Goal: Transaction & Acquisition: Purchase product/service

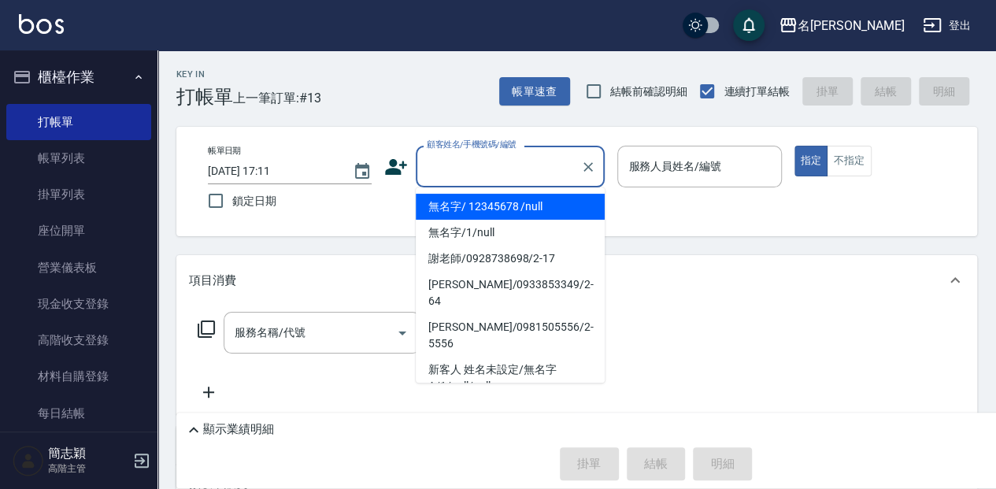
click at [509, 161] on input "顧客姓名/手機號碼/編號" at bounding box center [498, 167] width 151 height 28
click at [513, 201] on li "無名字/ 12345678 /null" at bounding box center [510, 207] width 189 height 26
type input "無名字/ 12345678 /null"
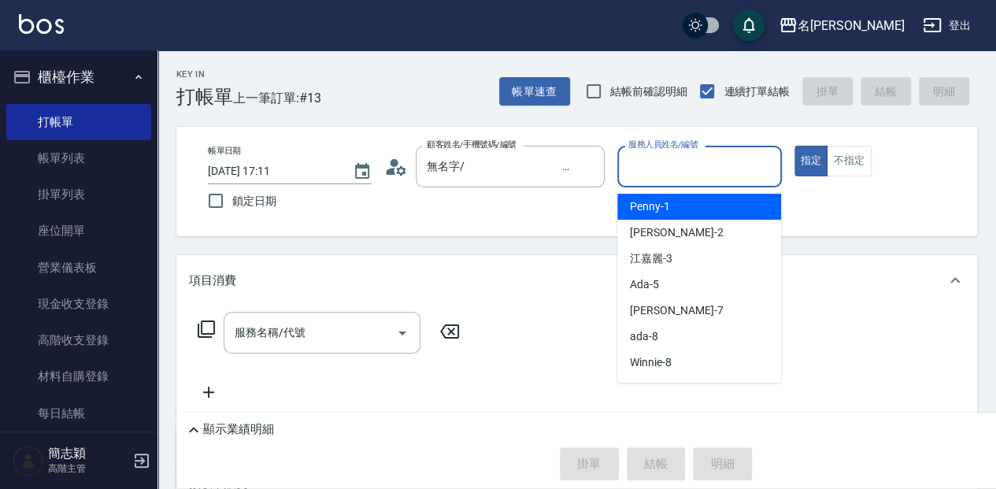
click at [713, 161] on input "服務人員姓名/編號" at bounding box center [699, 167] width 150 height 28
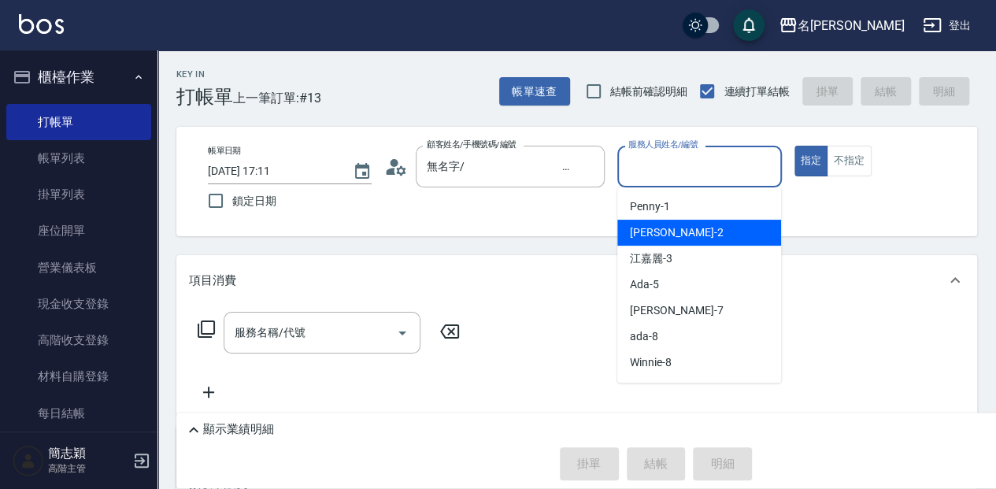
click at [685, 231] on div "[PERSON_NAME] -2" at bounding box center [699, 233] width 164 height 26
type input "[PERSON_NAME]-2"
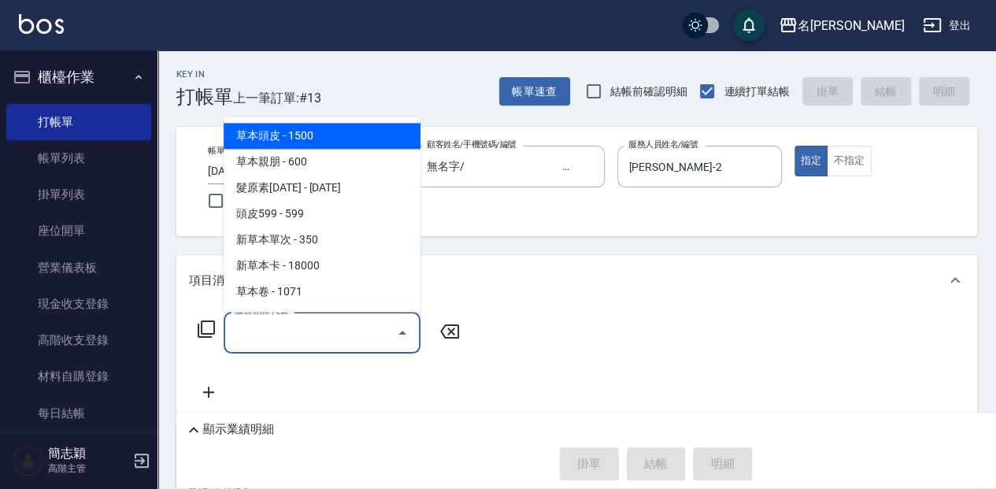
click at [299, 338] on input "服務名稱/代號" at bounding box center [310, 333] width 159 height 28
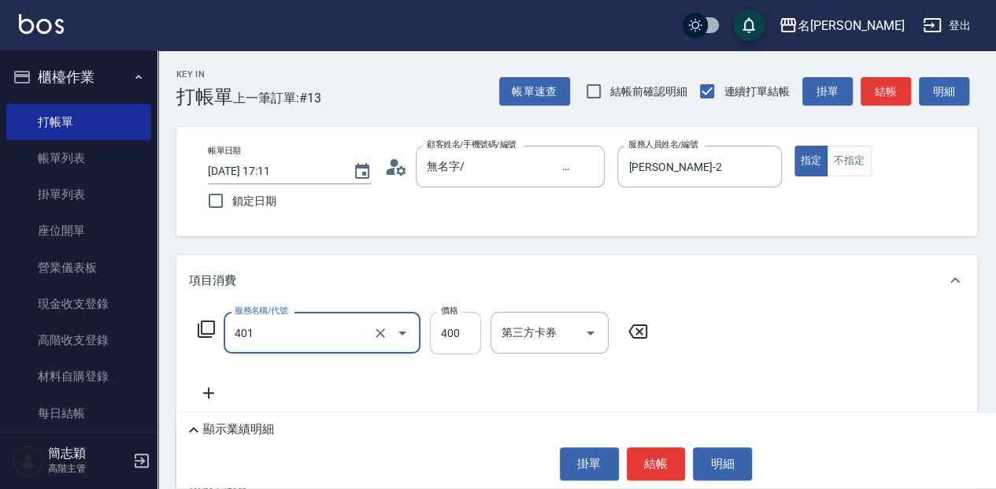
type input "剪髮(400)(401)"
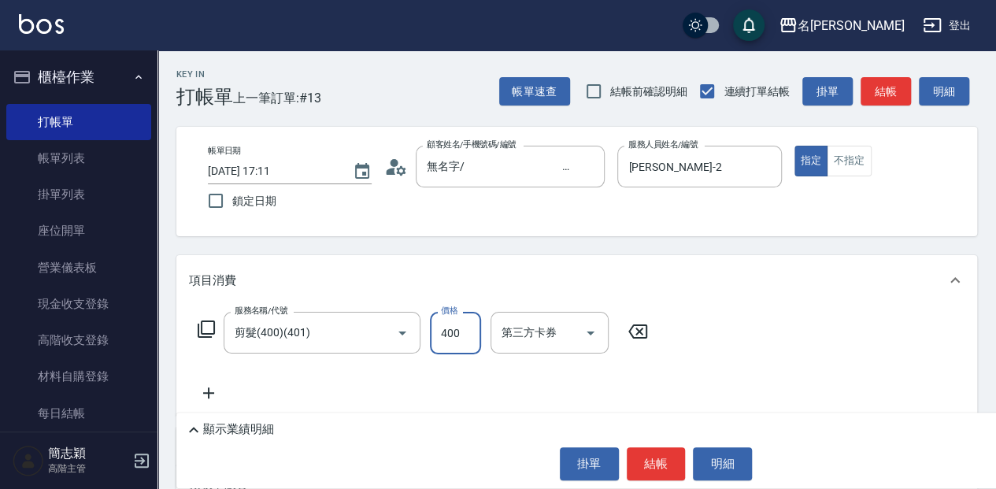
click at [451, 335] on input "400" at bounding box center [455, 333] width 51 height 43
type input "450"
click at [653, 469] on button "結帳" at bounding box center [656, 463] width 59 height 33
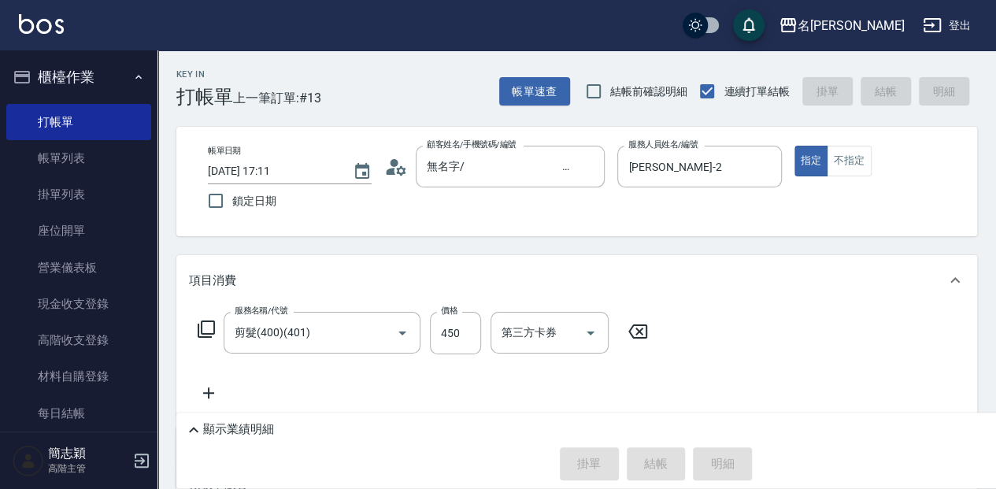
type input "[DATE] 18:02"
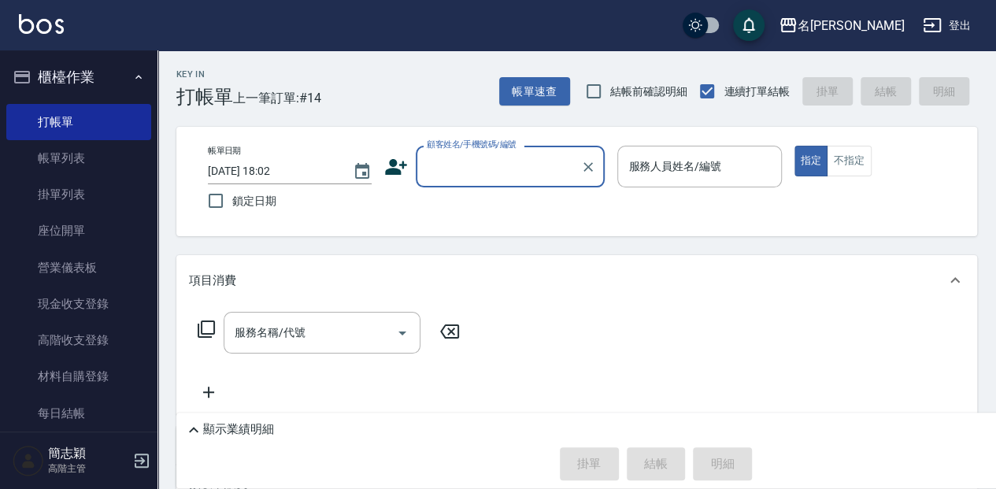
click at [556, 170] on input "顧客姓名/手機號碼/編號" at bounding box center [498, 167] width 151 height 28
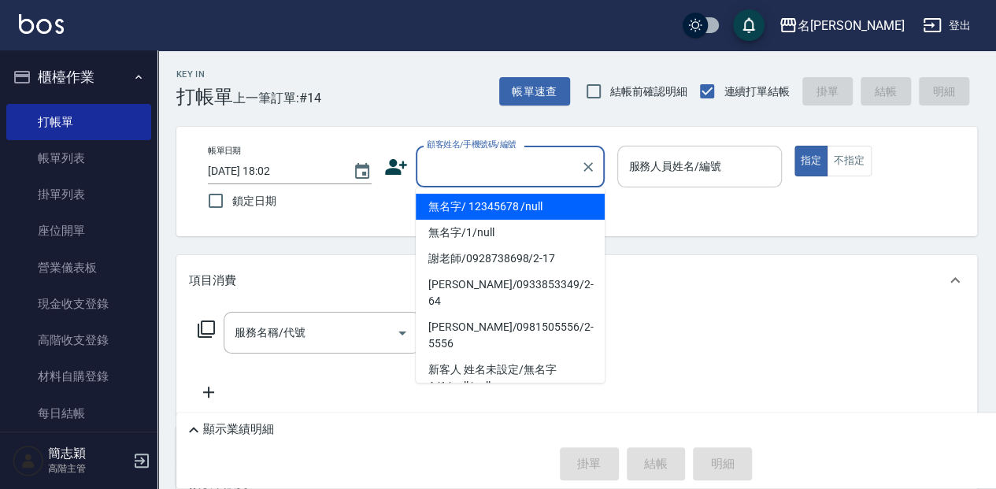
click at [540, 204] on li "無名字/ 12345678 /null" at bounding box center [510, 207] width 189 height 26
type input "無名字/ 12345678 /null"
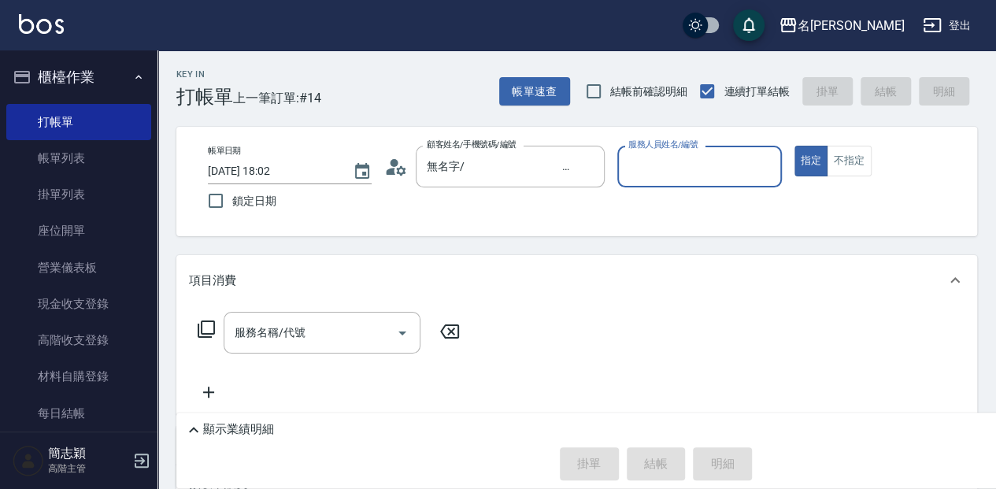
click at [680, 173] on input "服務人員姓名/編號" at bounding box center [699, 167] width 150 height 28
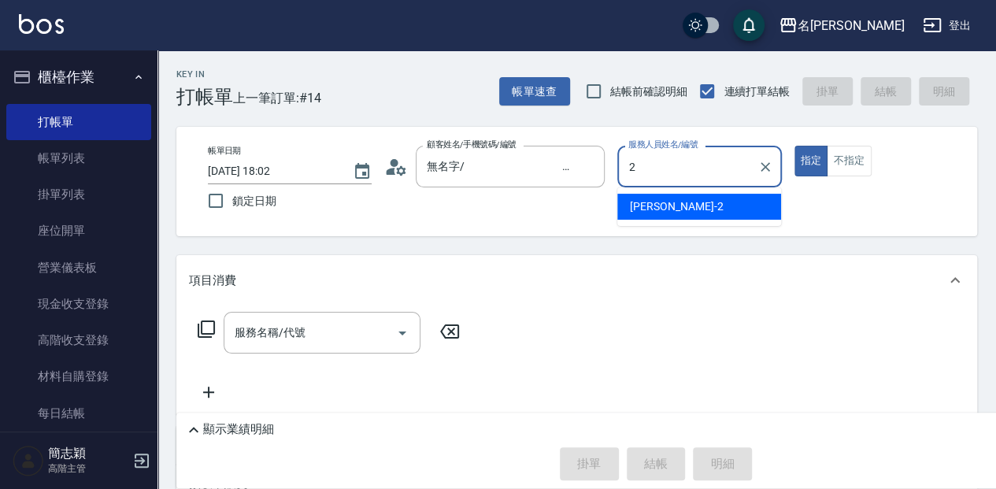
type input "[PERSON_NAME]-2"
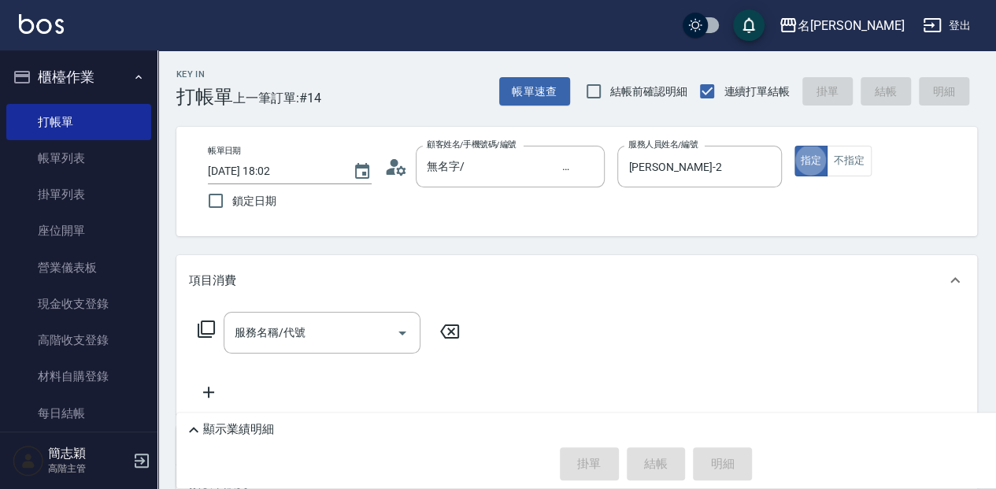
type button "true"
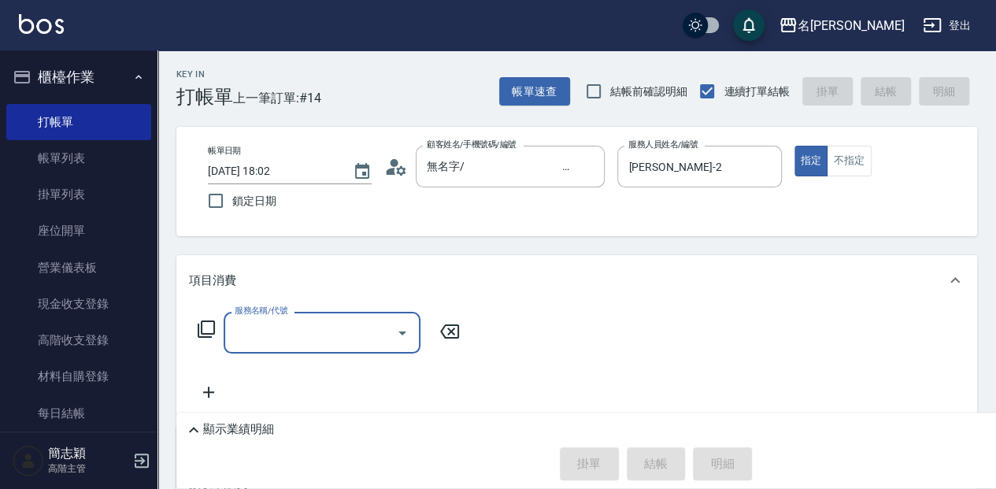
click at [202, 325] on icon at bounding box center [206, 328] width 17 height 17
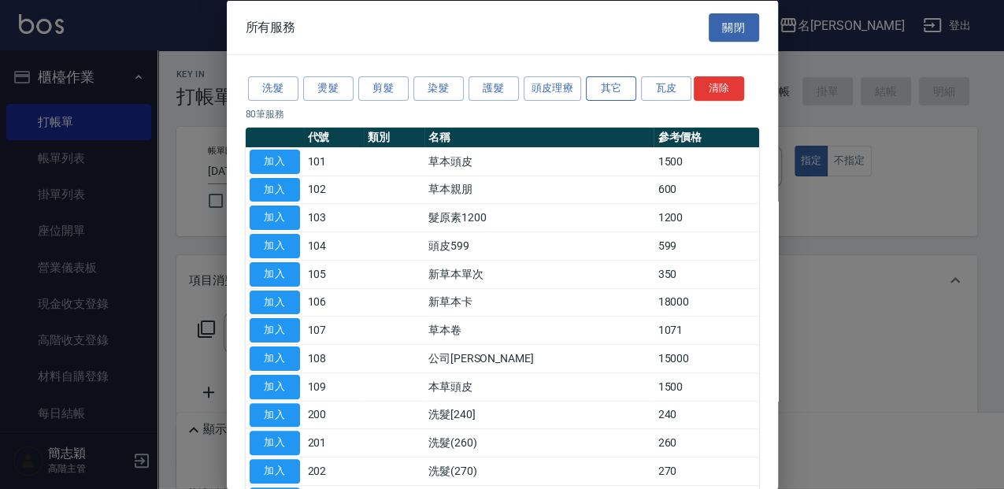
click at [609, 83] on button "其它" at bounding box center [611, 88] width 50 height 24
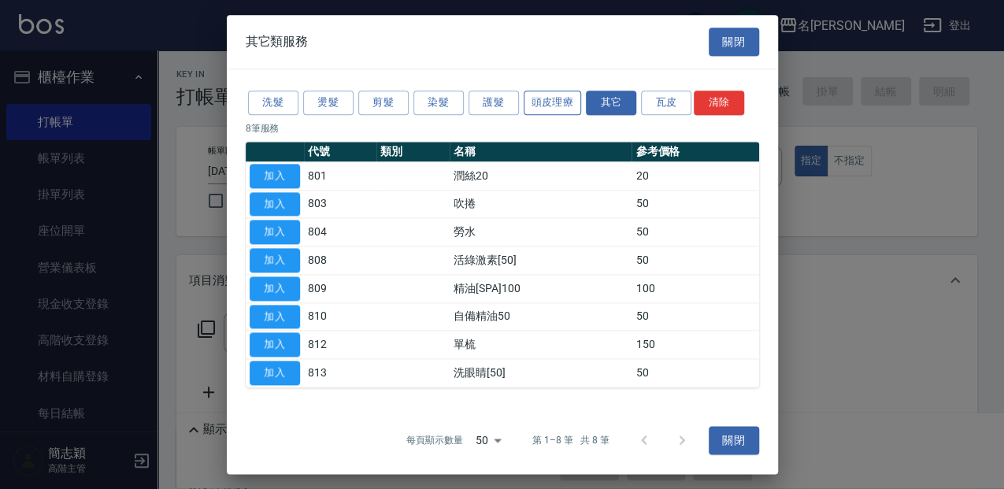
click at [559, 110] on button "頭皮理療" at bounding box center [552, 103] width 58 height 24
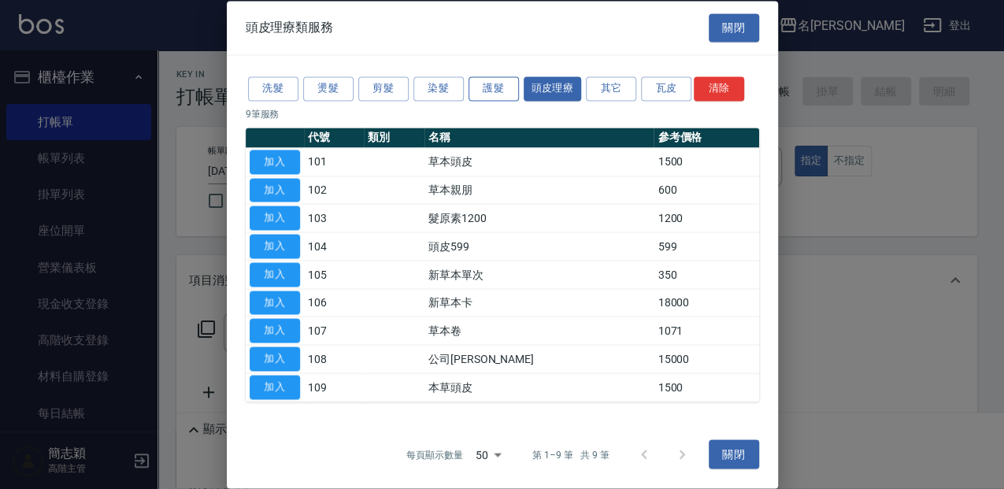
click at [510, 91] on button "護髮" at bounding box center [493, 88] width 50 height 24
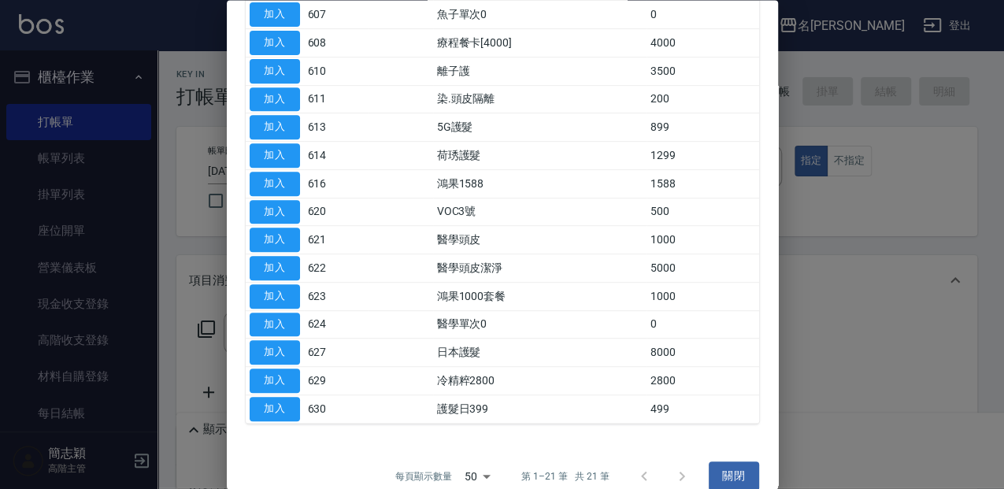
scroll to position [330, 0]
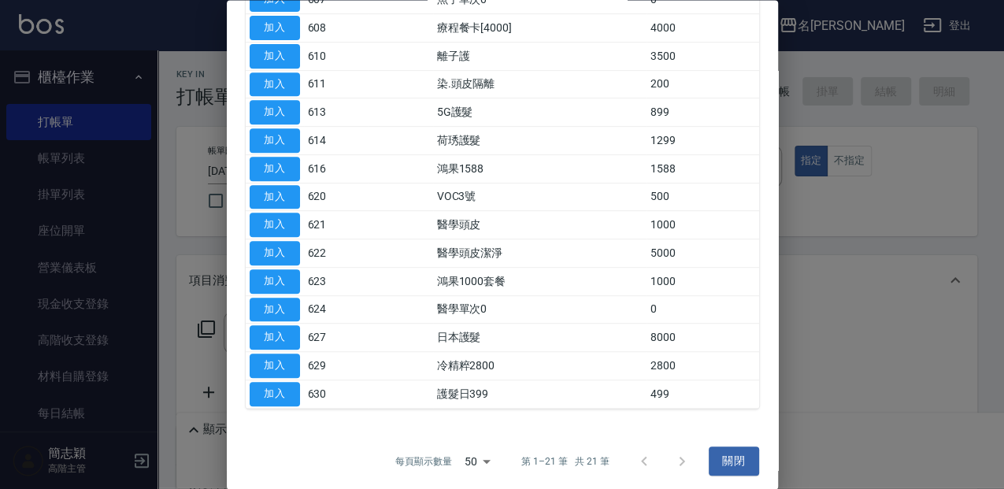
click at [740, 212] on td "1000" at bounding box center [702, 225] width 112 height 28
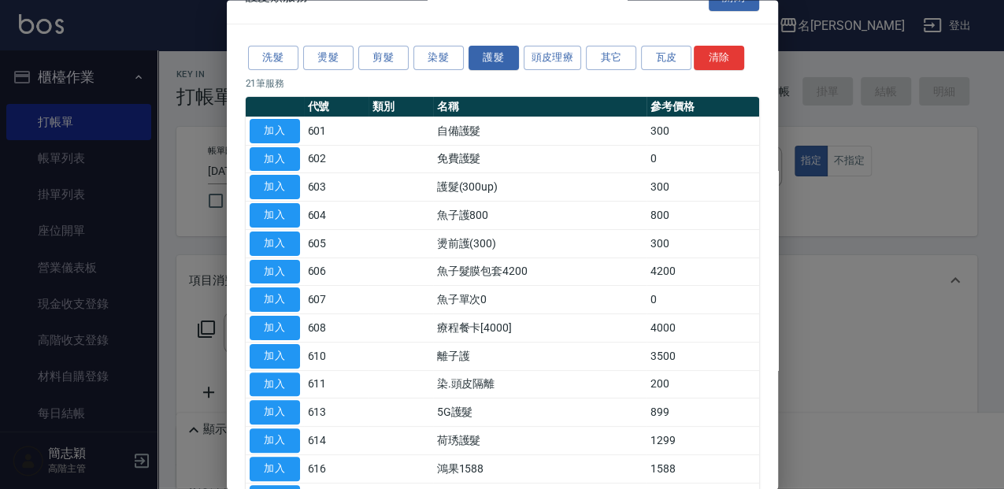
scroll to position [52, 0]
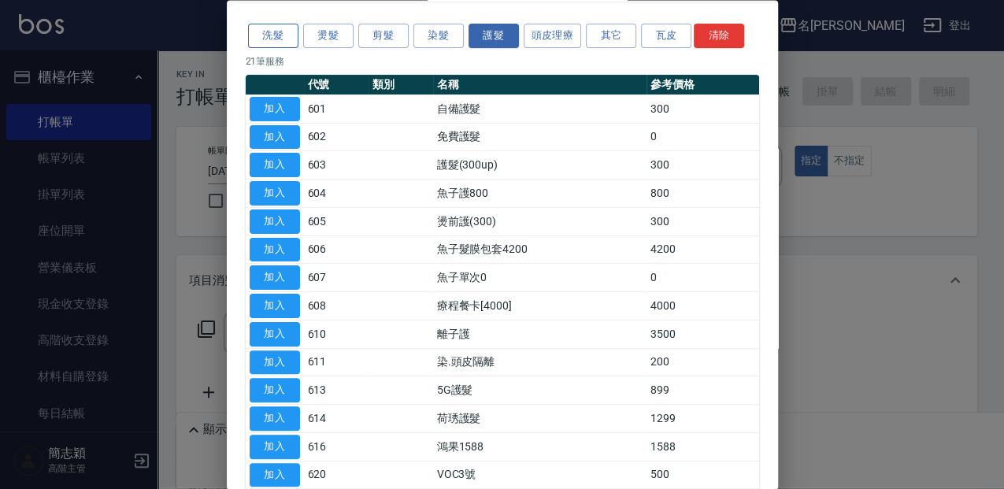
click at [278, 37] on button "洗髮" at bounding box center [273, 36] width 50 height 24
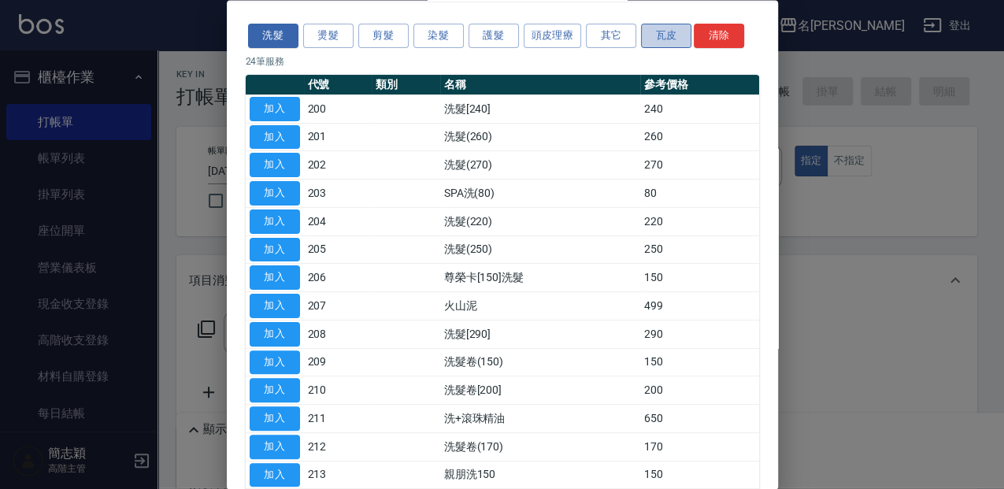
click at [651, 37] on button "瓦皮" at bounding box center [666, 36] width 50 height 24
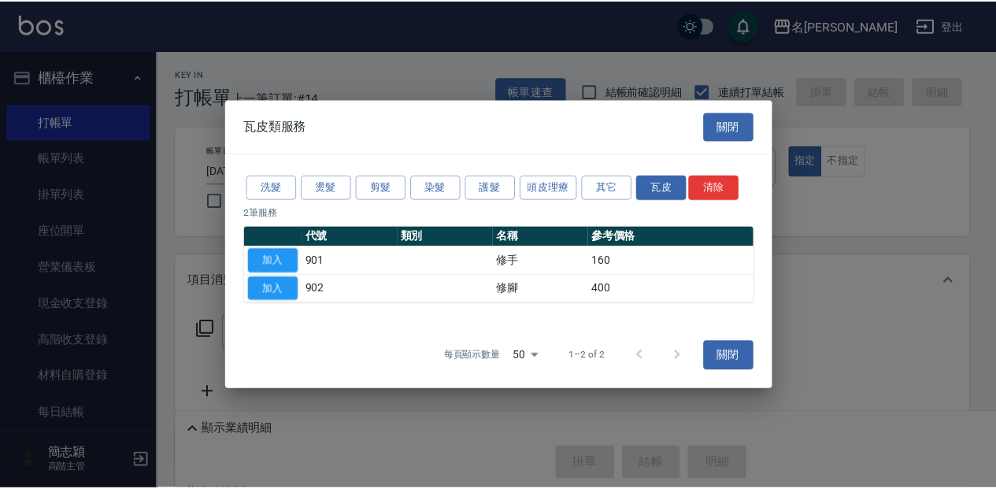
scroll to position [0, 0]
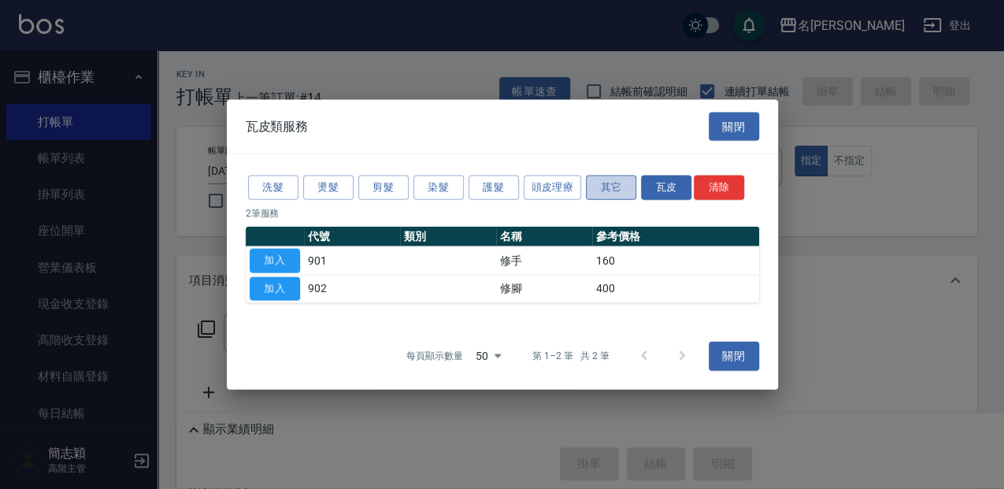
click at [611, 181] on button "其它" at bounding box center [611, 188] width 50 height 24
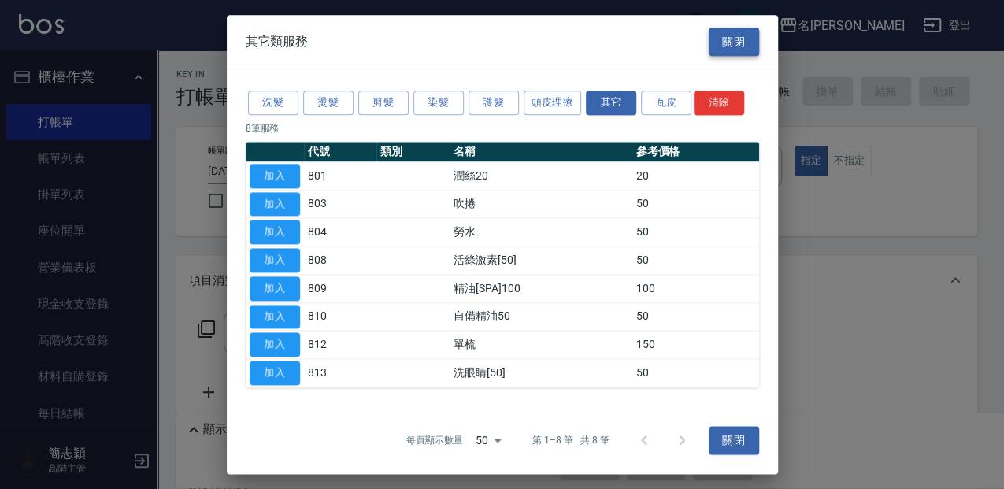
click at [721, 45] on button "關閉" at bounding box center [733, 42] width 50 height 29
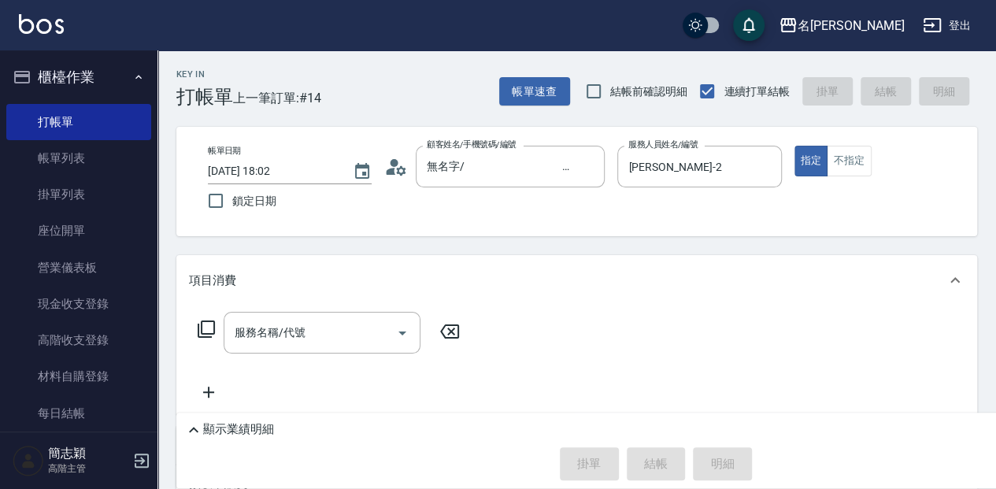
click at [205, 324] on icon at bounding box center [206, 329] width 19 height 19
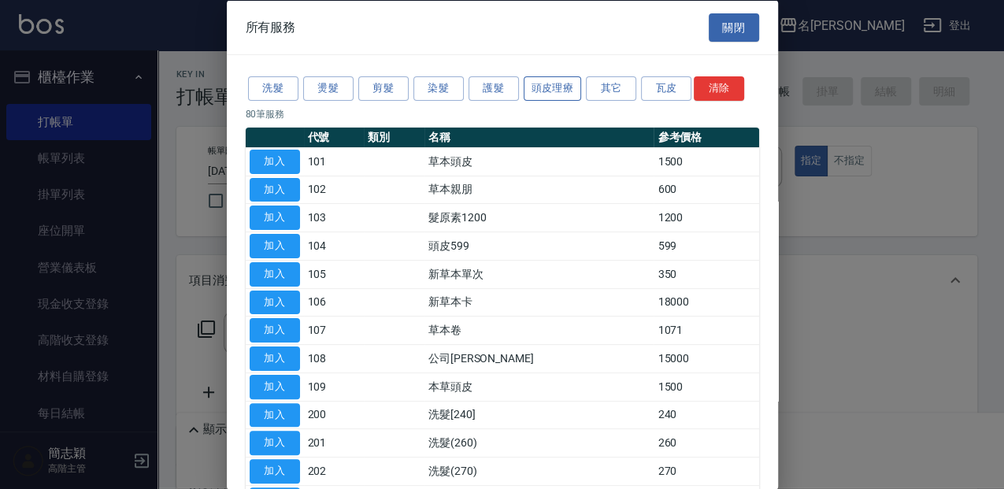
click at [540, 85] on button "頭皮理療" at bounding box center [552, 88] width 58 height 24
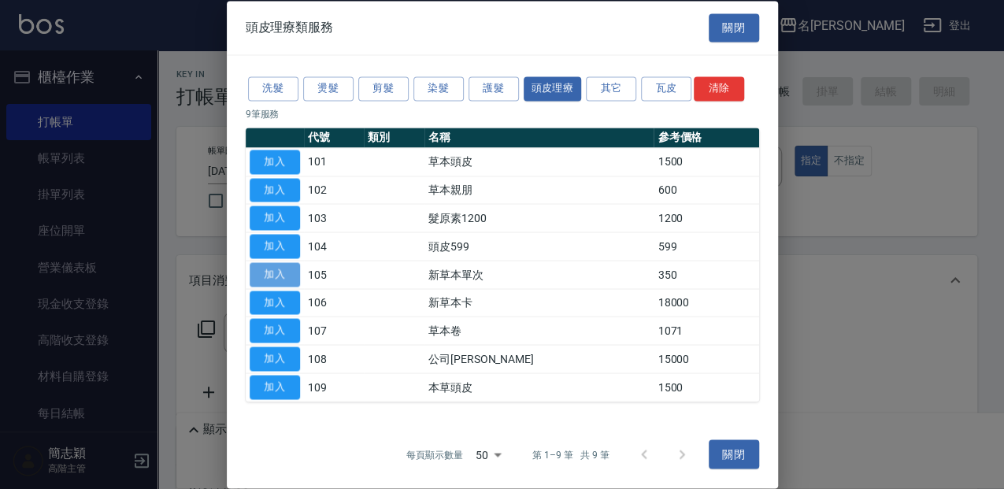
click at [288, 269] on button "加入" at bounding box center [275, 274] width 50 height 24
type input "新草本單次(105)"
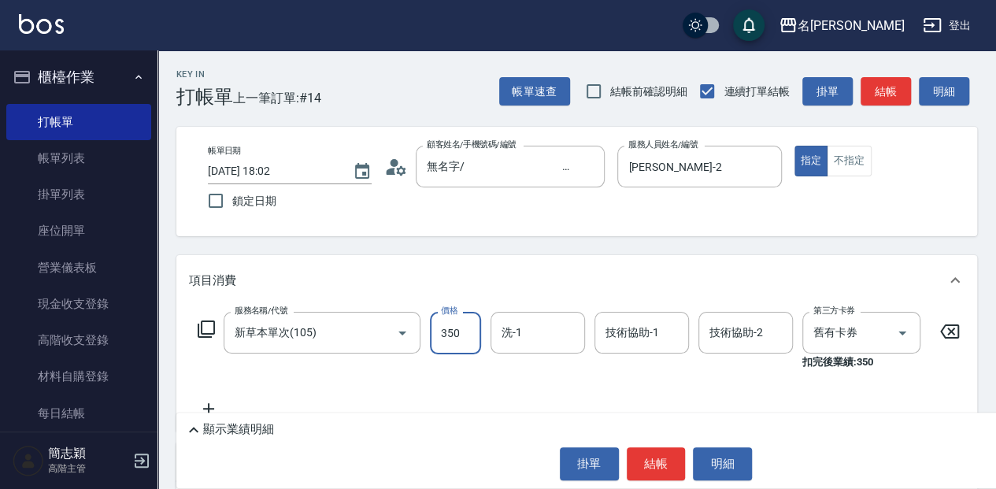
click at [466, 342] on input "350" at bounding box center [455, 333] width 51 height 43
type input "525"
click at [216, 431] on p "顯示業績明細" at bounding box center [238, 429] width 71 height 17
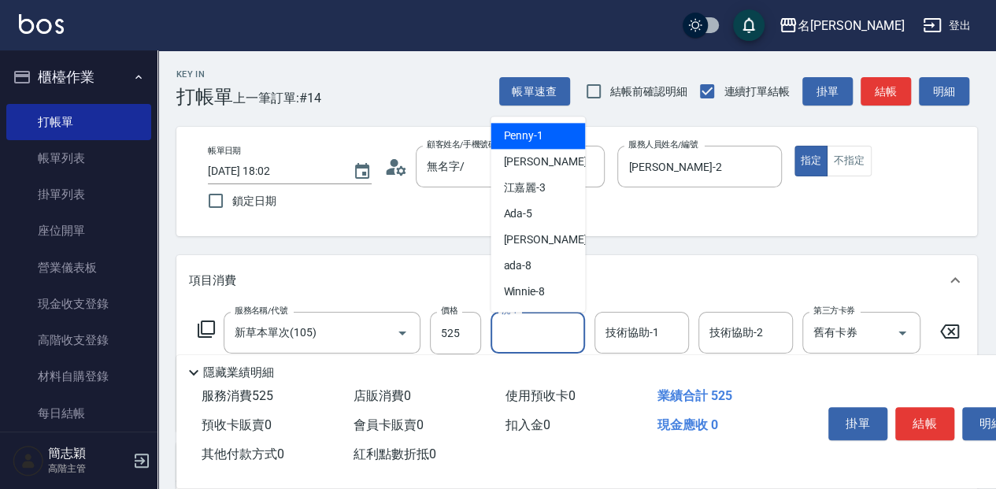
click at [571, 331] on input "洗-1" at bounding box center [538, 333] width 80 height 28
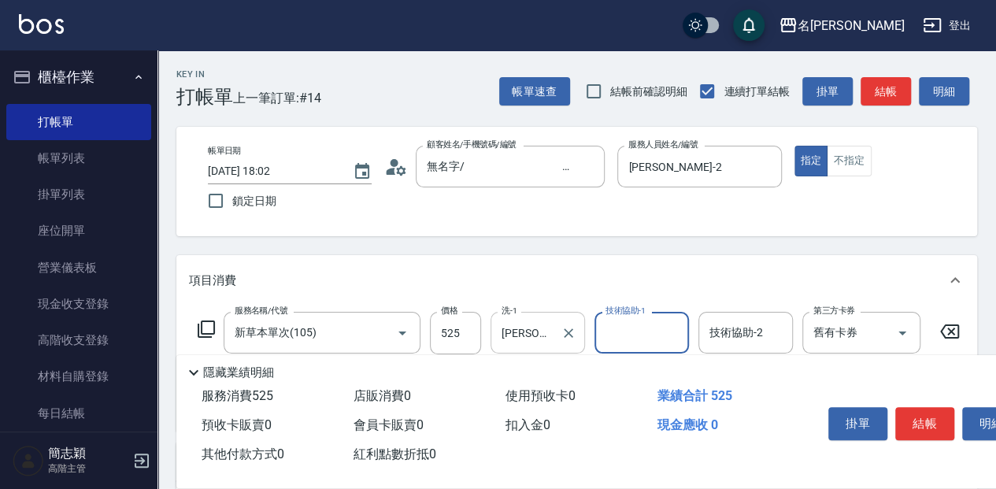
click at [557, 338] on div at bounding box center [567, 333] width 20 height 42
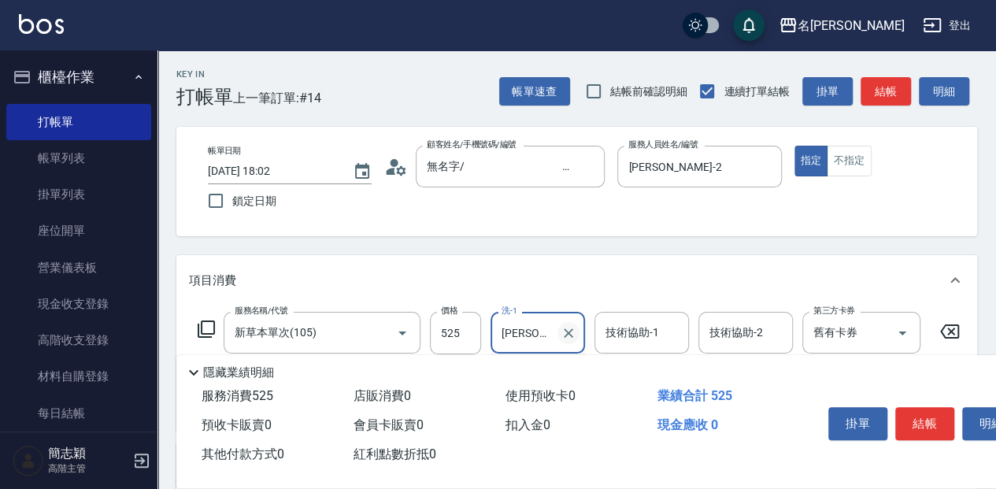
type input "沛"
type input "涵涵-15"
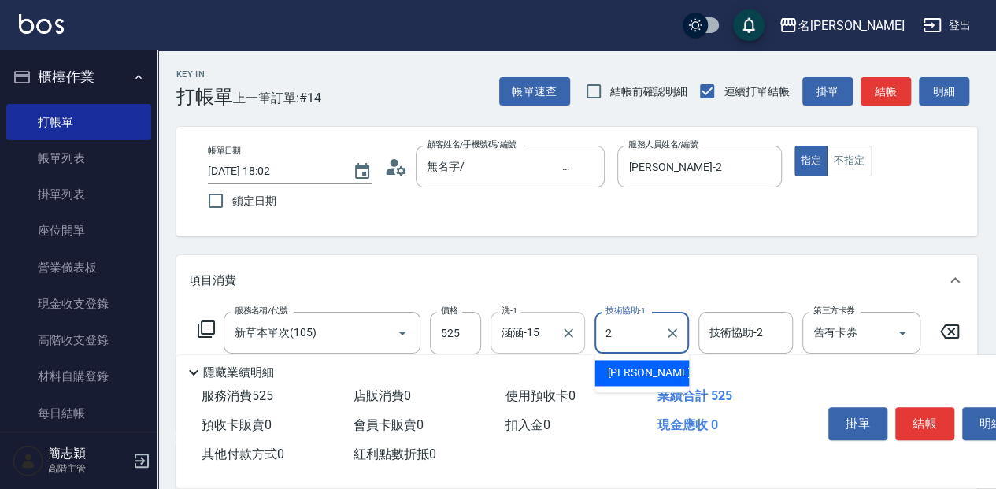
type input "[PERSON_NAME]-2"
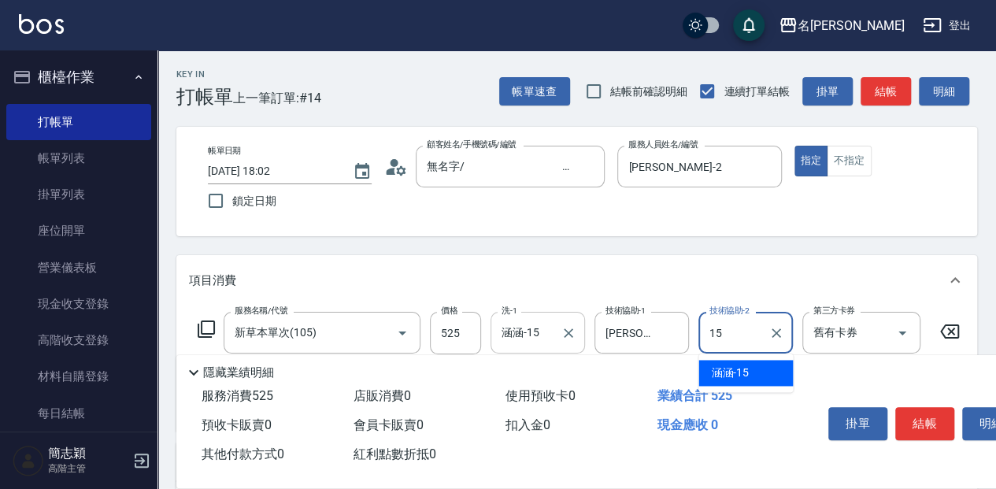
type input "涵涵-15"
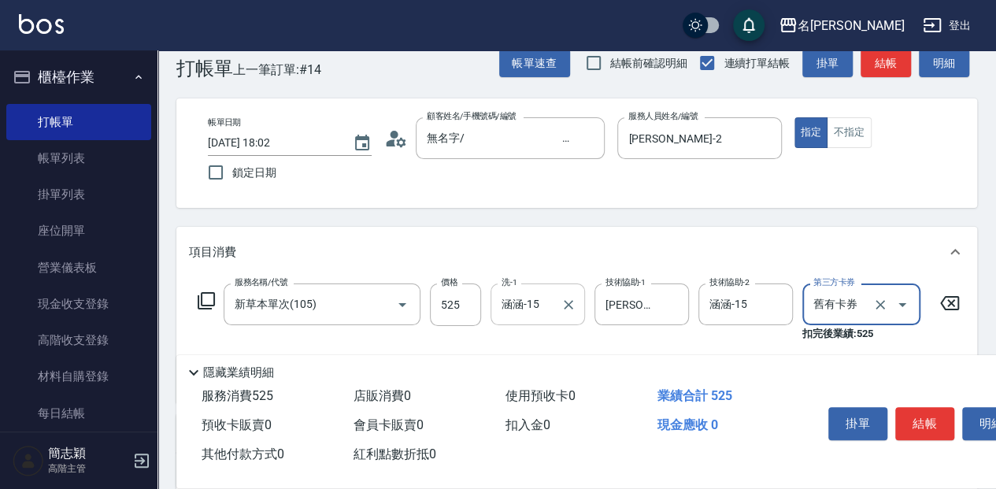
scroll to position [52, 0]
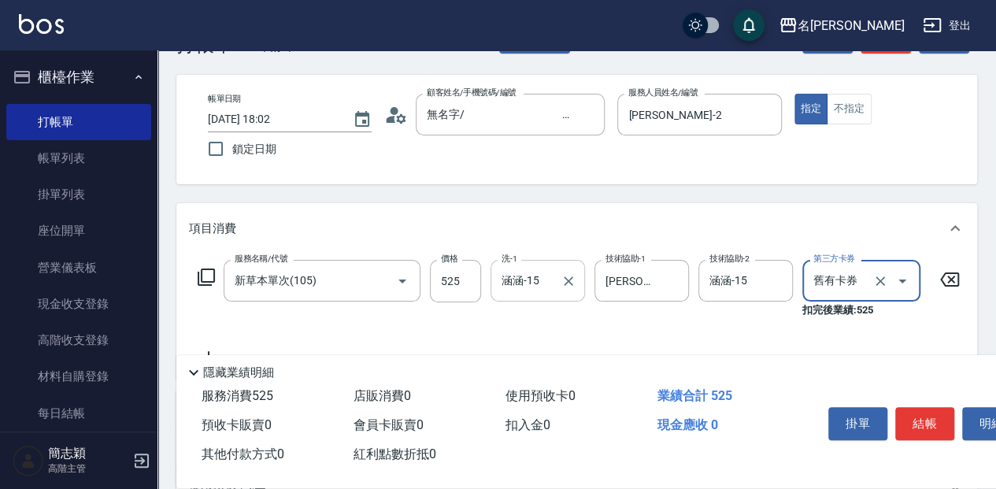
click at [207, 280] on icon at bounding box center [206, 276] width 17 height 17
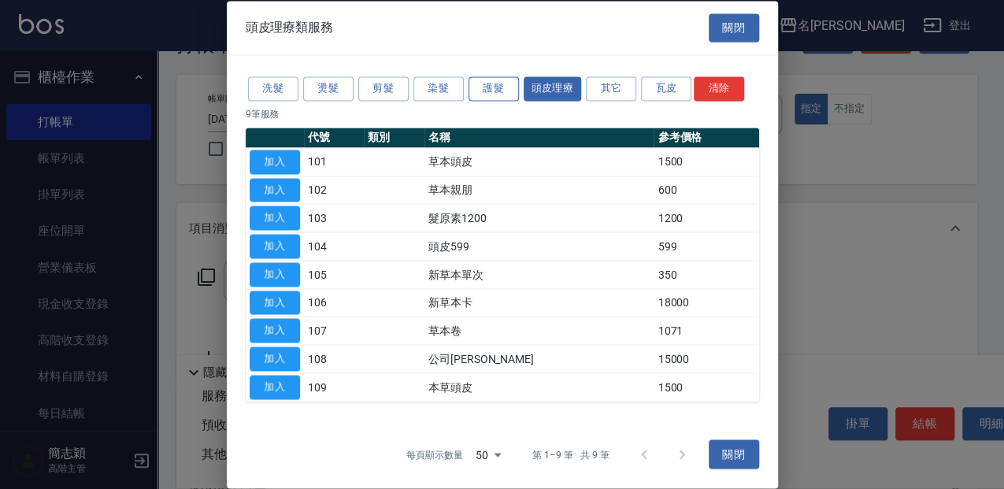
click at [498, 88] on button "護髮" at bounding box center [493, 88] width 50 height 24
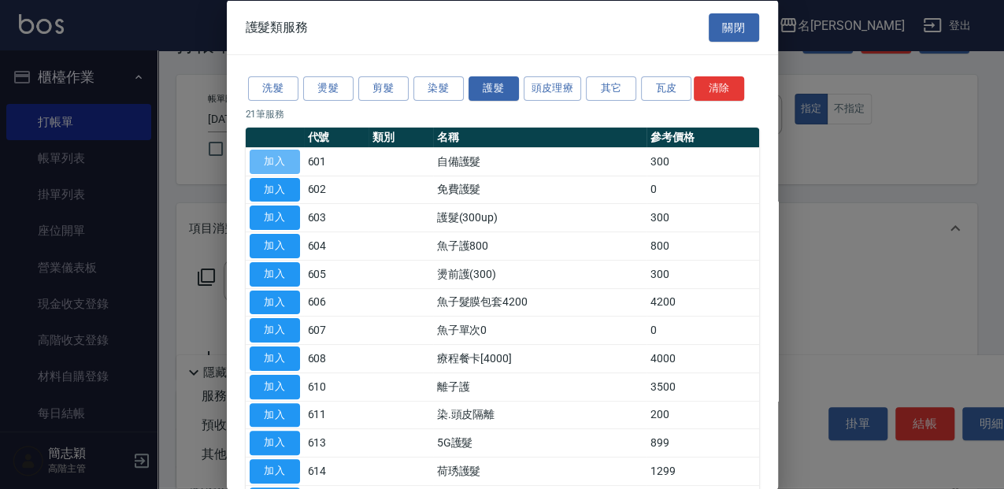
drag, startPoint x: 297, startPoint y: 161, endPoint x: 403, endPoint y: 199, distance: 113.1
click at [296, 161] on button "加入" at bounding box center [275, 161] width 50 height 24
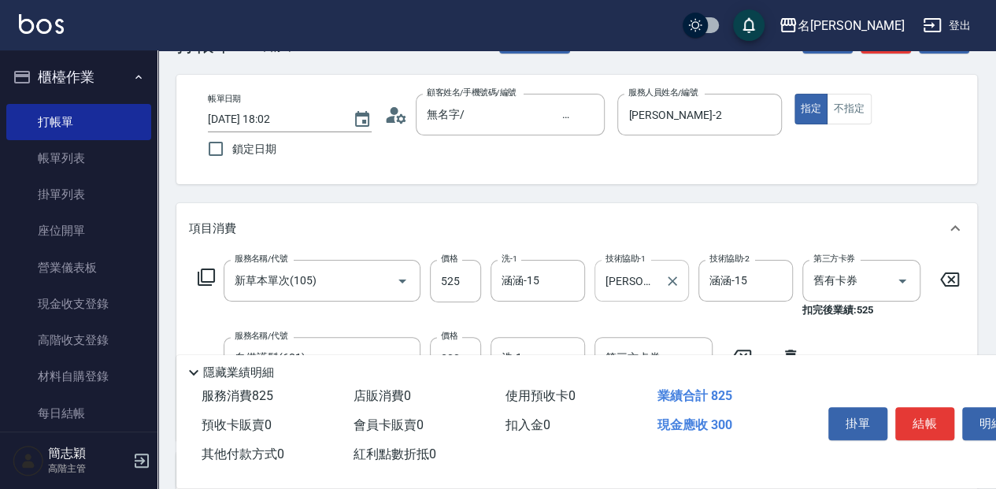
scroll to position [105, 0]
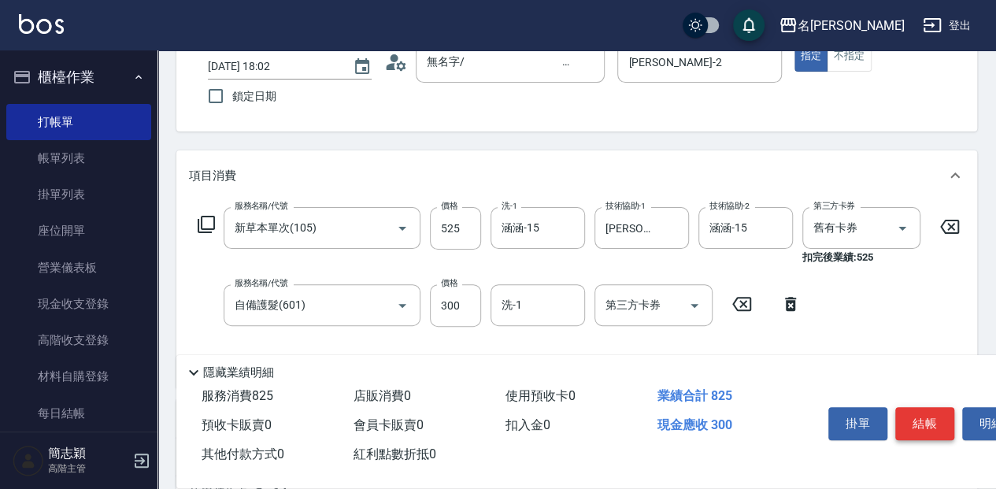
click at [929, 410] on button "結帳" at bounding box center [924, 423] width 59 height 33
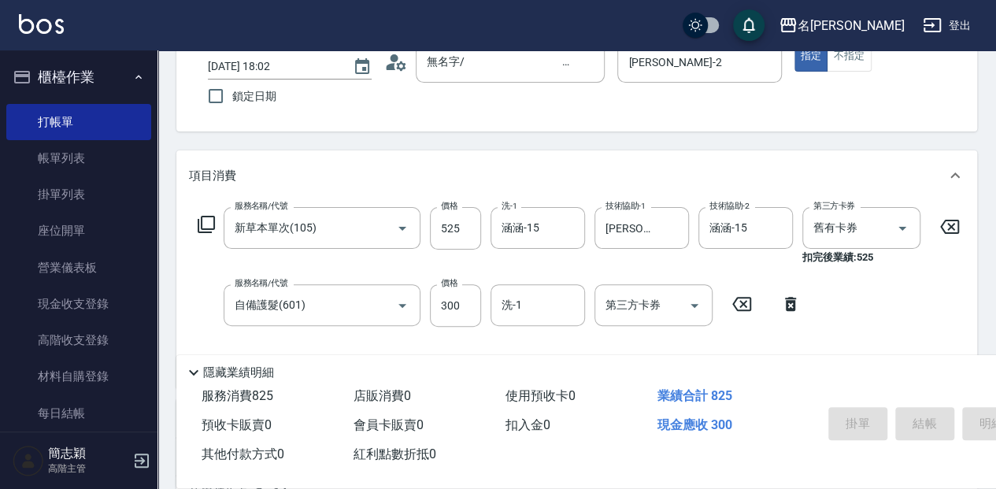
type input "[DATE] 18:08"
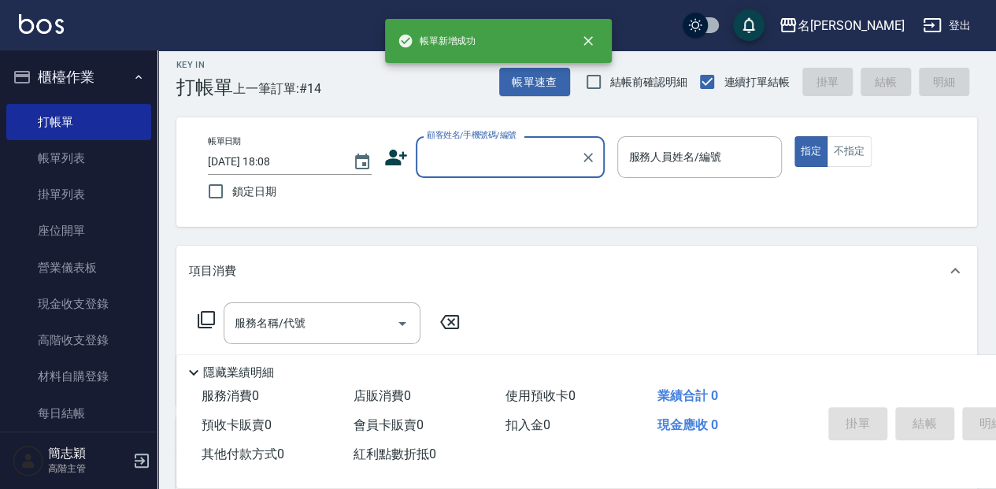
scroll to position [0, 0]
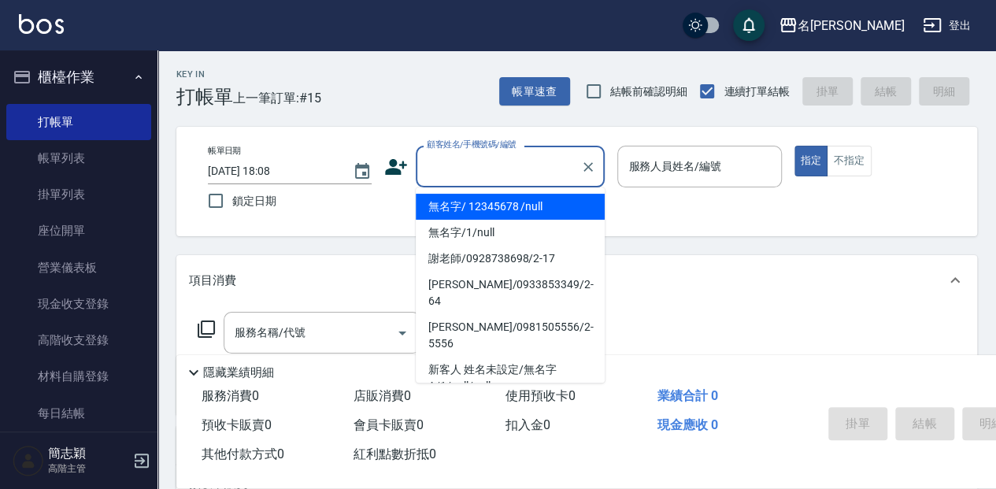
click at [495, 159] on input "顧客姓名/手機號碼/編號" at bounding box center [498, 167] width 151 height 28
type input "無名字/ 12345678 /null"
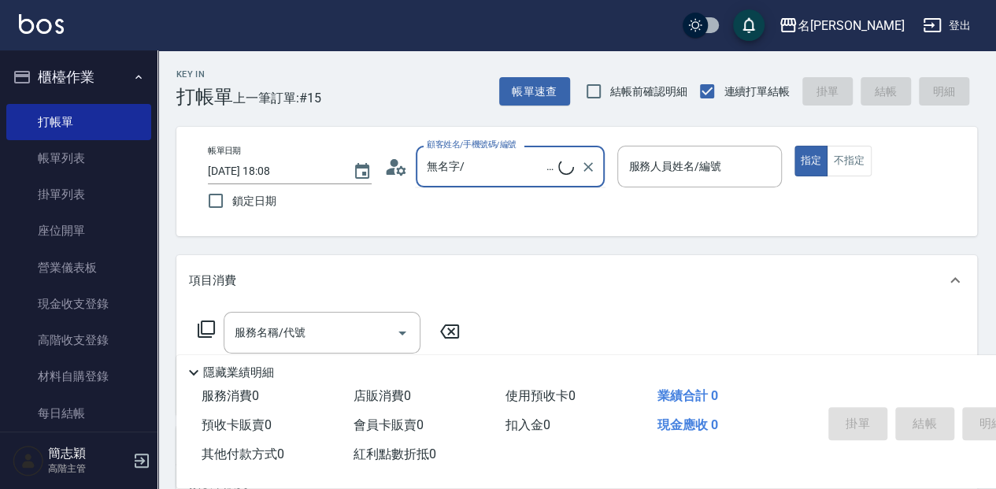
click at [548, 176] on input "無名字/ 12345678 /null" at bounding box center [490, 167] width 135 height 28
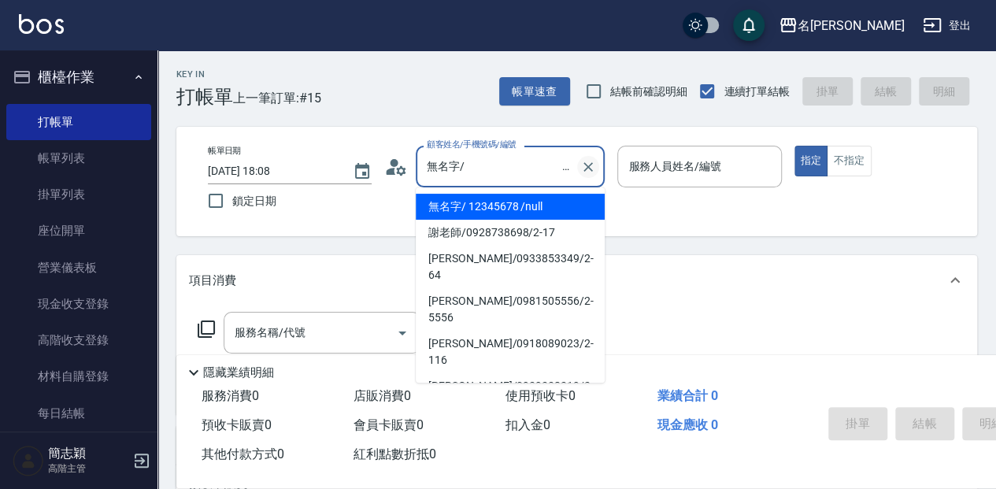
click at [584, 164] on icon "Clear" at bounding box center [588, 167] width 16 height 16
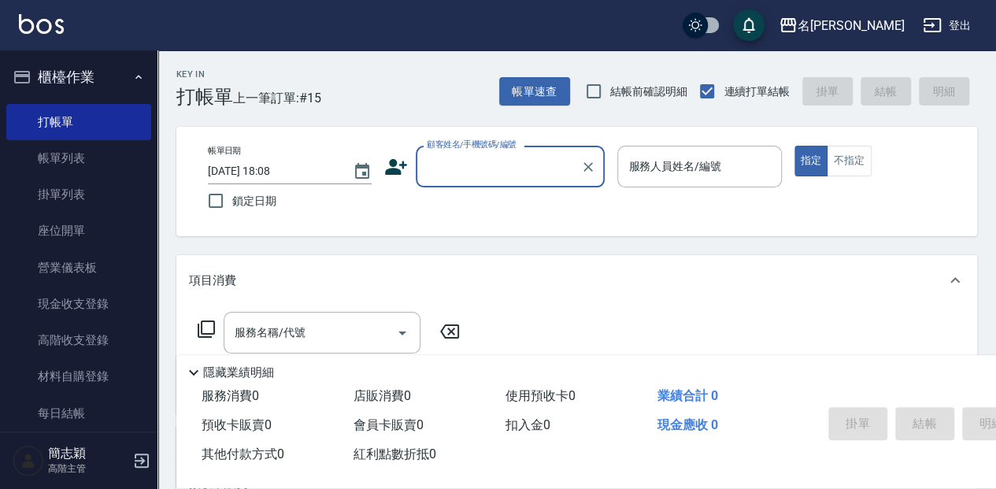
click at [535, 167] on input "顧客姓名/手機號碼/編號" at bounding box center [498, 167] width 151 height 28
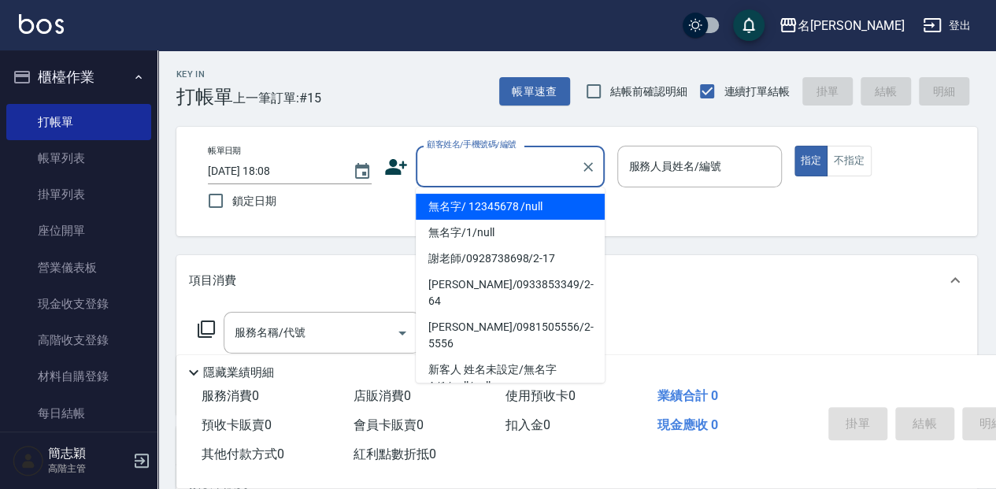
click at [528, 163] on input "顧客姓名/手機號碼/編號" at bounding box center [498, 167] width 151 height 28
click at [524, 206] on li "無名字/ 12345678 /null" at bounding box center [510, 207] width 189 height 26
type input "無名字/ 12345678 /null"
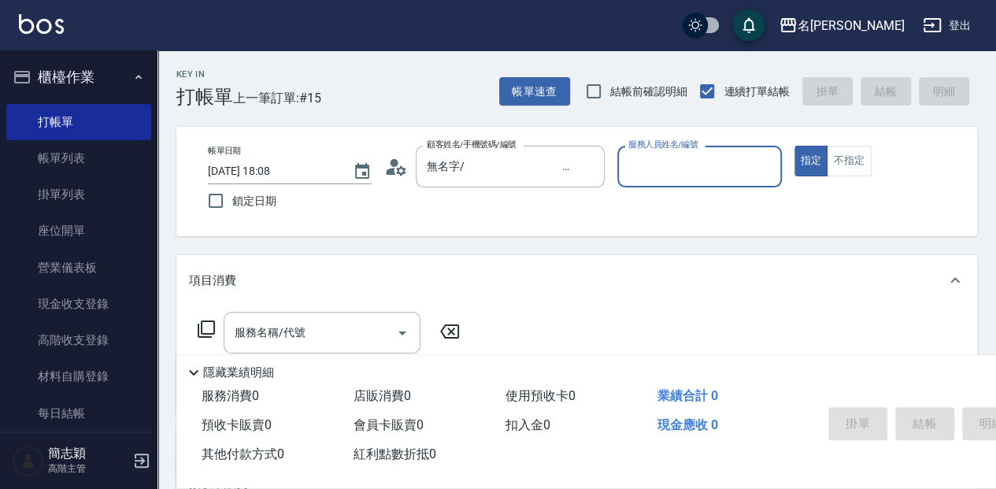
click at [669, 165] on input "服務人員姓名/編號" at bounding box center [699, 167] width 150 height 28
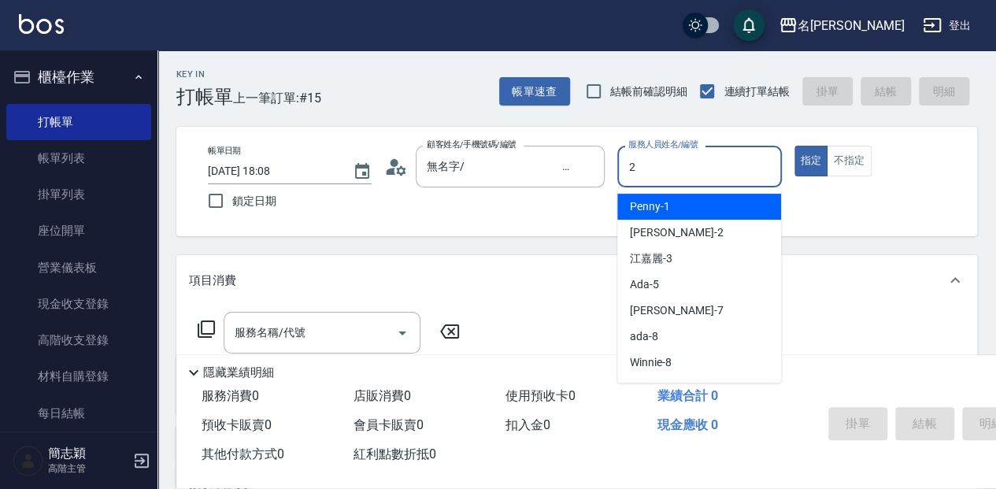
type input "[PERSON_NAME]-2"
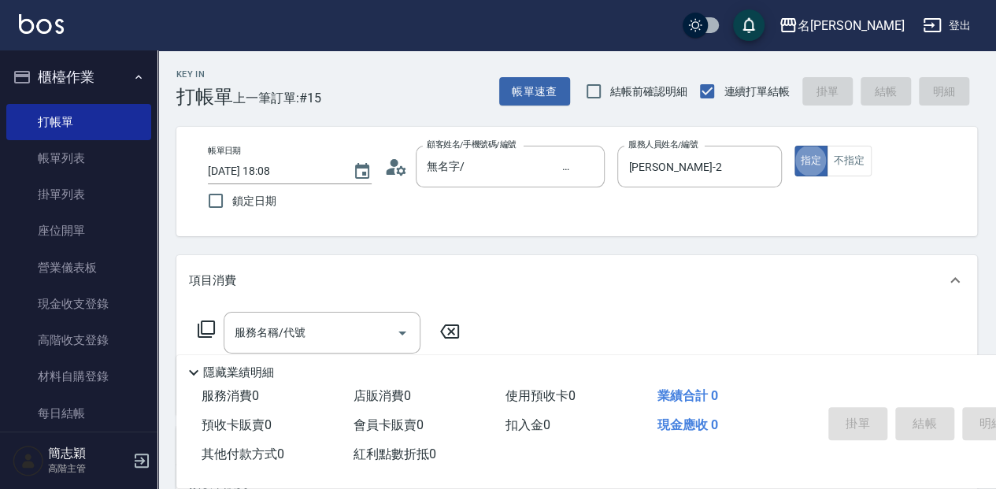
click at [207, 330] on icon at bounding box center [206, 329] width 19 height 19
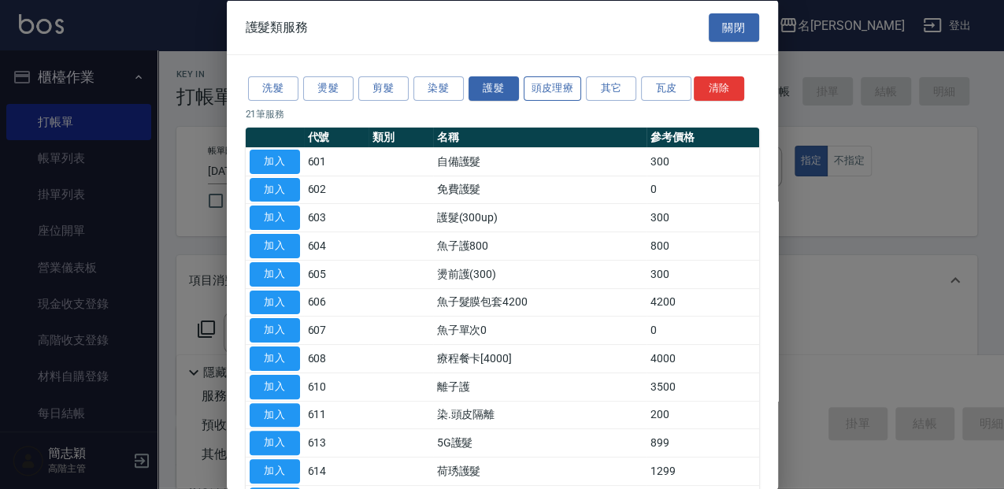
click at [568, 82] on button "頭皮理療" at bounding box center [552, 88] width 58 height 24
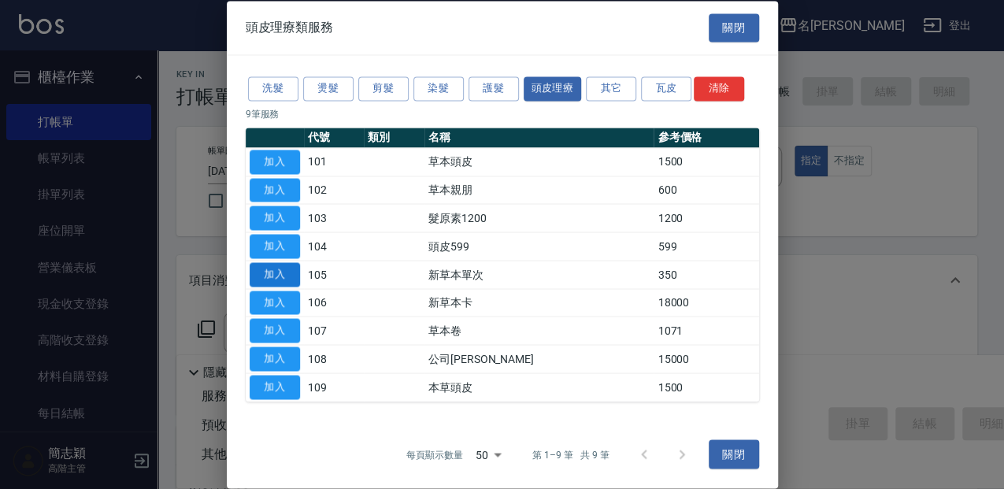
click at [281, 279] on button "加入" at bounding box center [275, 274] width 50 height 24
type input "新草本單次(105)"
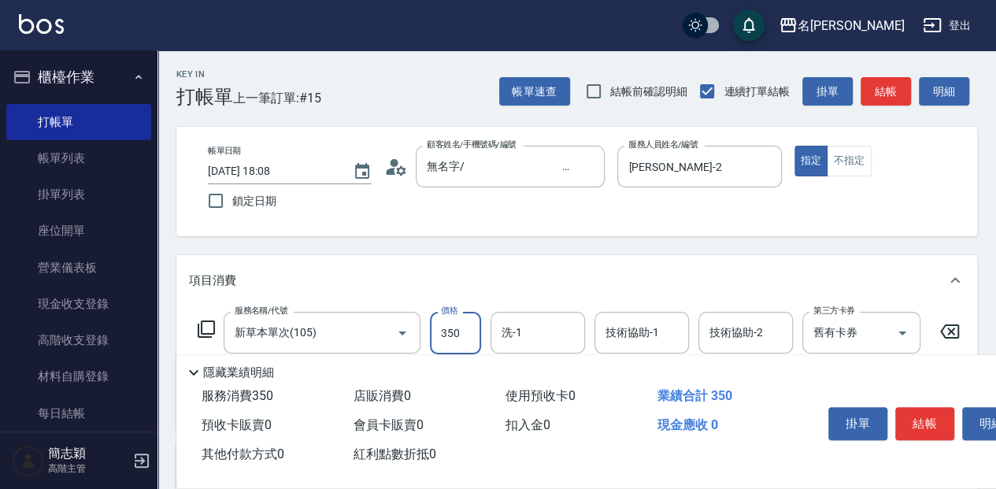
click at [473, 331] on input "350" at bounding box center [455, 333] width 51 height 43
type input "600"
click at [521, 332] on input "洗-1" at bounding box center [538, 333] width 80 height 28
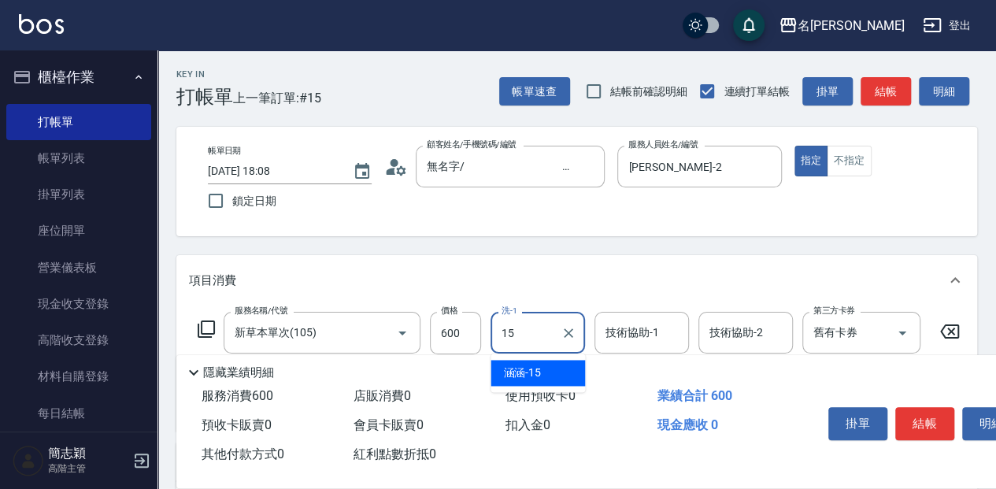
type input "涵涵-15"
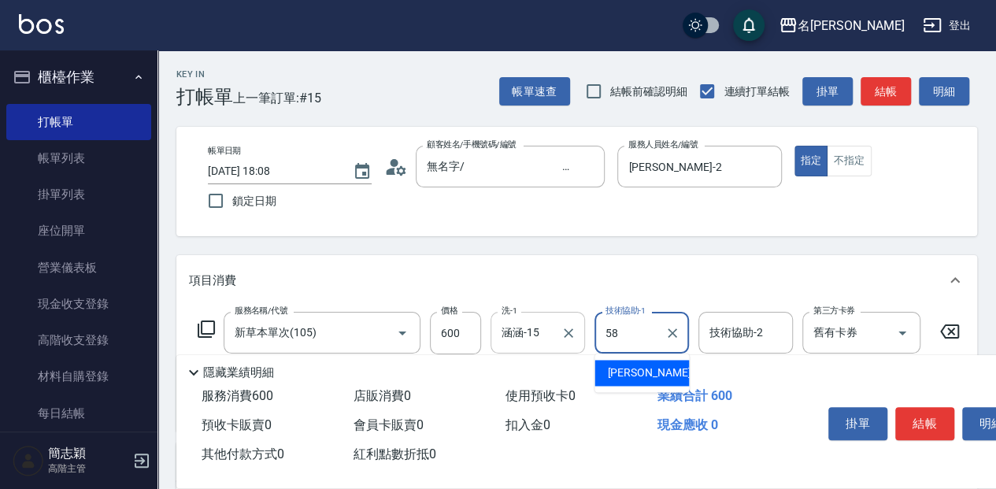
type input "[PERSON_NAME]-58"
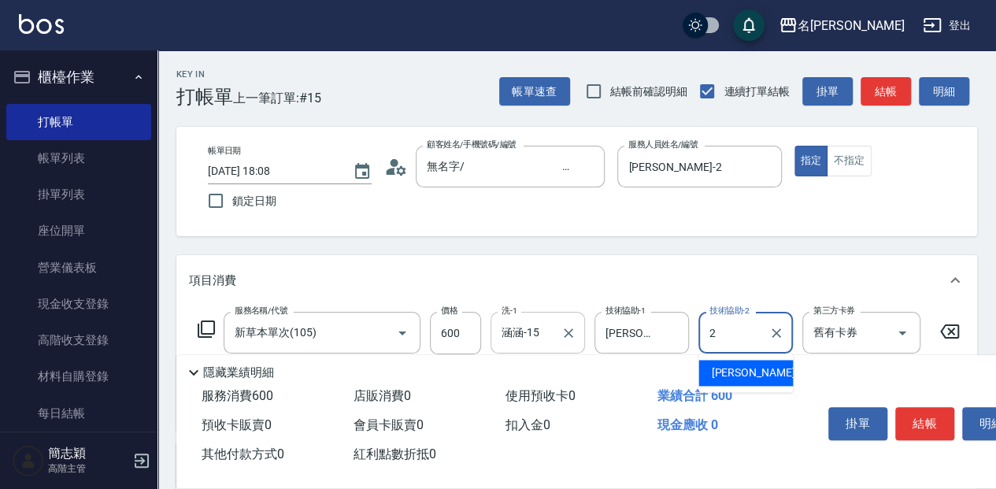
type input "[PERSON_NAME]-2"
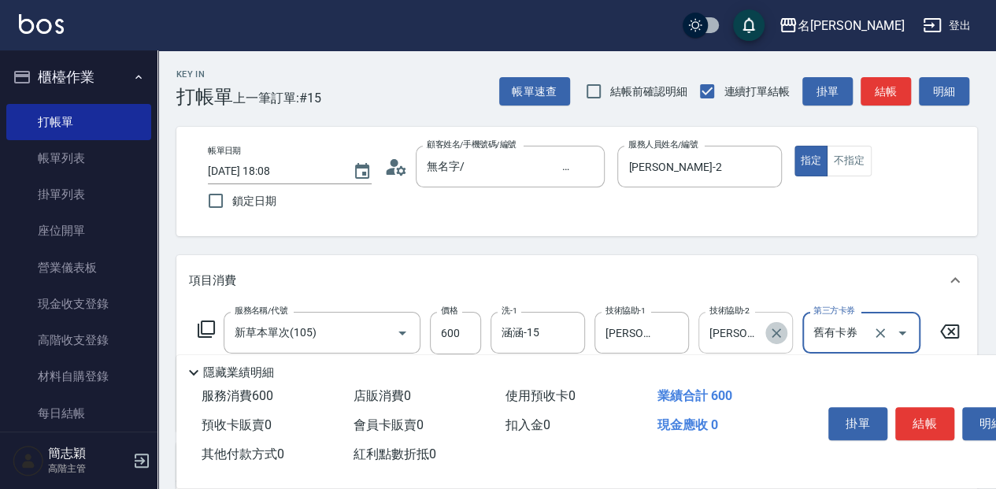
click at [767, 333] on button "Clear" at bounding box center [776, 333] width 22 height 22
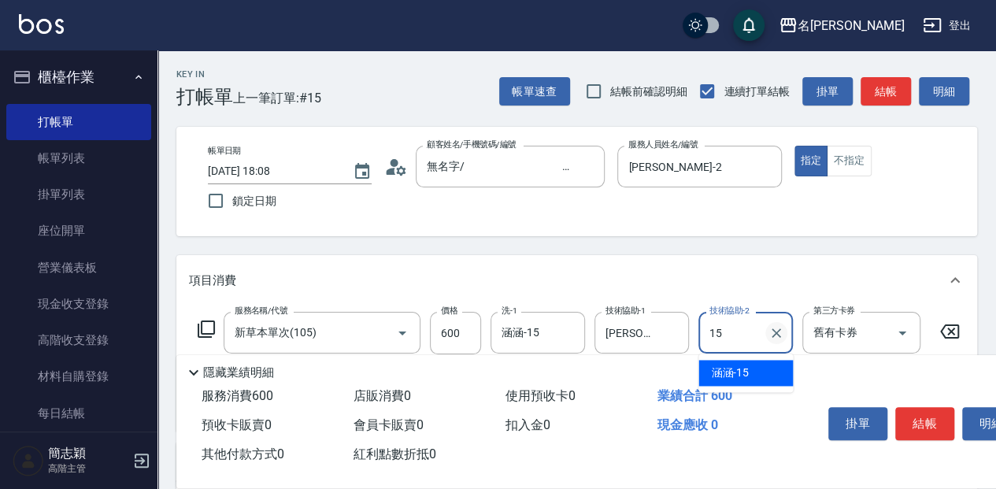
type input "涵涵-15"
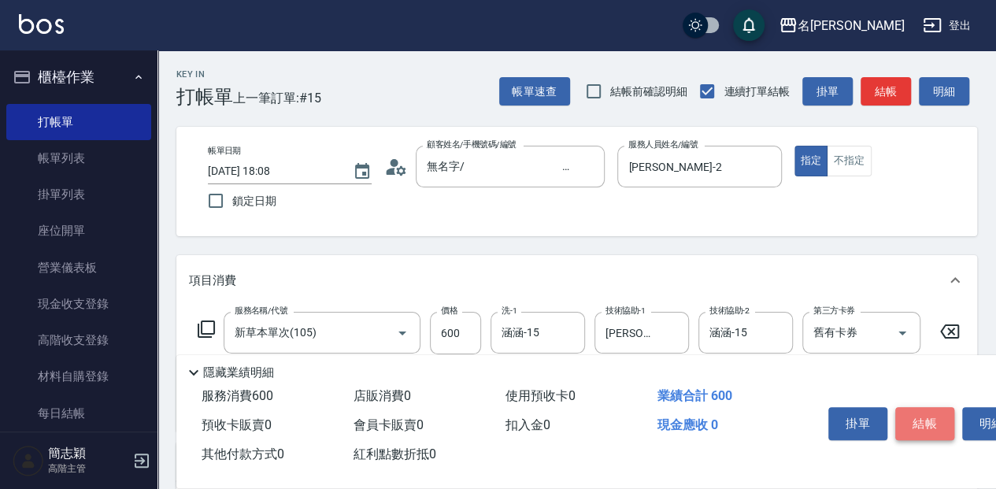
click at [919, 413] on button "結帳" at bounding box center [924, 423] width 59 height 33
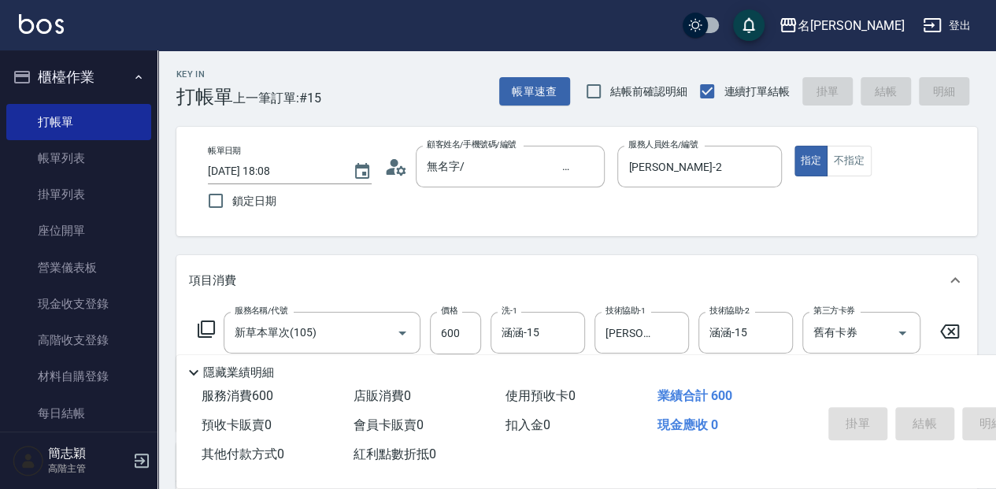
type input "[DATE] 18:15"
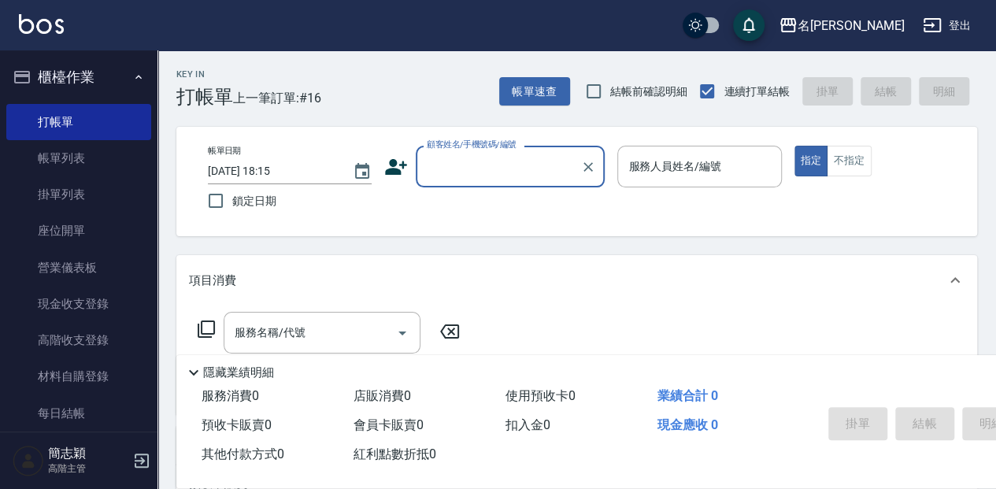
click at [453, 102] on div "Key In 打帳單 上一筆訂單:#16 帳單速查 結帳前確認明細 連續打單結帳 掛單 結帳 明細" at bounding box center [566, 78] width 819 height 57
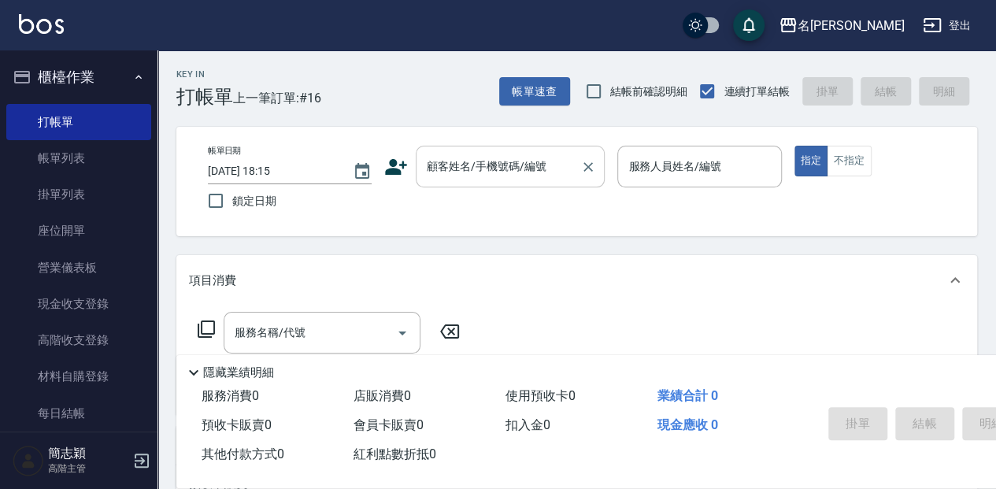
click at [496, 168] on input "顧客姓名/手機號碼/編號" at bounding box center [498, 167] width 151 height 28
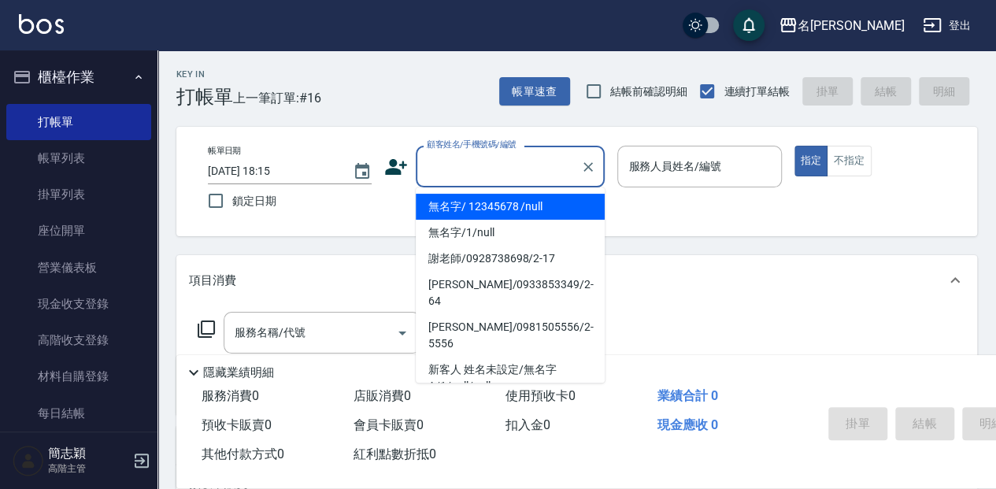
type input "無名字/ 12345678 /null"
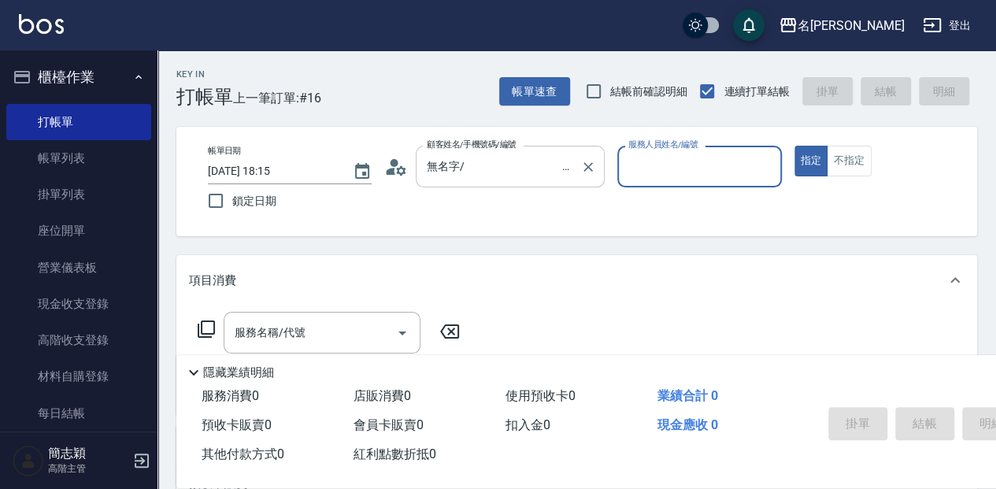
click at [794, 146] on button "指定" at bounding box center [811, 161] width 34 height 31
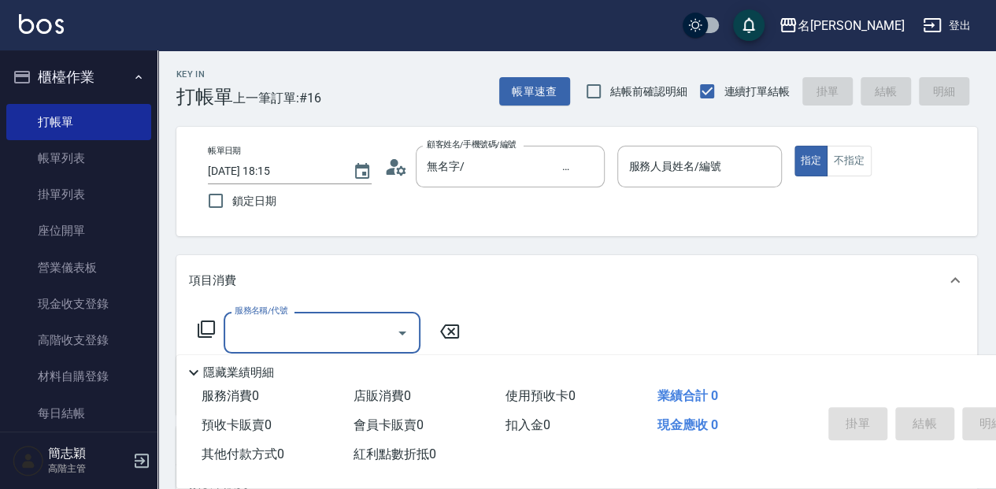
click at [616, 246] on div "Key In 打帳單 上一筆訂單:#16 帳單速查 結帳前確認明細 連續打單結帳 掛單 結帳 明細 帳單日期 [DATE] 18:15 鎖定日期 顧客姓名/手…" at bounding box center [576, 410] width 838 height 720
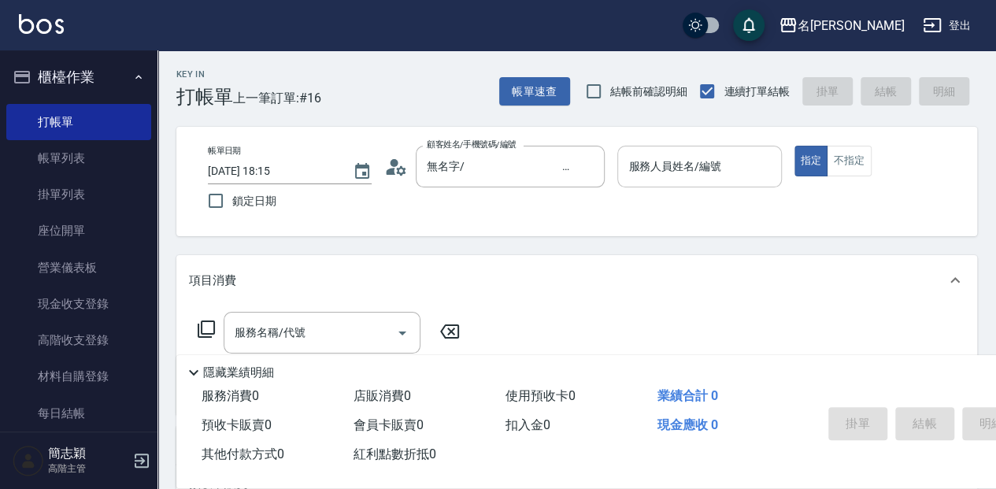
click at [675, 176] on input "服務人員姓名/編號" at bounding box center [699, 167] width 150 height 28
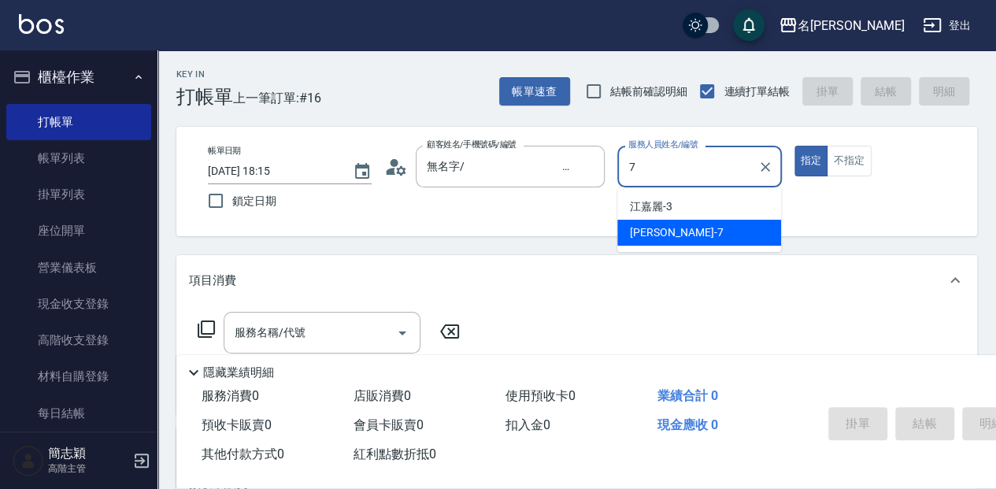
type input "[PERSON_NAME]-7"
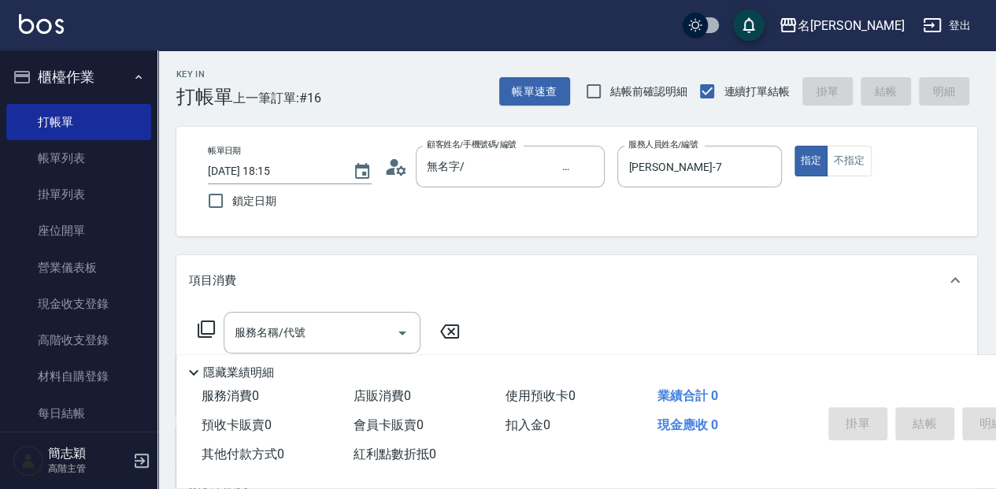
click at [205, 324] on icon at bounding box center [206, 329] width 19 height 19
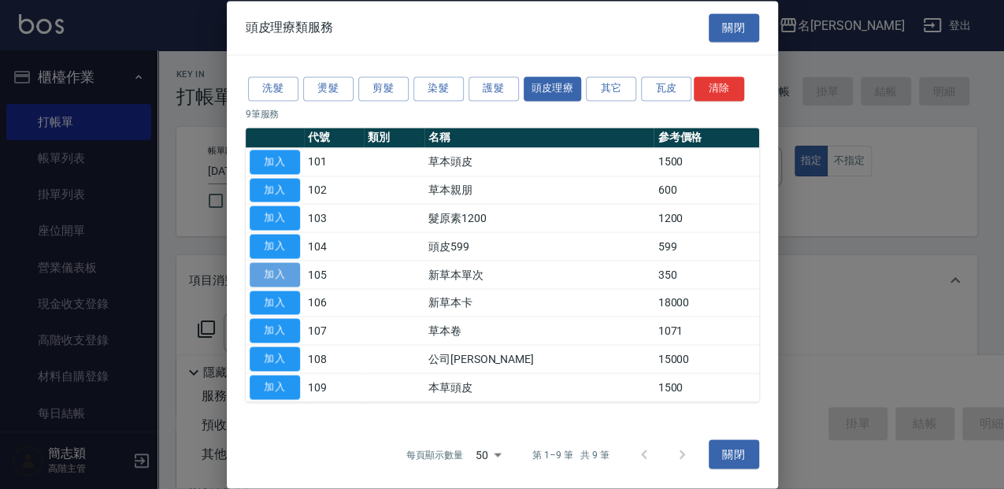
click at [280, 277] on button "加入" at bounding box center [275, 274] width 50 height 24
type input "新草本單次(105)"
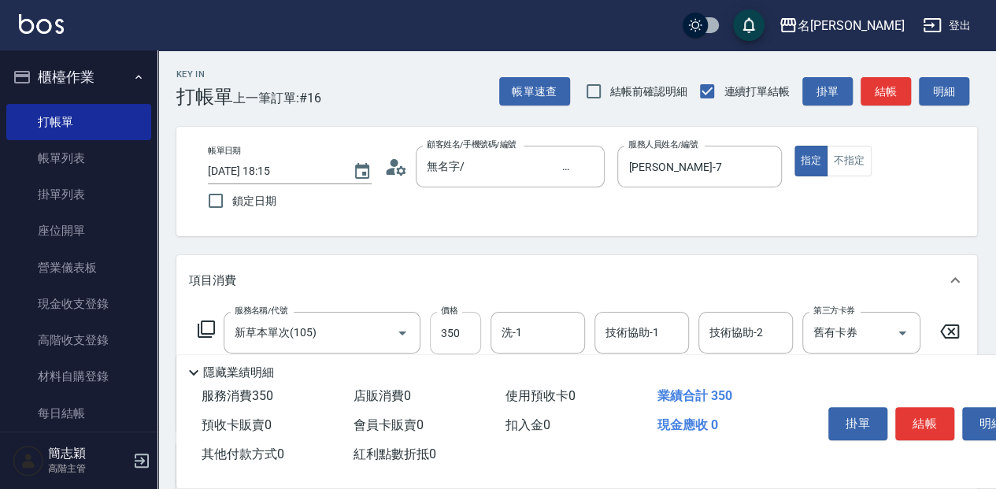
click at [468, 335] on input "350" at bounding box center [455, 333] width 51 height 43
type input "525"
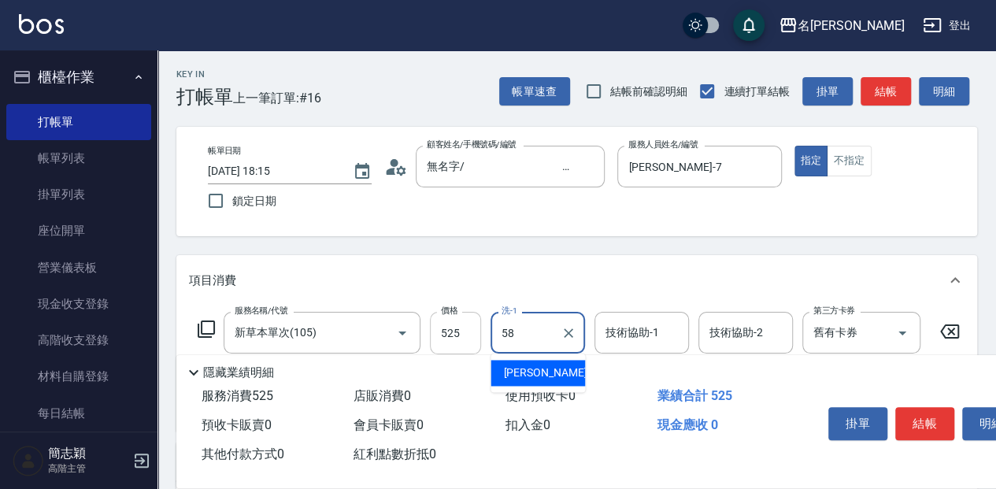
type input "[PERSON_NAME]-58"
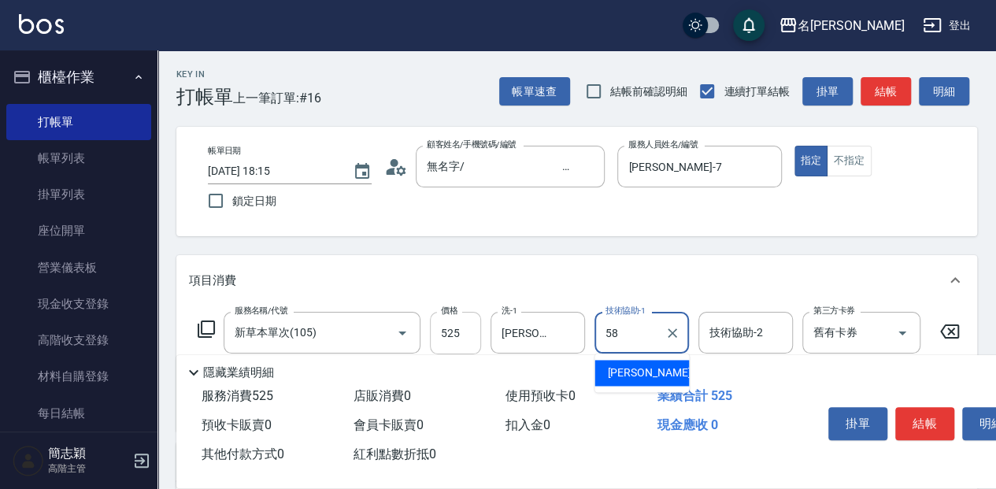
type input "[PERSON_NAME]-58"
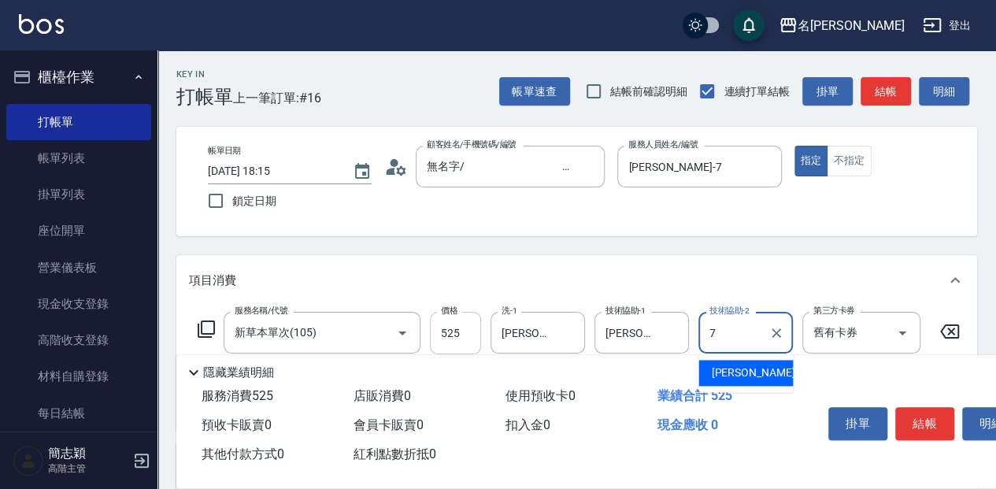
type input "[PERSON_NAME]-7"
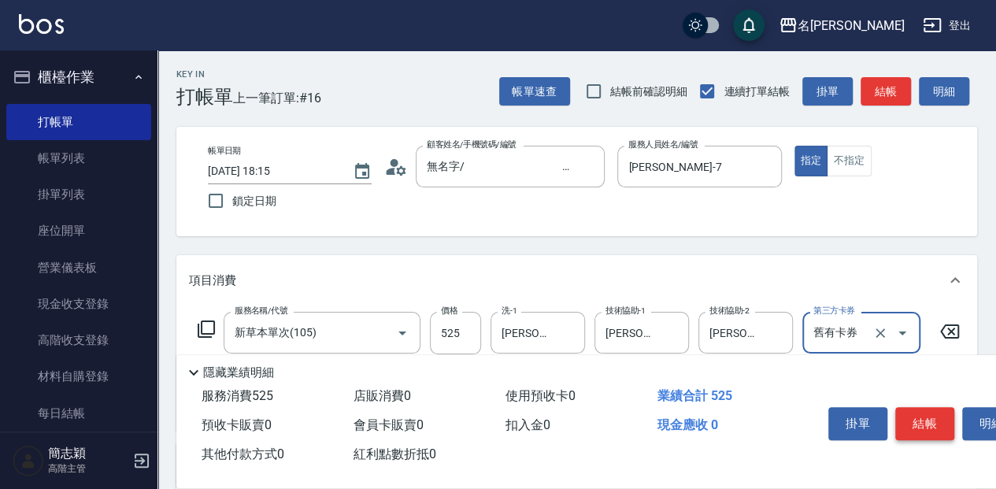
click at [932, 426] on button "結帳" at bounding box center [924, 423] width 59 height 33
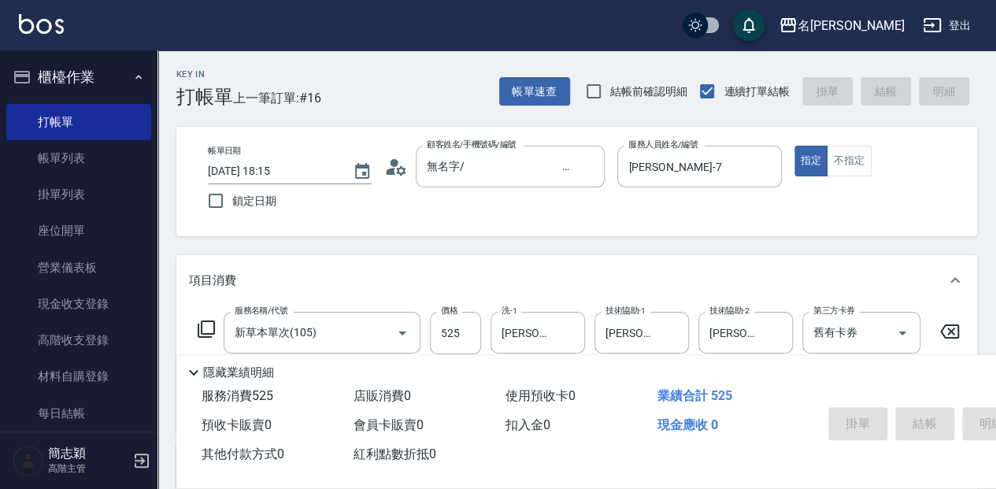
type input "[DATE] 18:16"
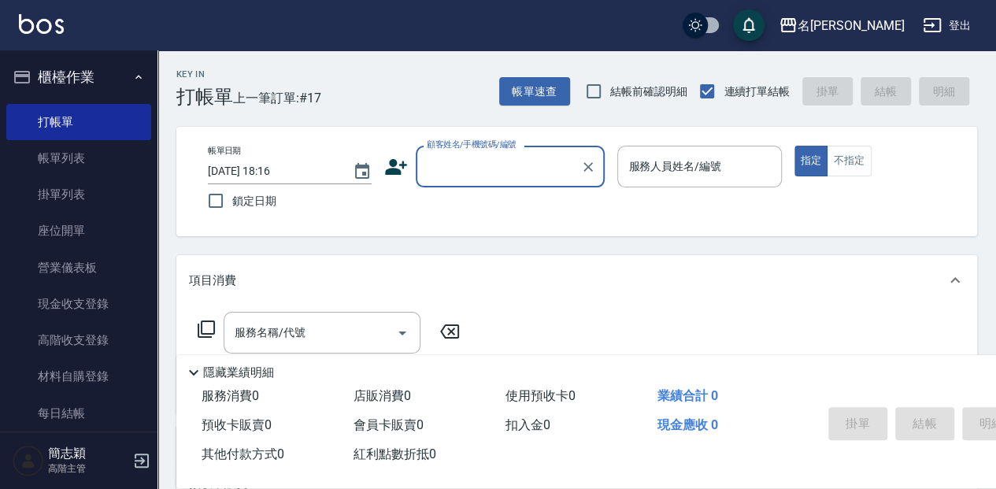
click at [537, 169] on input "顧客姓名/手機號碼/編號" at bounding box center [498, 167] width 151 height 28
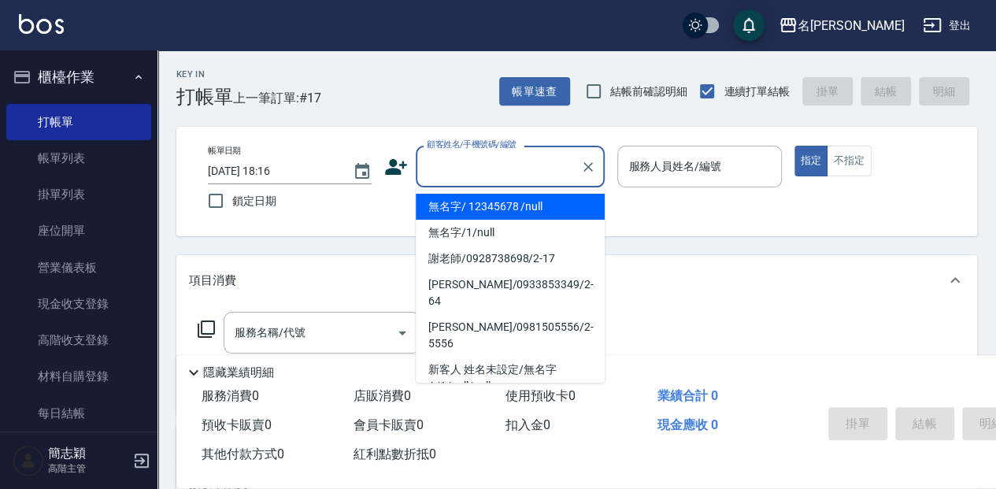
type input "無名字/ 12345678 /null"
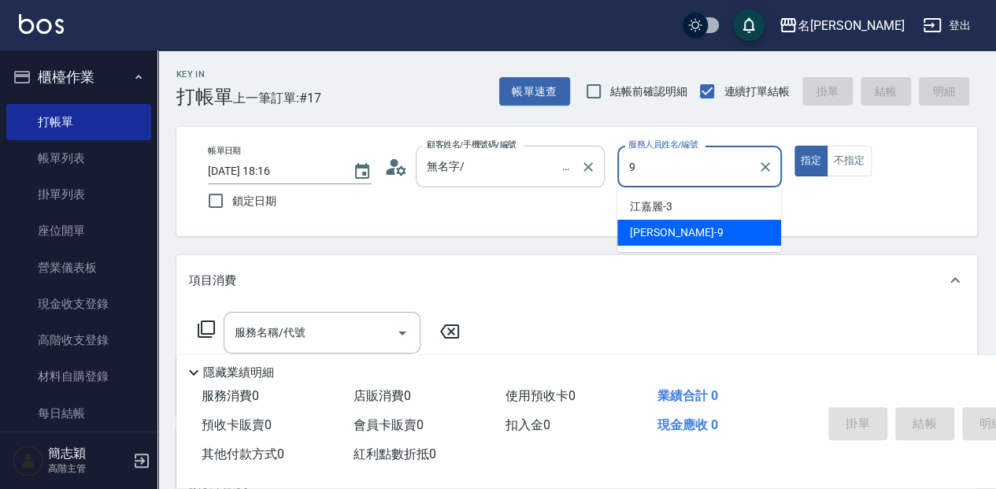
type input "[PERSON_NAME]-9"
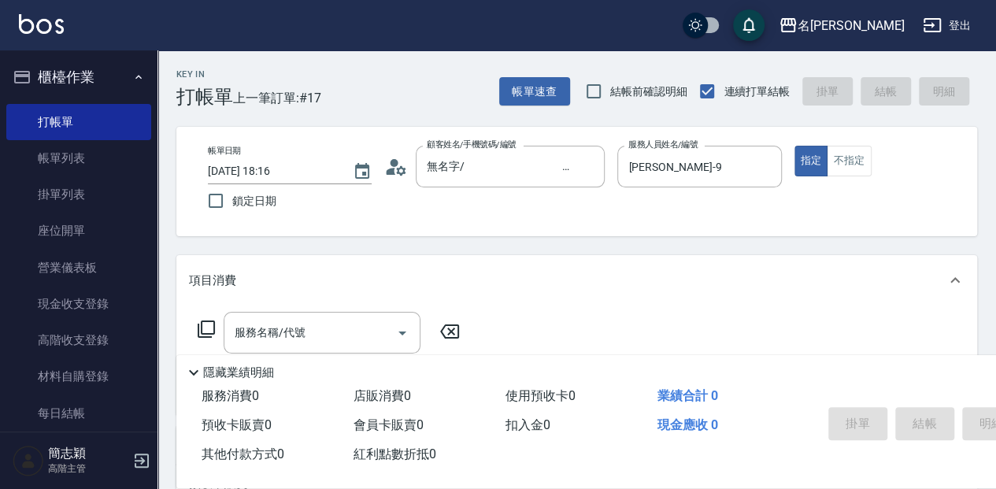
click at [205, 324] on icon at bounding box center [206, 329] width 19 height 19
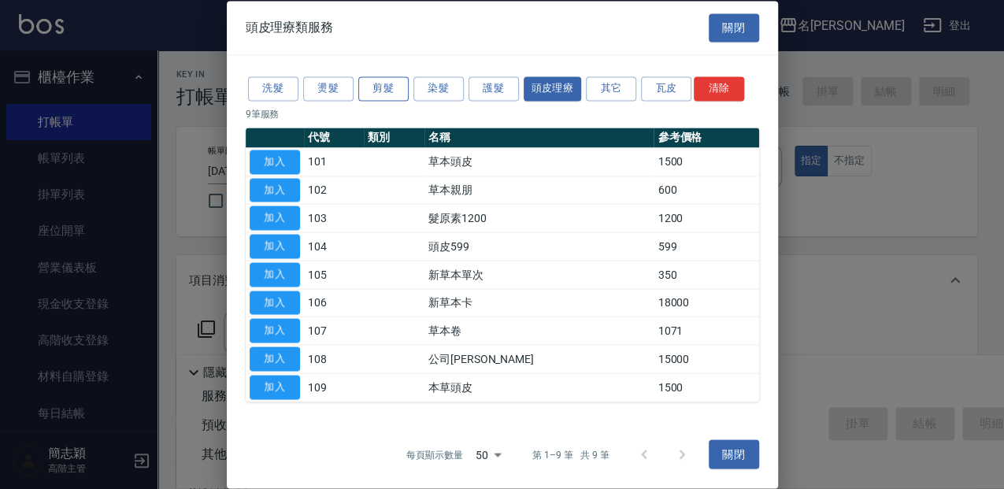
click at [394, 91] on button "剪髮" at bounding box center [383, 88] width 50 height 24
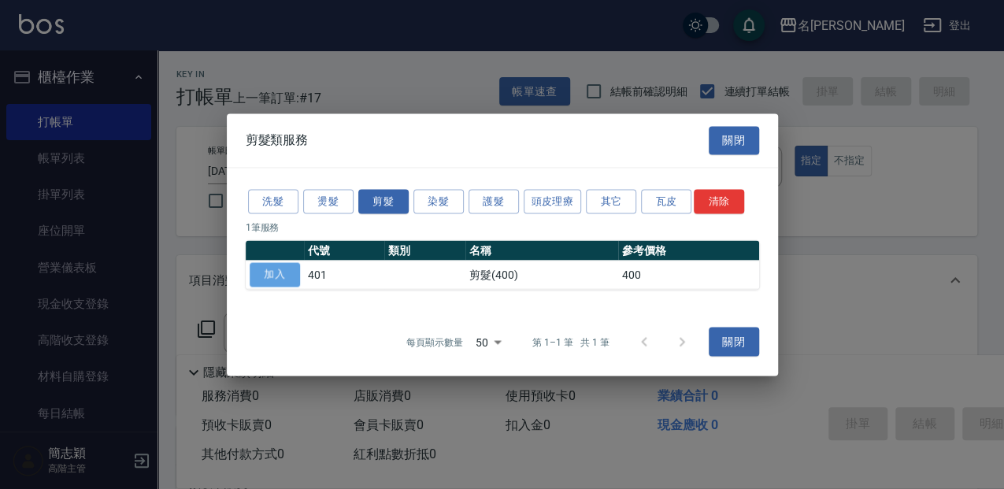
click at [280, 272] on button "加入" at bounding box center [275, 274] width 50 height 24
type input "剪髮(400)(401)"
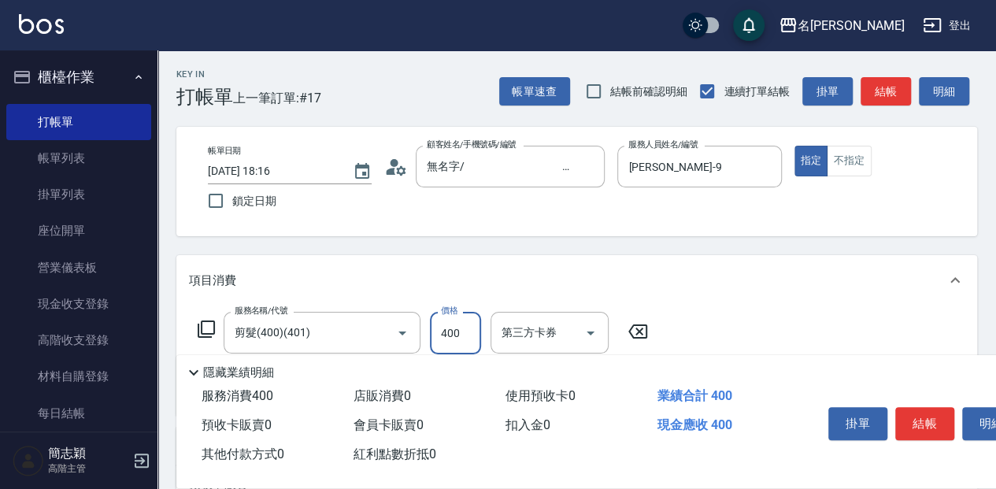
drag, startPoint x: 471, startPoint y: 342, endPoint x: 475, endPoint y: 335, distance: 8.5
click at [471, 342] on input "400" at bounding box center [455, 333] width 51 height 43
type input "450"
click at [208, 330] on icon at bounding box center [206, 329] width 19 height 19
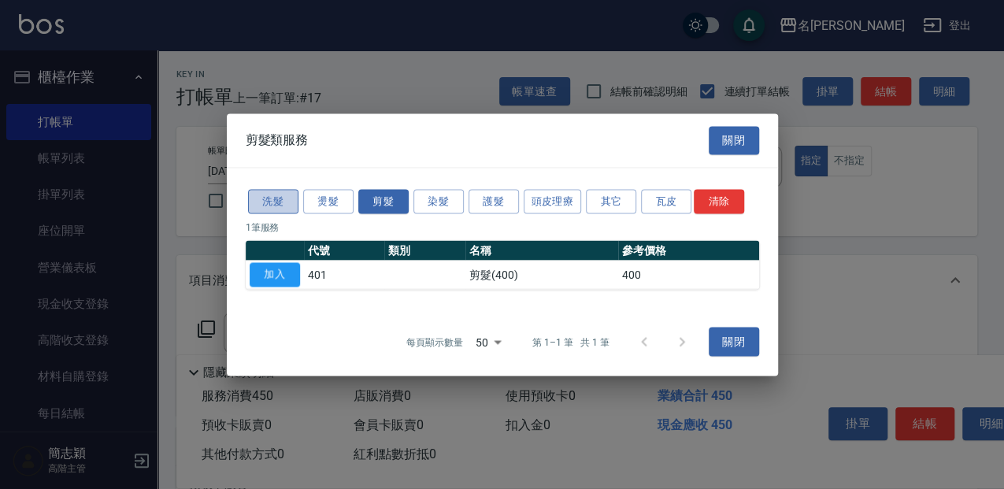
click at [282, 203] on button "洗髮" at bounding box center [273, 201] width 50 height 24
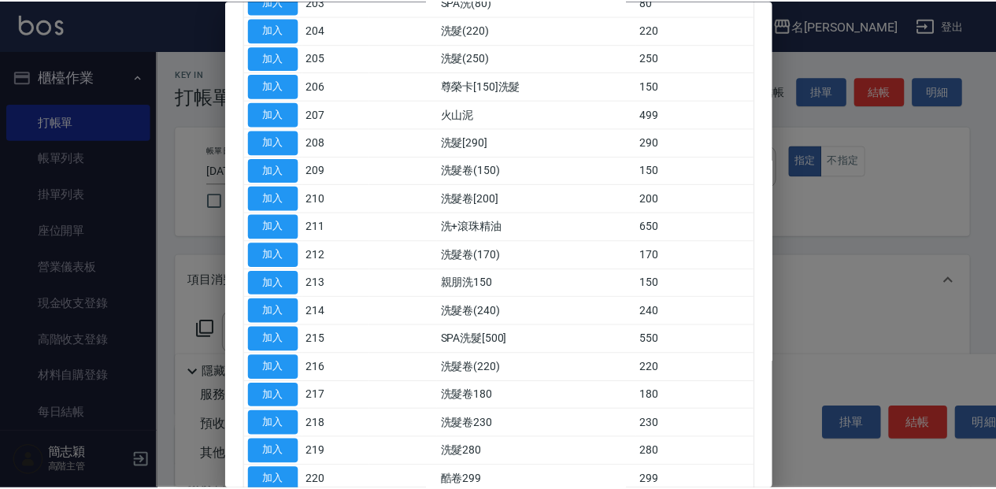
scroll to position [262, 0]
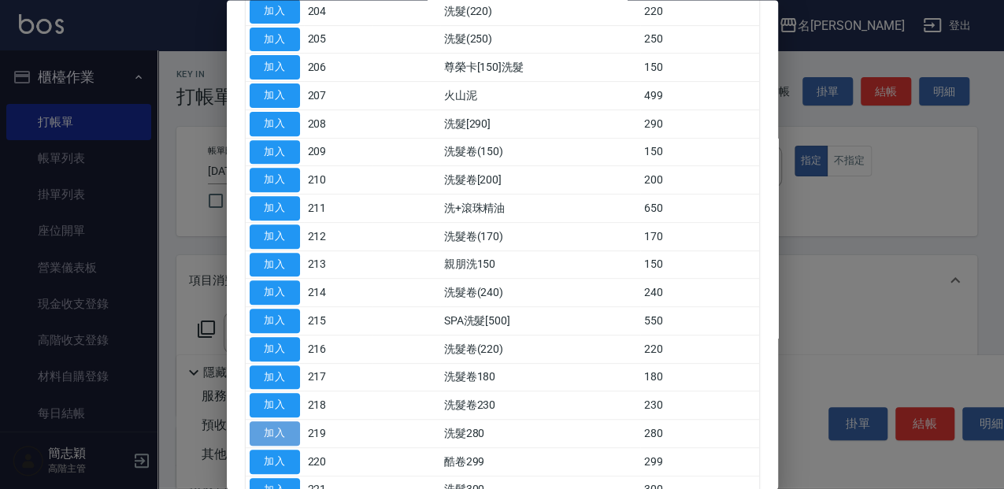
click at [284, 422] on button "加入" at bounding box center [275, 434] width 50 height 24
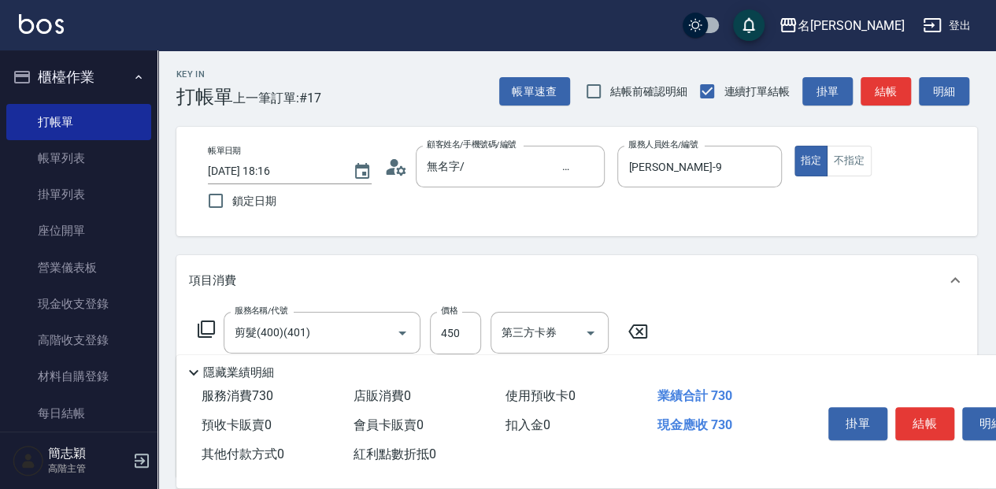
click at [208, 325] on icon at bounding box center [206, 329] width 19 height 19
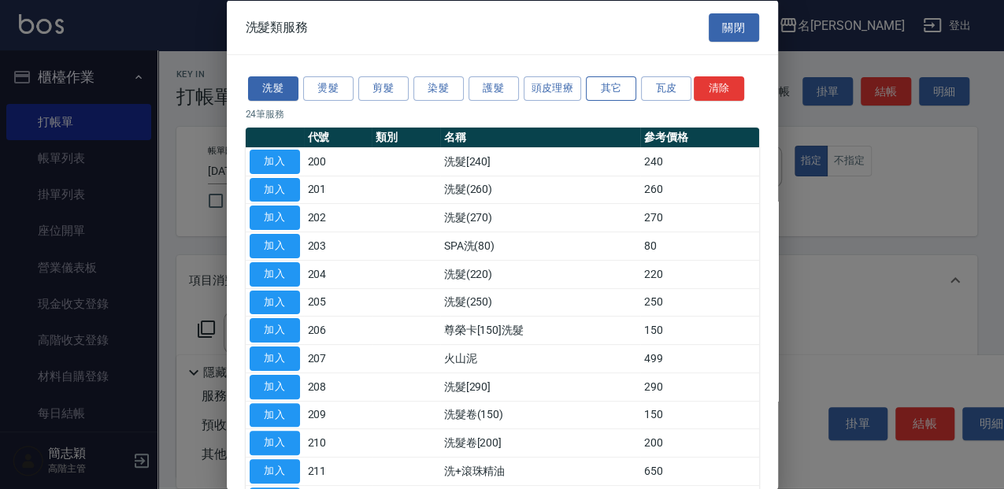
click at [597, 88] on button "其它" at bounding box center [611, 88] width 50 height 24
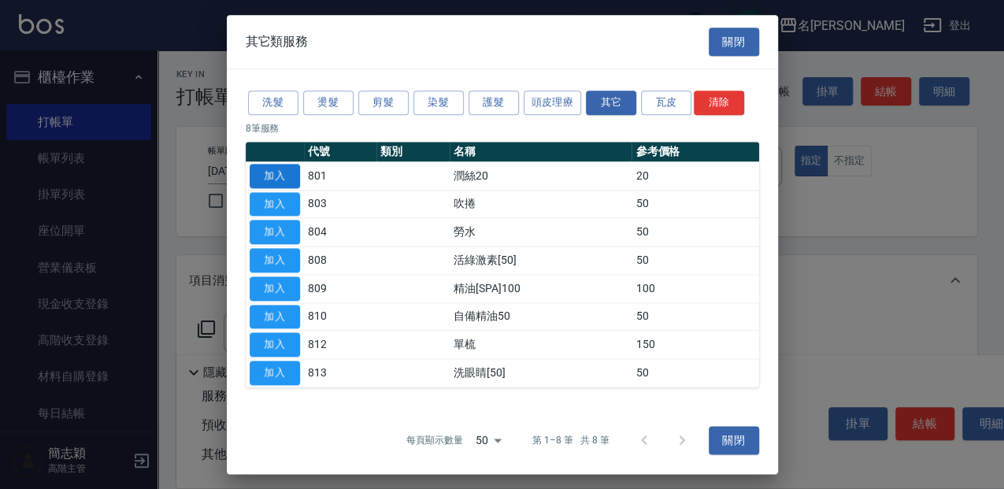
click at [255, 181] on button "加入" at bounding box center [275, 176] width 50 height 24
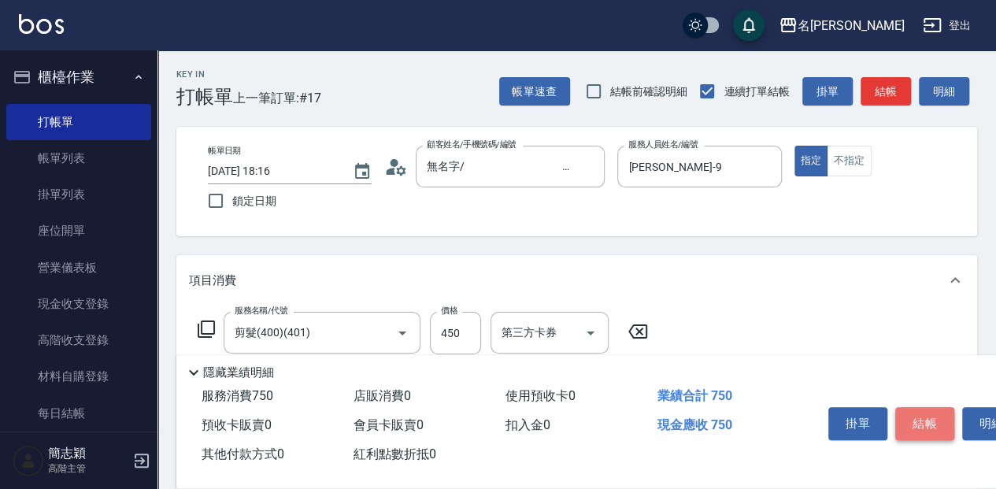
click at [937, 419] on button "結帳" at bounding box center [924, 423] width 59 height 33
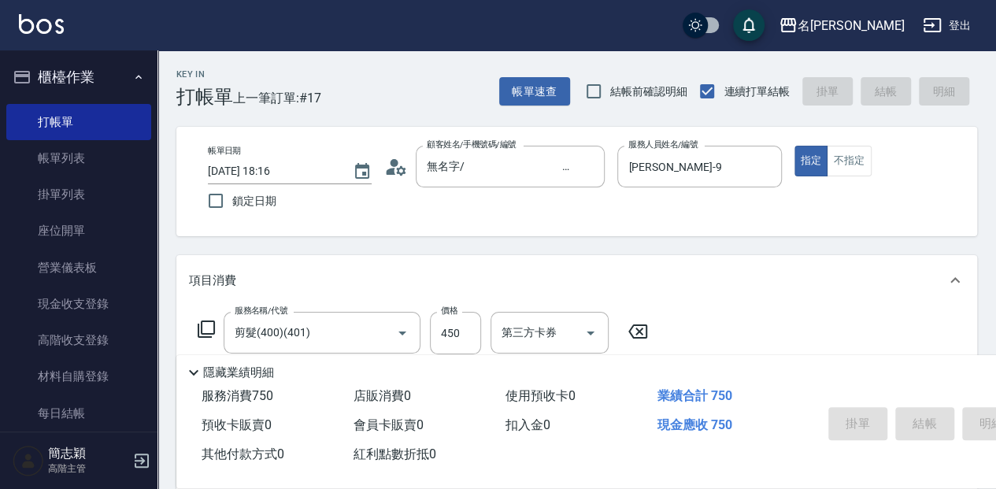
type input "[DATE] 18:17"
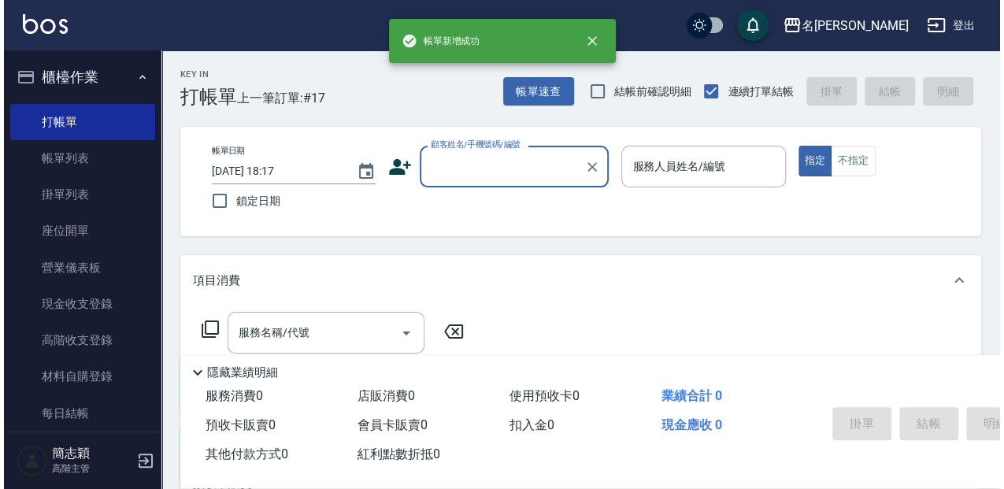
scroll to position [0, 0]
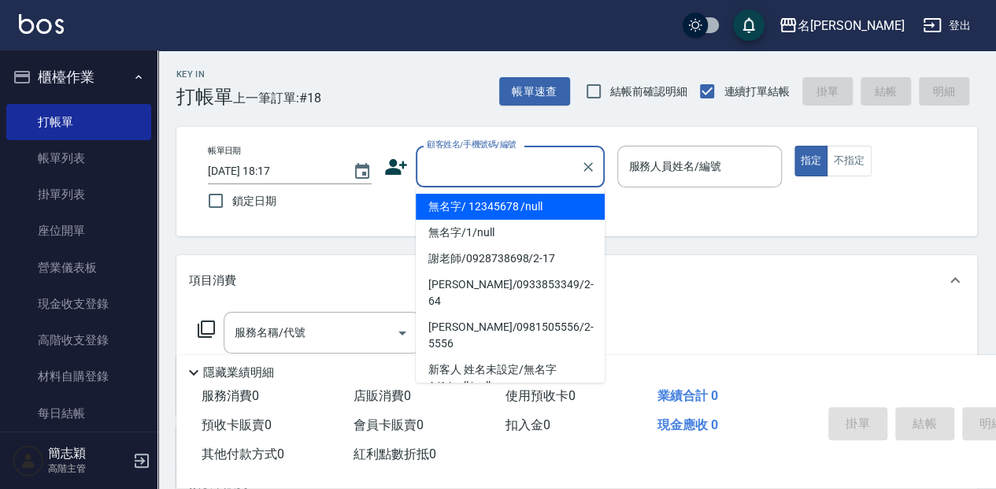
type input "無名字/ 12345678 /null"
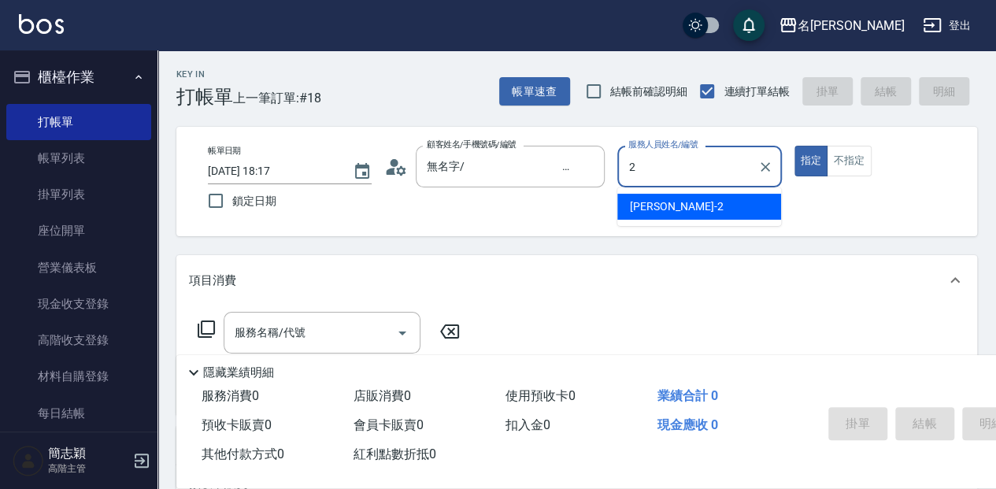
type input "[PERSON_NAME]-2"
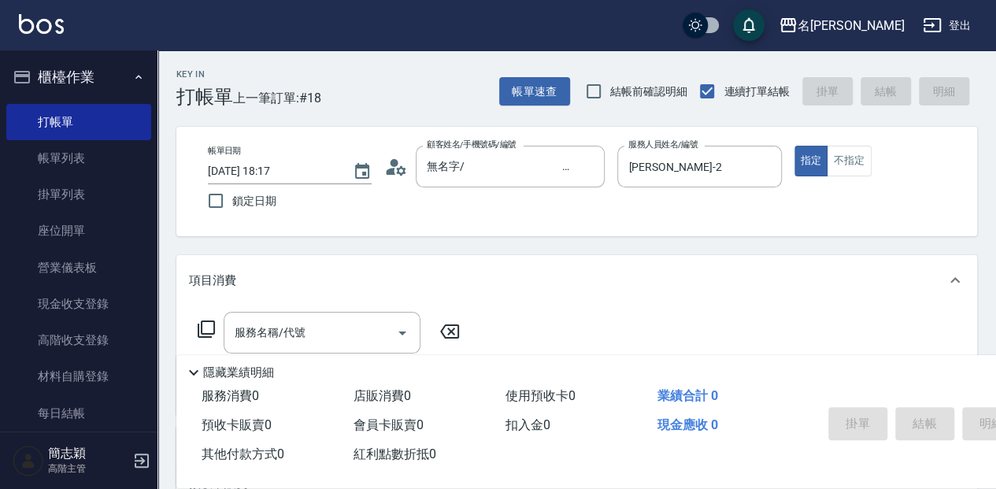
click at [211, 328] on icon at bounding box center [206, 329] width 19 height 19
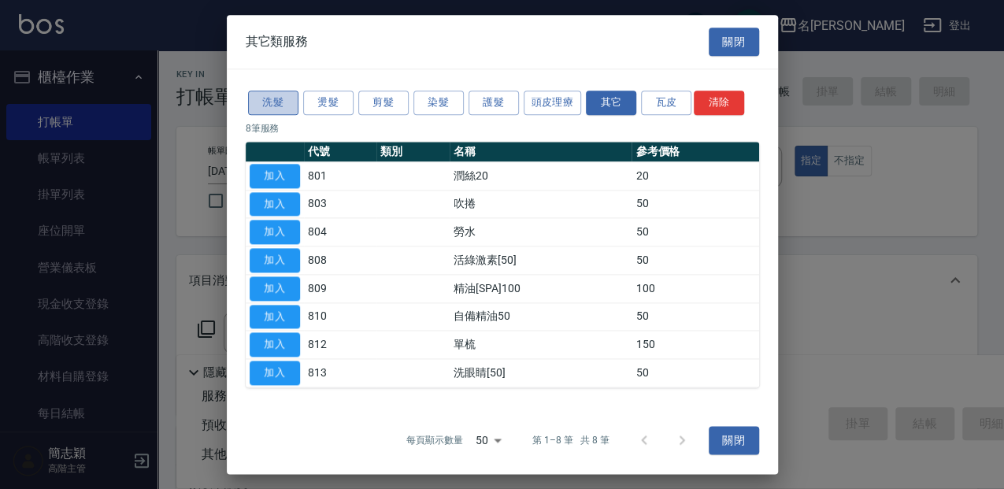
click at [283, 105] on button "洗髮" at bounding box center [273, 103] width 50 height 24
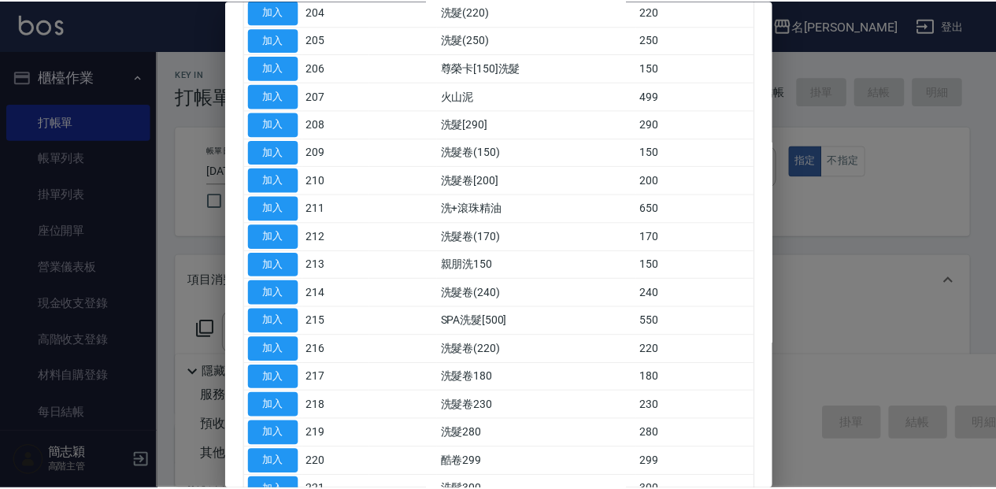
scroll to position [315, 0]
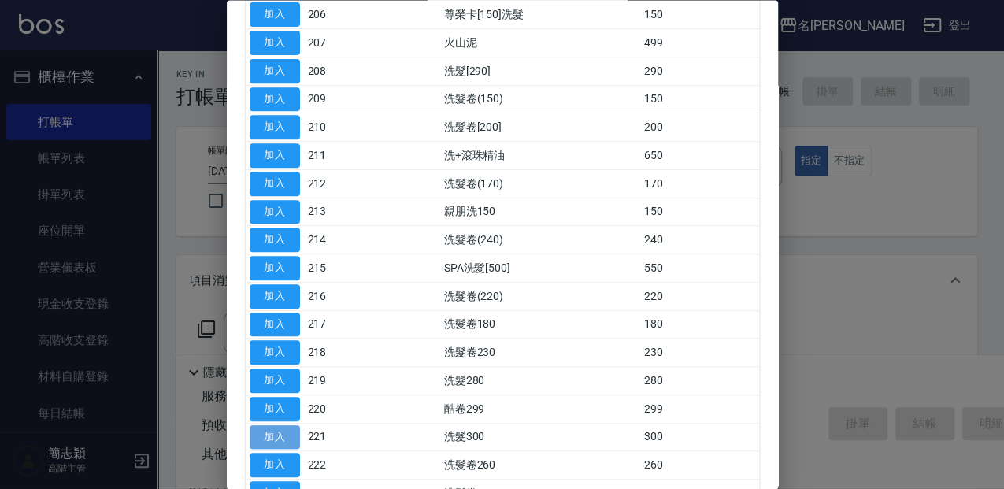
click at [276, 431] on button "加入" at bounding box center [275, 437] width 50 height 24
type input "洗髮300(221)"
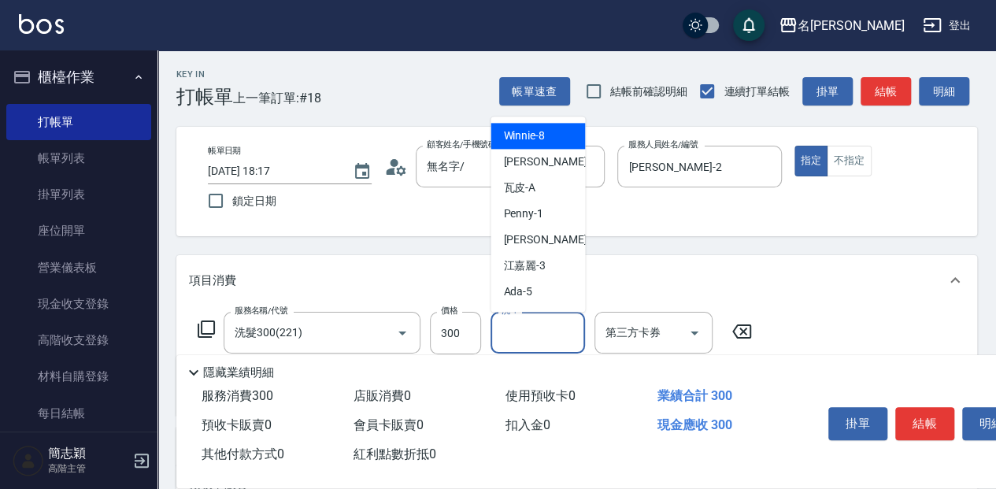
click at [535, 336] on input "洗-1" at bounding box center [538, 333] width 80 height 28
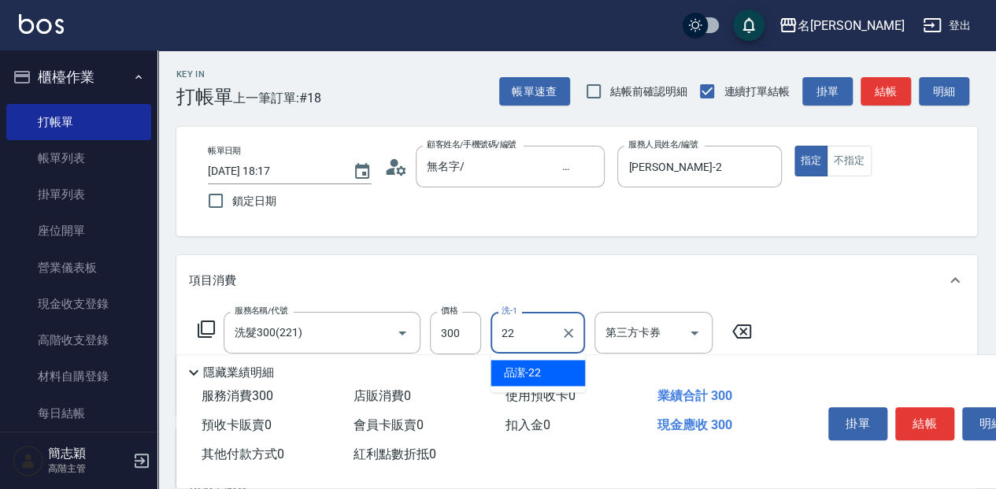
type input "品潔-22"
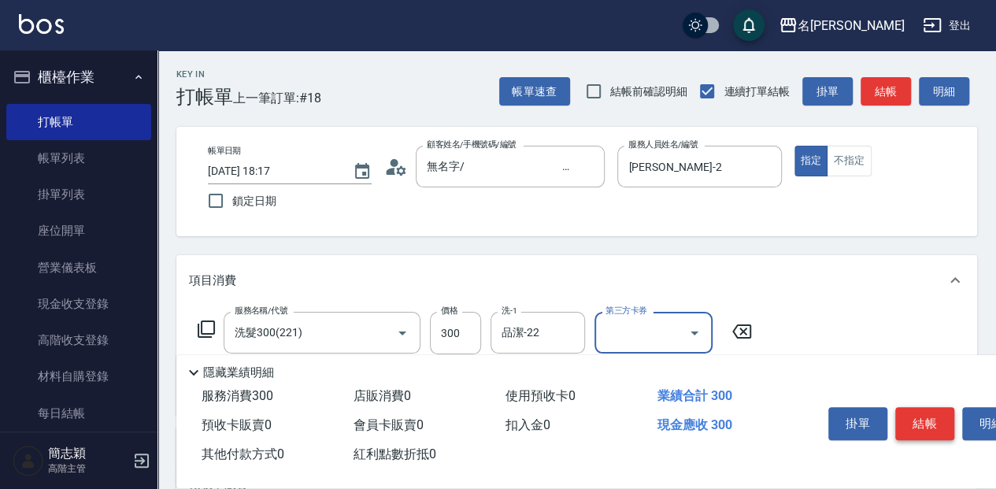
click at [928, 423] on button "結帳" at bounding box center [924, 423] width 59 height 33
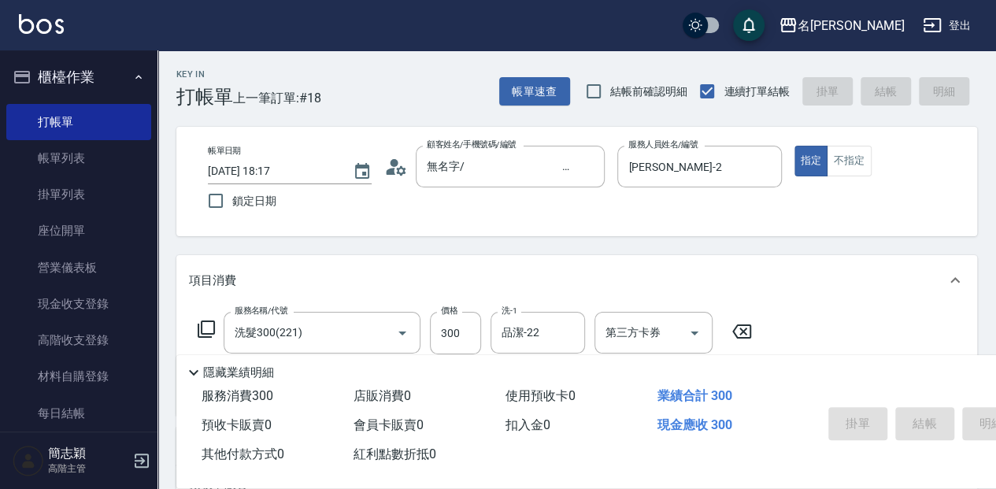
type input "[DATE] 18:22"
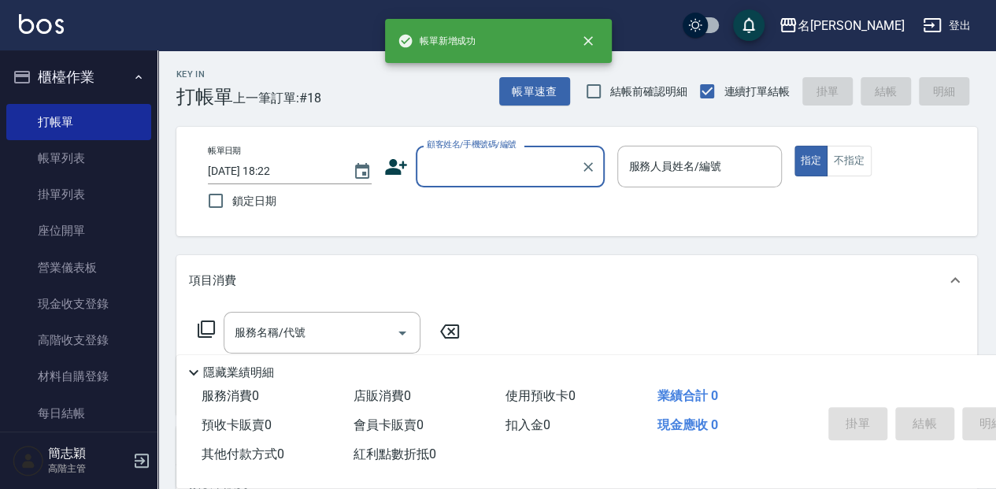
scroll to position [0, 0]
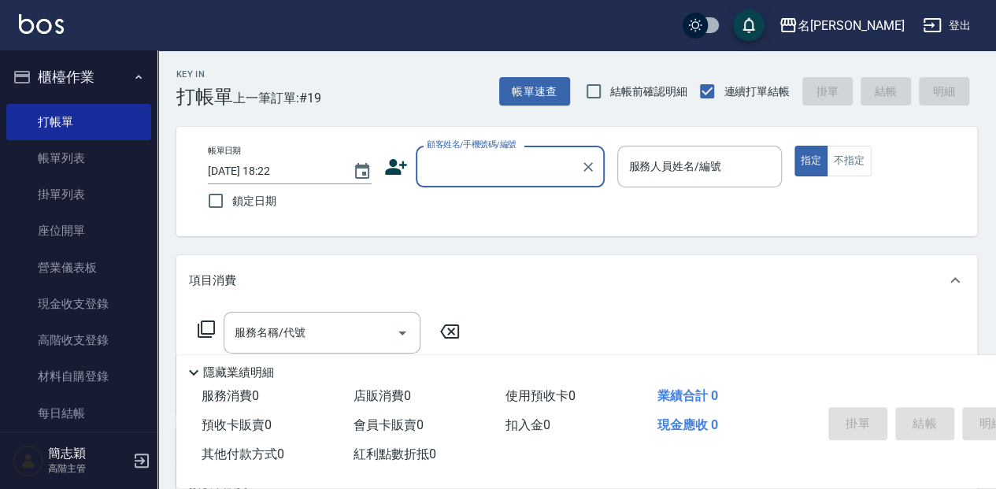
click at [505, 168] on input "顧客姓名/手機號碼/編號" at bounding box center [498, 167] width 151 height 28
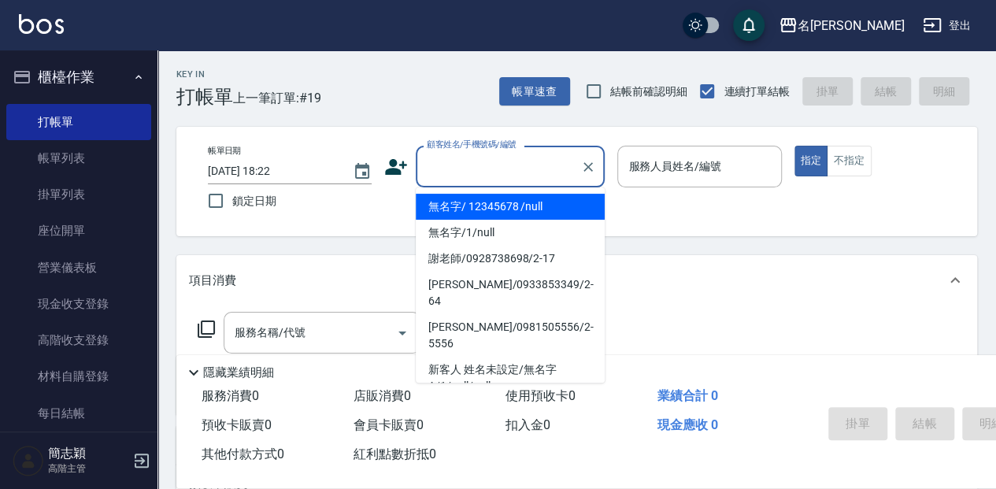
type input "無名字/ 12345678 /null"
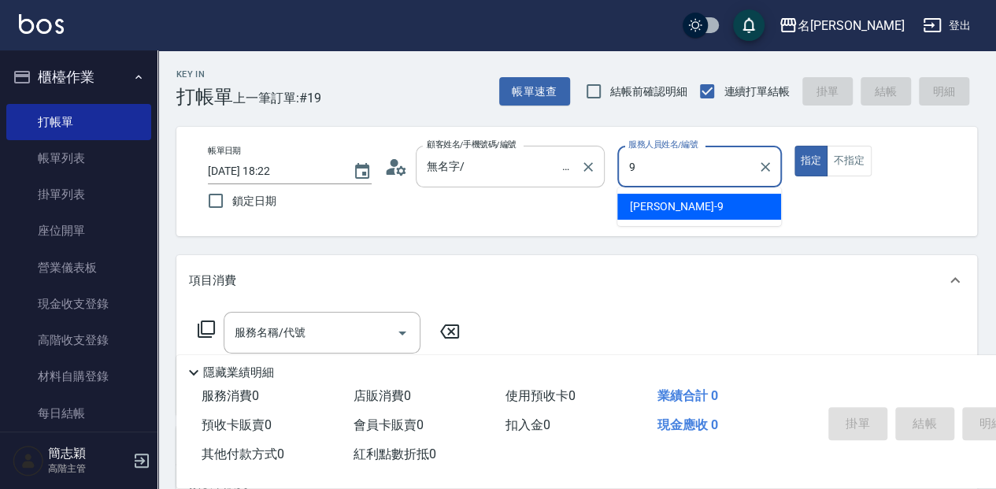
type input "[PERSON_NAME]-9"
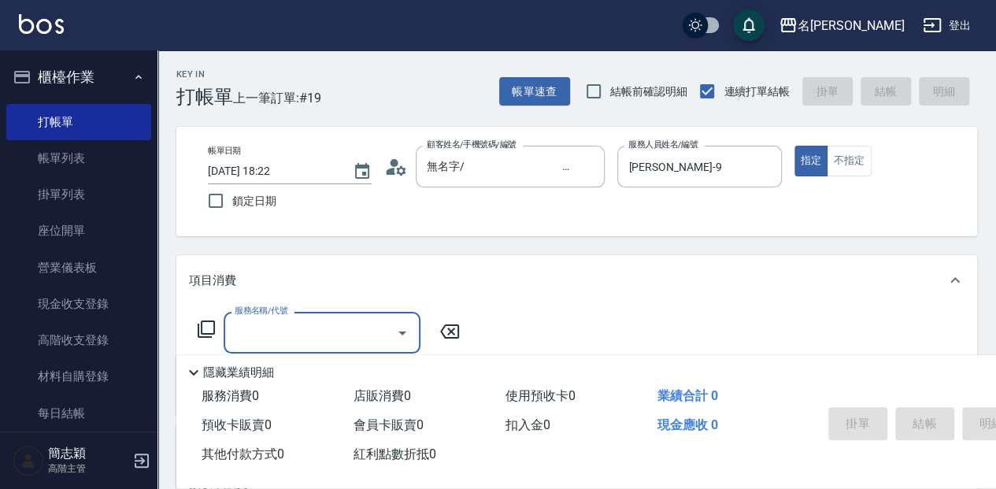
click at [206, 333] on icon at bounding box center [206, 328] width 17 height 17
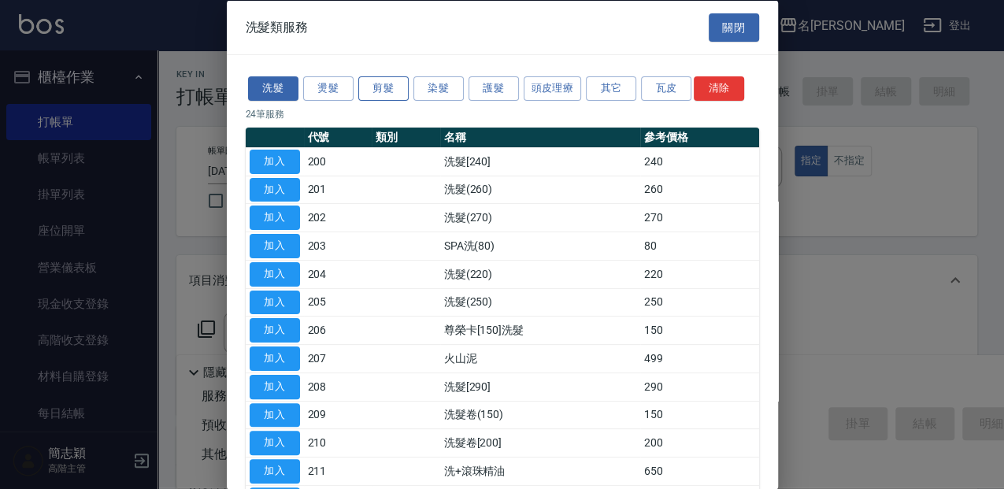
click at [370, 86] on button "剪髮" at bounding box center [383, 88] width 50 height 24
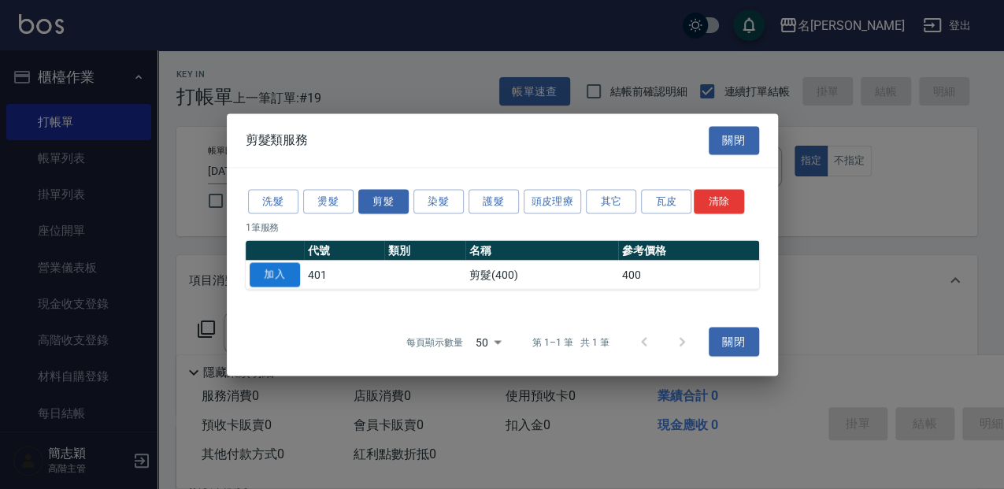
click at [276, 274] on button "加入" at bounding box center [275, 274] width 50 height 24
type input "剪髮(400)(401)"
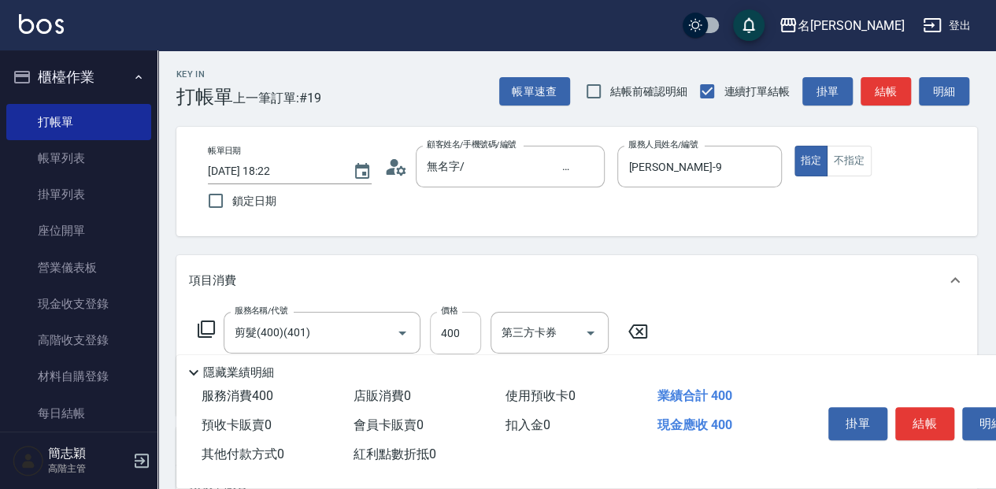
click at [477, 324] on input "400" at bounding box center [455, 333] width 51 height 43
type input "450"
click at [932, 416] on button "結帳" at bounding box center [924, 423] width 59 height 33
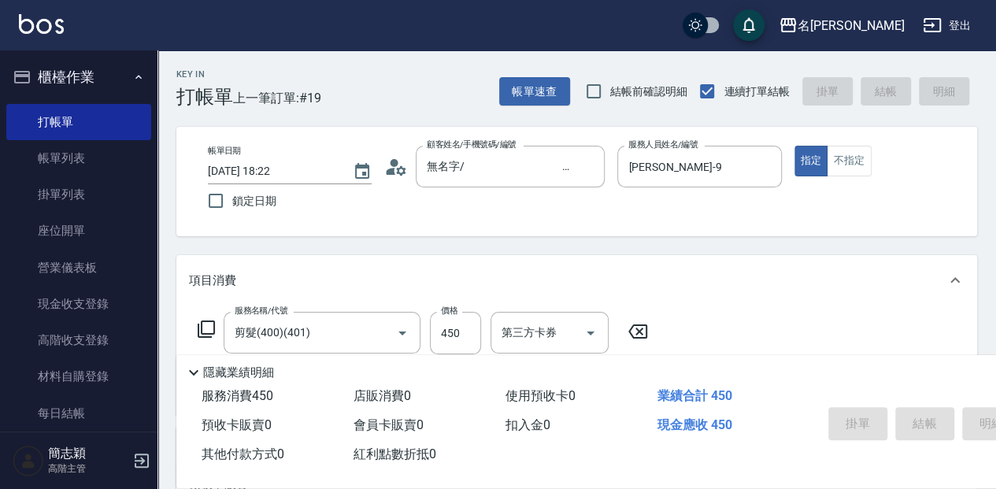
type input "[DATE] 18:23"
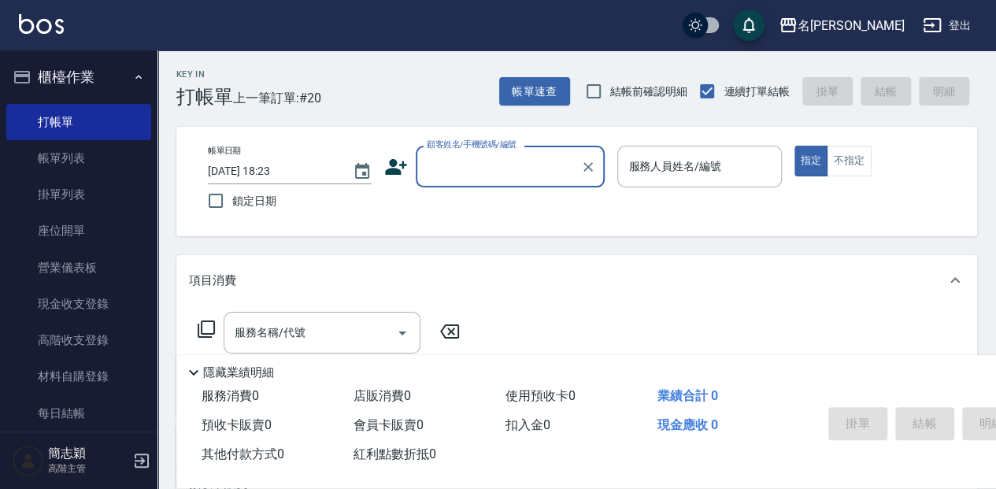
click at [436, 161] on input "顧客姓名/手機號碼/編號" at bounding box center [498, 167] width 151 height 28
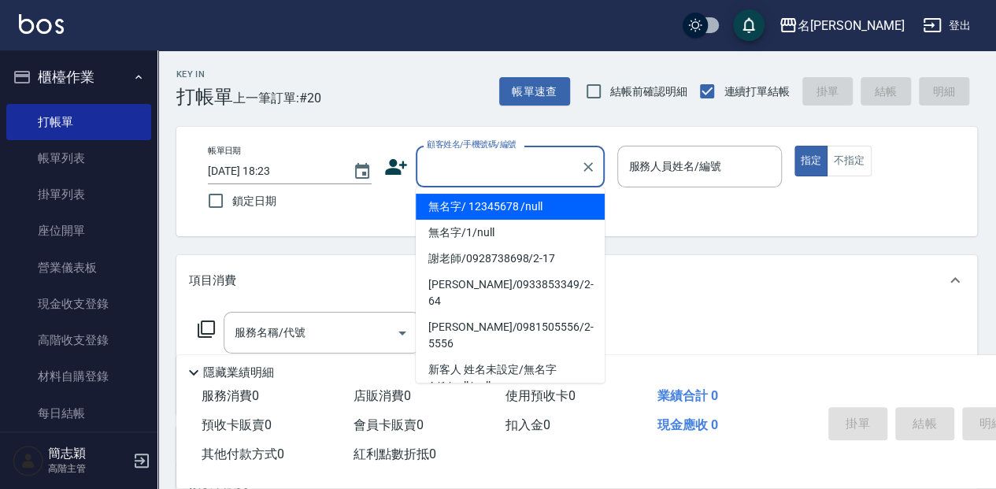
click at [464, 200] on li "無名字/ 12345678 /null" at bounding box center [510, 207] width 189 height 26
type input "無名字/ 12345678 /null"
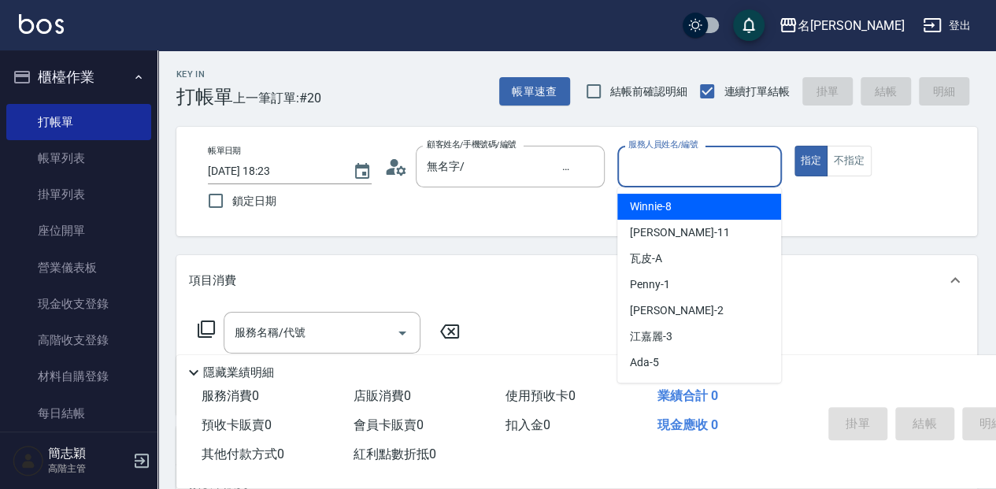
click at [640, 171] on input "服務人員姓名/編號" at bounding box center [699, 167] width 150 height 28
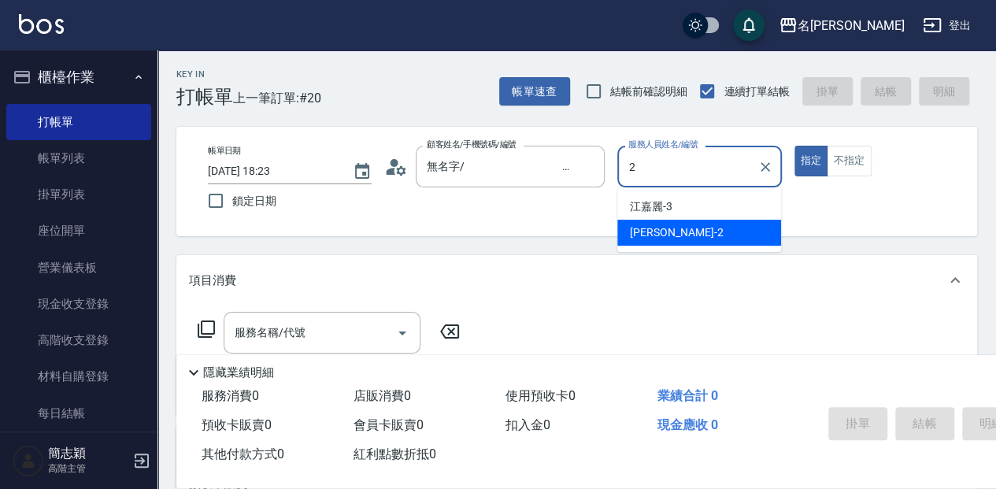
type input "[PERSON_NAME]-2"
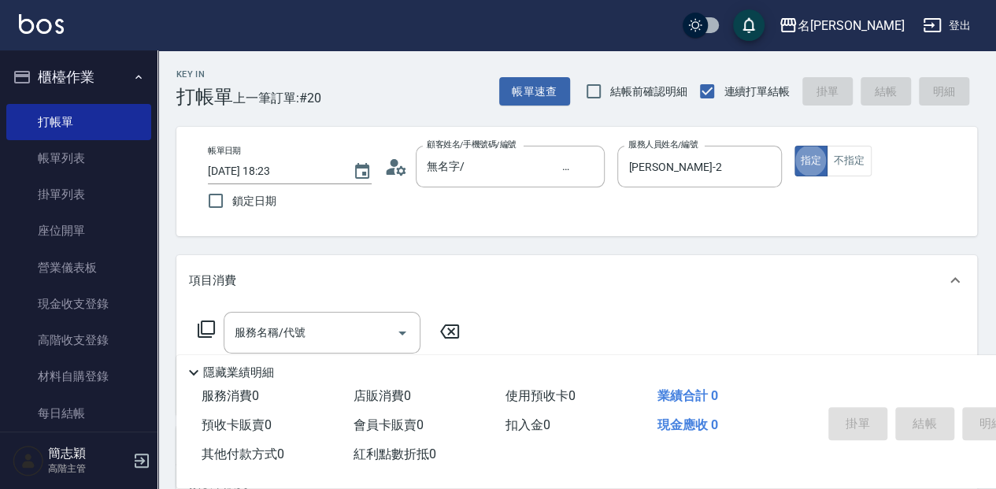
click at [209, 325] on icon at bounding box center [206, 329] width 19 height 19
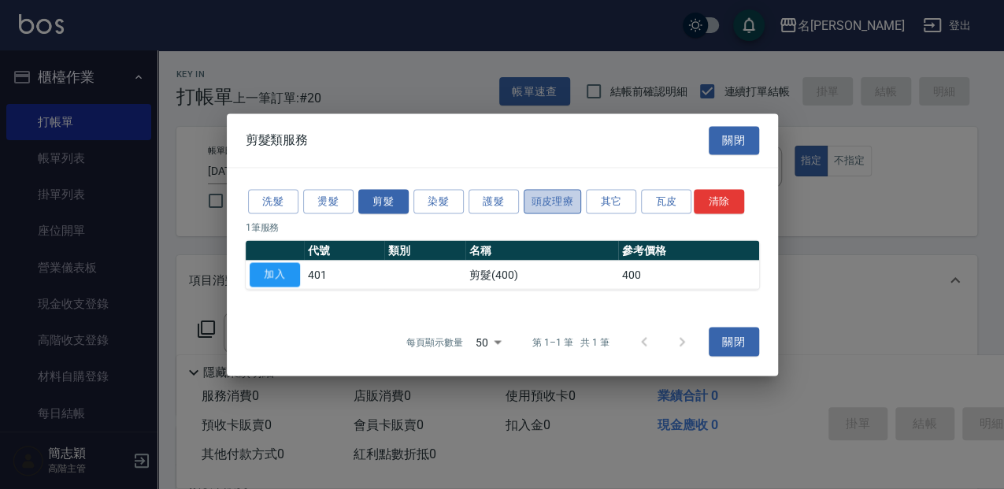
click at [535, 202] on button "頭皮理療" at bounding box center [552, 201] width 58 height 24
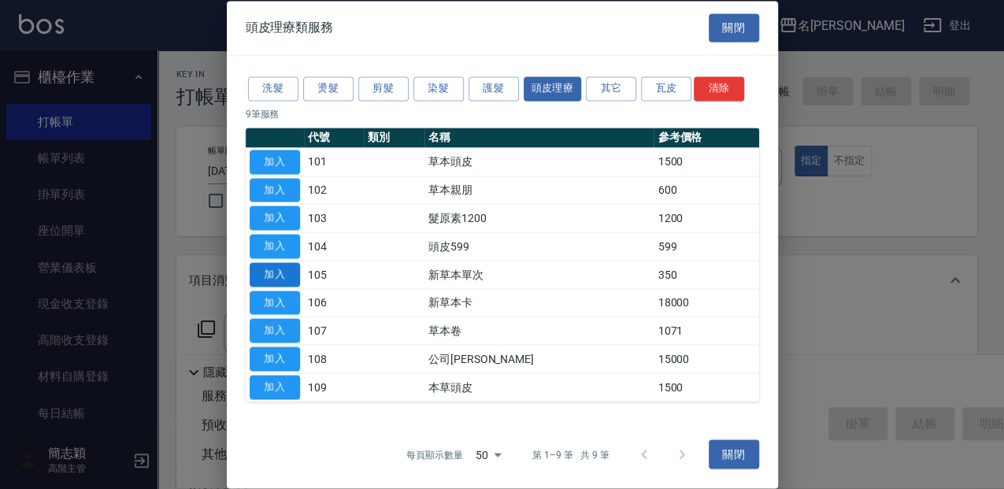
click at [289, 271] on button "加入" at bounding box center [275, 274] width 50 height 24
type input "新草本單次(105)"
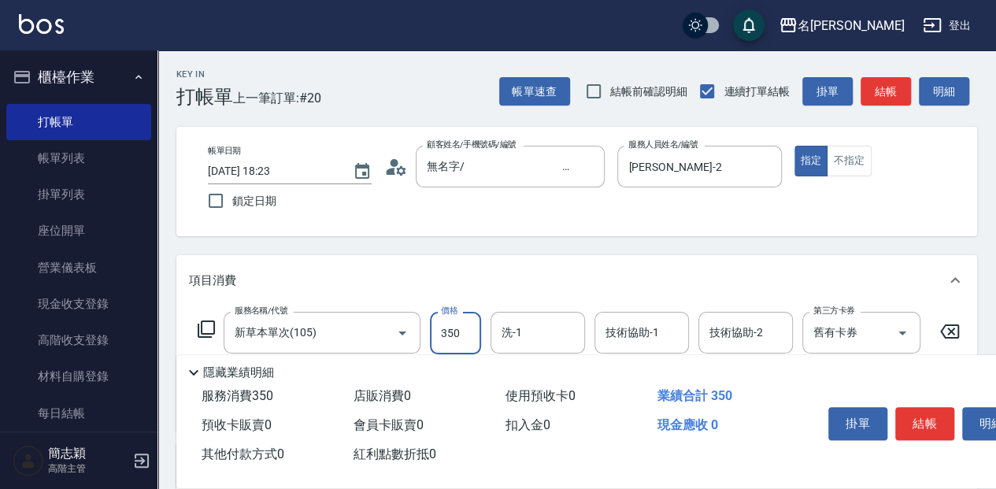
click at [458, 334] on input "350" at bounding box center [455, 333] width 51 height 43
type input "600"
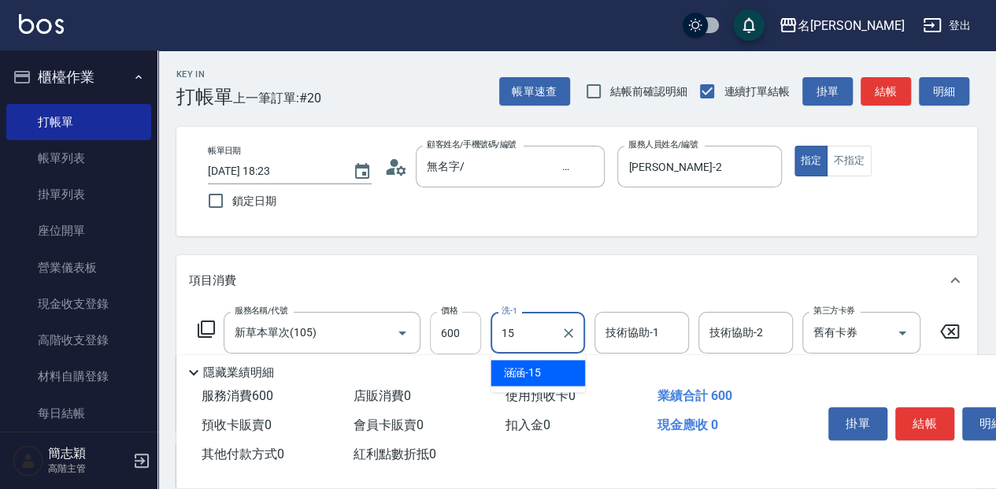
type input "涵涵-15"
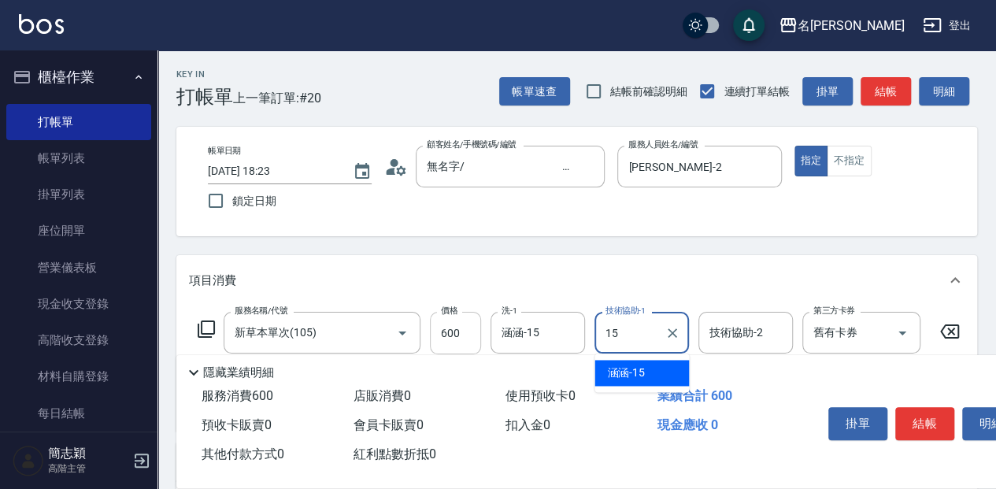
type input "涵涵-15"
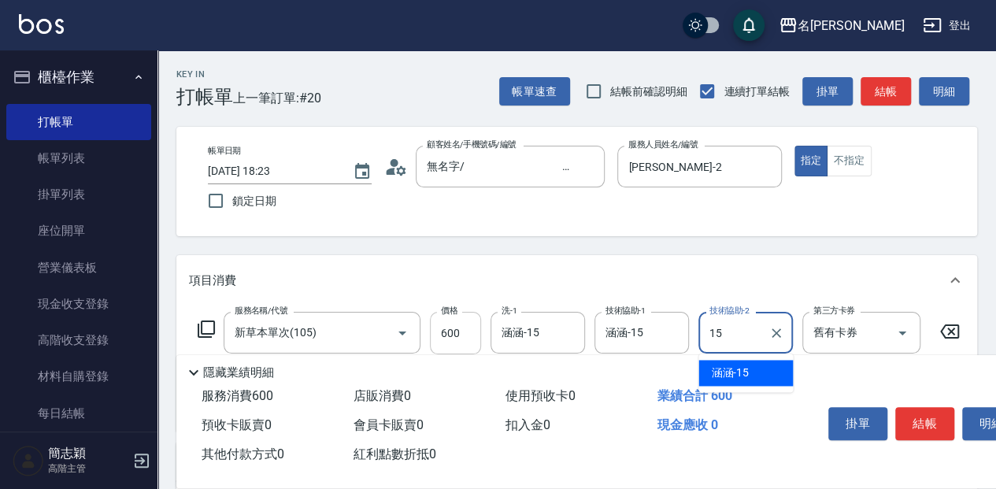
type input "涵涵-15"
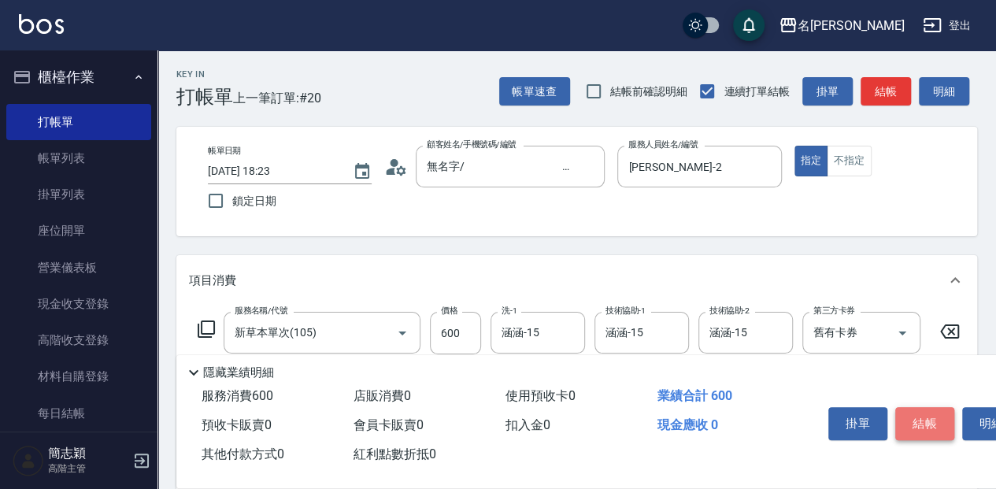
click at [912, 412] on button "結帳" at bounding box center [924, 423] width 59 height 33
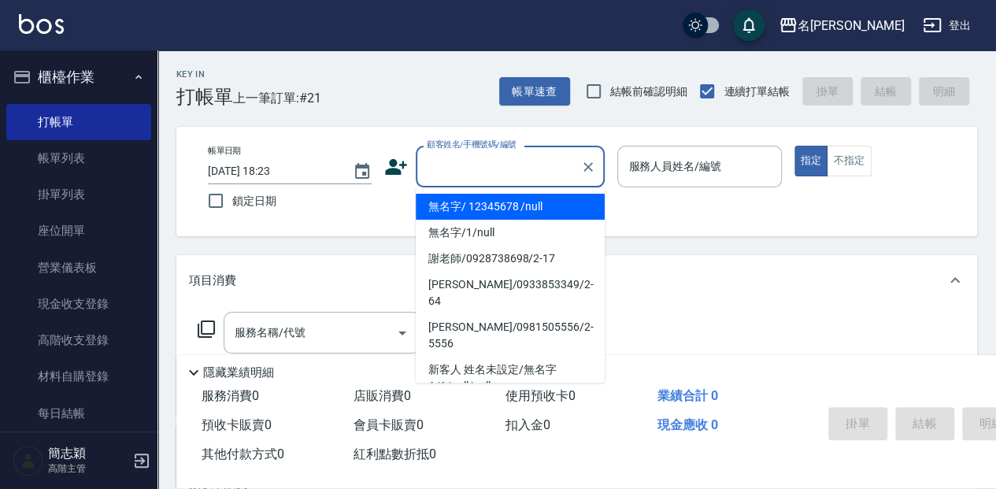
click at [520, 165] on input "顧客姓名/手機號碼/編號" at bounding box center [498, 167] width 151 height 28
click at [524, 205] on li "無名字/ 12345678 /null" at bounding box center [510, 207] width 189 height 26
type input "無名字/ 12345678 /null"
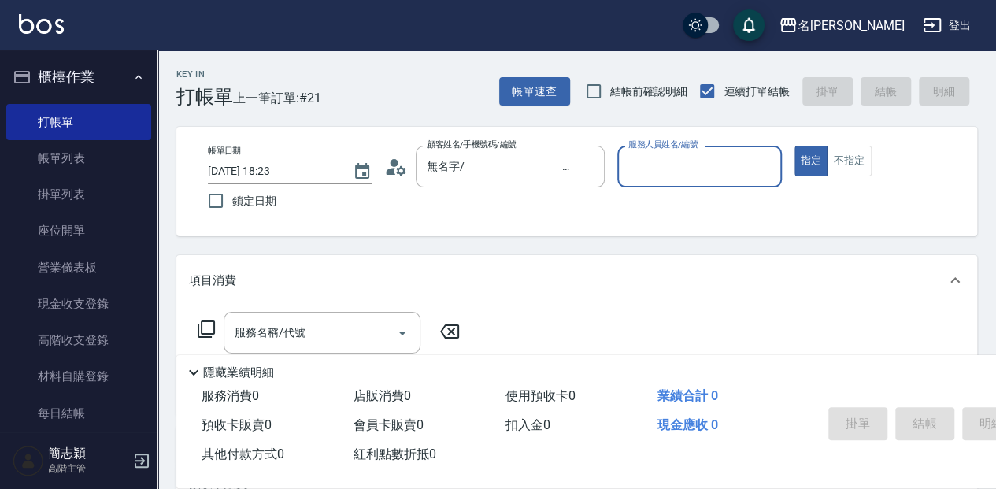
click at [665, 167] on input "服務人員姓名/編號" at bounding box center [699, 167] width 150 height 28
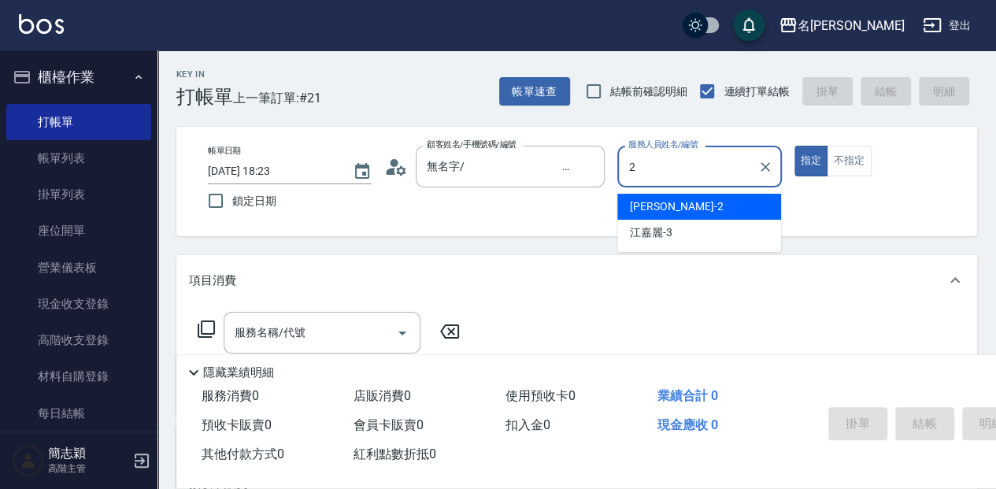
type input "[PERSON_NAME]-2"
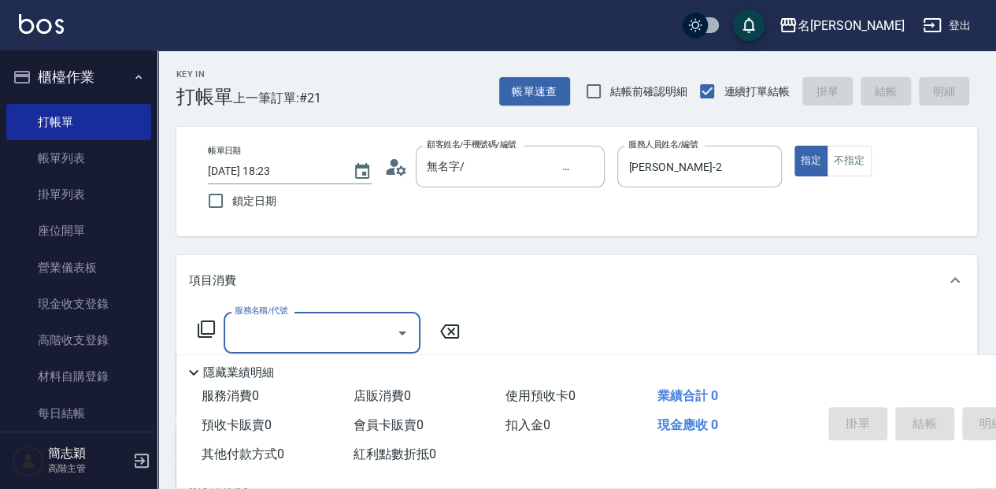
click at [203, 329] on icon at bounding box center [206, 329] width 19 height 19
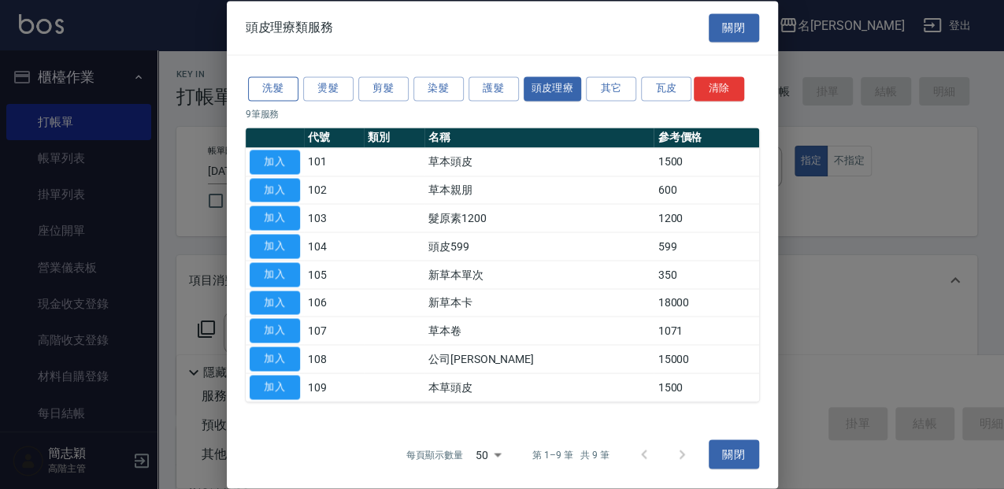
click at [266, 83] on button "洗髮" at bounding box center [273, 88] width 50 height 24
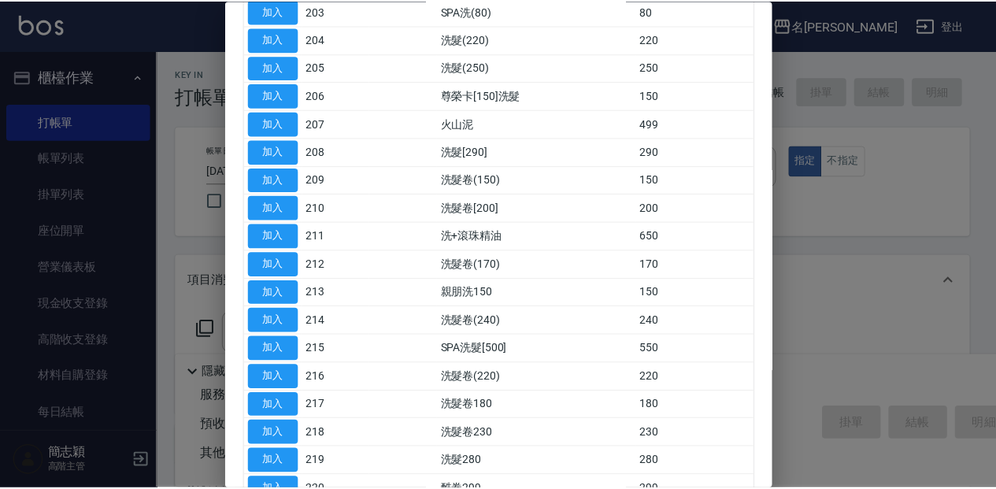
scroll to position [262, 0]
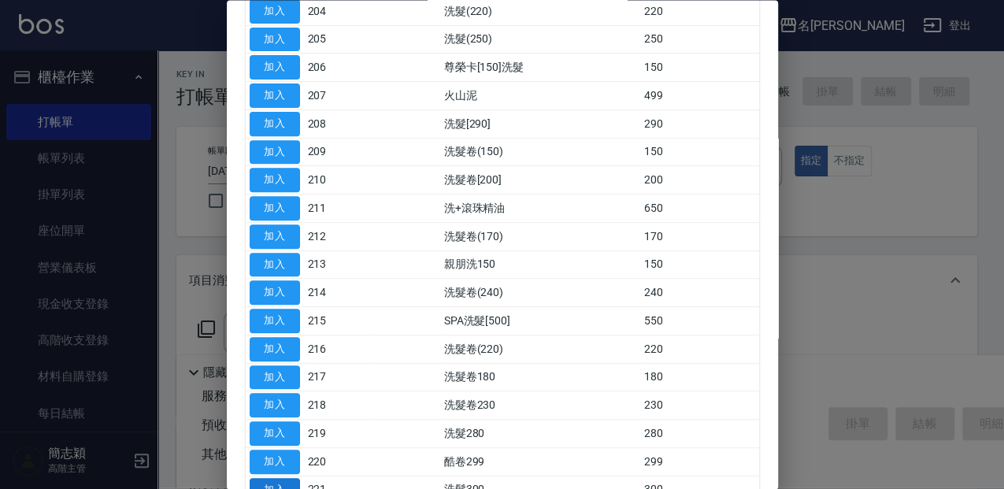
click at [294, 479] on button "加入" at bounding box center [275, 490] width 50 height 24
type input "洗髮300(221)"
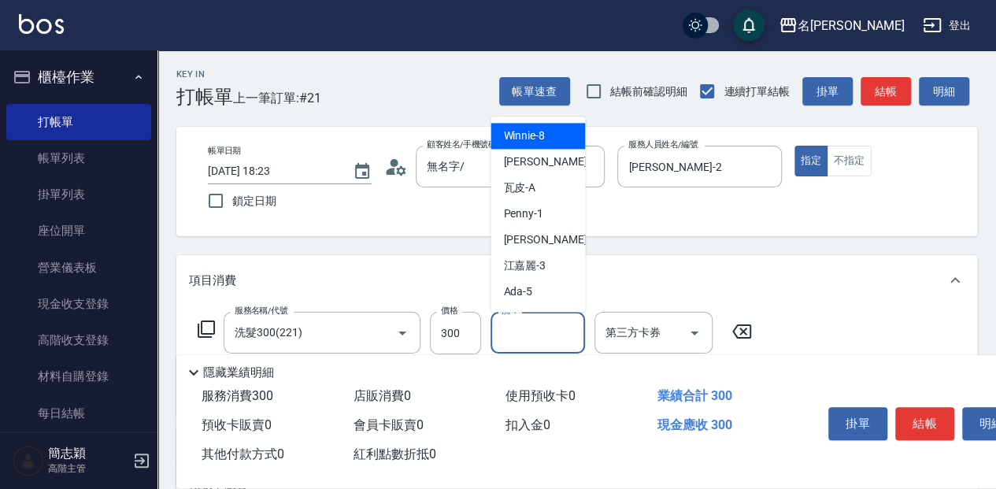
click at [560, 337] on input "洗-1" at bounding box center [538, 333] width 80 height 28
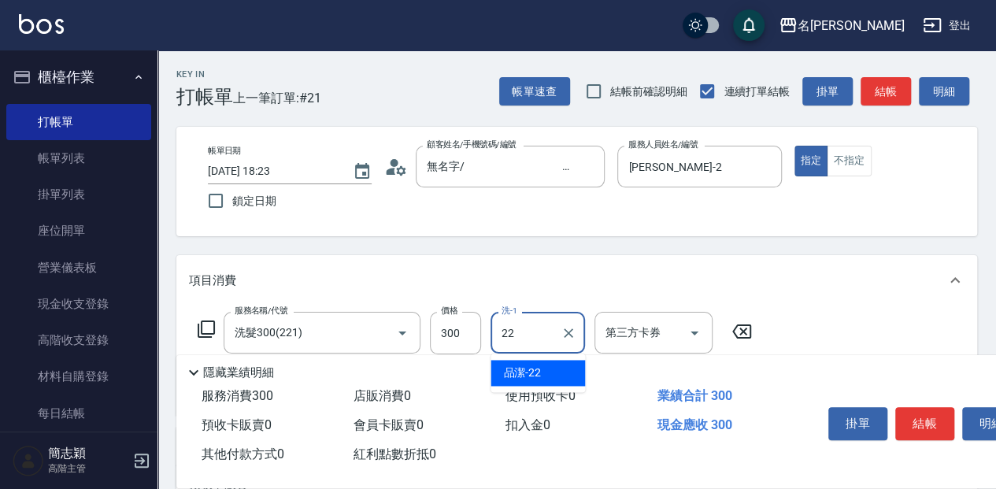
type input "品潔-22"
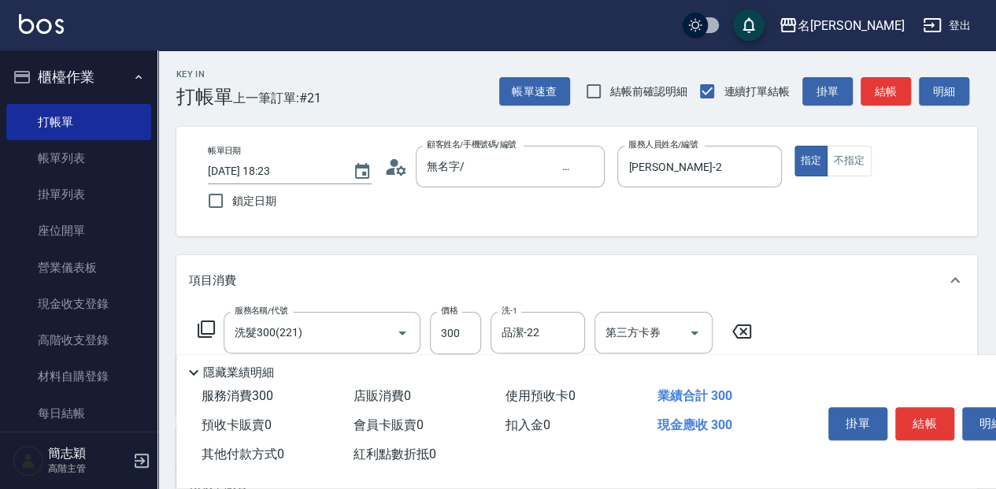
click at [208, 326] on icon at bounding box center [206, 329] width 19 height 19
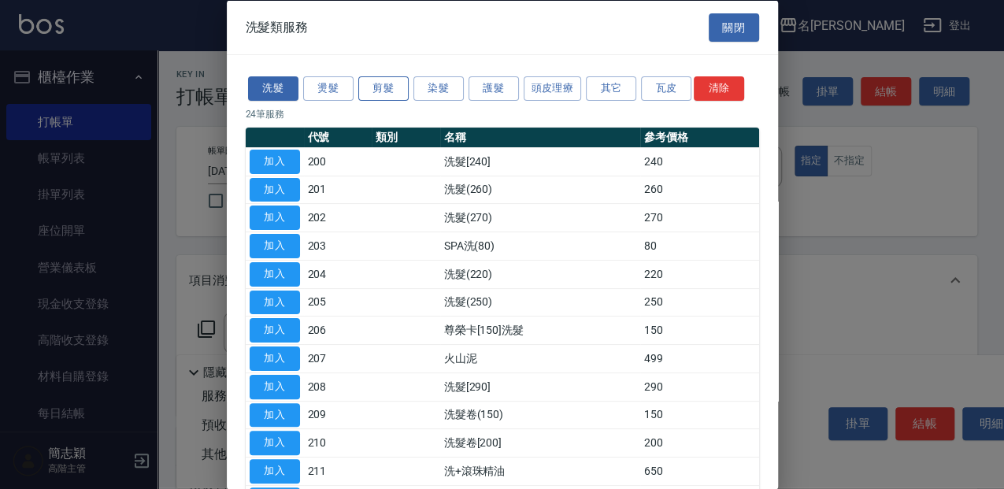
click at [386, 87] on button "剪髮" at bounding box center [383, 88] width 50 height 24
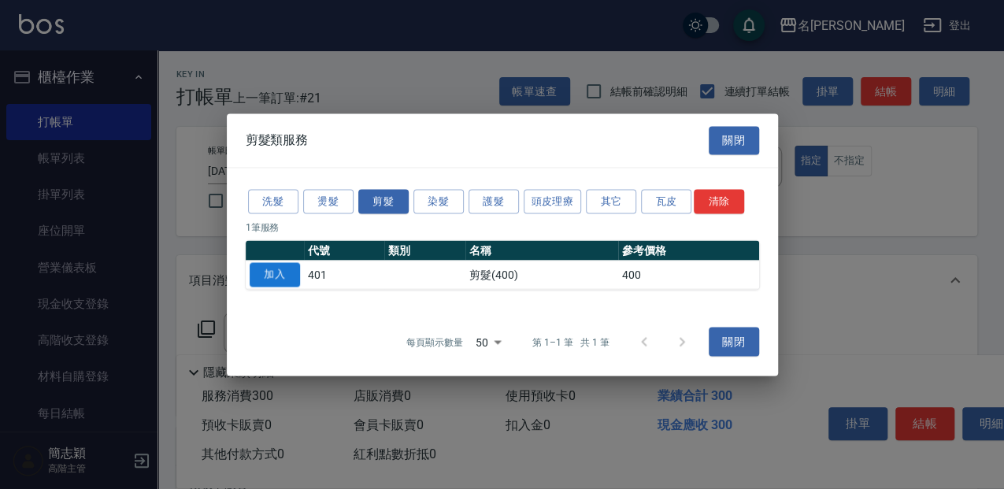
click at [286, 272] on button "加入" at bounding box center [275, 274] width 50 height 24
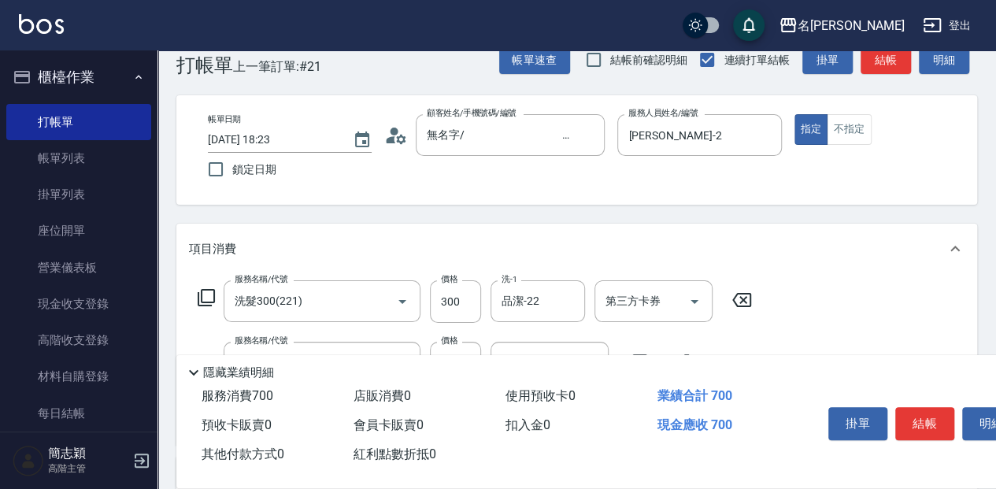
scroll to position [52, 0]
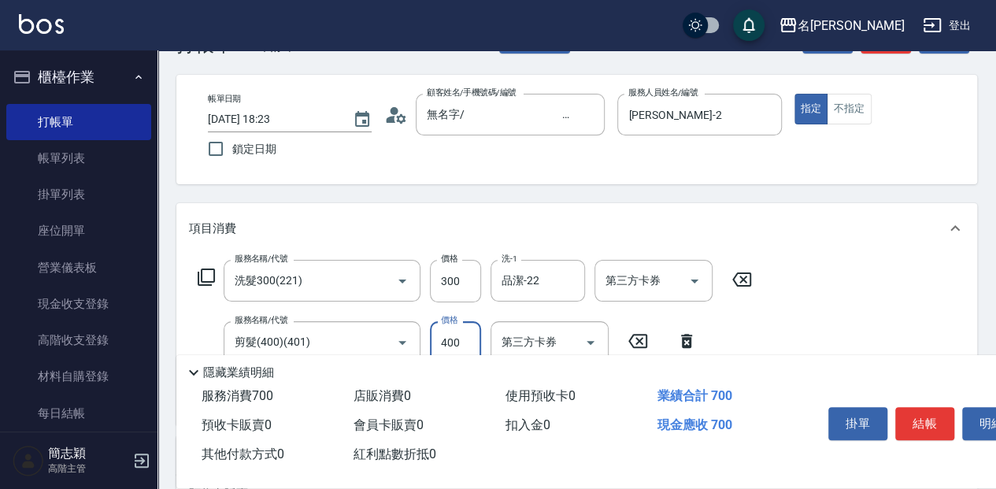
click at [467, 333] on input "400" at bounding box center [455, 342] width 51 height 43
type input "450"
click at [929, 426] on button "結帳" at bounding box center [924, 423] width 59 height 33
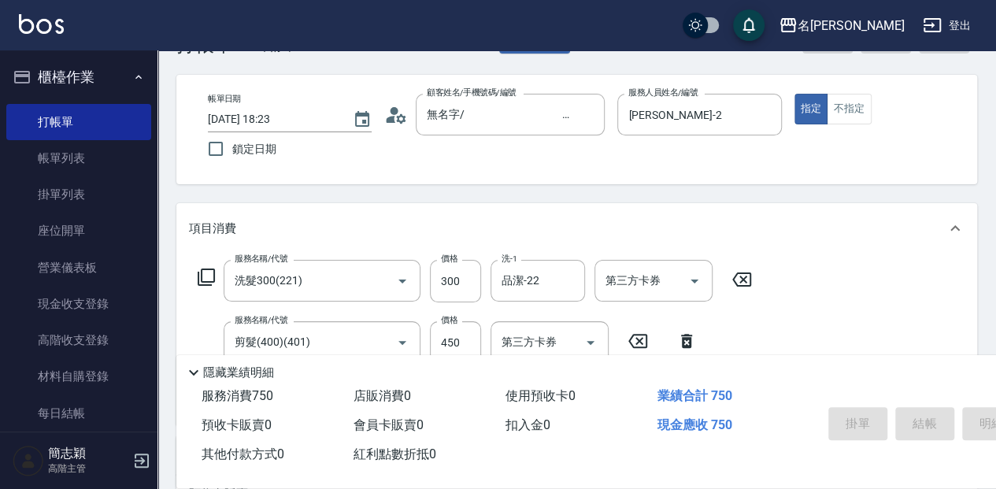
type input "[DATE] 18:24"
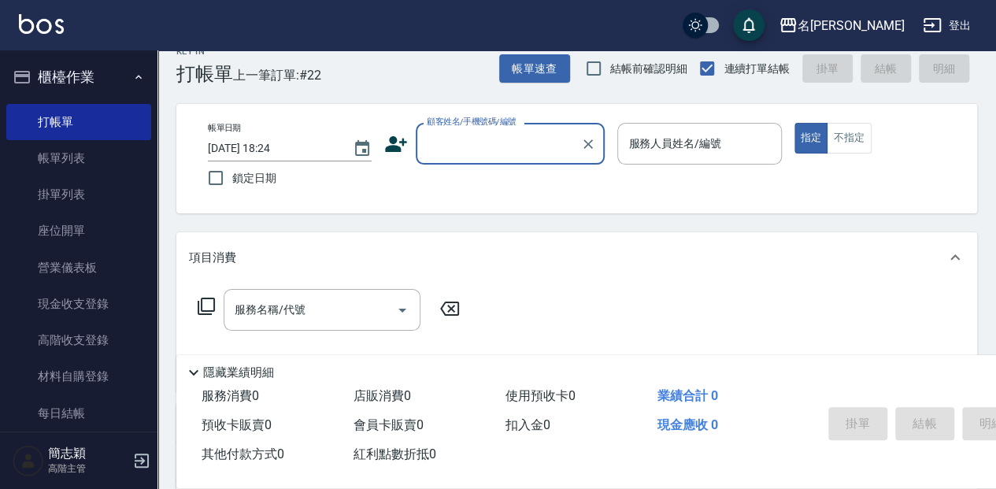
scroll to position [0, 0]
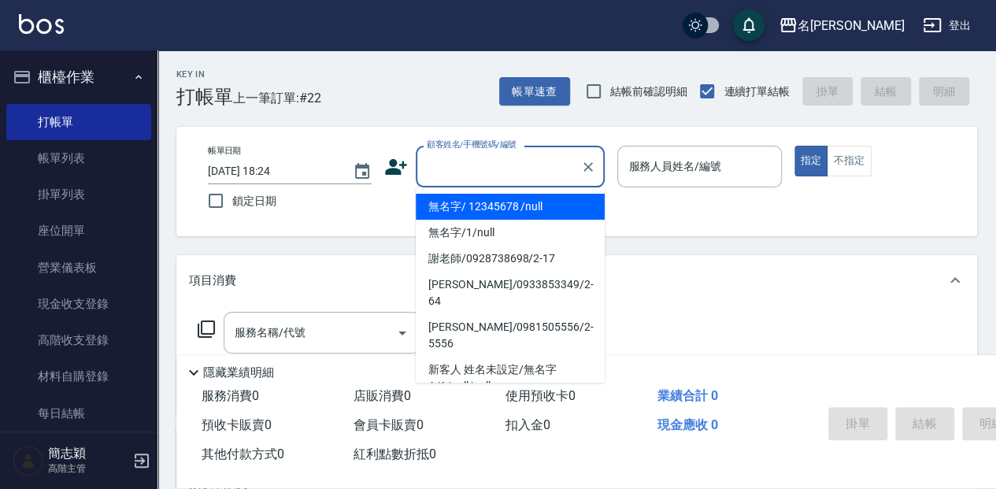
click at [469, 175] on input "顧客姓名/手機號碼/編號" at bounding box center [498, 167] width 151 height 28
click at [490, 204] on li "無名字/ 12345678 /null" at bounding box center [510, 207] width 189 height 26
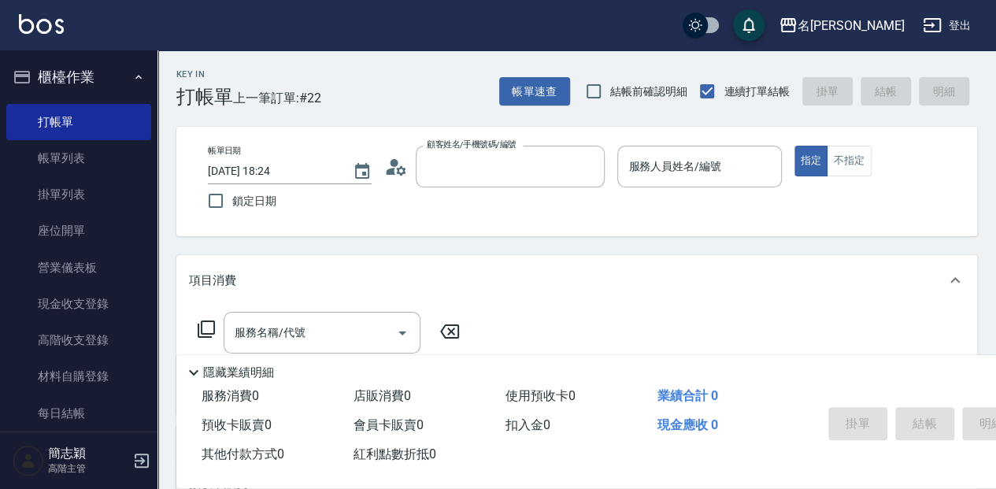
type input "無名字/ 12345678 /null"
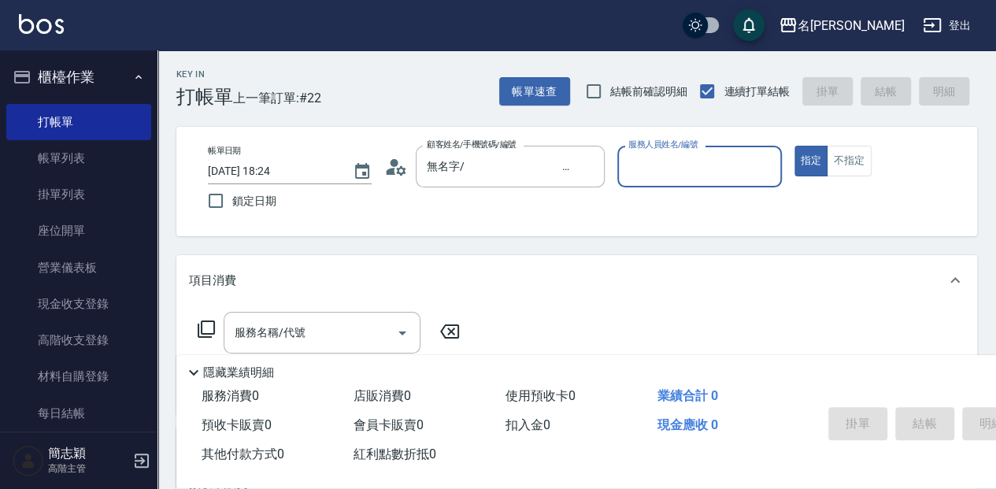
click at [660, 165] on div "服務人員姓名/編號 服務人員姓名/編號" at bounding box center [699, 167] width 164 height 42
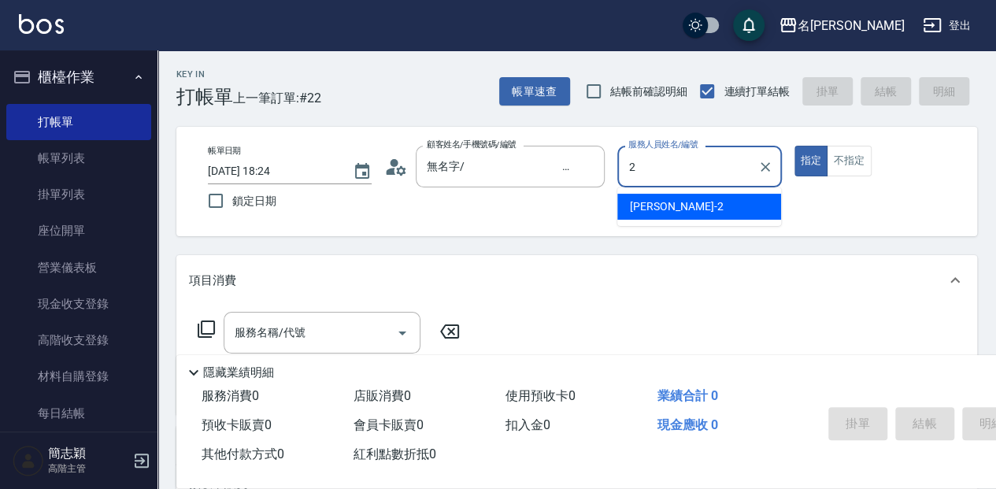
type input "[PERSON_NAME]-2"
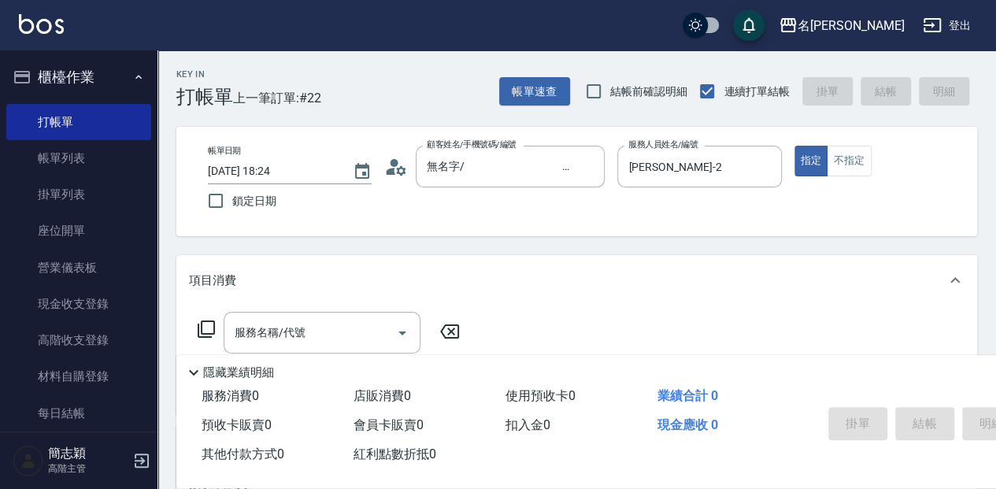
click at [209, 334] on icon at bounding box center [206, 328] width 17 height 17
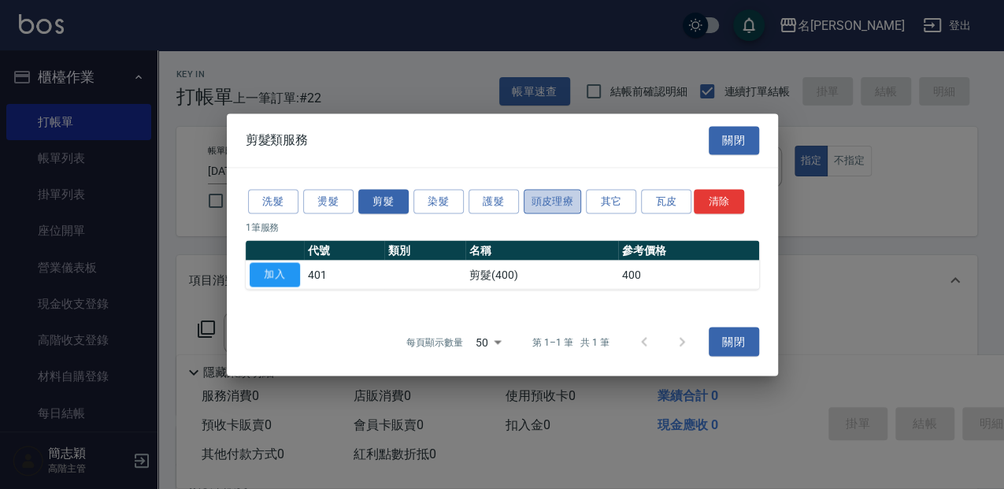
click at [535, 195] on button "頭皮理療" at bounding box center [552, 201] width 58 height 24
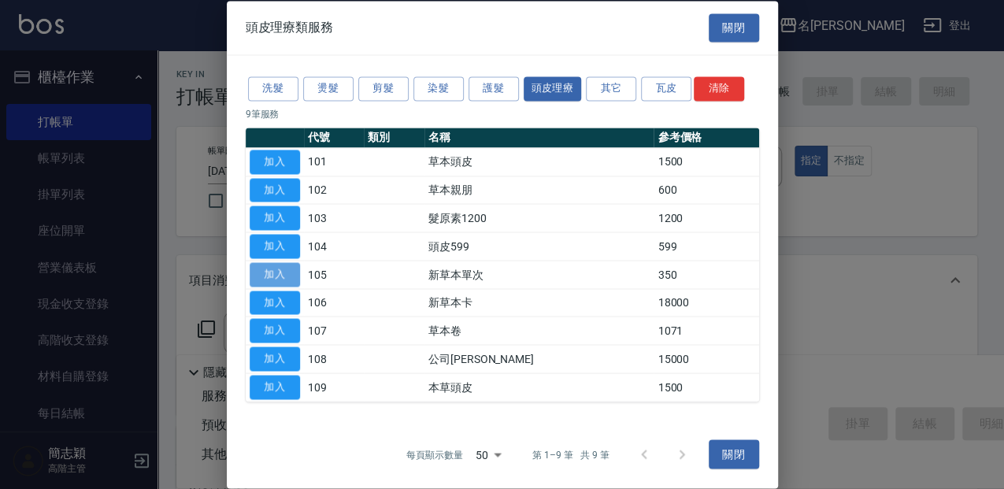
click at [292, 266] on button "加入" at bounding box center [275, 274] width 50 height 24
type input "新草本單次(105)"
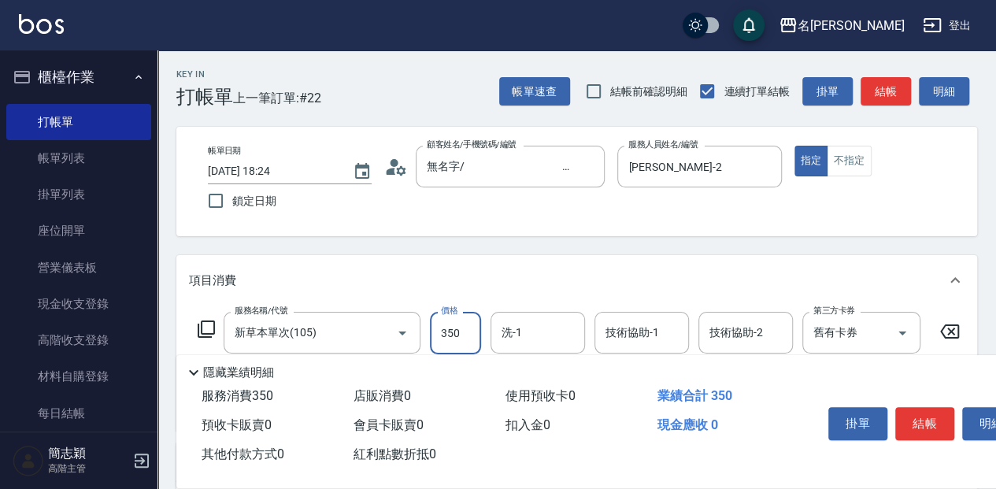
click at [460, 342] on input "350" at bounding box center [455, 333] width 51 height 43
type input "600"
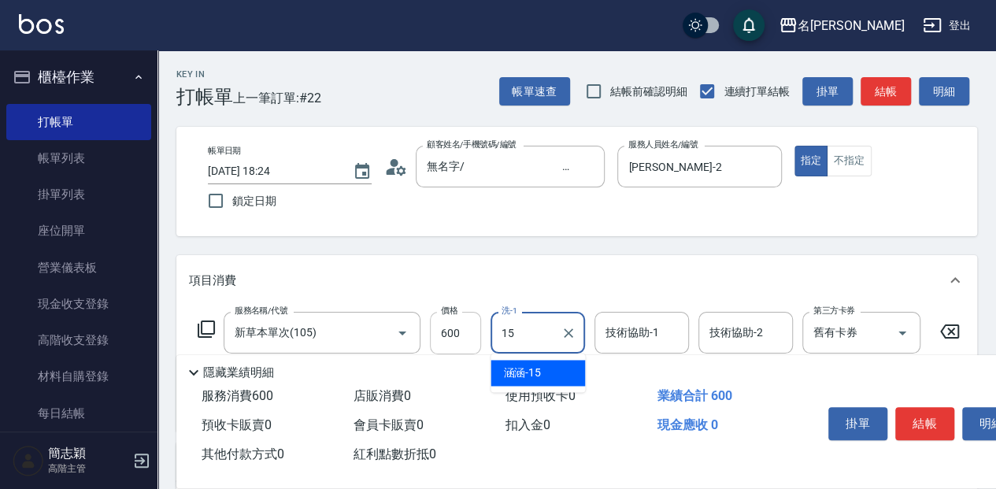
type input "涵涵-15"
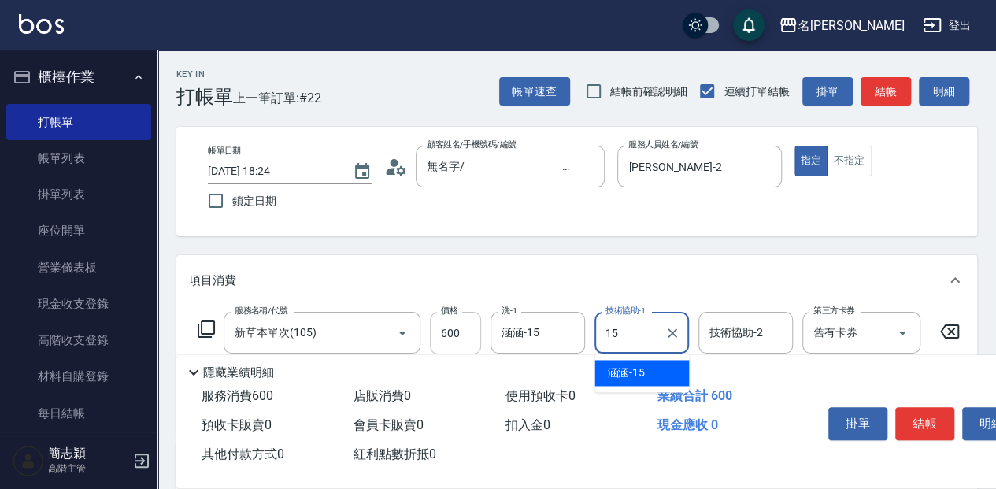
type input "涵涵-15"
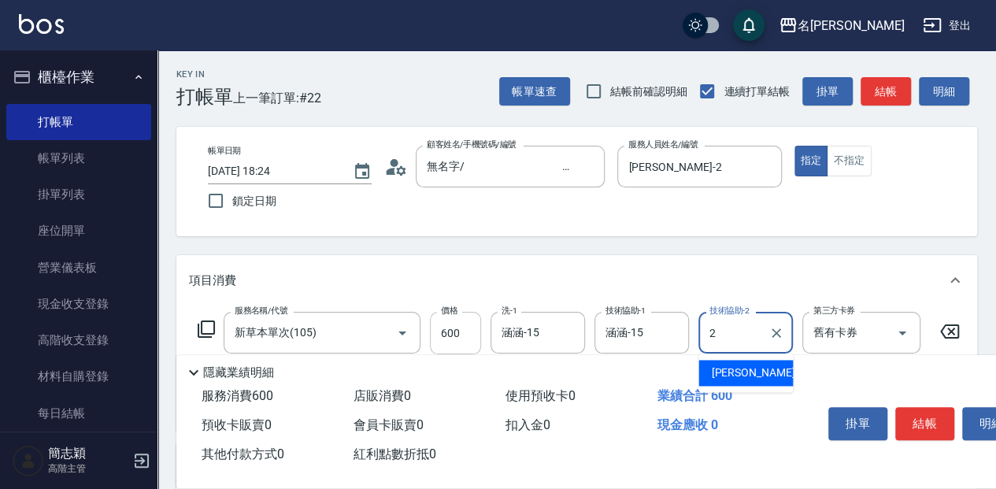
type input "[PERSON_NAME]-2"
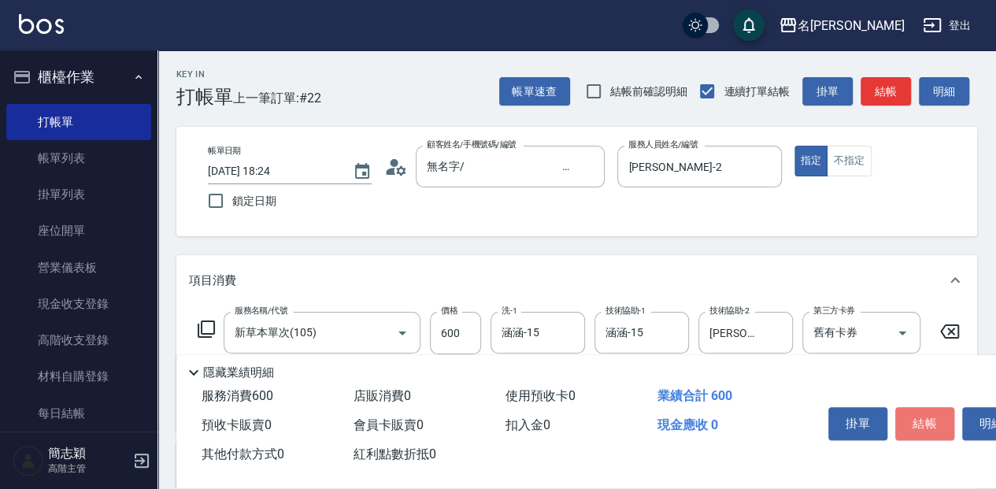
click at [918, 431] on button "結帳" at bounding box center [924, 423] width 59 height 33
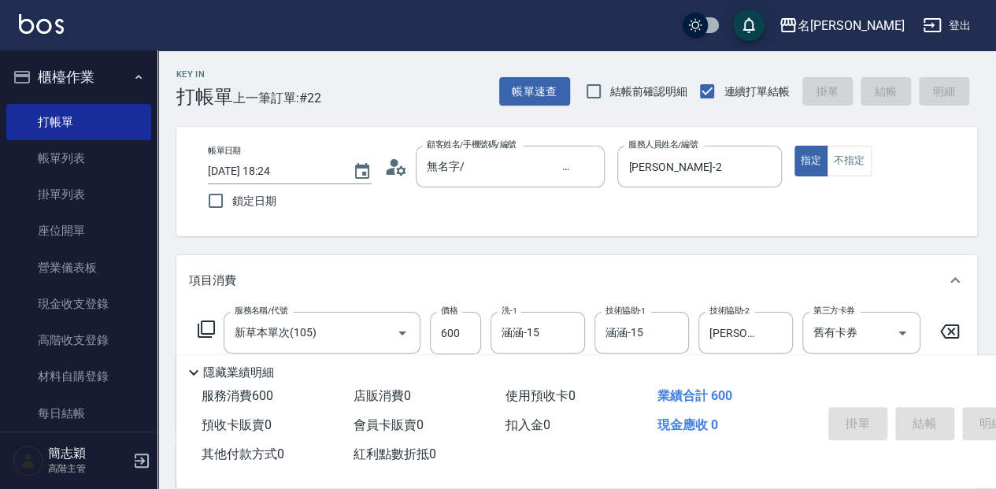
type input "[DATE] 18:25"
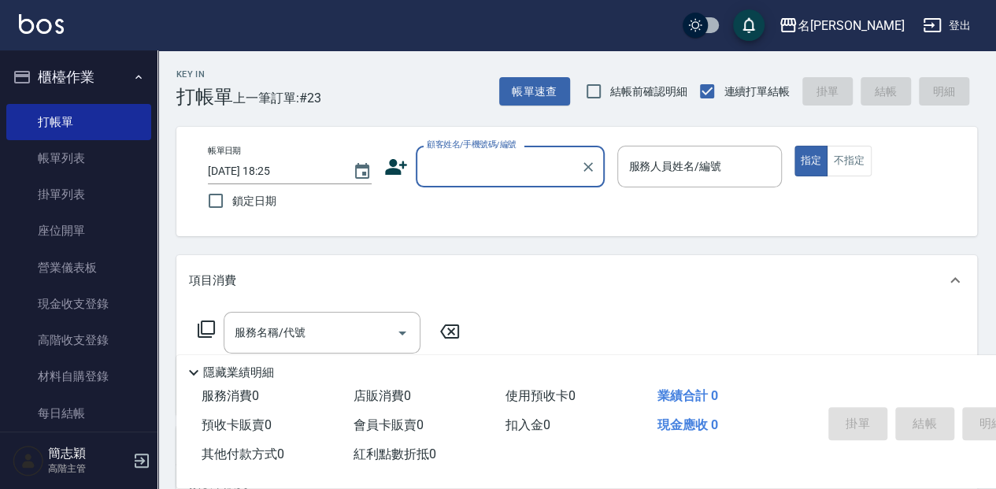
click at [472, 162] on input "顧客姓名/手機號碼/編號" at bounding box center [498, 167] width 151 height 28
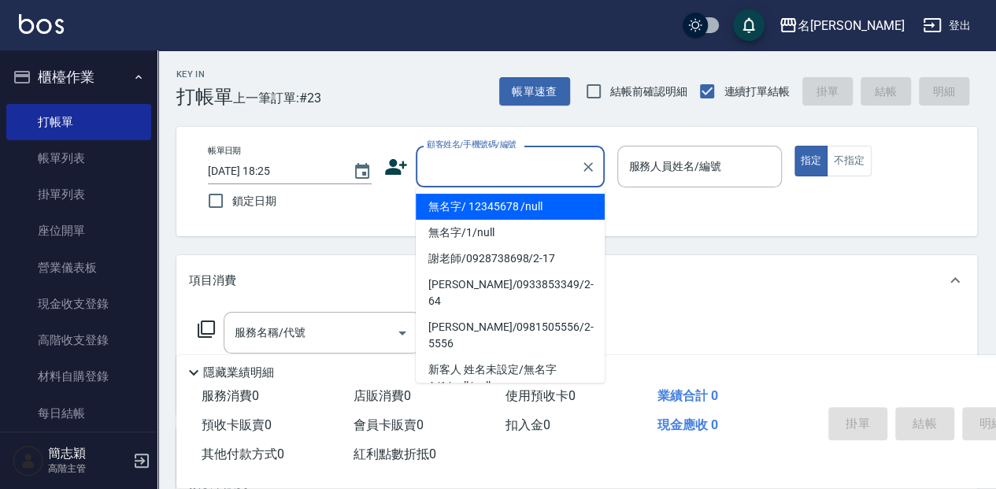
click at [478, 195] on li "無名字/ 12345678 /null" at bounding box center [510, 207] width 189 height 26
type input "無名字/ 12345678 /null"
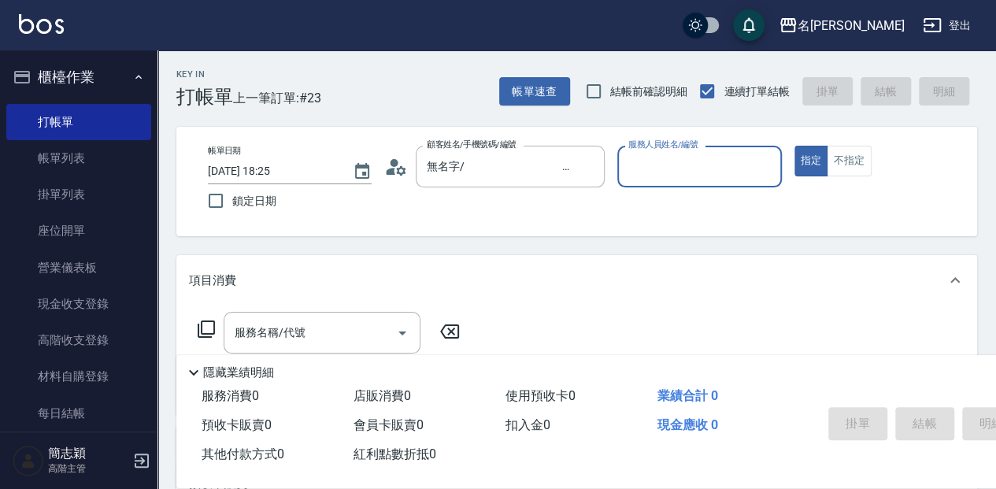
click at [657, 166] on input "服務人員姓名/編號" at bounding box center [699, 167] width 150 height 28
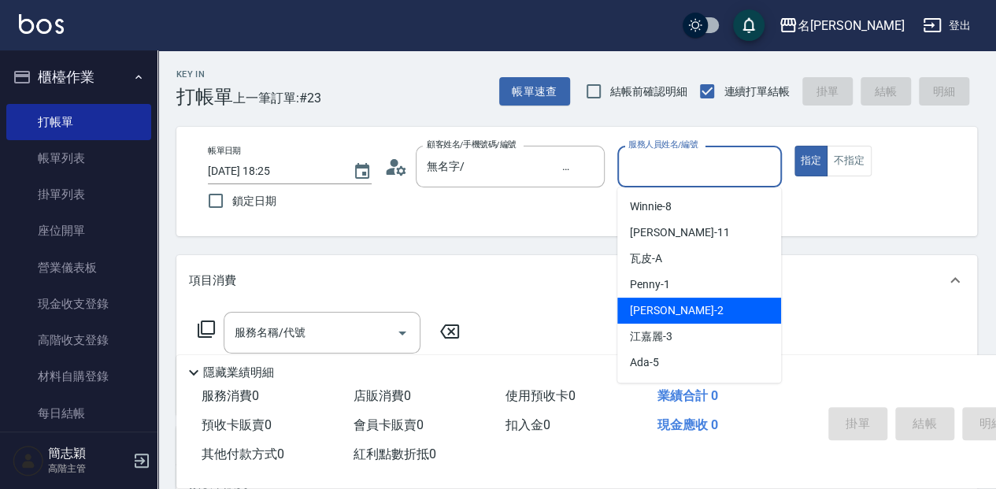
click at [664, 310] on div "[PERSON_NAME] -2" at bounding box center [699, 311] width 164 height 26
type input "[PERSON_NAME]-2"
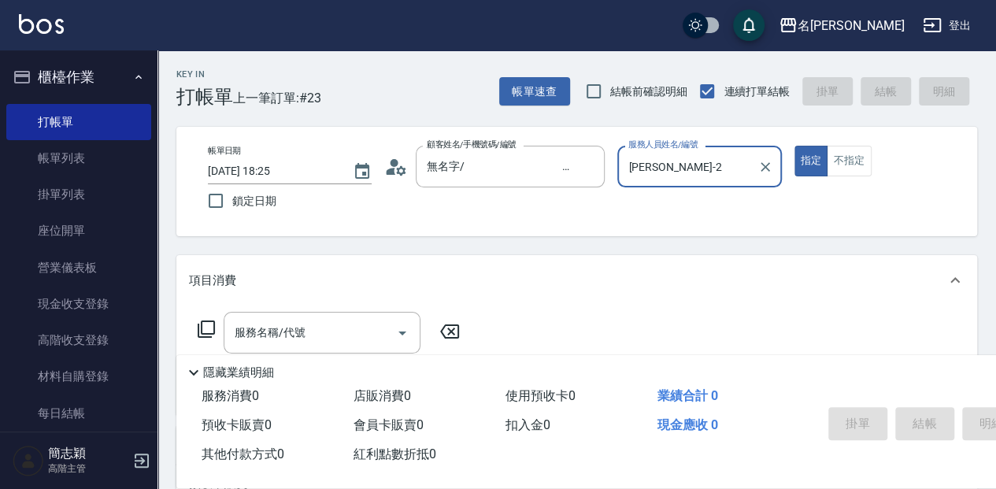
click at [208, 329] on icon at bounding box center [206, 329] width 19 height 19
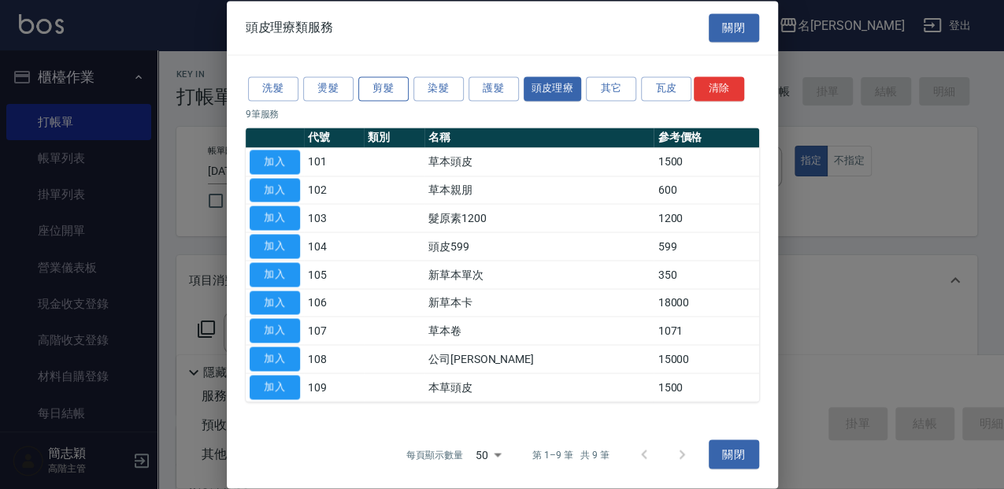
click at [379, 88] on button "剪髮" at bounding box center [383, 88] width 50 height 24
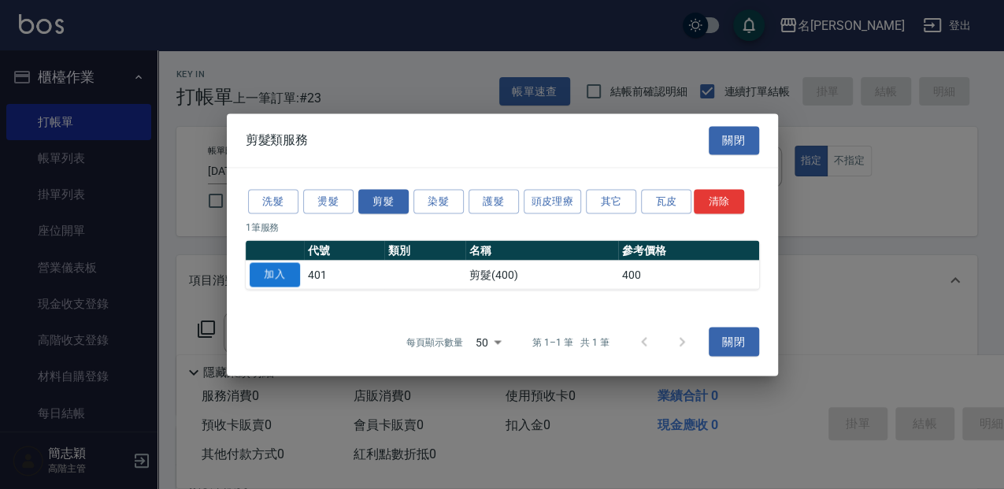
click at [279, 274] on button "加入" at bounding box center [275, 274] width 50 height 24
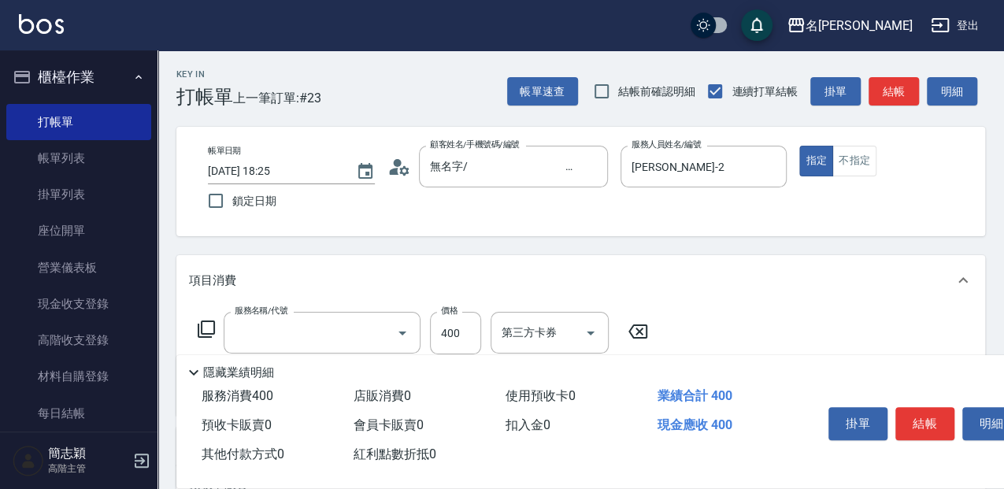
type input "剪髮(400)(401)"
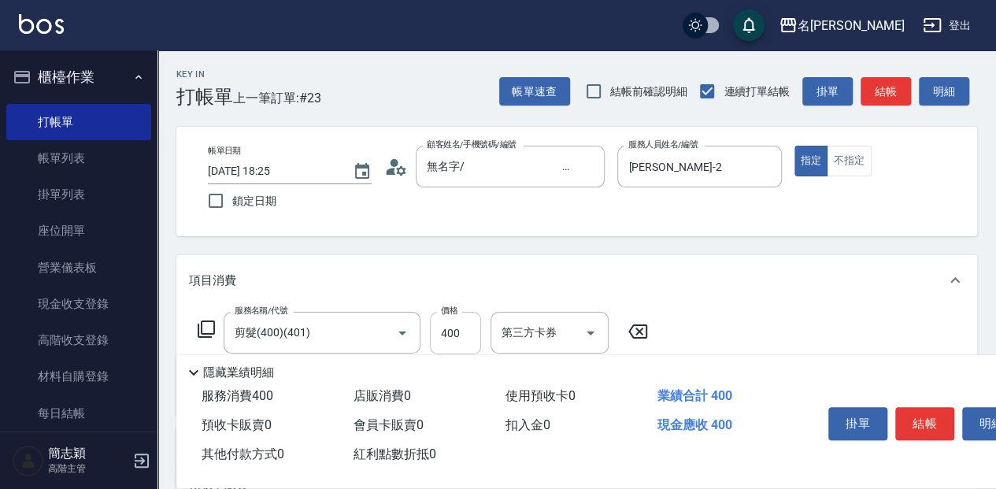
click at [463, 327] on input "400" at bounding box center [455, 333] width 51 height 43
type input "450"
click at [924, 421] on button "結帳" at bounding box center [924, 423] width 59 height 33
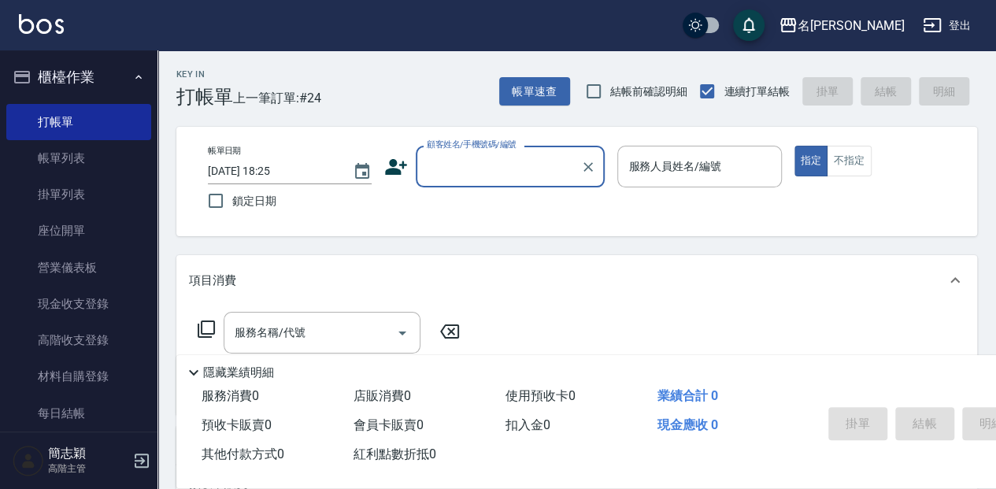
click at [486, 150] on label "顧客姓名/手機號碼/編號" at bounding box center [472, 145] width 90 height 12
click at [486, 153] on input "顧客姓名/手機號碼/編號" at bounding box center [498, 167] width 151 height 28
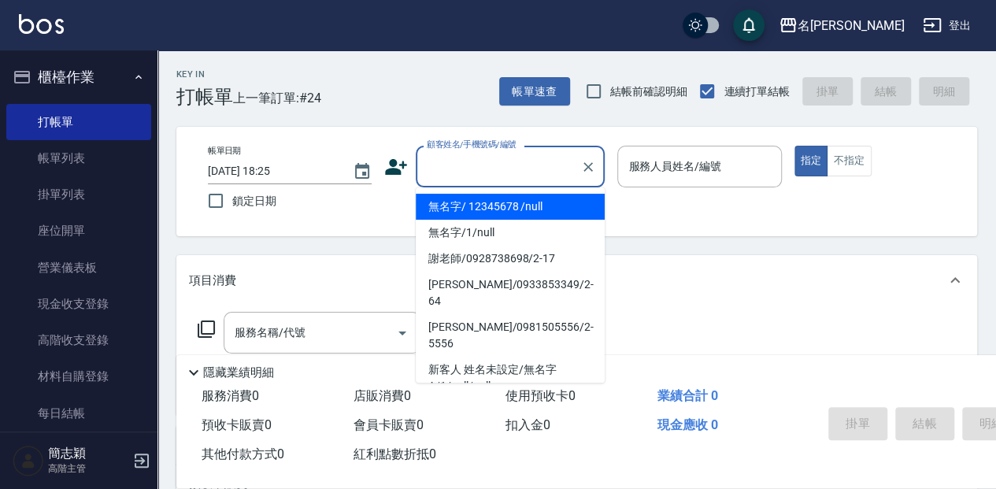
click at [494, 172] on input "顧客姓名/手機號碼/編號" at bounding box center [498, 167] width 151 height 28
click at [507, 198] on li "無名字/ 12345678 /null" at bounding box center [510, 207] width 189 height 26
type input "無名字/ 12345678 /null"
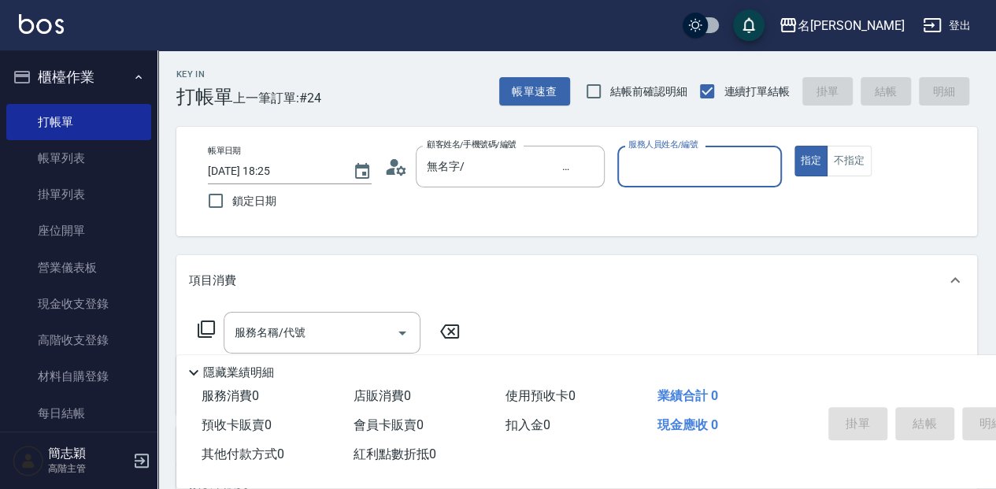
click at [663, 169] on input "服務人員姓名/編號" at bounding box center [699, 167] width 150 height 28
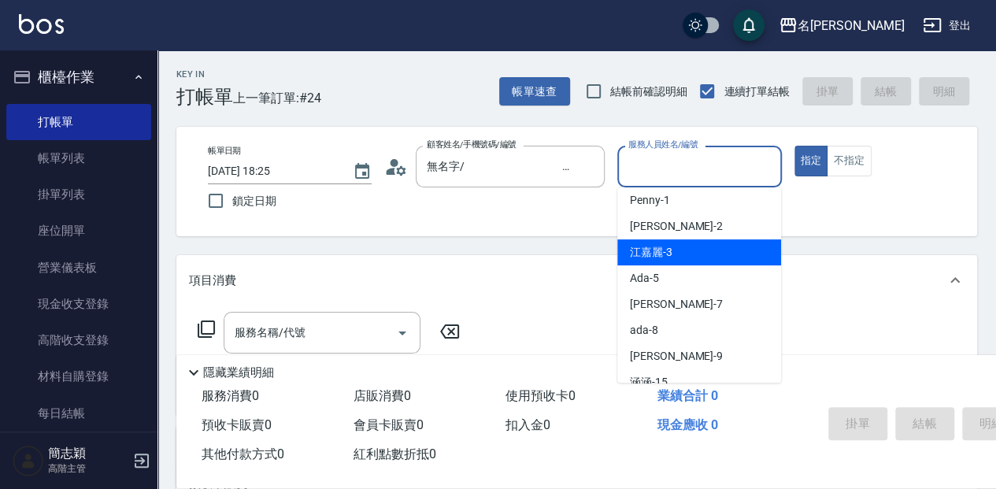
scroll to position [105, 0]
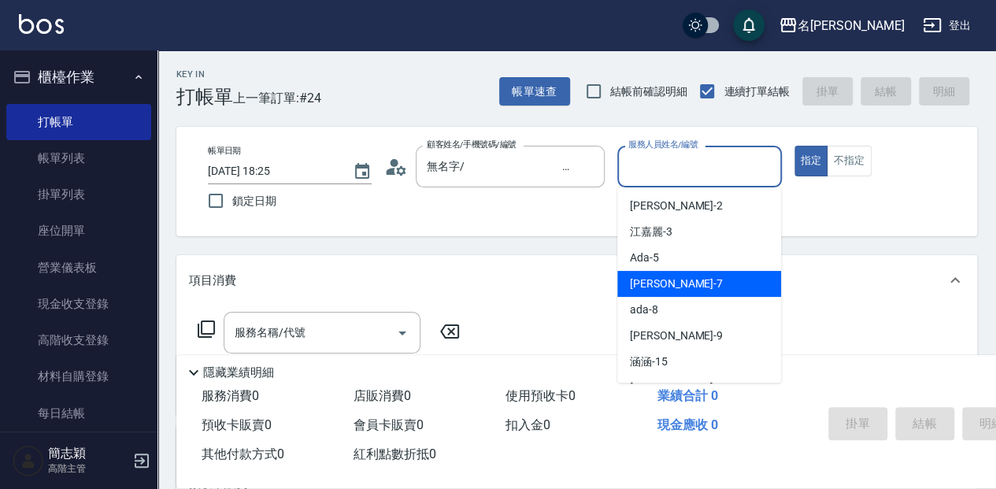
click at [702, 287] on div "[PERSON_NAME] -7" at bounding box center [699, 284] width 164 height 26
type input "[PERSON_NAME]-7"
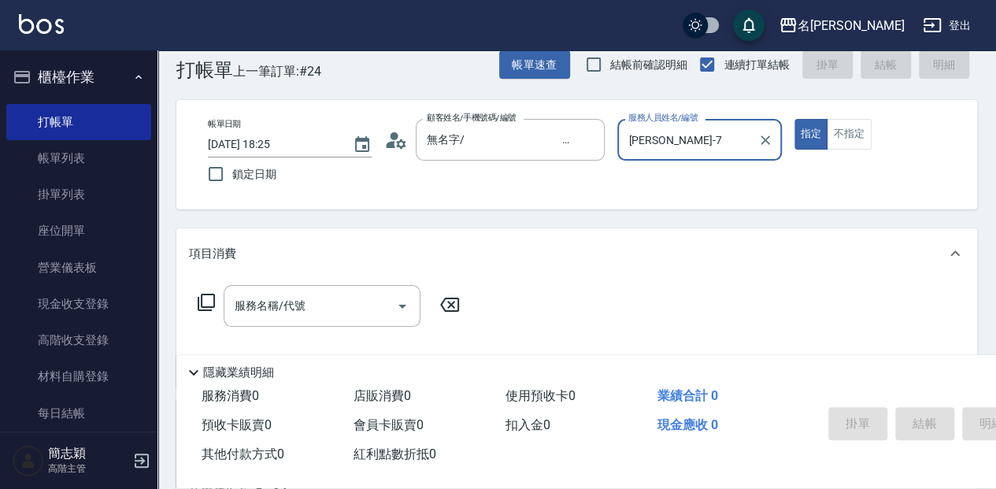
scroll to position [52, 0]
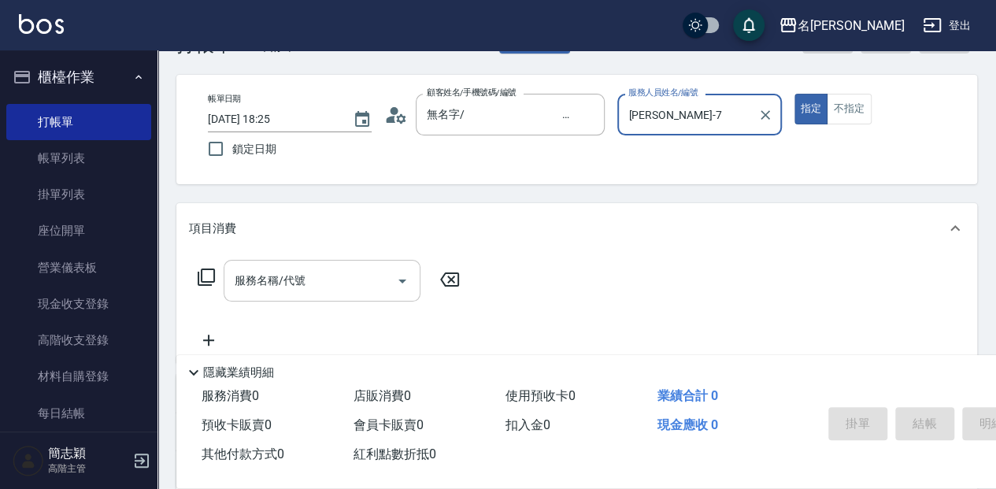
click at [291, 280] on div "服務名稱/代號 服務名稱/代號" at bounding box center [322, 281] width 197 height 42
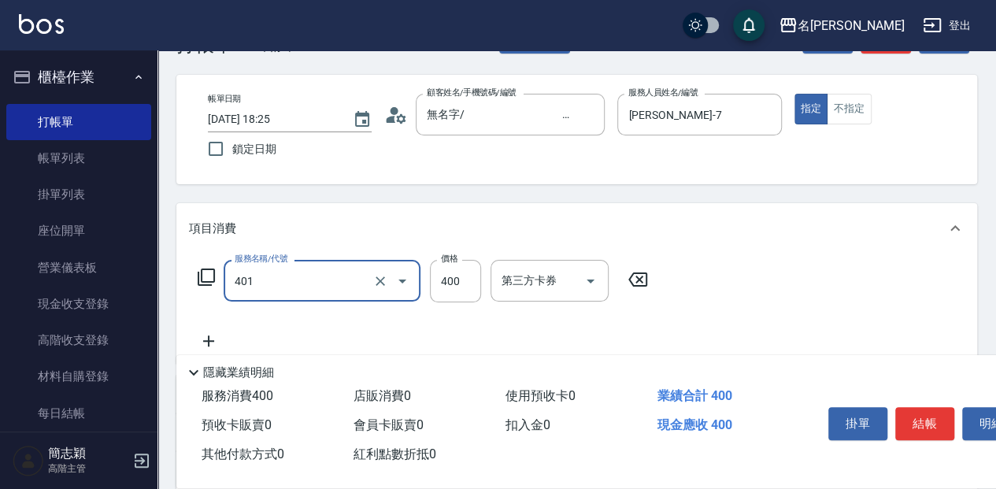
type input "剪髮(400)(401)"
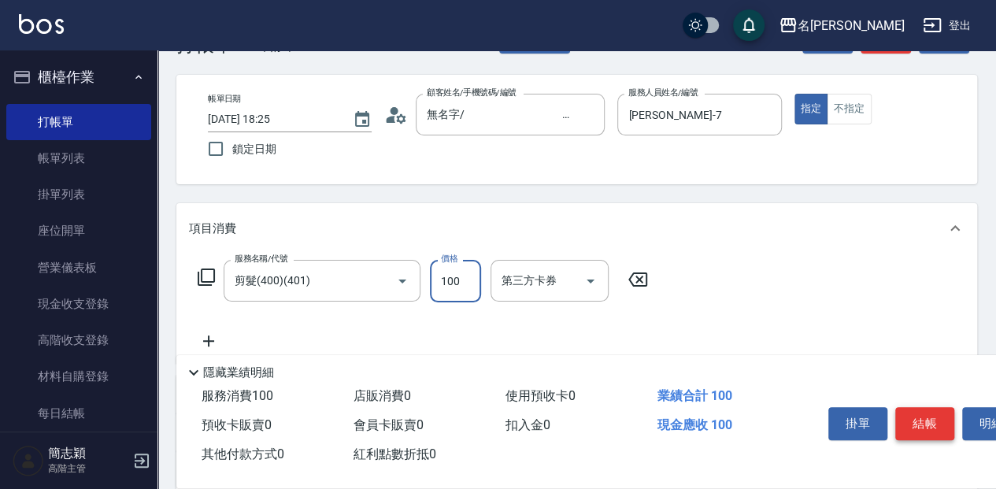
type input "100"
drag, startPoint x: 929, startPoint y: 422, endPoint x: 919, endPoint y: 428, distance: 11.4
click at [929, 422] on button "結帳" at bounding box center [924, 423] width 59 height 33
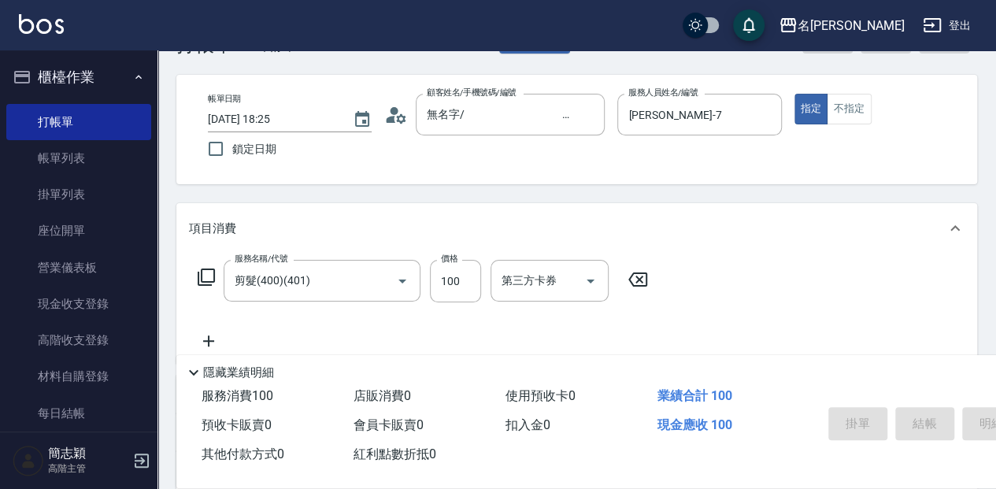
type input "[DATE] 18:40"
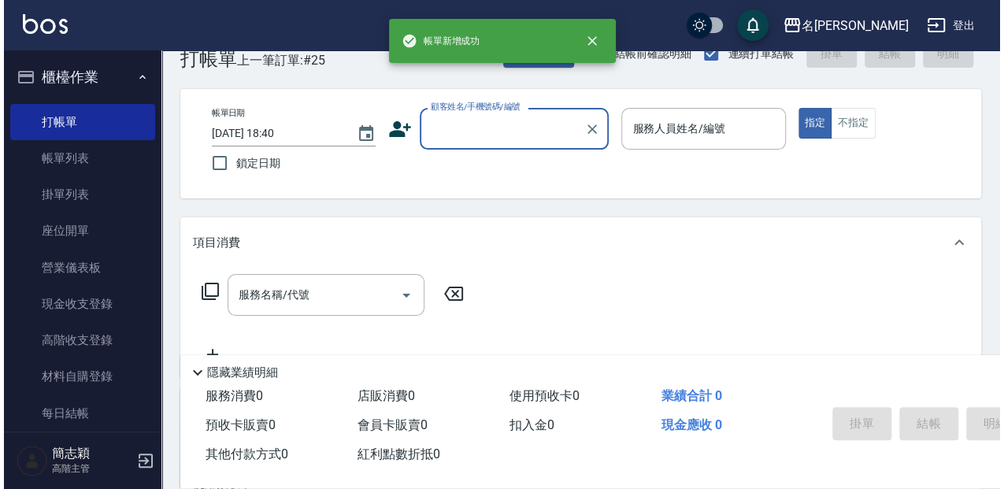
scroll to position [0, 0]
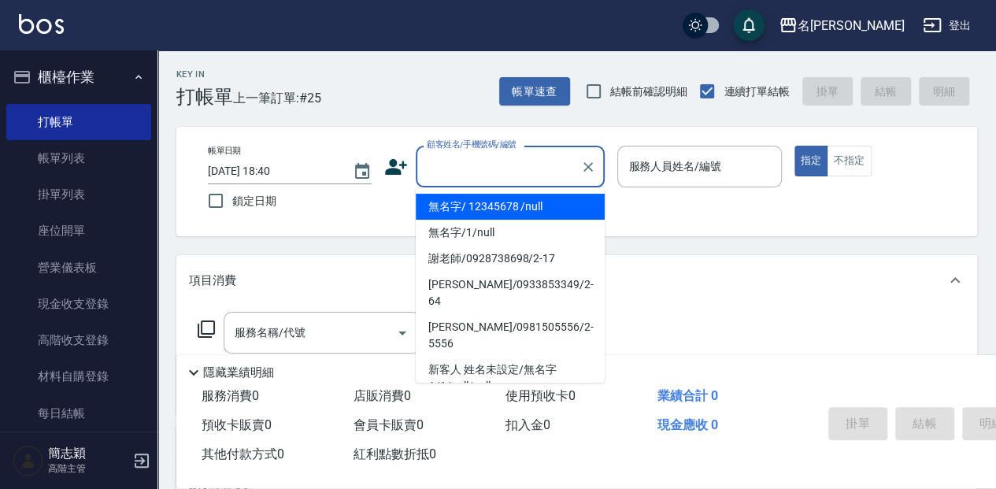
type input "無名字/ 12345678 /null"
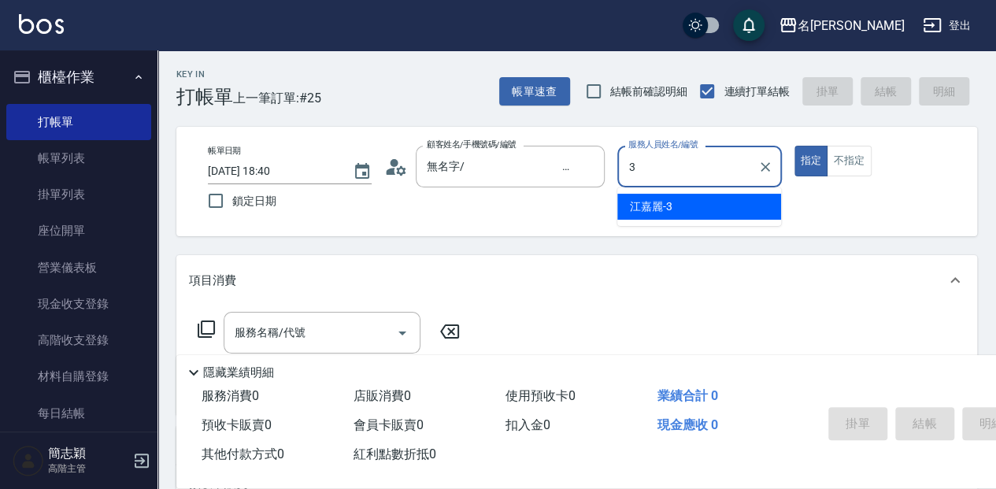
type input "[PERSON_NAME]-3"
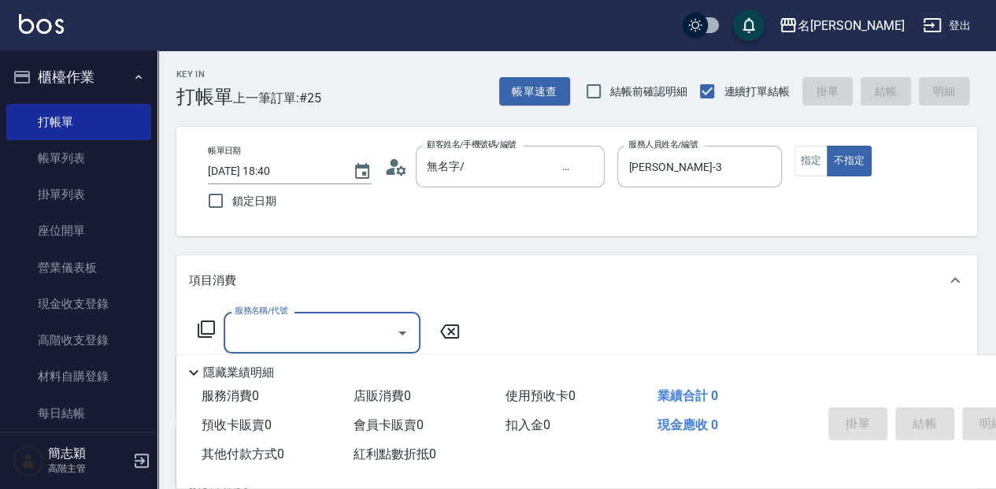
click at [202, 328] on icon at bounding box center [206, 328] width 17 height 17
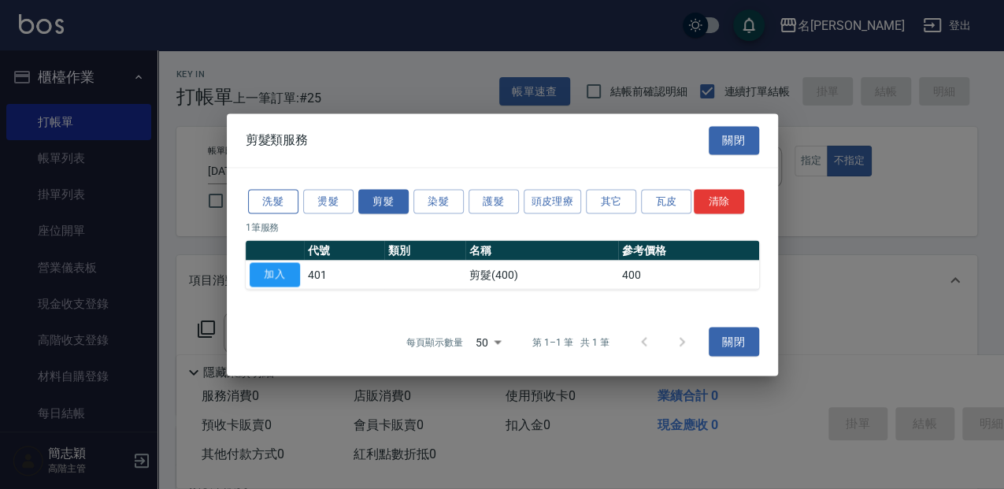
click at [258, 197] on button "洗髮" at bounding box center [273, 201] width 50 height 24
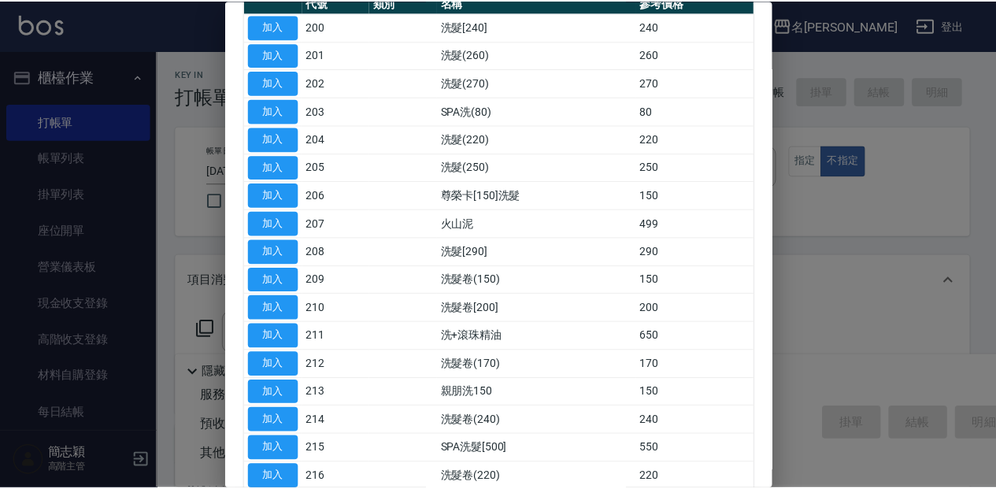
scroll to position [157, 0]
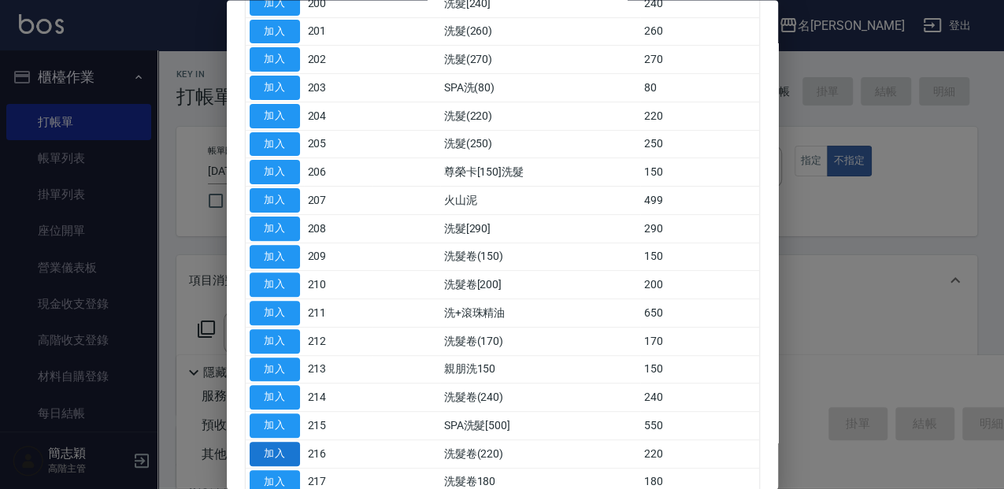
drag, startPoint x: 293, startPoint y: 453, endPoint x: 302, endPoint y: 455, distance: 9.0
click at [294, 453] on button "加入" at bounding box center [275, 454] width 50 height 24
type input "洗髮卷(220)(216)"
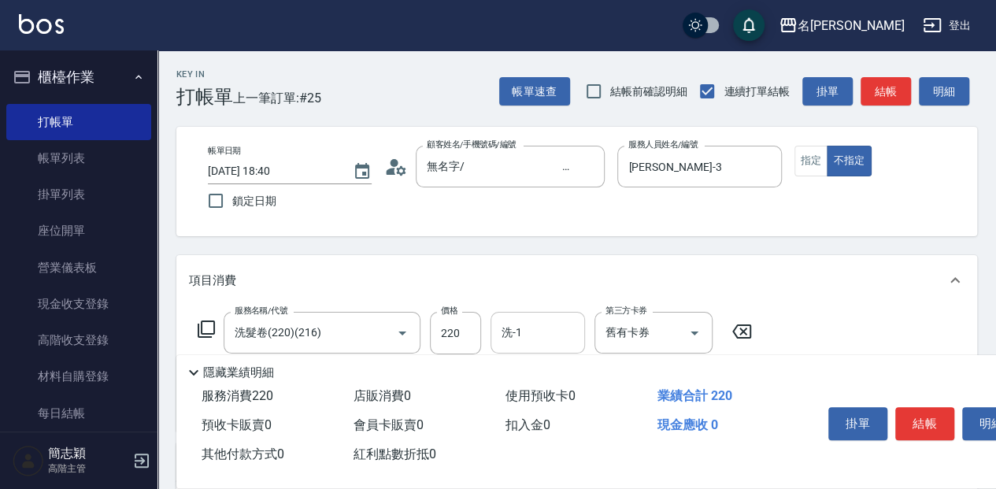
click at [565, 324] on input "洗-1" at bounding box center [538, 333] width 80 height 28
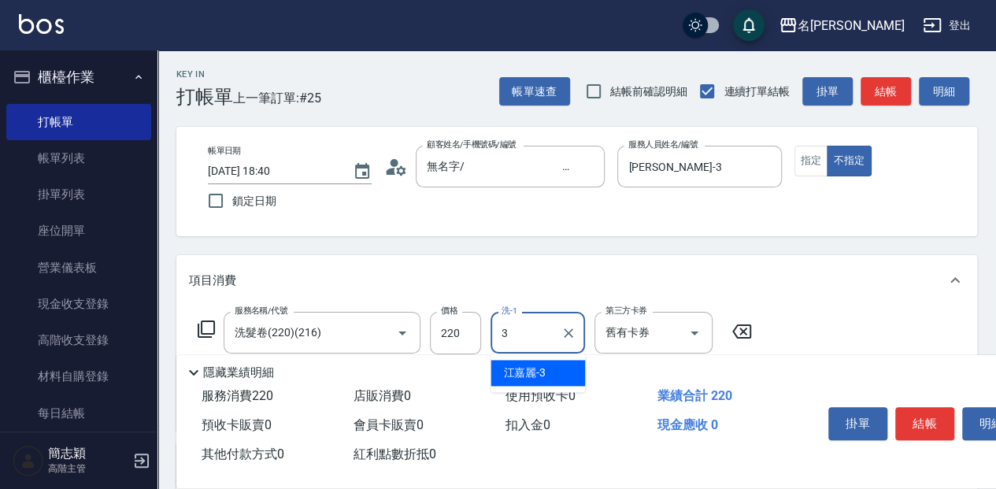
type input "[PERSON_NAME]-3"
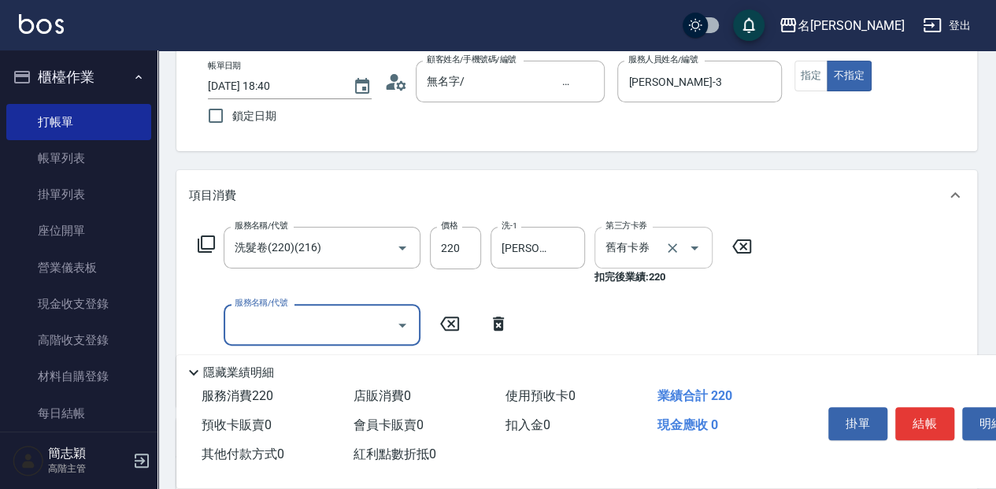
scroll to position [105, 0]
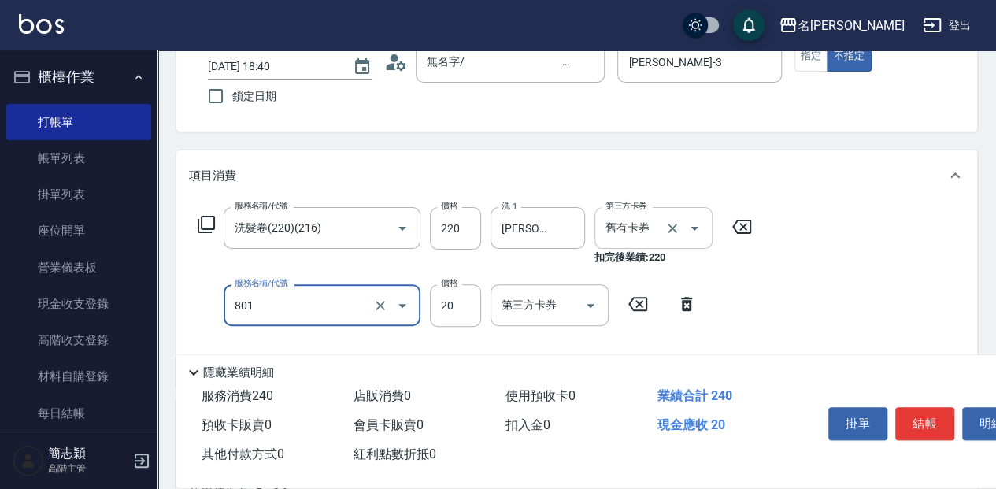
type input "潤絲20(801)"
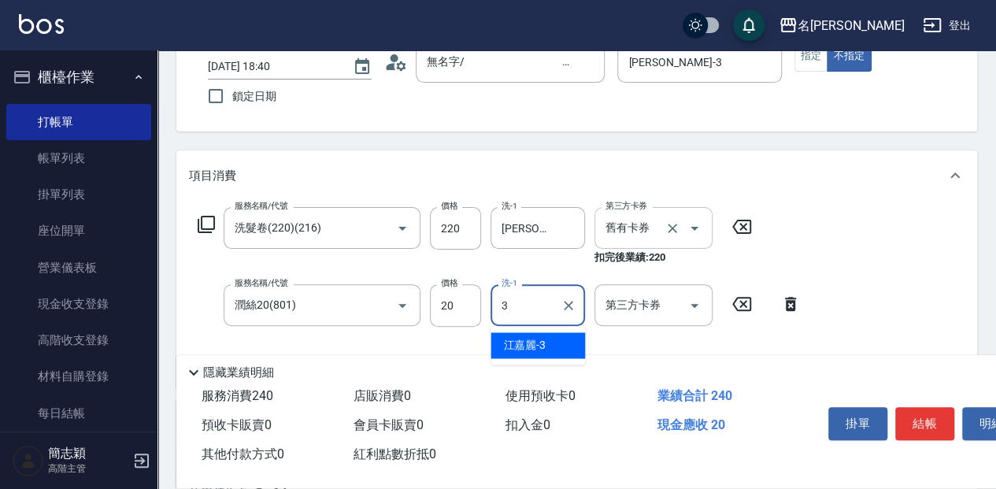
type input "[PERSON_NAME]-3"
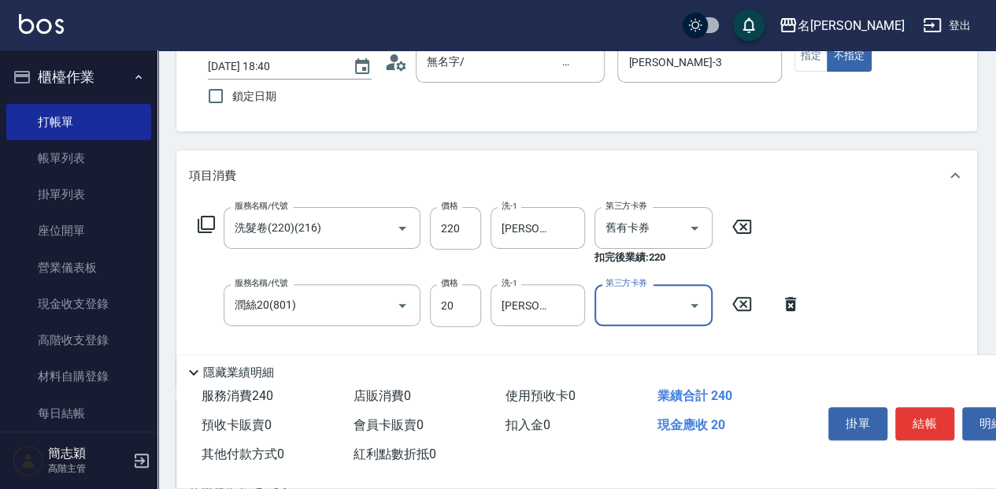
click at [934, 427] on button "結帳" at bounding box center [924, 423] width 59 height 33
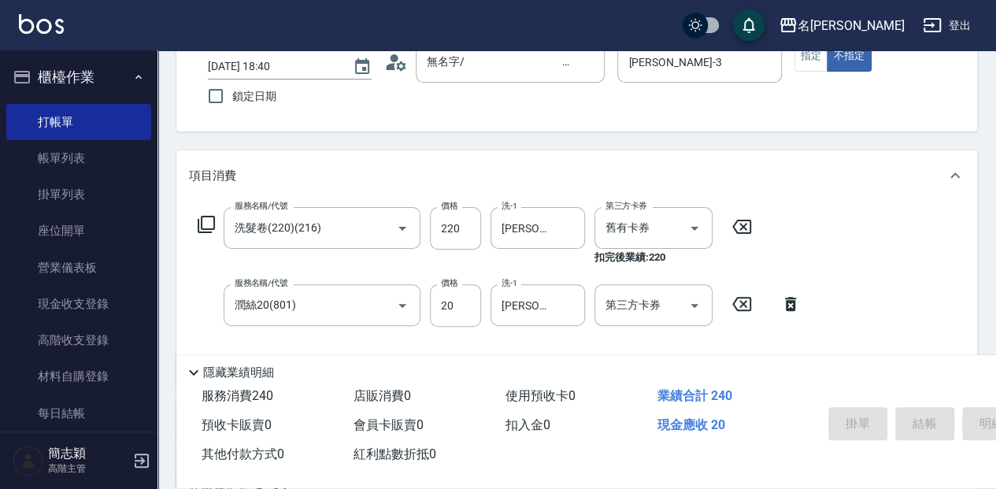
type input "[DATE] 18:49"
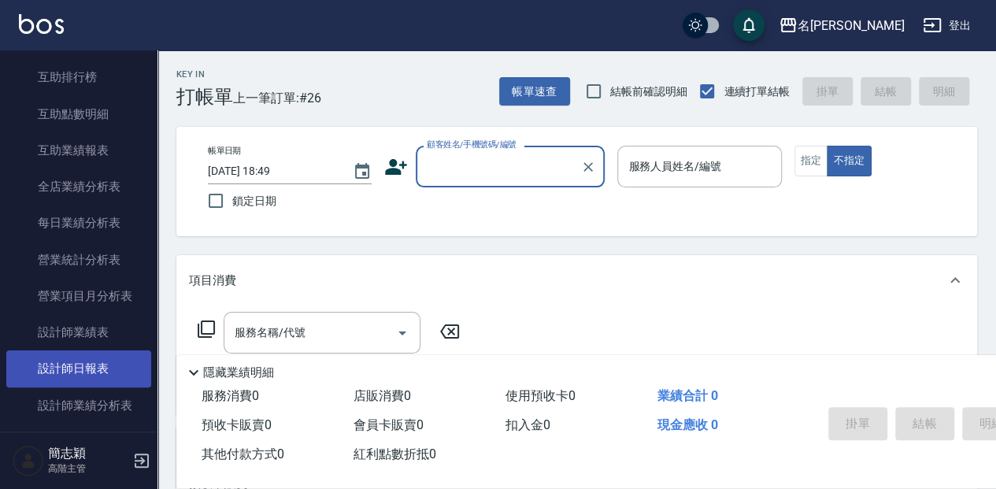
scroll to position [839, 0]
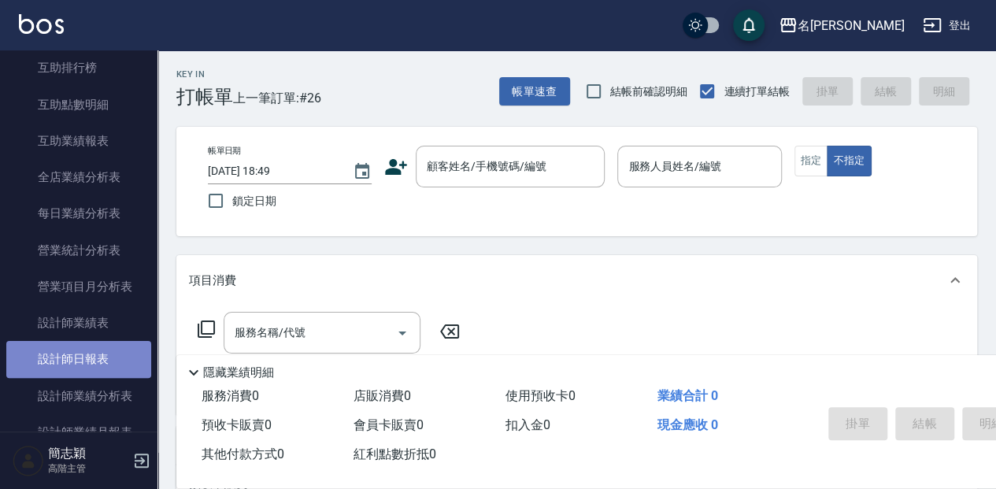
click at [117, 361] on link "設計師日報表" at bounding box center [78, 359] width 145 height 36
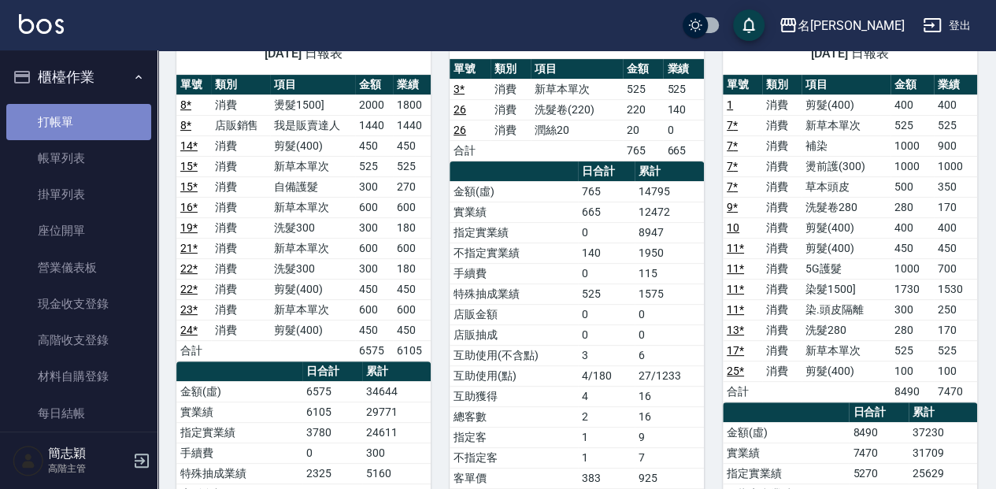
click at [87, 116] on link "打帳單" at bounding box center [78, 122] width 145 height 36
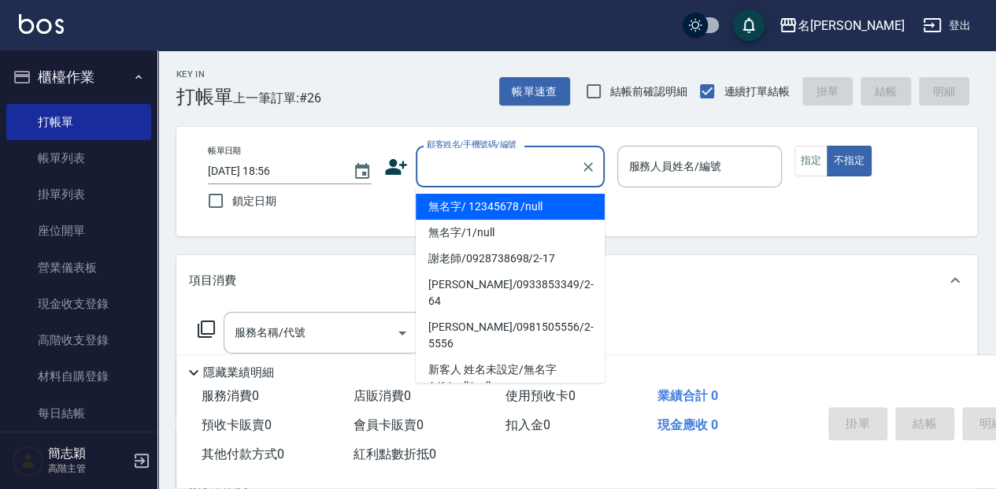
click at [486, 166] on input "顧客姓名/手機號碼/編號" at bounding box center [498, 167] width 151 height 28
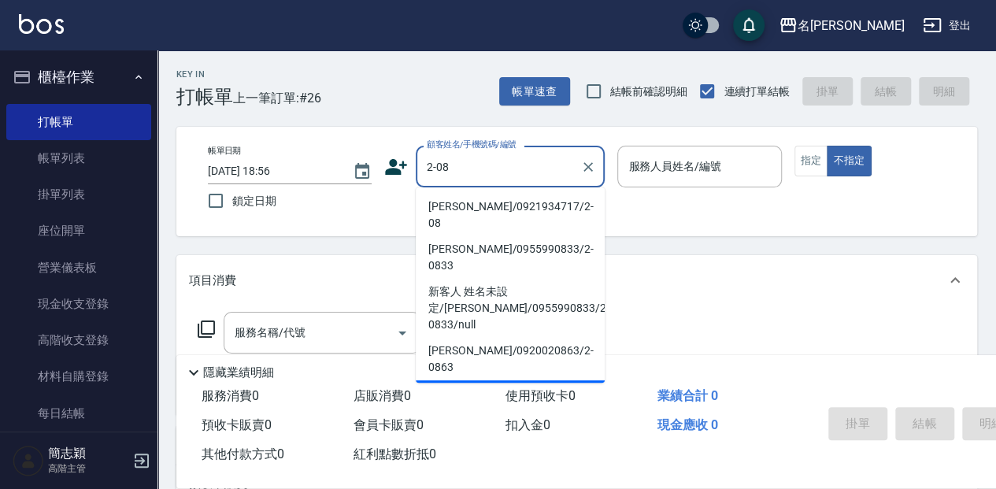
click at [505, 209] on li "[PERSON_NAME]/0921934717/2-08" at bounding box center [510, 215] width 189 height 43
type input "[PERSON_NAME]/0921934717/2-08"
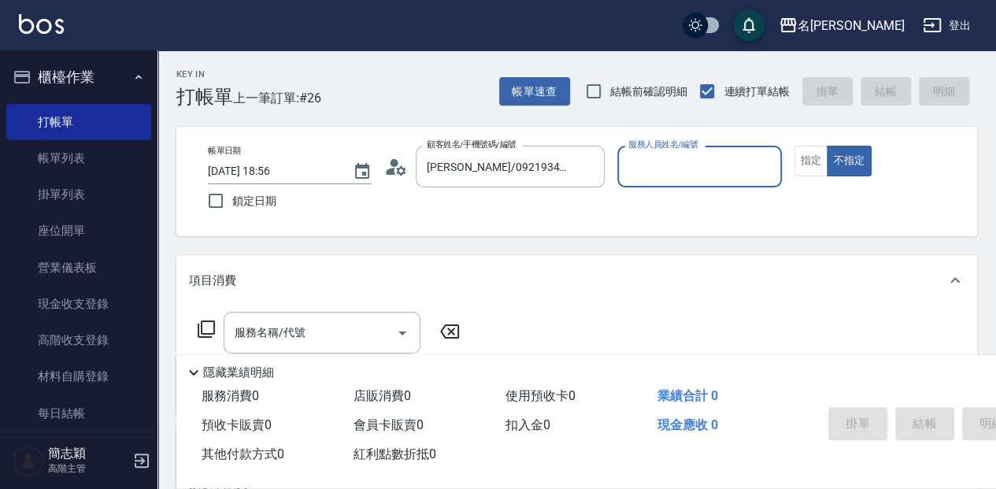
type input "[PERSON_NAME]-2"
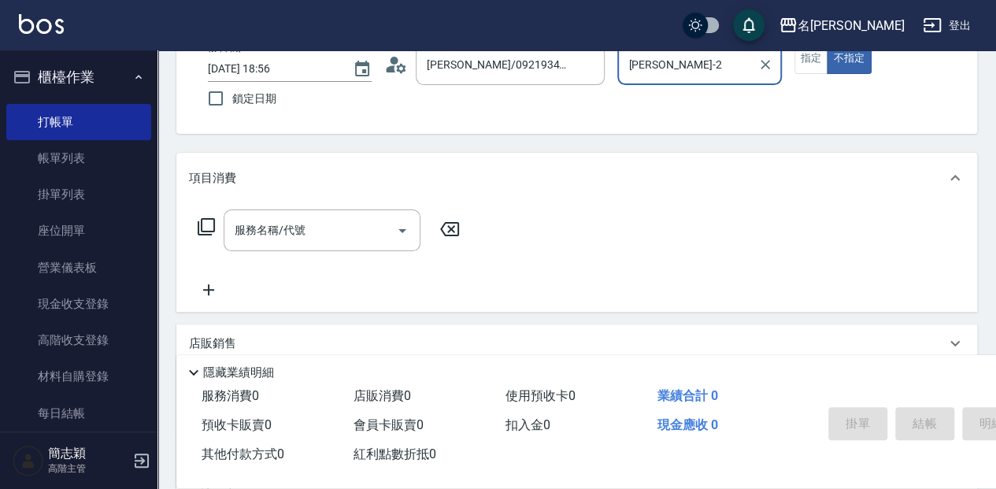
scroll to position [105, 0]
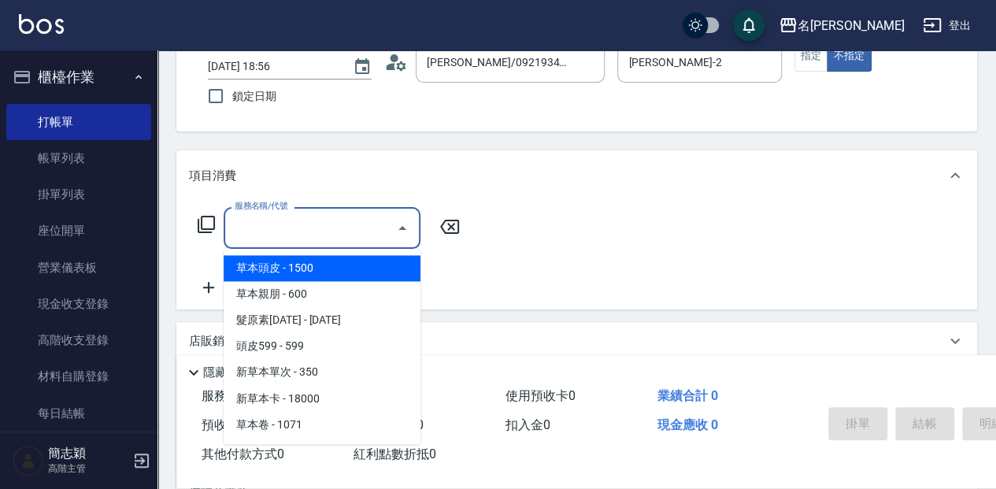
click at [332, 222] on input "服務名稱/代號" at bounding box center [310, 228] width 159 height 28
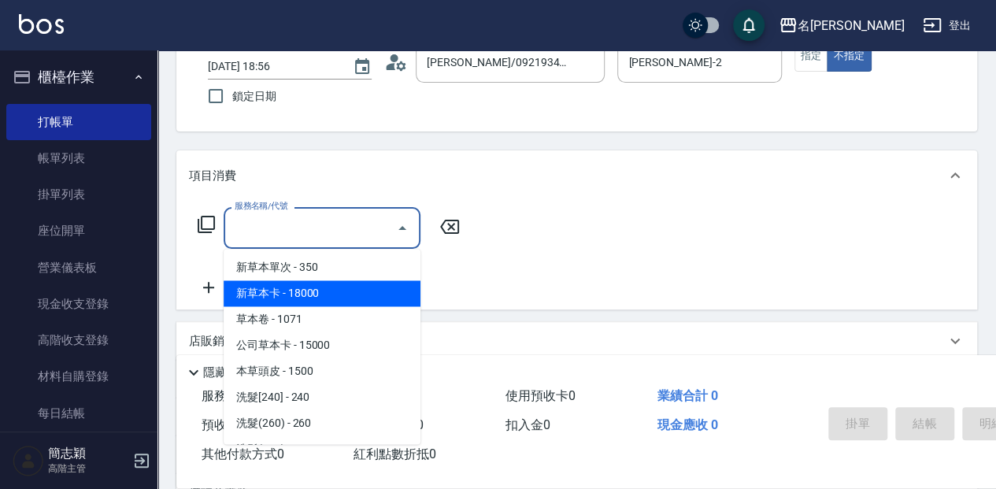
click at [346, 297] on span "新草本卡 - 18000" at bounding box center [322, 293] width 197 height 26
type input "新草本卡(106)"
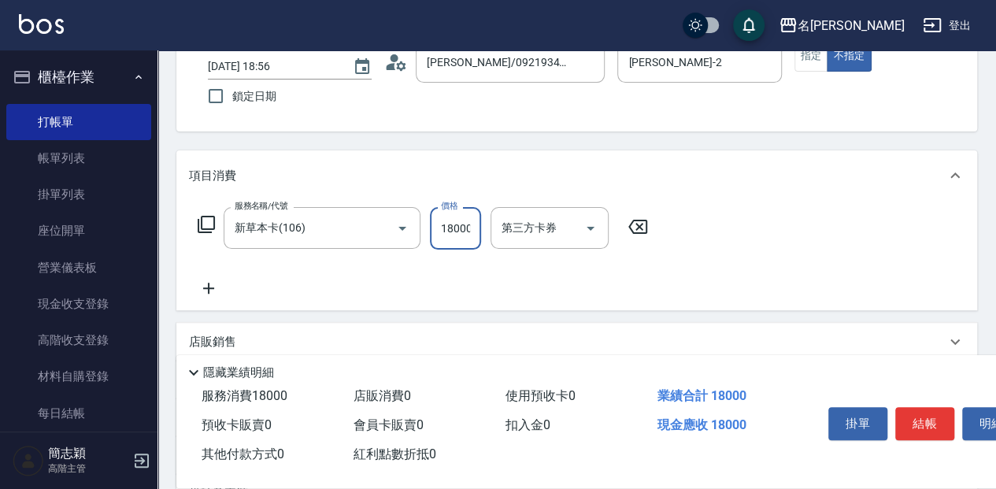
click at [449, 223] on input "18000" at bounding box center [455, 228] width 51 height 43
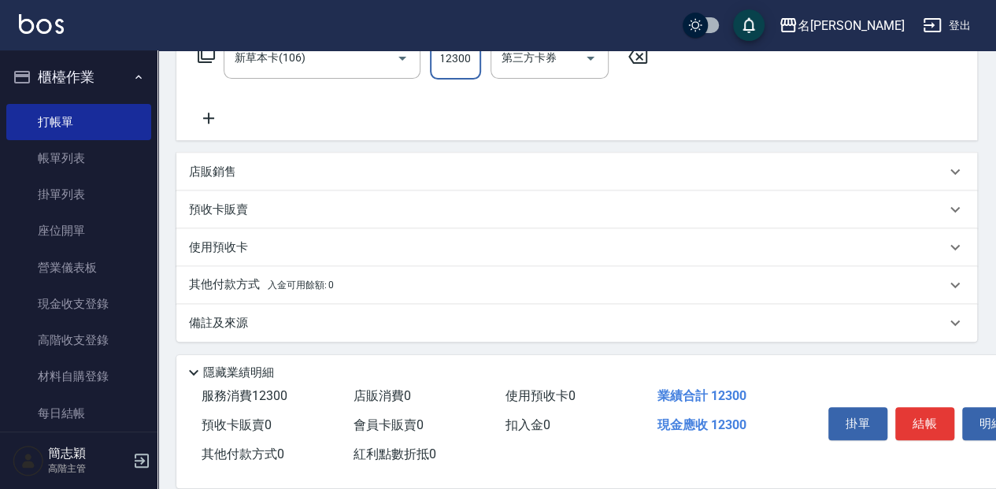
scroll to position [277, 0]
type input "12300"
click at [228, 283] on p "其他付款方式 入金可用餘額: 0" at bounding box center [261, 282] width 145 height 17
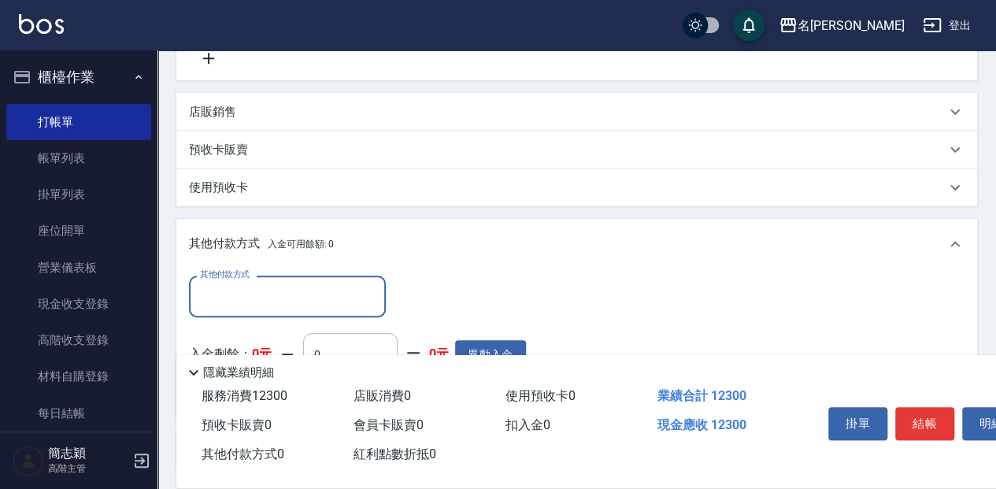
scroll to position [329, 0]
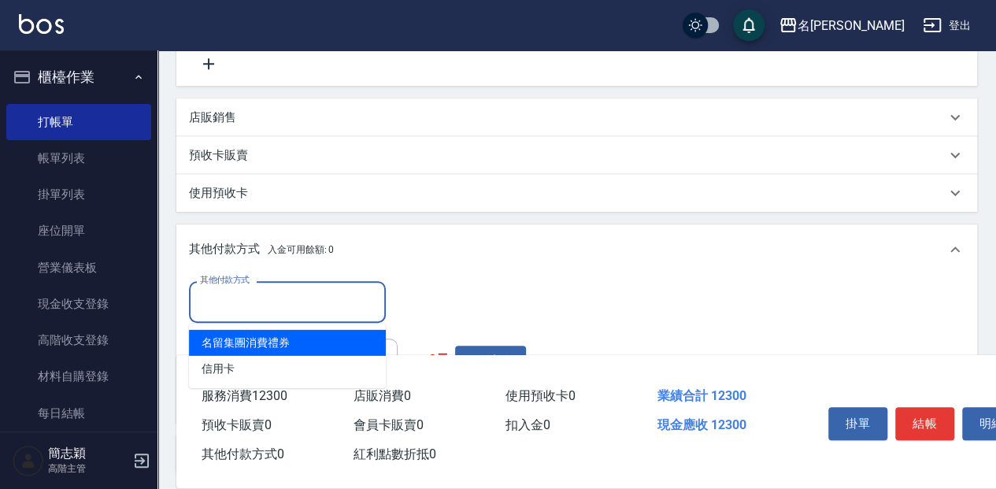
click at [286, 298] on input "其他付款方式" at bounding box center [287, 302] width 183 height 28
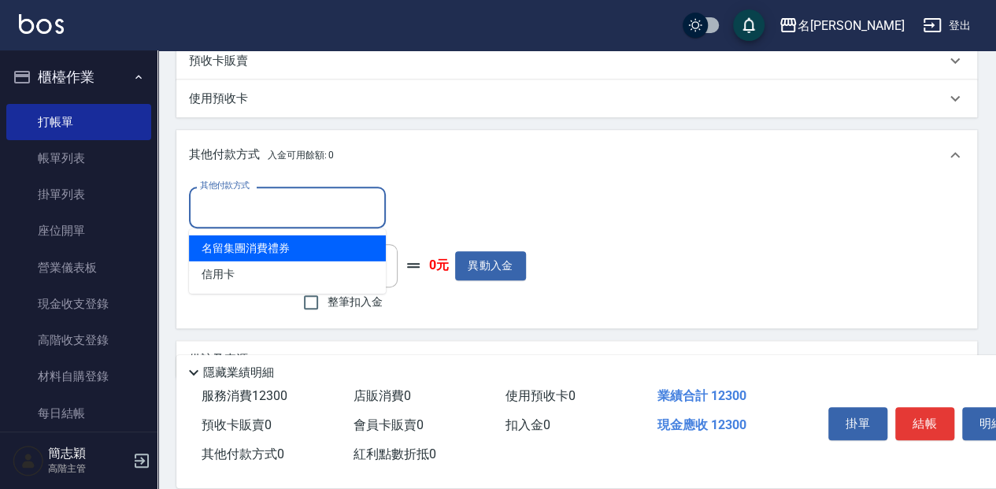
scroll to position [435, 0]
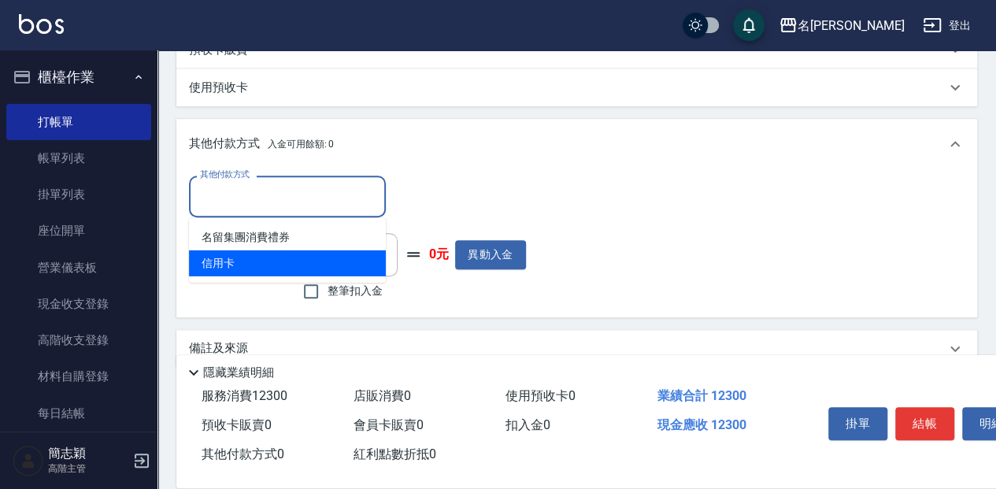
click at [228, 268] on span "信用卡" at bounding box center [287, 263] width 197 height 26
type input "信用卡"
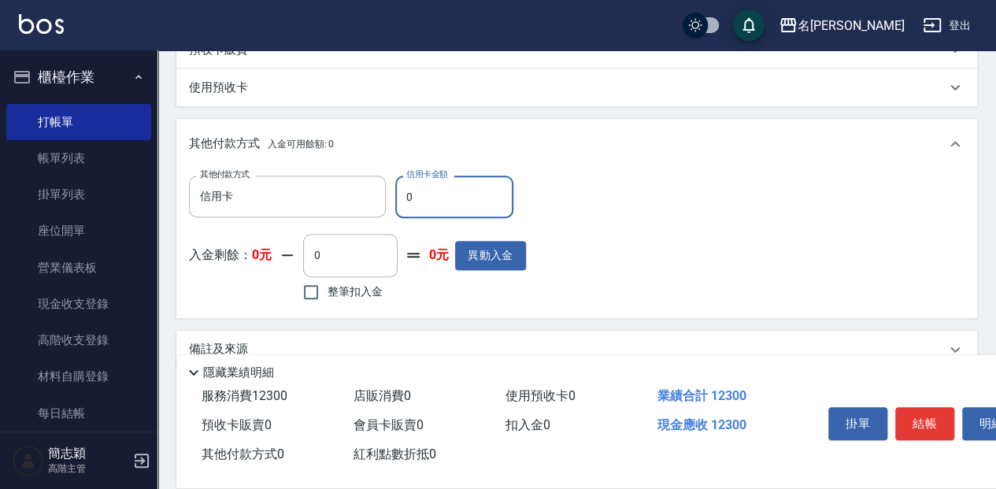
click at [419, 194] on input "0" at bounding box center [454, 197] width 118 height 43
type input "12300"
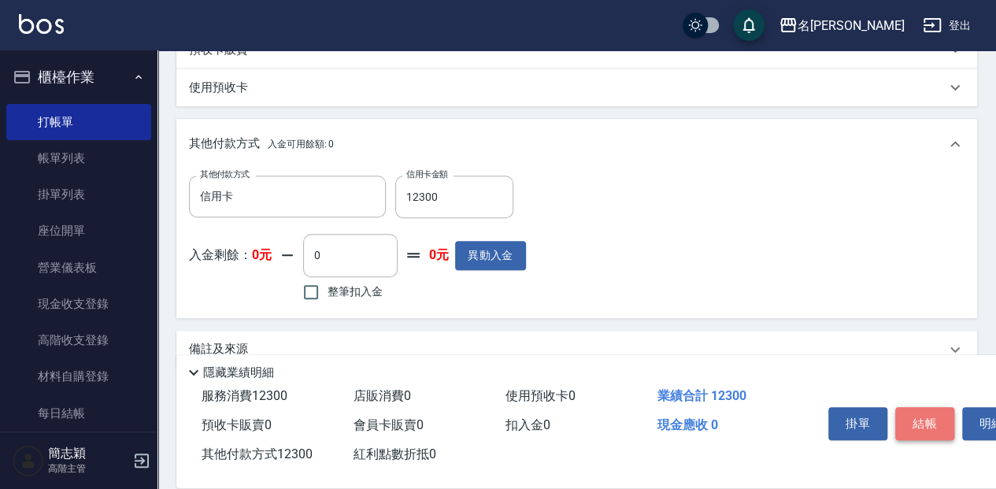
click at [919, 424] on button "結帳" at bounding box center [924, 423] width 59 height 33
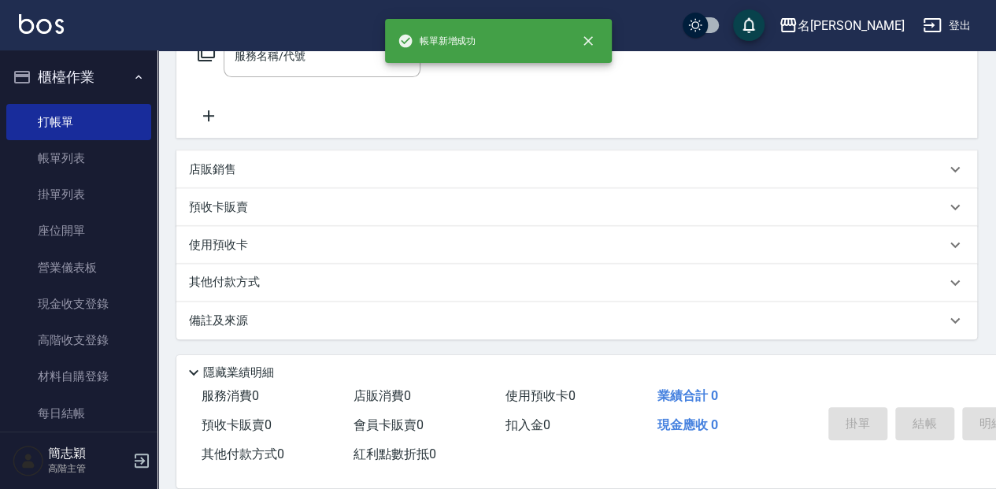
scroll to position [0, 0]
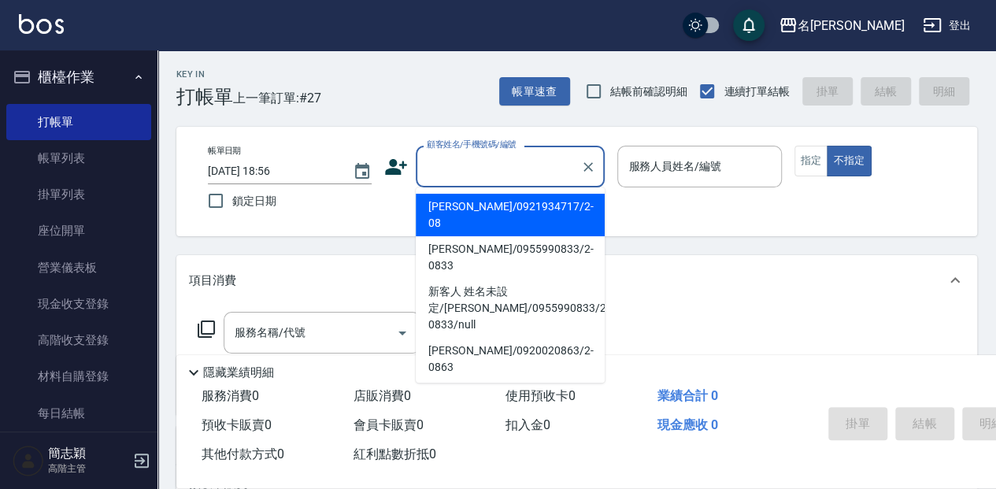
click at [485, 167] on input "顧客姓名/手機號碼/編號" at bounding box center [498, 167] width 151 height 28
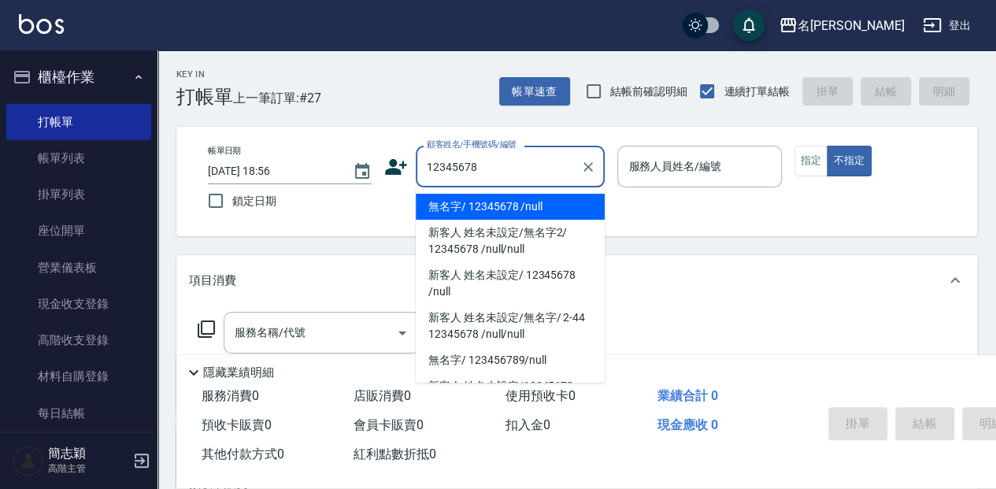
click at [522, 208] on li "無名字/ 12345678 /null" at bounding box center [510, 207] width 189 height 26
type input "無名字/ 12345678 /null"
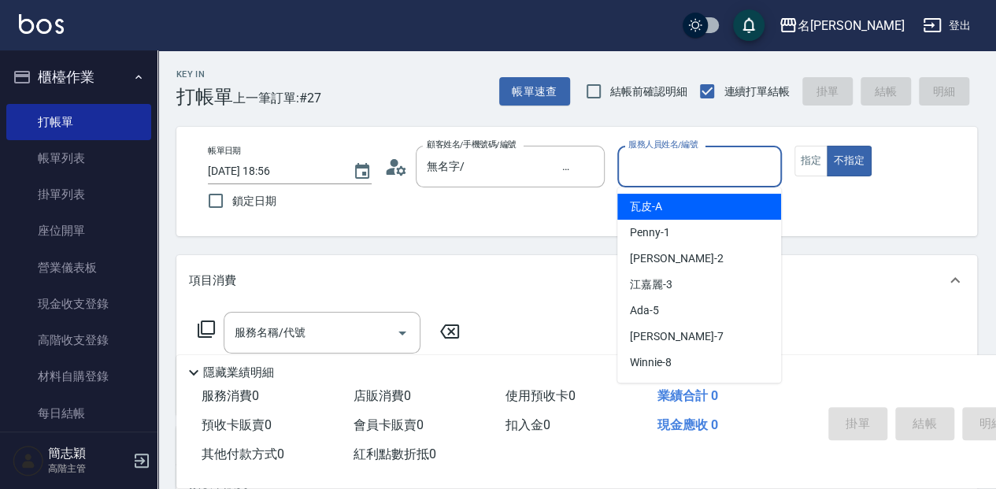
click at [674, 165] on input "服務人員姓名/編號" at bounding box center [699, 167] width 150 height 28
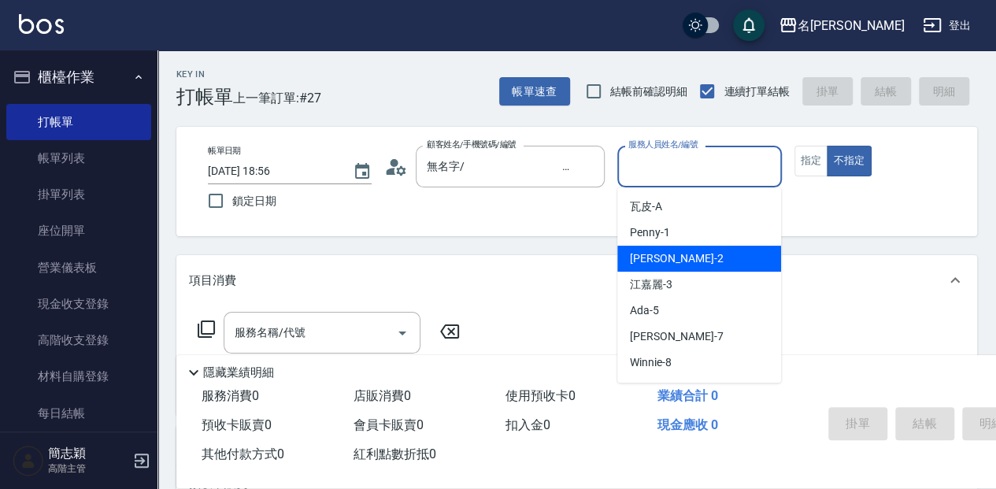
click at [676, 251] on div "[PERSON_NAME] -2" at bounding box center [699, 259] width 164 height 26
type input "[PERSON_NAME]-2"
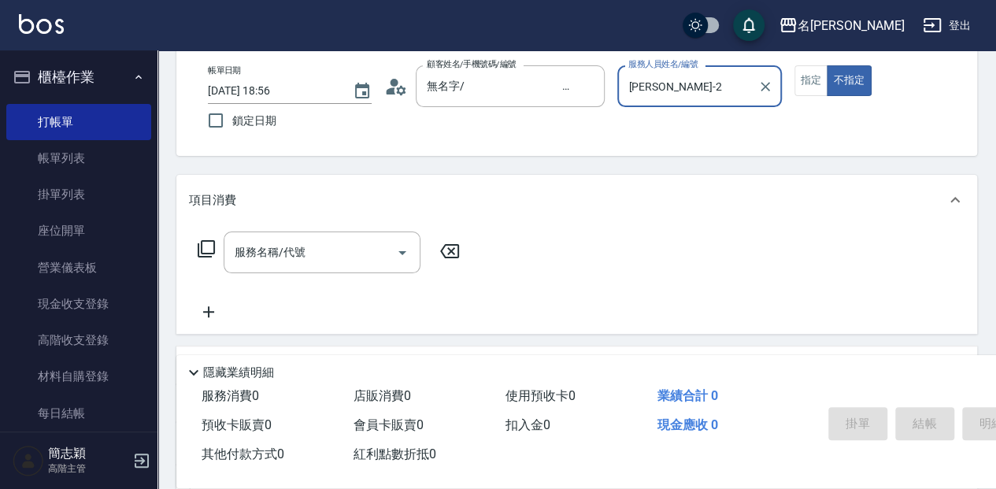
scroll to position [105, 0]
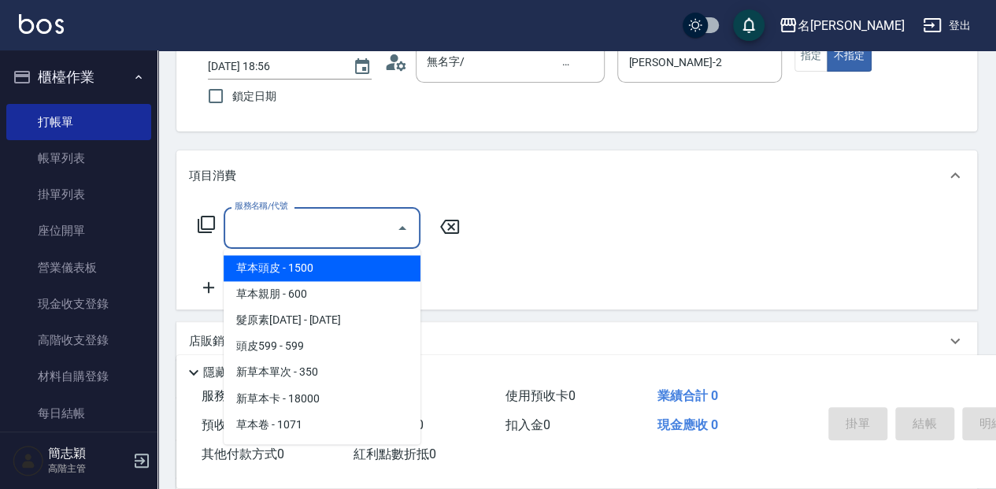
click at [318, 228] on input "服務名稱/代號" at bounding box center [310, 228] width 159 height 28
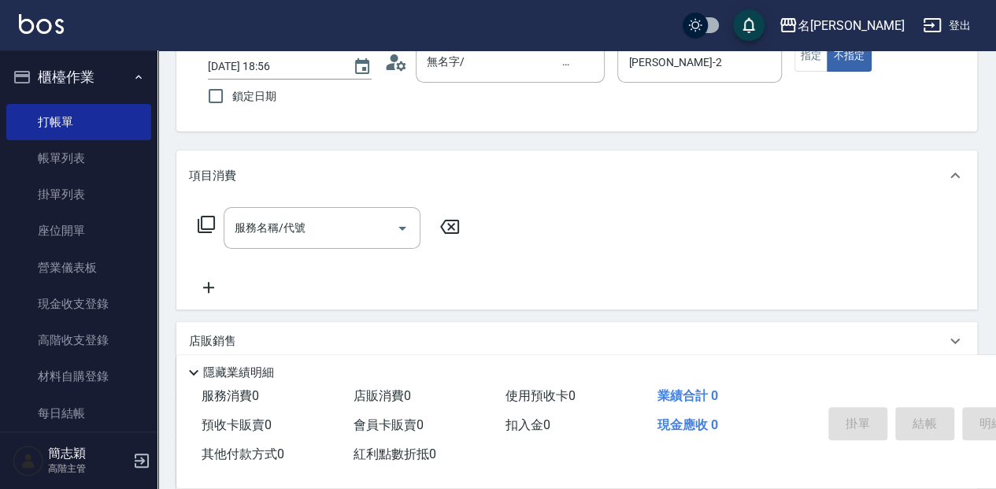
click at [457, 228] on icon at bounding box center [449, 226] width 39 height 19
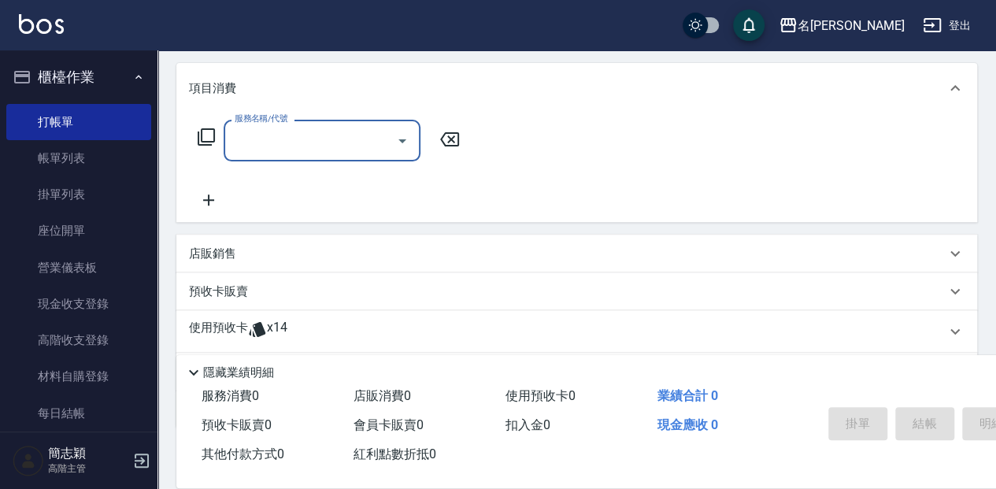
scroll to position [209, 0]
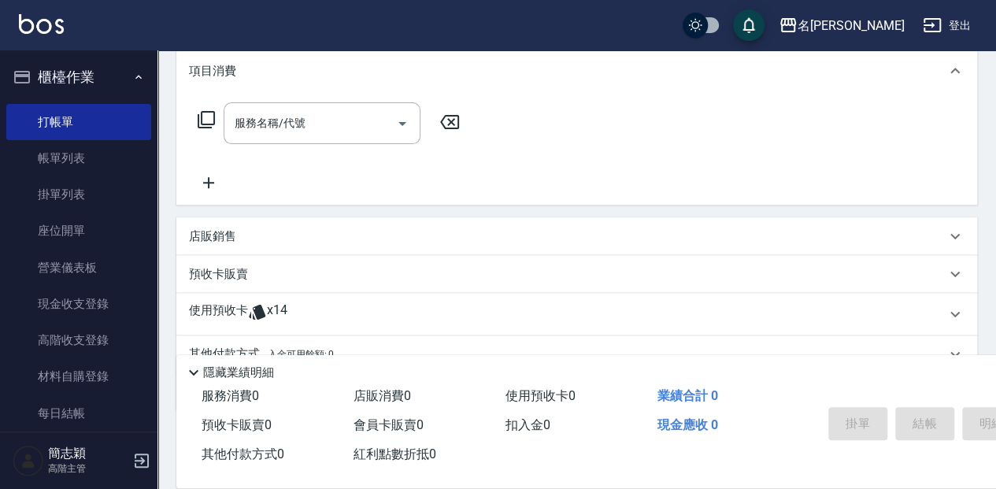
click at [242, 236] on div "店販銷售" at bounding box center [567, 236] width 757 height 17
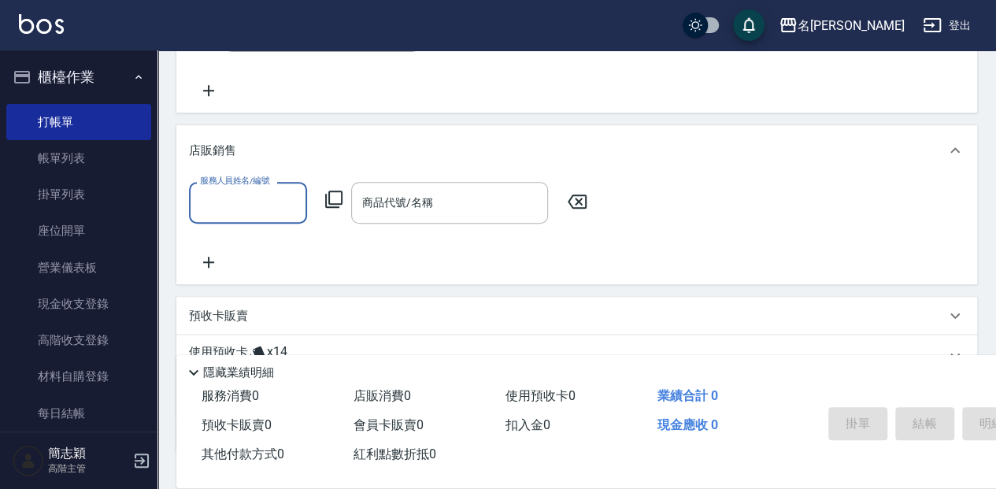
scroll to position [315, 0]
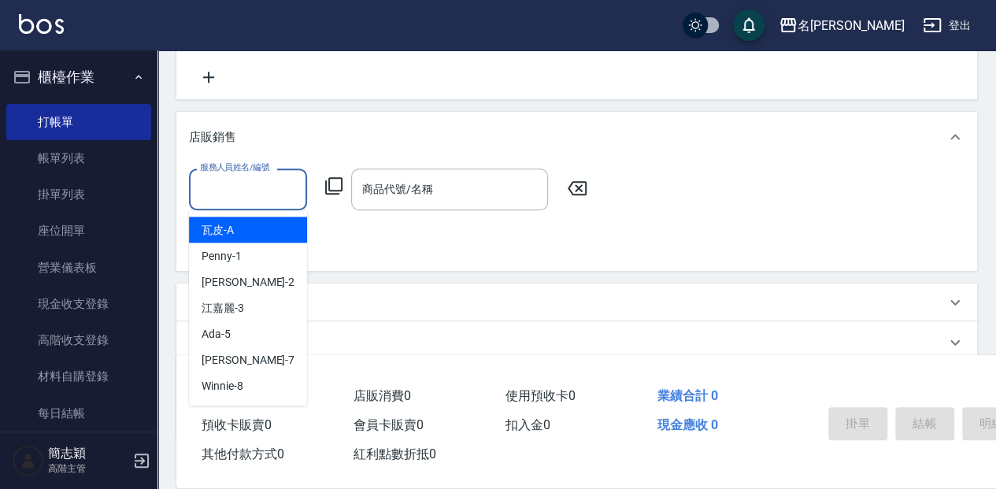
click at [250, 186] on input "服務人員姓名/編號" at bounding box center [248, 190] width 104 height 28
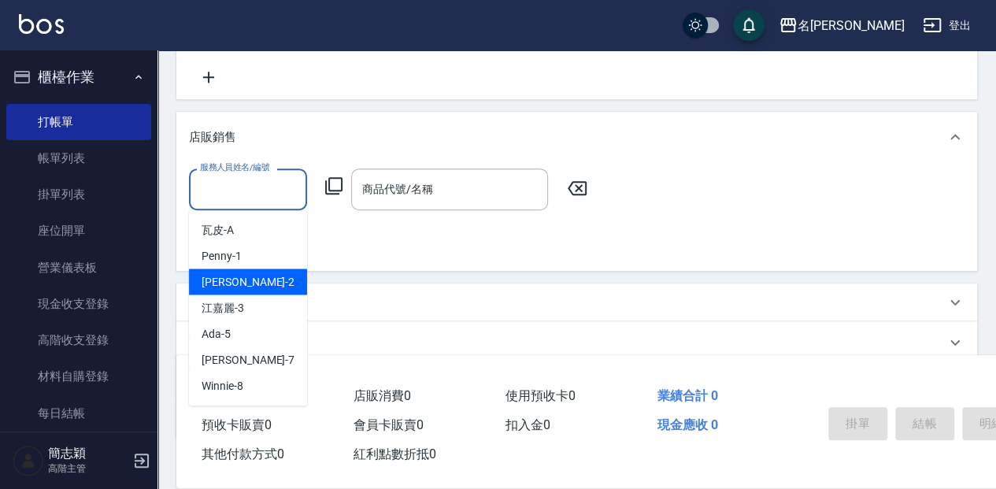
click at [246, 284] on div "[PERSON_NAME] -2" at bounding box center [248, 281] width 118 height 26
type input "[PERSON_NAME]-2"
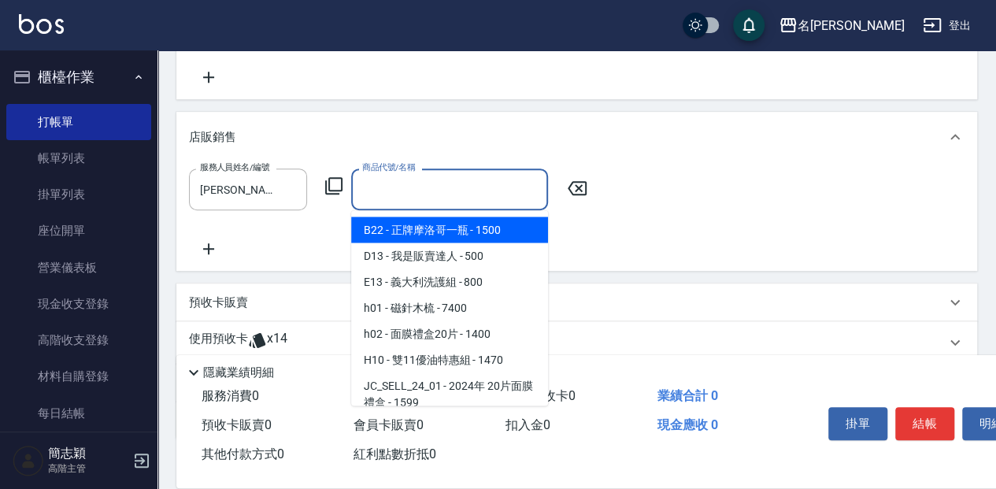
click at [483, 192] on input "商品代號/名稱" at bounding box center [449, 190] width 183 height 28
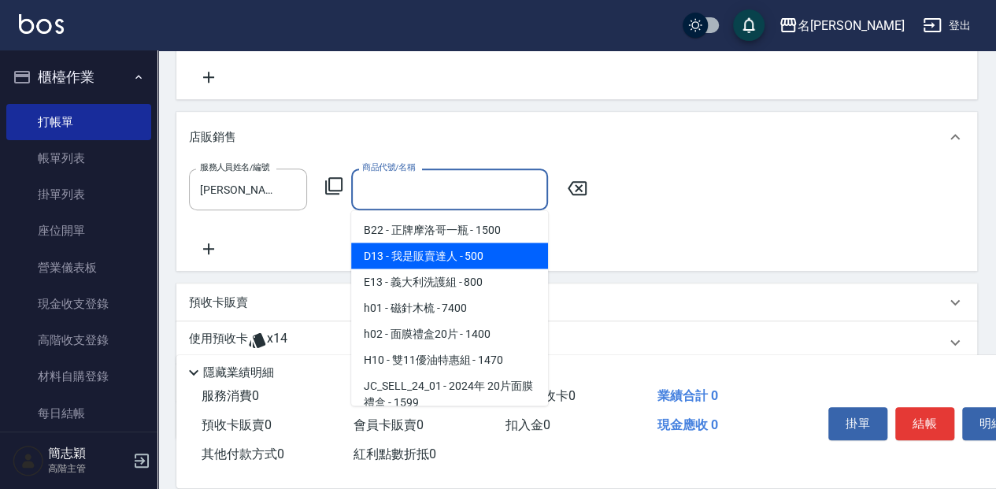
drag, startPoint x: 450, startPoint y: 254, endPoint x: 457, endPoint y: 246, distance: 10.1
click at [450, 255] on span "D13 - 我是販賣達人 - 500" at bounding box center [449, 255] width 197 height 26
type input "我是販賣達人"
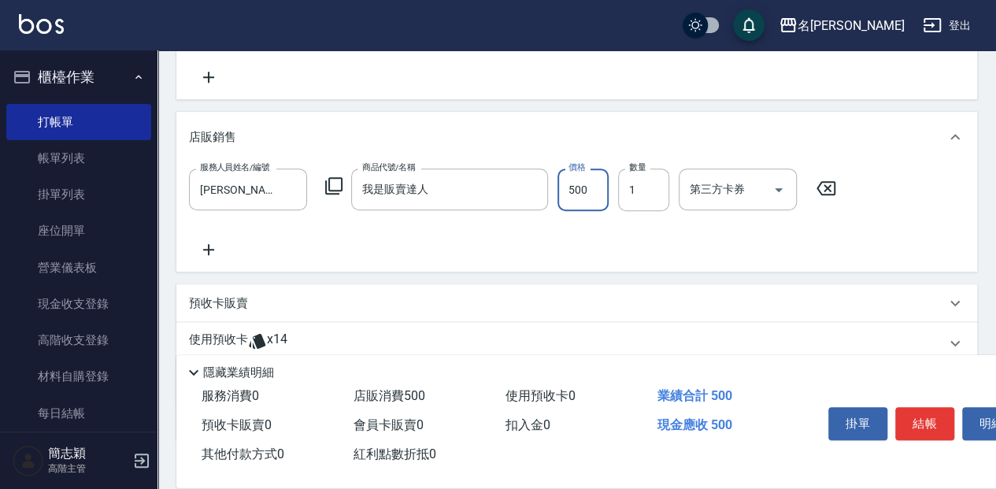
click at [574, 184] on input "500" at bounding box center [582, 189] width 51 height 43
type input "1040"
click at [916, 419] on button "結帳" at bounding box center [924, 423] width 59 height 33
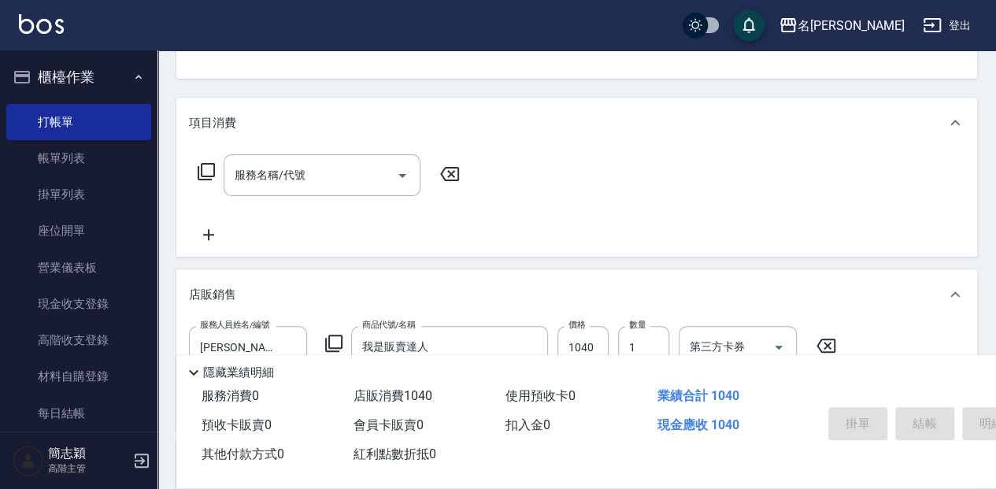
type input "[DATE] 18:57"
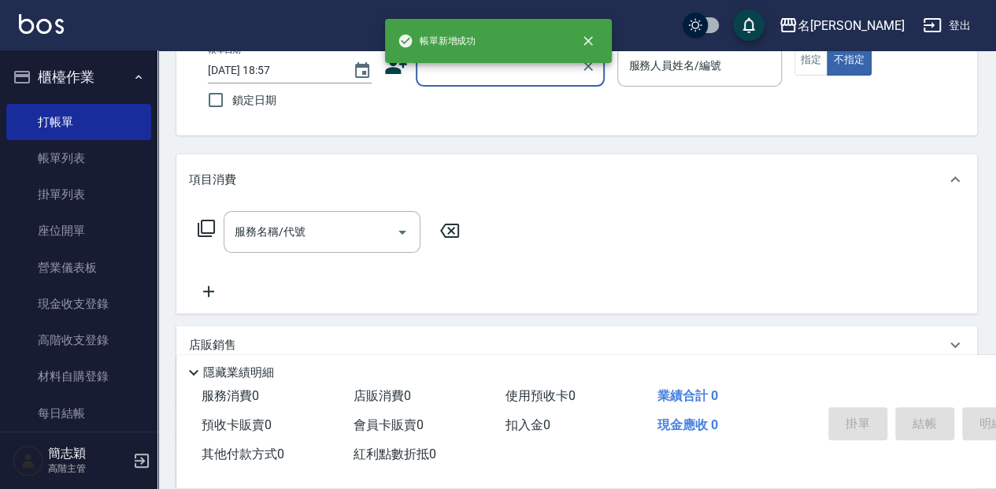
scroll to position [0, 0]
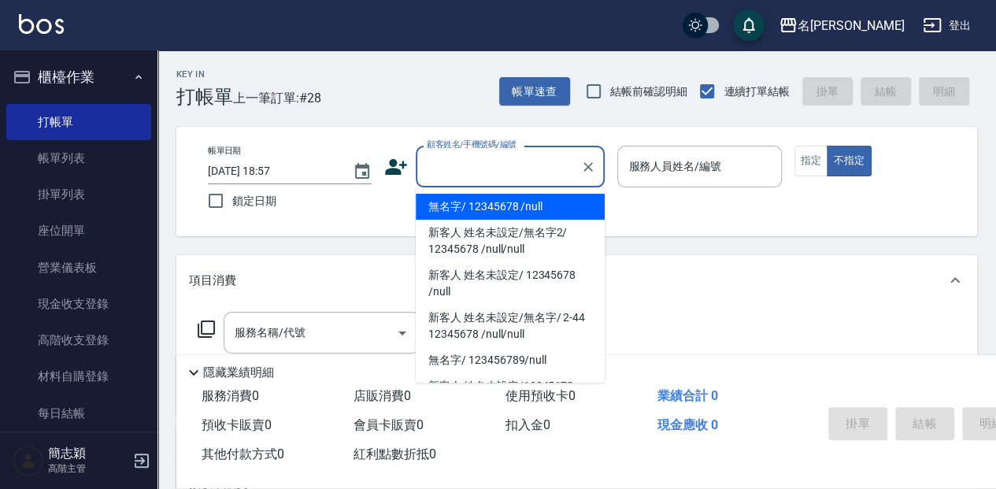
click at [523, 165] on input "顧客姓名/手機號碼/編號" at bounding box center [498, 167] width 151 height 28
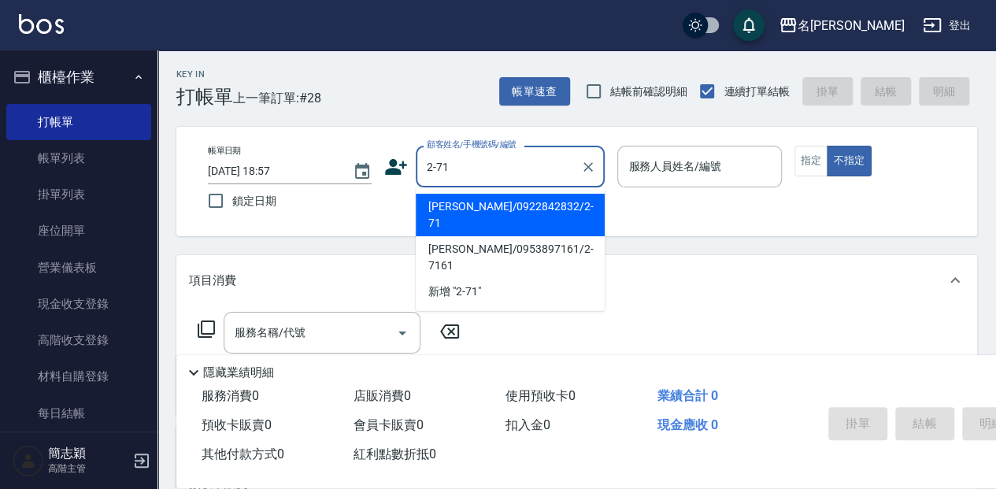
click at [521, 205] on li "[PERSON_NAME]/0922842832/2-71" at bounding box center [510, 215] width 189 height 43
type input "[PERSON_NAME]/0922842832/2-71"
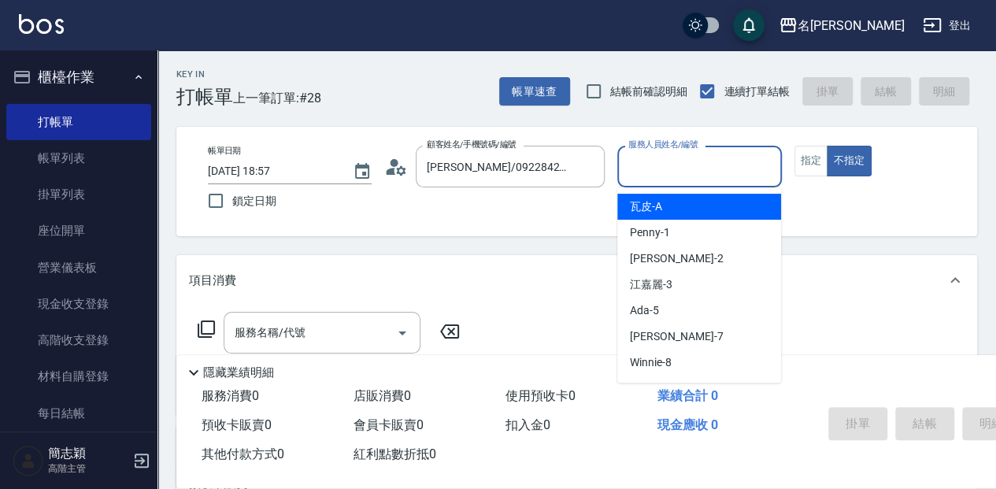
click at [673, 161] on input "服務人員姓名/編號" at bounding box center [699, 167] width 150 height 28
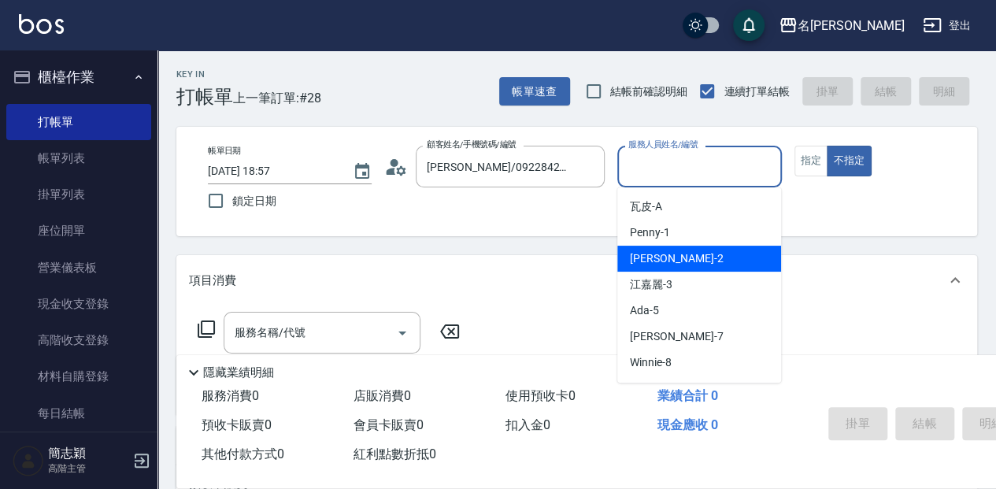
click at [689, 257] on div "[PERSON_NAME] -2" at bounding box center [699, 259] width 164 height 26
type input "[PERSON_NAME]-2"
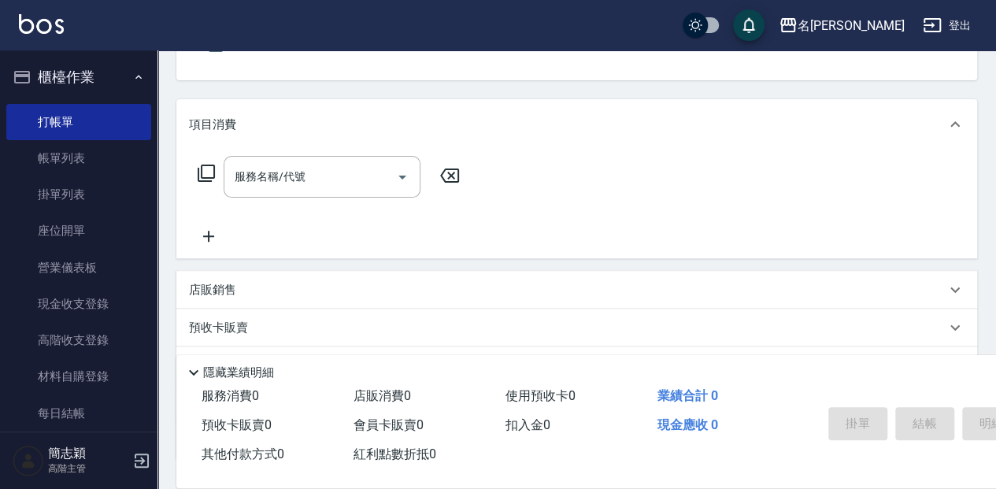
scroll to position [157, 0]
click at [217, 290] on p "店販銷售" at bounding box center [212, 288] width 47 height 17
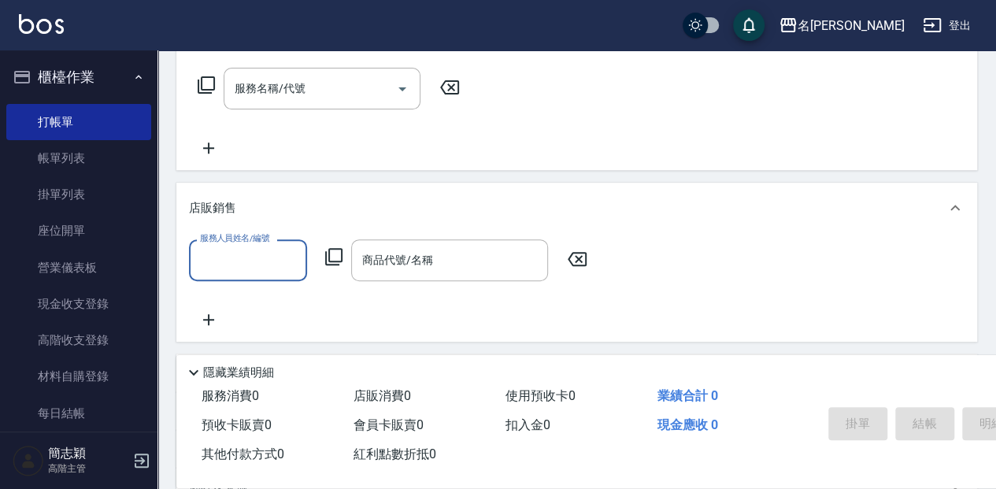
scroll to position [315, 0]
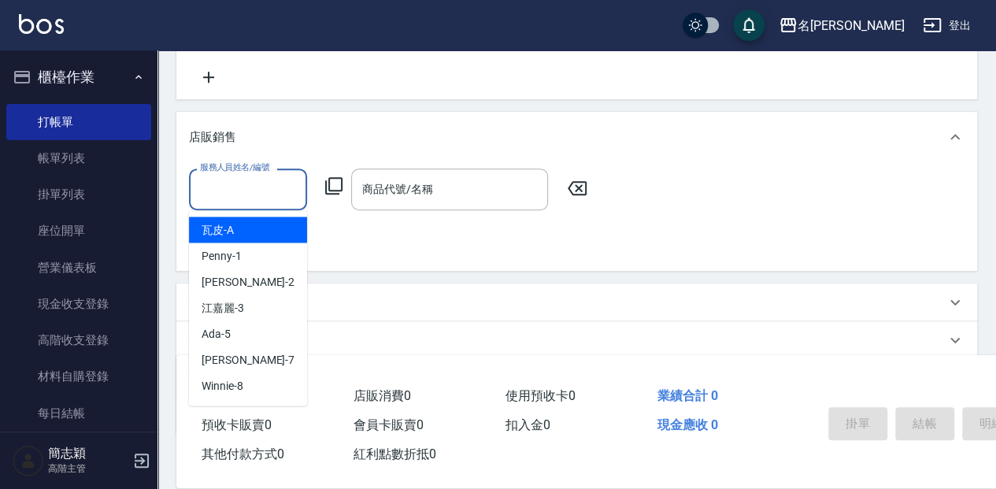
click at [247, 187] on input "服務人員姓名/編號" at bounding box center [248, 190] width 104 height 28
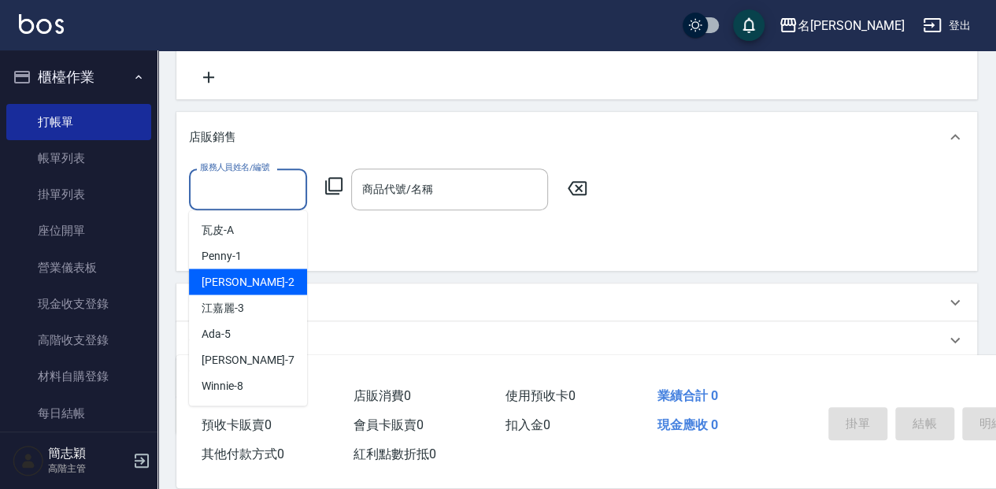
click at [246, 282] on div "[PERSON_NAME] -2" at bounding box center [248, 281] width 118 height 26
type input "[PERSON_NAME]-2"
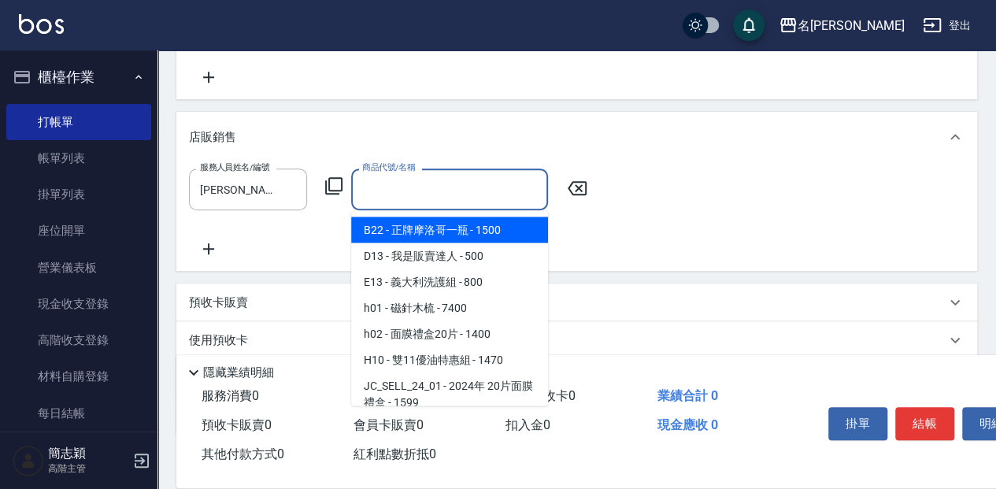
click at [468, 186] on input "商品代號/名稱" at bounding box center [449, 190] width 183 height 28
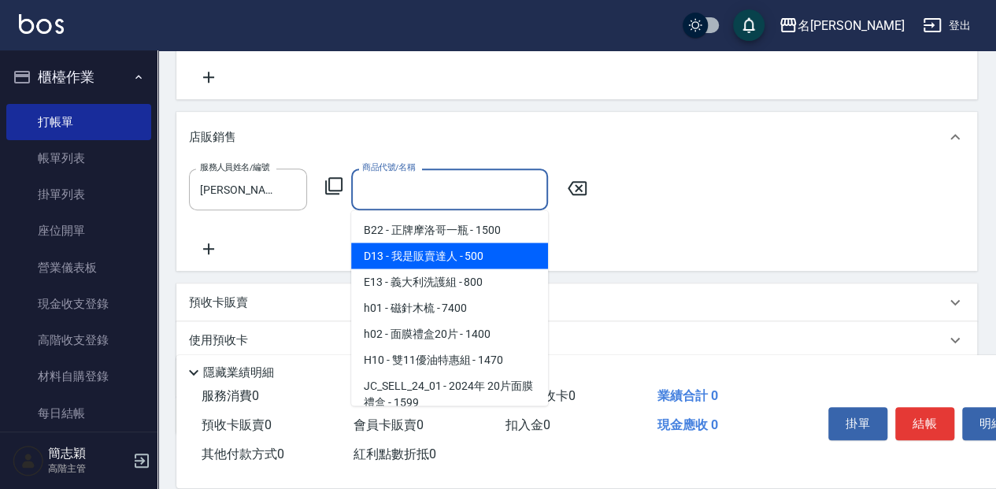
click at [460, 257] on span "D13 - 我是販賣達人 - 500" at bounding box center [449, 255] width 197 height 26
type input "我是販賣達人"
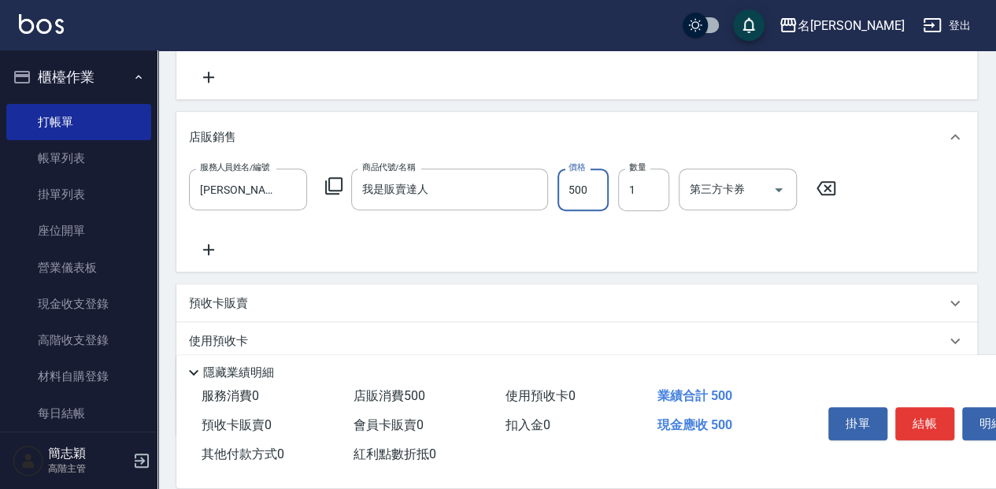
click at [584, 186] on input "500" at bounding box center [582, 189] width 51 height 43
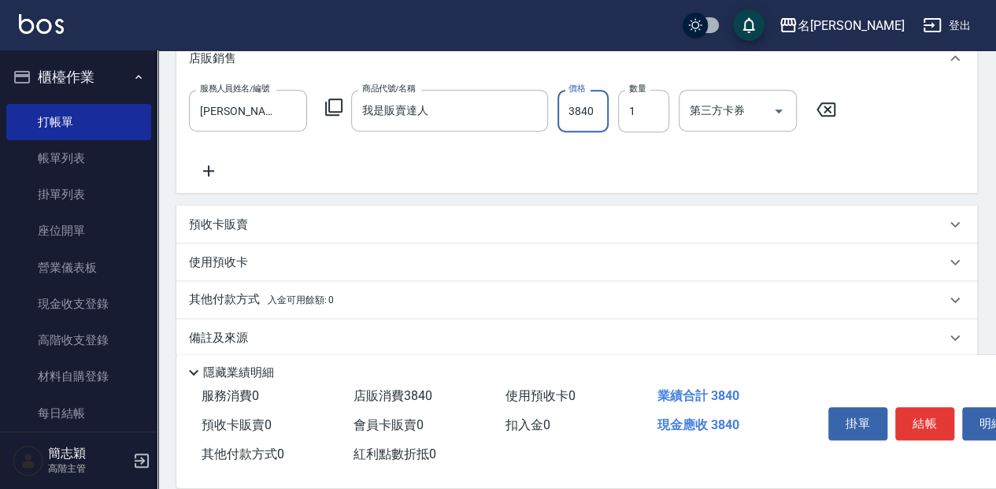
scroll to position [411, 0]
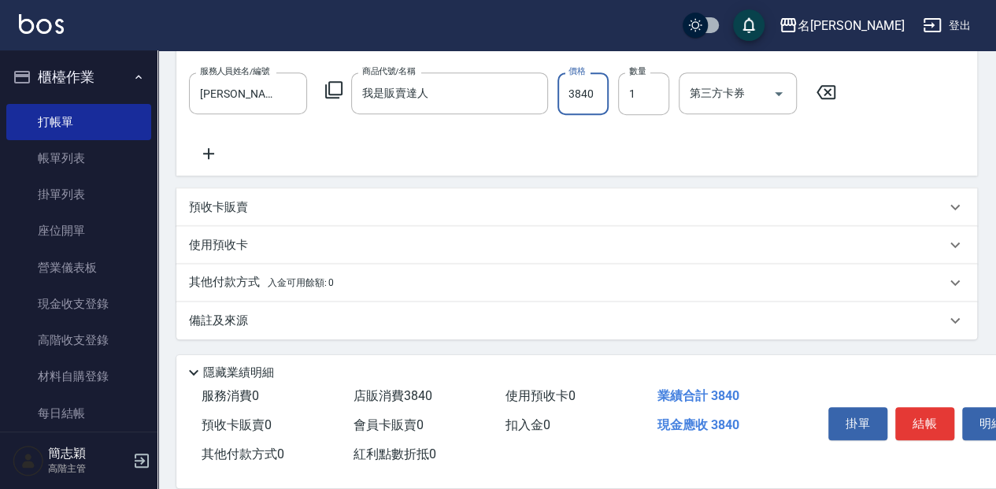
type input "3840"
click at [228, 287] on p "其他付款方式 入金可用餘額: 0" at bounding box center [261, 282] width 145 height 17
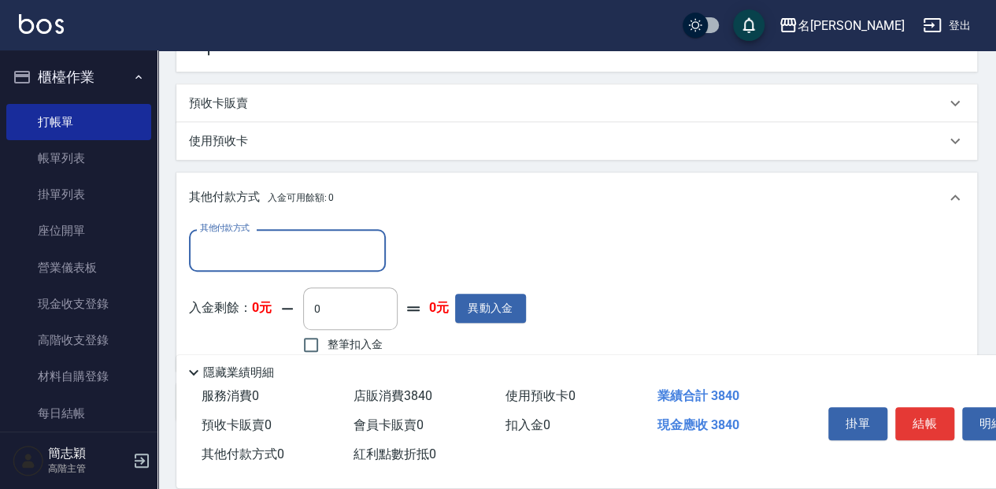
scroll to position [516, 0]
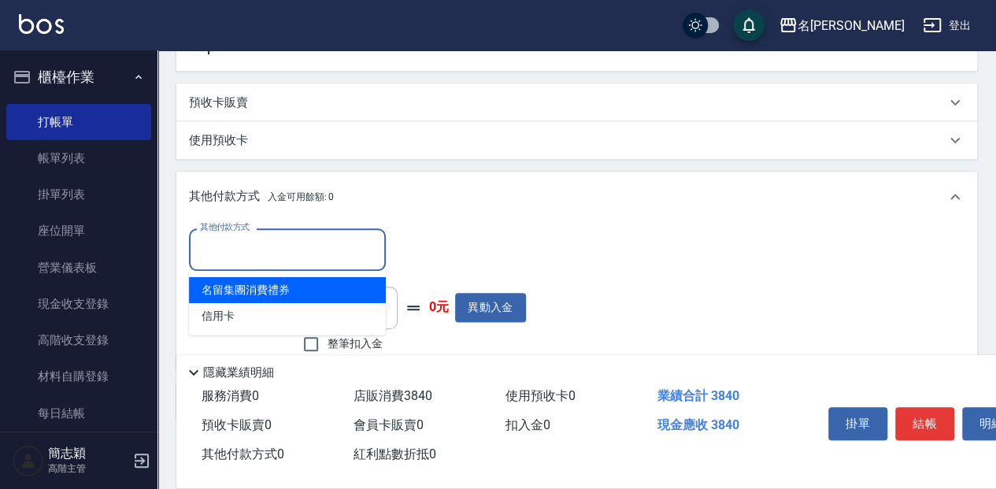
click at [283, 246] on input "其他付款方式" at bounding box center [287, 249] width 183 height 28
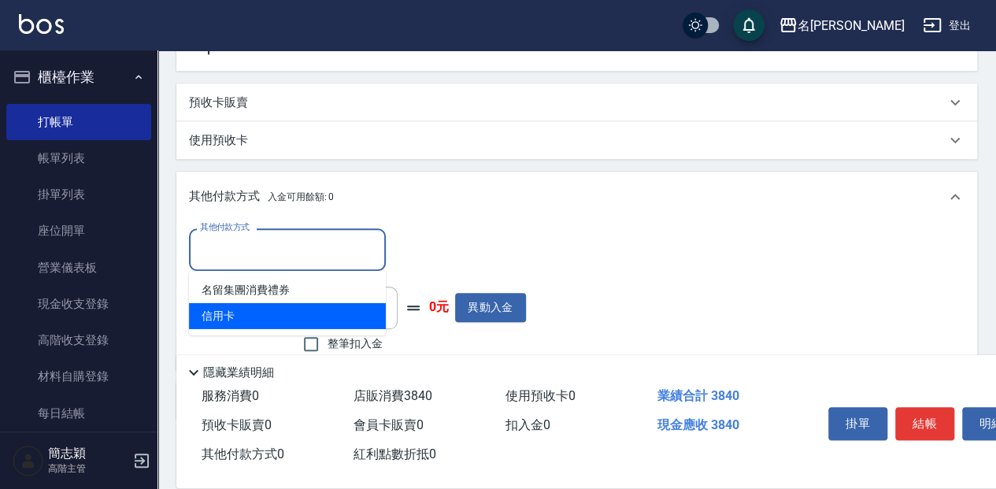
click at [246, 318] on span "信用卡" at bounding box center [287, 316] width 197 height 26
type input "信用卡"
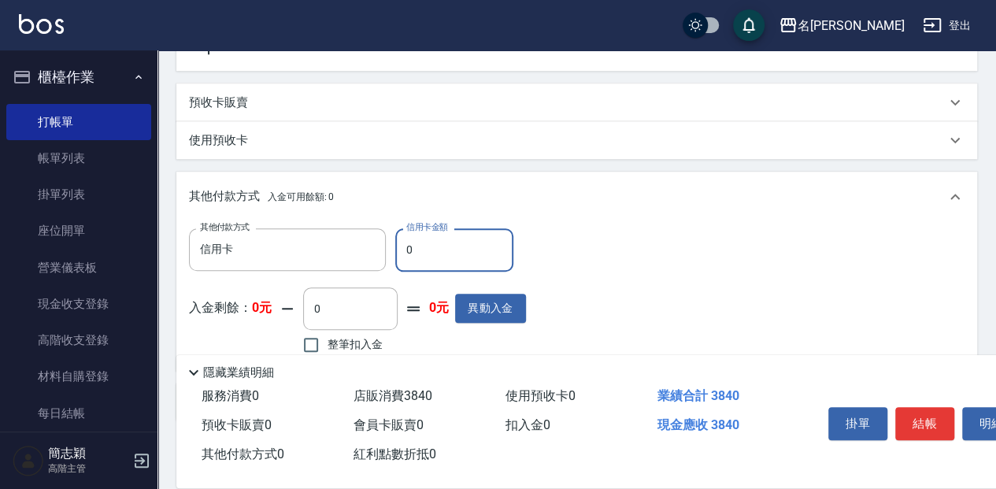
click at [424, 241] on input "0" at bounding box center [454, 249] width 118 height 43
type input "3840"
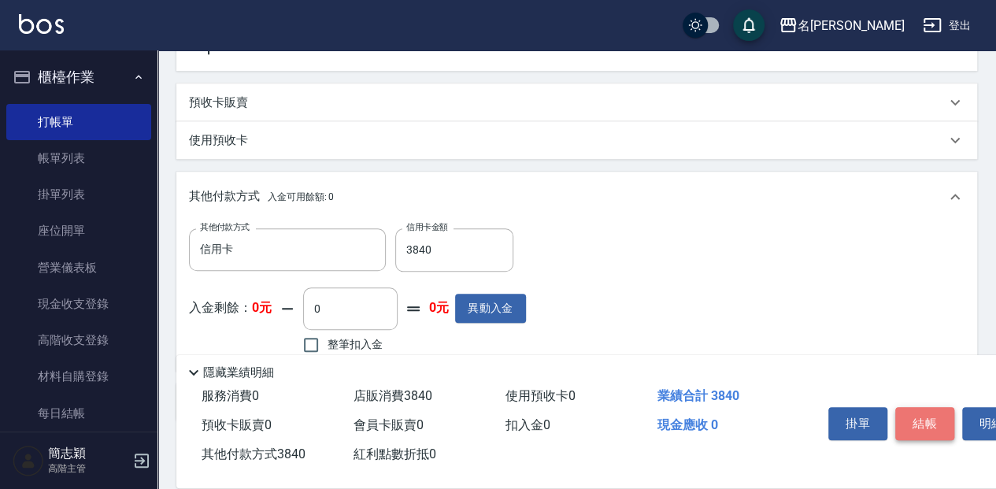
click at [917, 416] on button "結帳" at bounding box center [924, 423] width 59 height 33
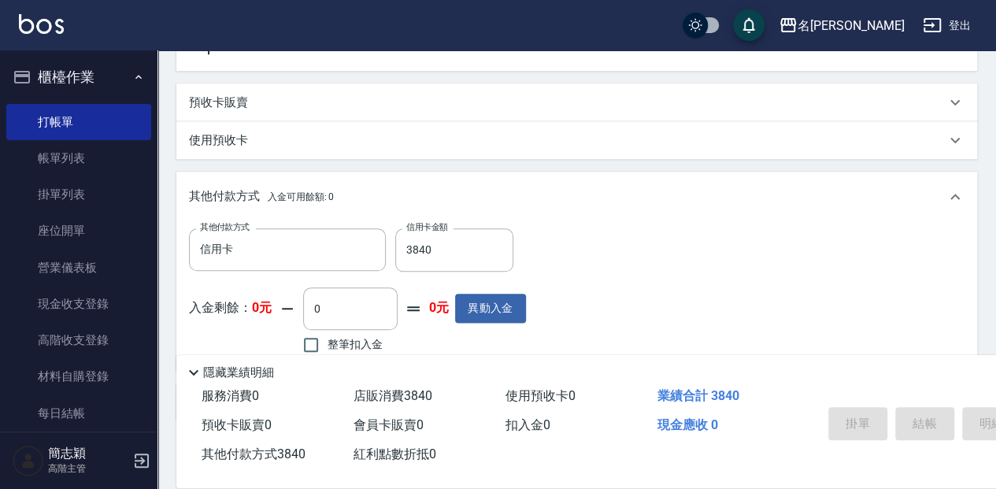
type input "[DATE] 18:59"
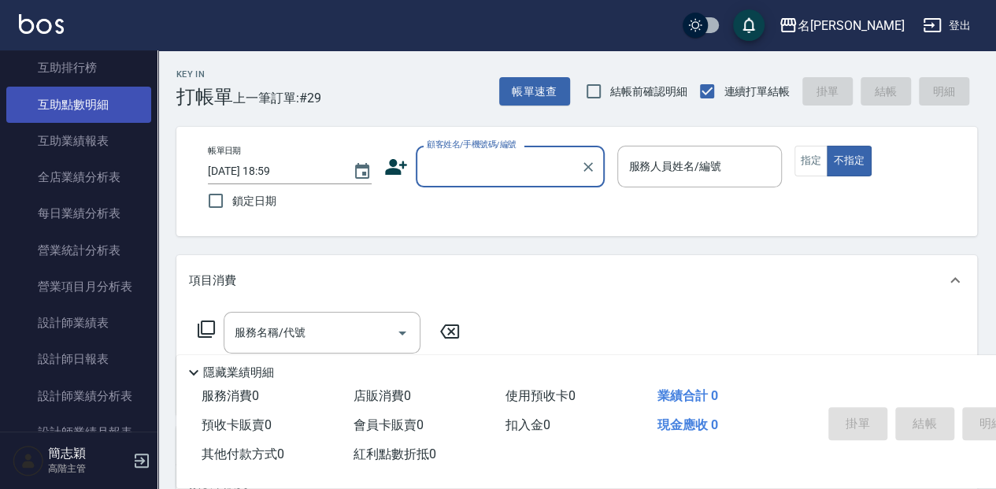
scroll to position [839, 0]
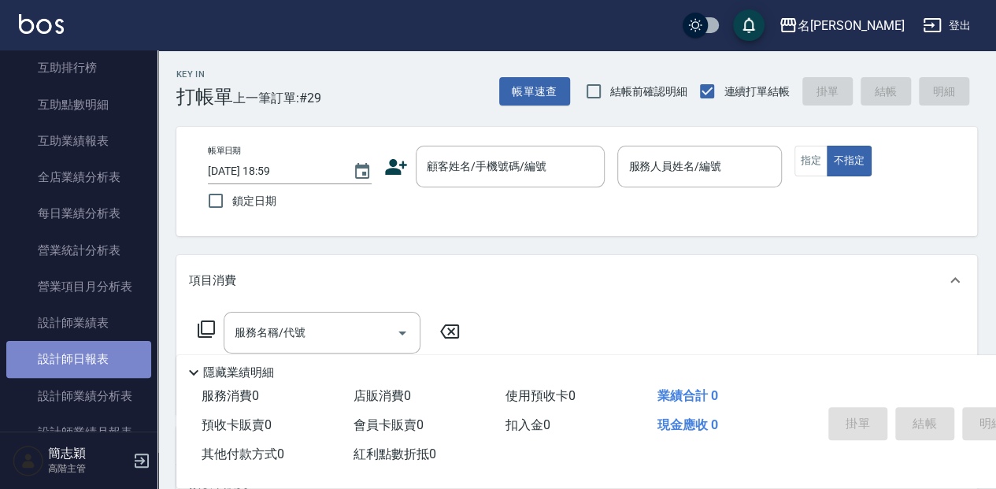
click at [115, 366] on link "設計師日報表" at bounding box center [78, 359] width 145 height 36
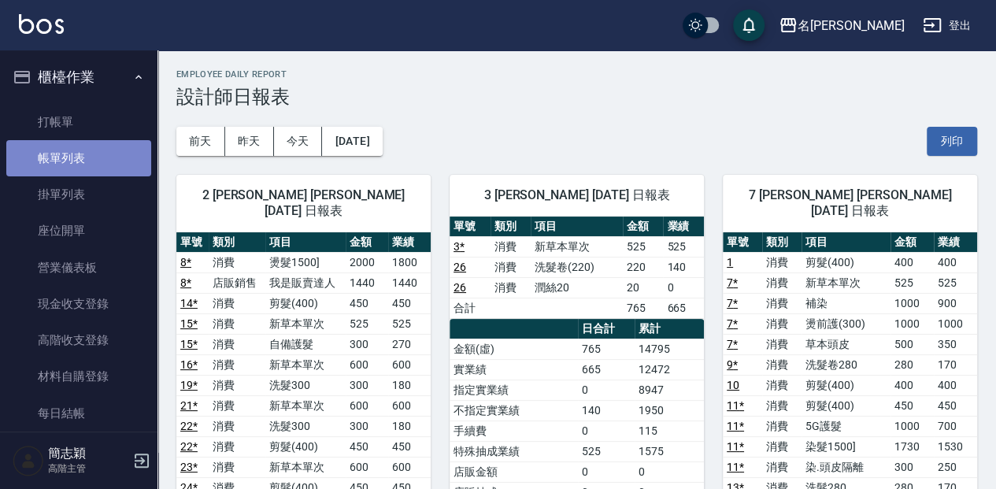
click at [115, 168] on link "帳單列表" at bounding box center [78, 158] width 145 height 36
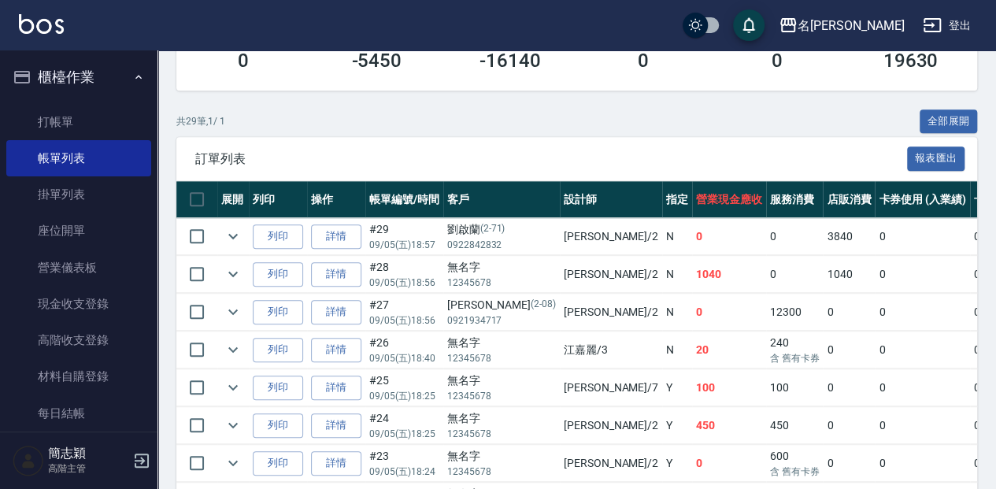
scroll to position [315, 0]
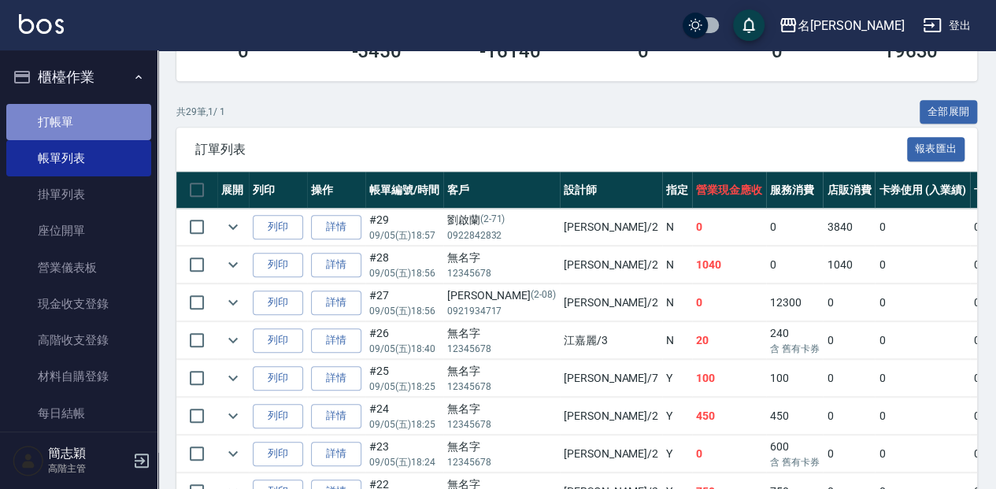
click at [119, 124] on link "打帳單" at bounding box center [78, 122] width 145 height 36
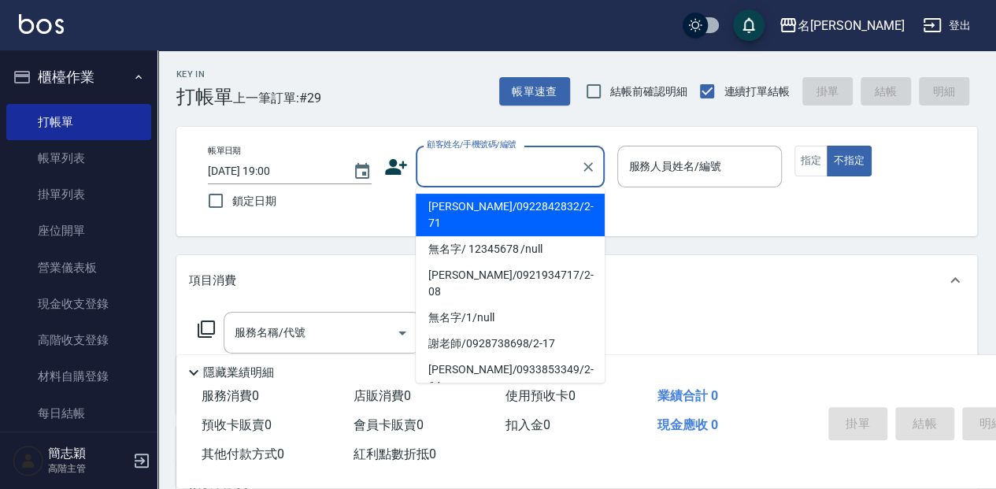
click at [546, 165] on input "顧客姓名/手機號碼/編號" at bounding box center [498, 167] width 151 height 28
click at [534, 207] on li "[PERSON_NAME]/0922842832/2-71" at bounding box center [510, 215] width 189 height 43
type input "[PERSON_NAME]/0922842832/2-71"
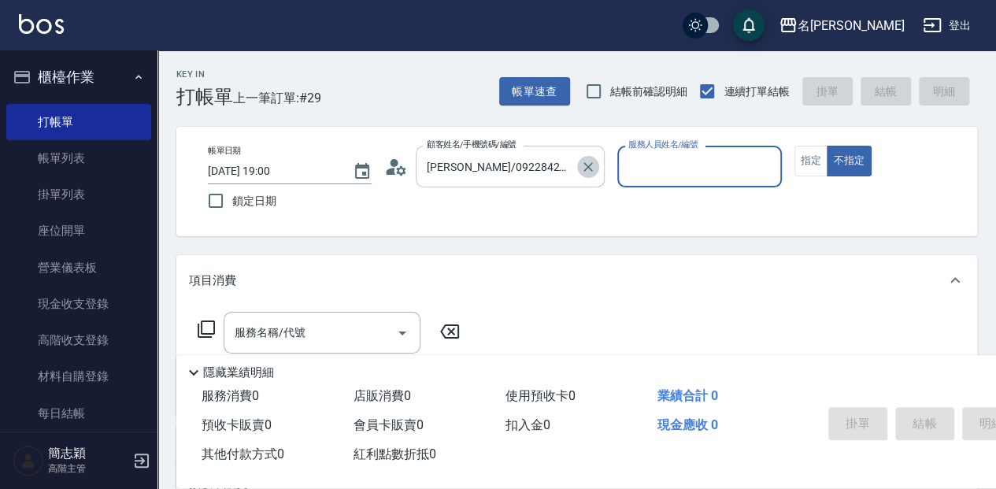
drag, startPoint x: 589, startPoint y: 168, endPoint x: 538, endPoint y: 168, distance: 50.4
click at [589, 169] on icon "Clear" at bounding box center [588, 167] width 16 height 16
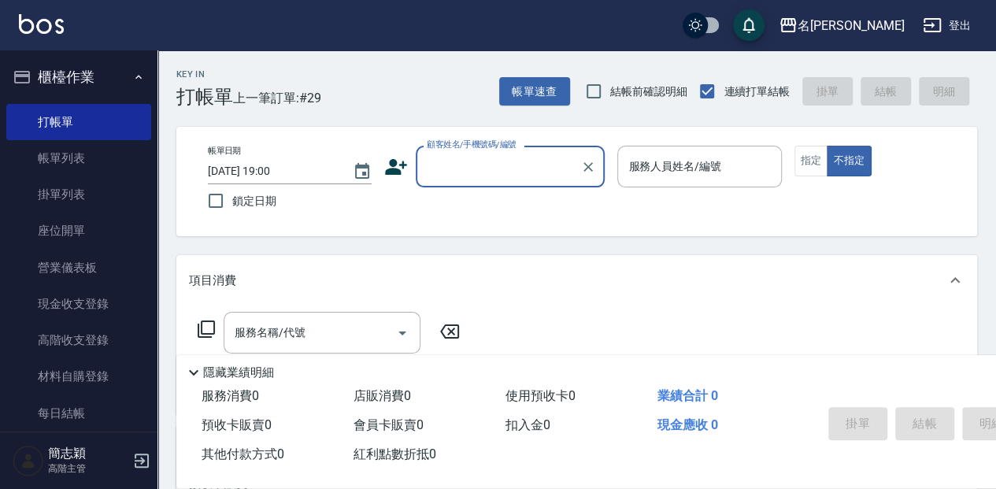
click at [538, 168] on input "顧客姓名/手機號碼/編號" at bounding box center [498, 167] width 151 height 28
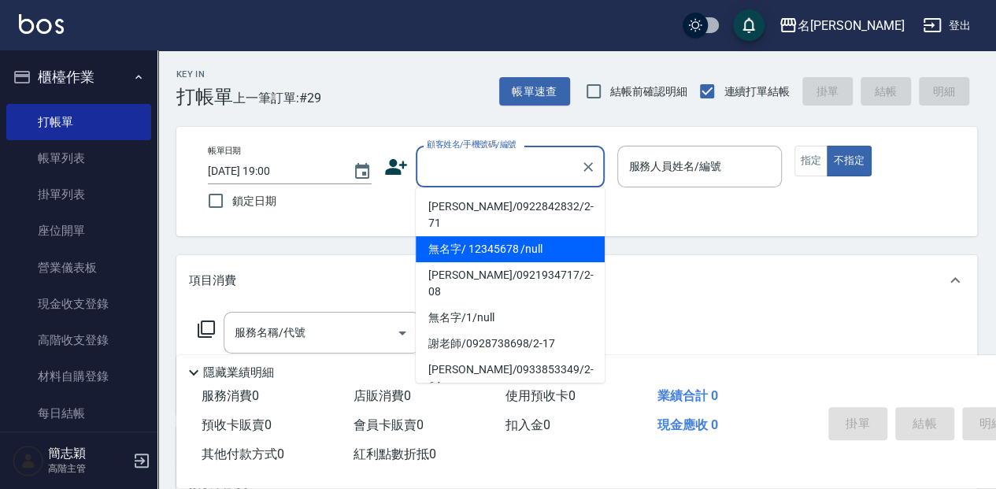
click at [526, 236] on li "無名字/ 12345678 /null" at bounding box center [510, 249] width 189 height 26
type input "無名字/ 12345678 /null"
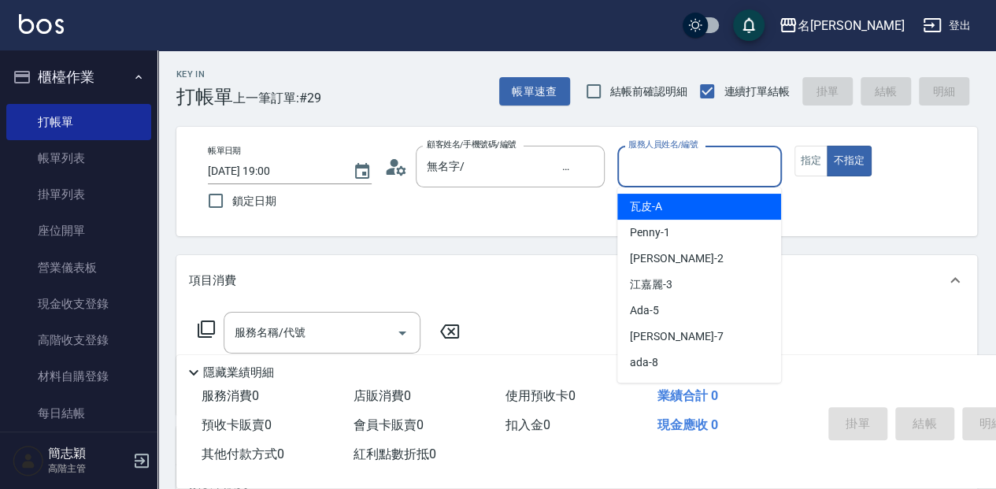
click at [680, 177] on input "服務人員姓名/編號" at bounding box center [699, 167] width 150 height 28
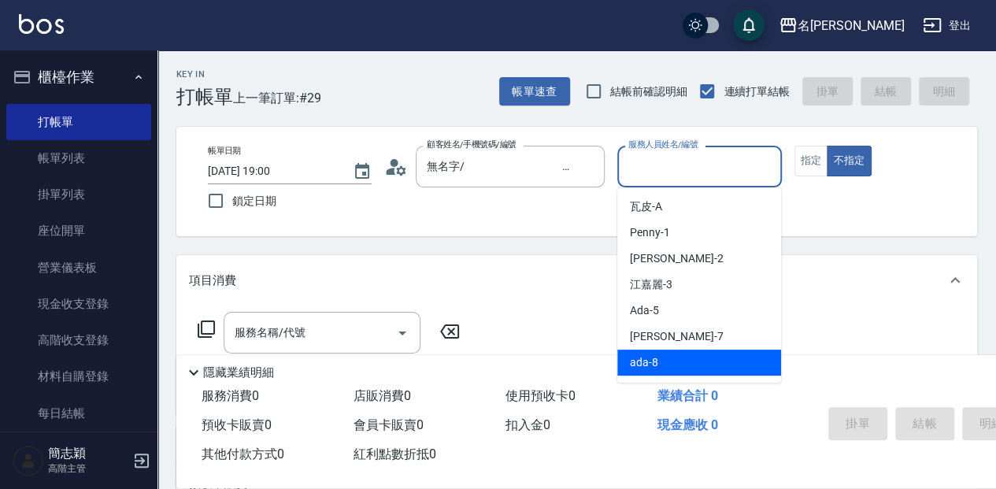
click at [683, 370] on div "ada -8" at bounding box center [699, 363] width 164 height 26
type input "ada-8"
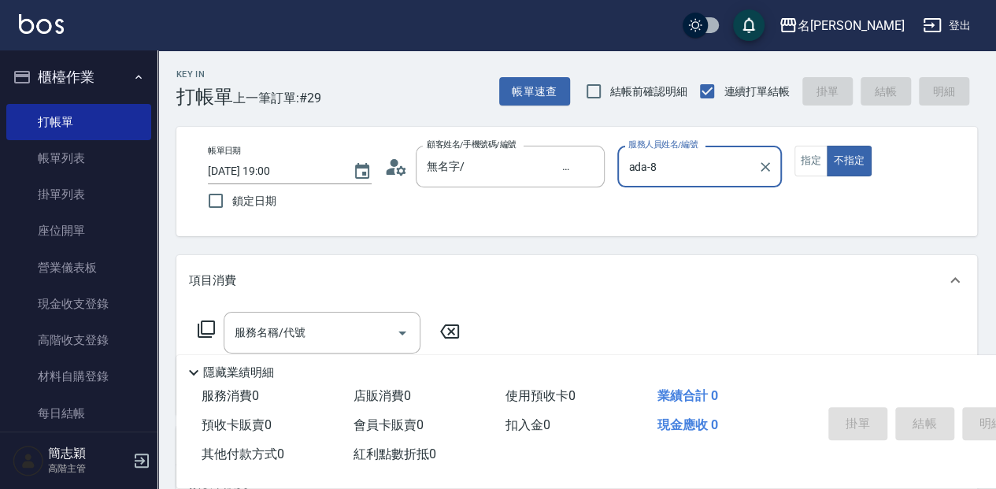
scroll to position [52, 0]
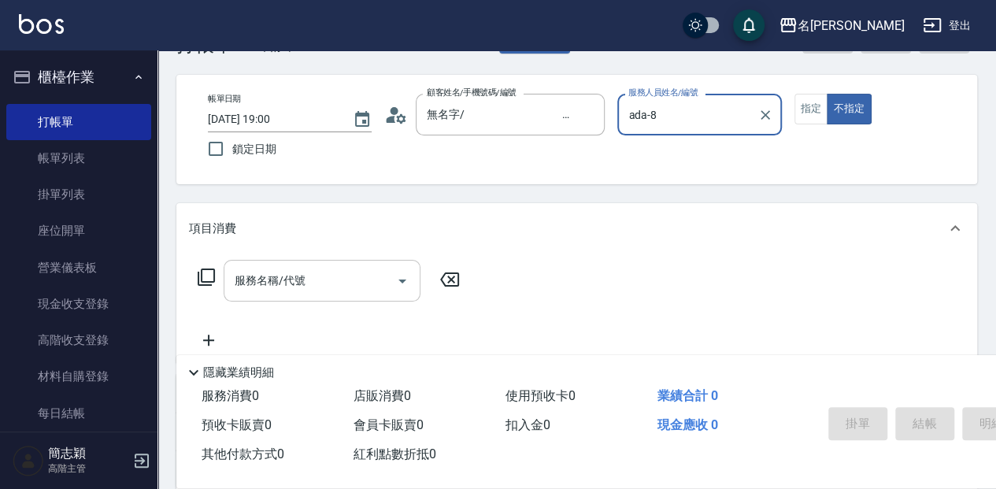
click at [312, 265] on div "服務名稱/代號" at bounding box center [322, 281] width 197 height 42
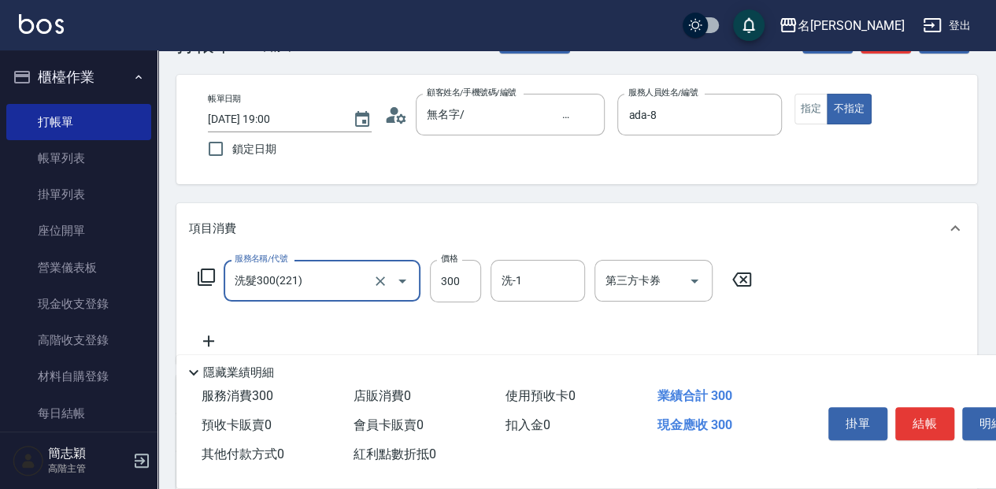
type input "洗髮300(221)"
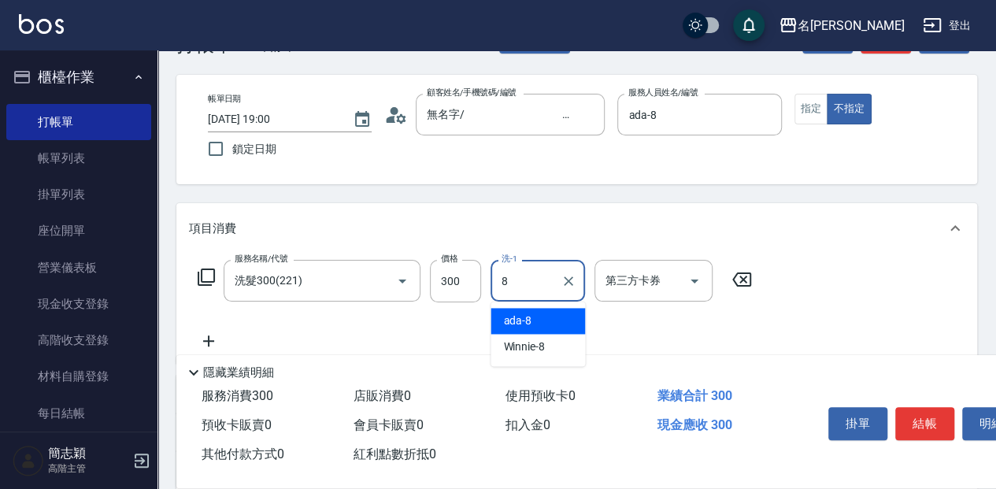
type input "ada-8"
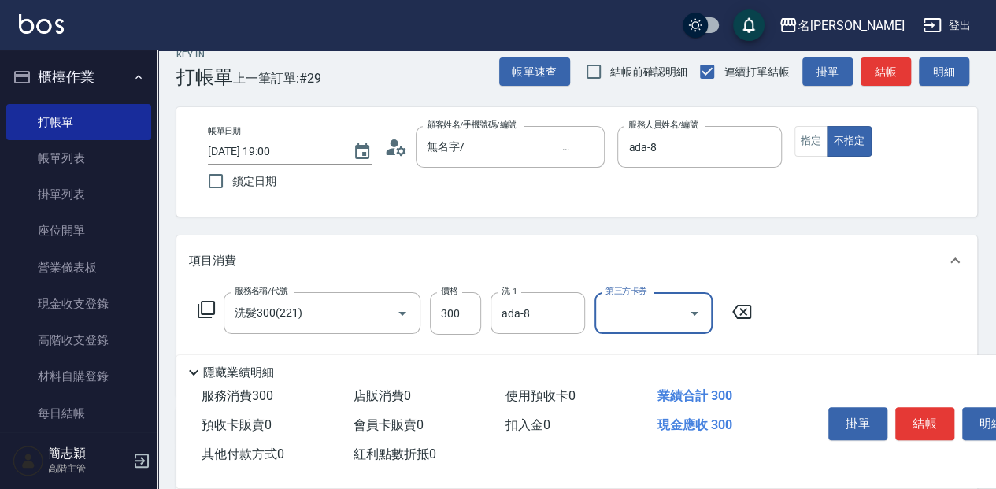
scroll to position [0, 0]
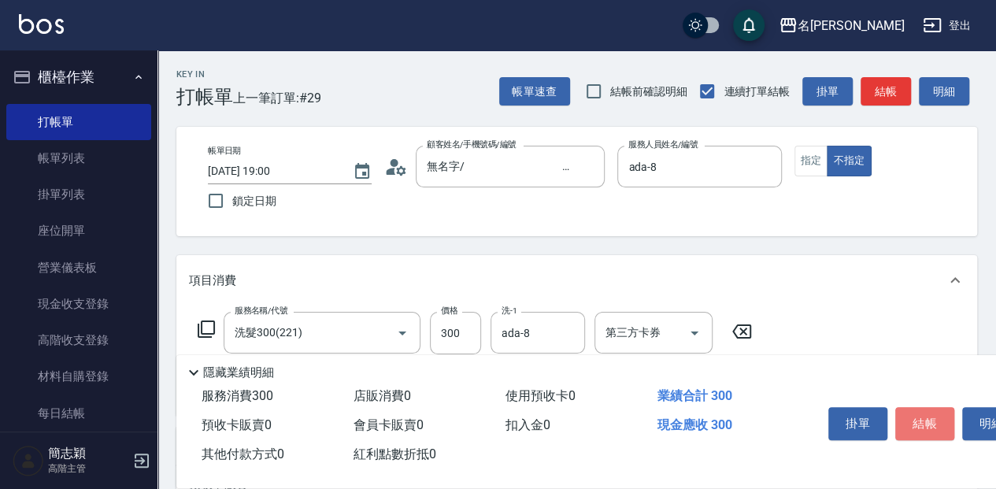
drag, startPoint x: 913, startPoint y: 413, endPoint x: 901, endPoint y: 406, distance: 14.5
click at [913, 413] on button "結帳" at bounding box center [924, 423] width 59 height 33
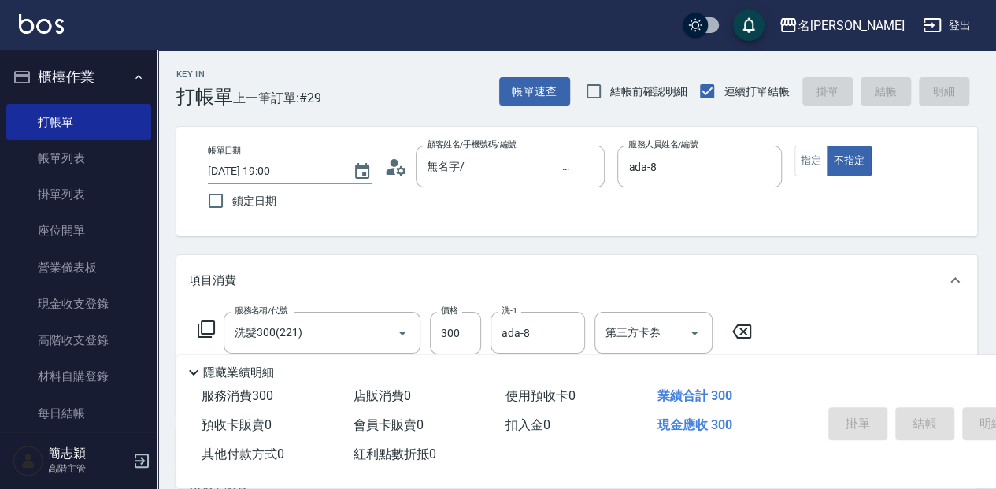
type input "[DATE] 19:02"
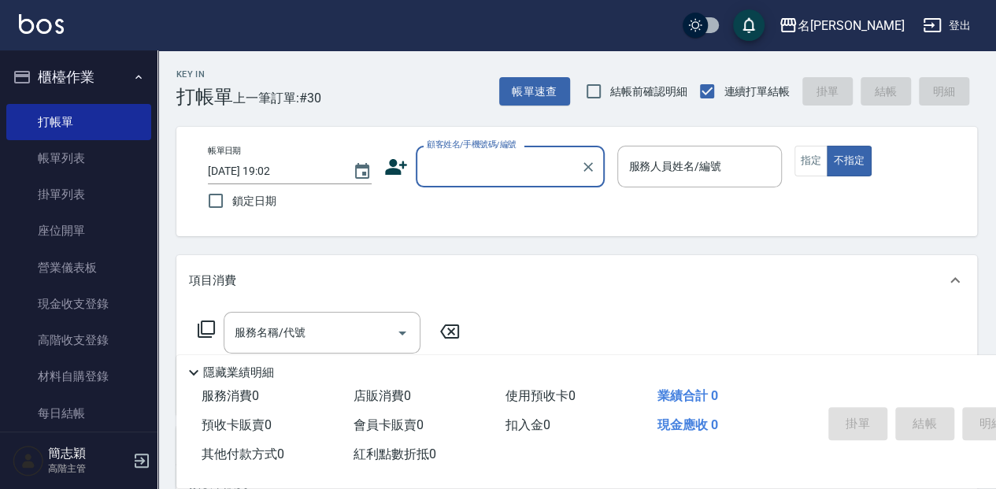
click at [469, 176] on input "顧客姓名/手機號碼/編號" at bounding box center [498, 167] width 151 height 28
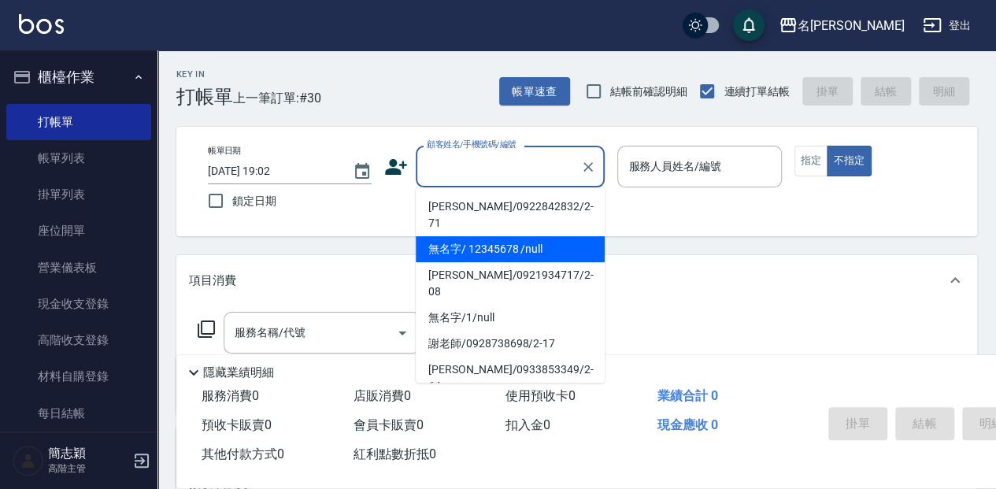
click at [482, 236] on li "無名字/ 12345678 /null" at bounding box center [510, 249] width 189 height 26
type input "無名字/ 12345678 /null"
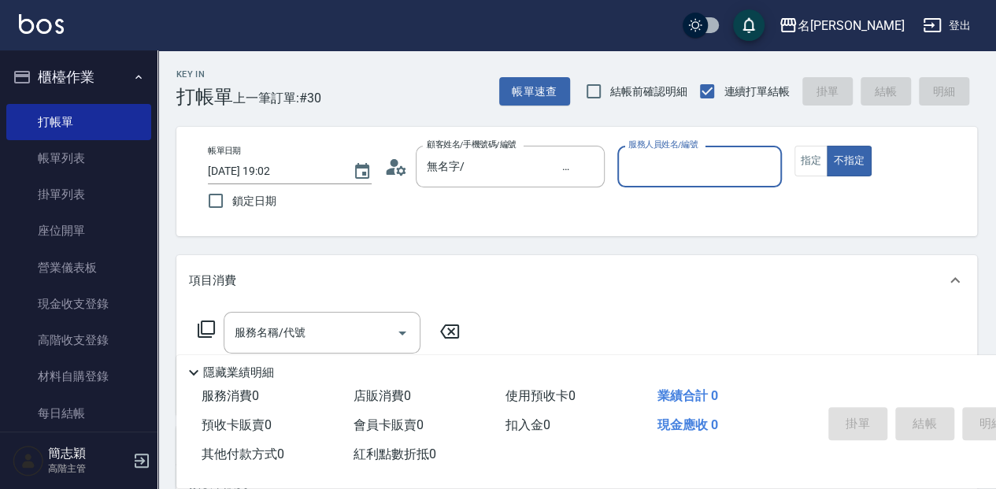
click at [689, 169] on input "服務人員姓名/編號" at bounding box center [699, 167] width 150 height 28
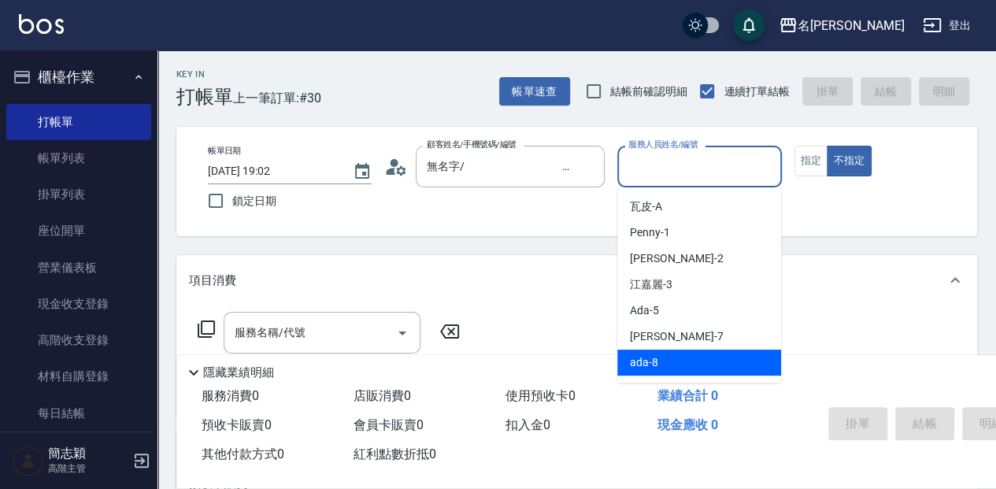
click at [674, 361] on div "ada -8" at bounding box center [699, 363] width 164 height 26
type input "ada-8"
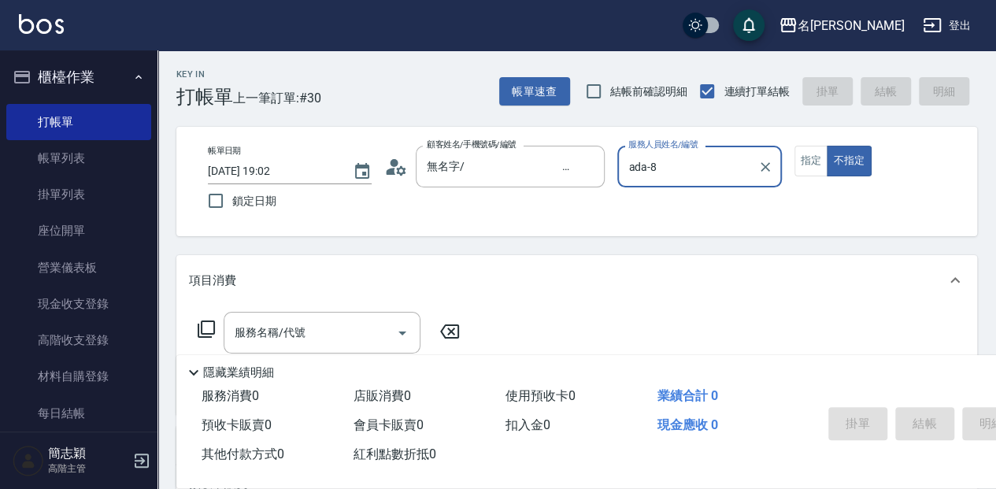
click at [298, 327] on div "服務名稱/代號 服務名稱/代號" at bounding box center [322, 333] width 197 height 42
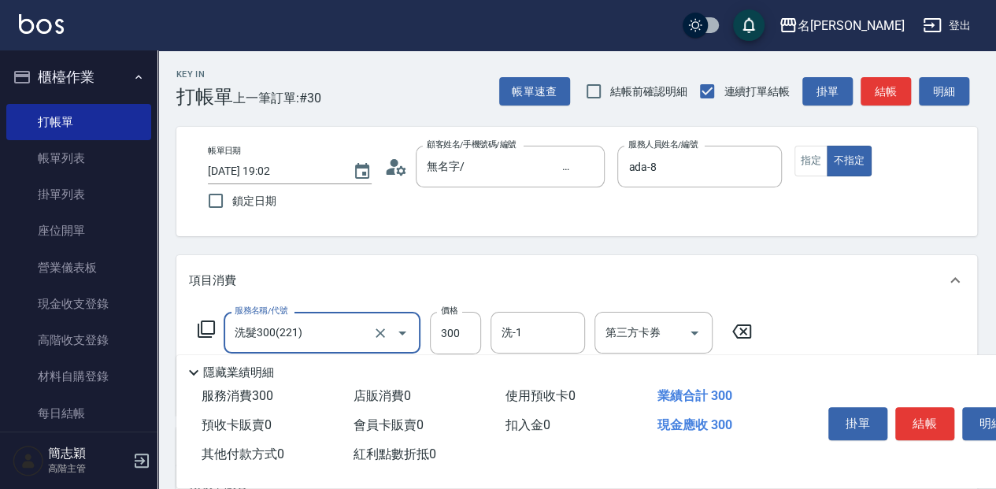
type input "洗髮300(221)"
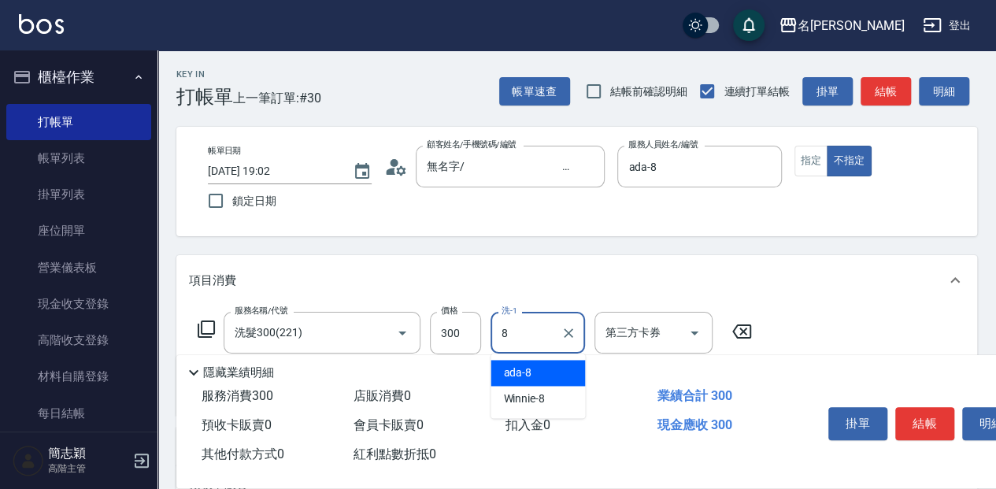
type input "ada-8"
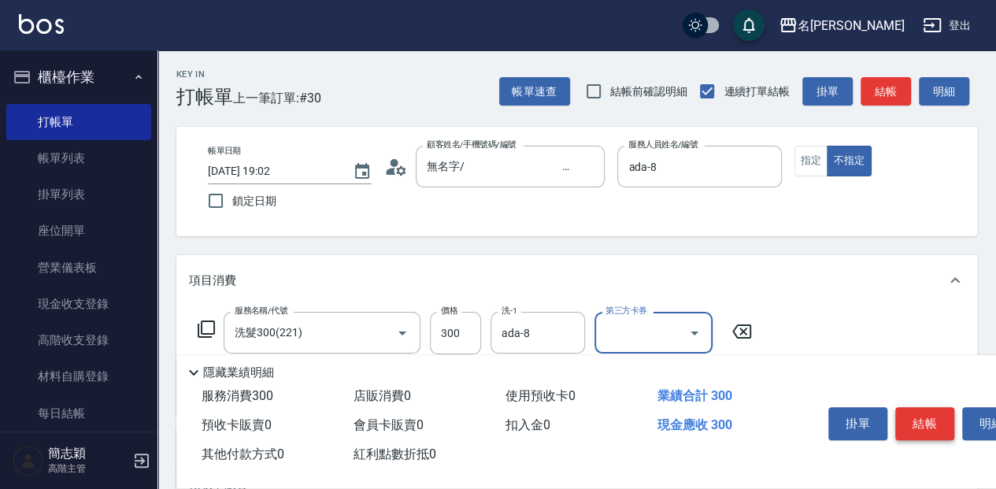
click at [937, 416] on button "結帳" at bounding box center [924, 423] width 59 height 33
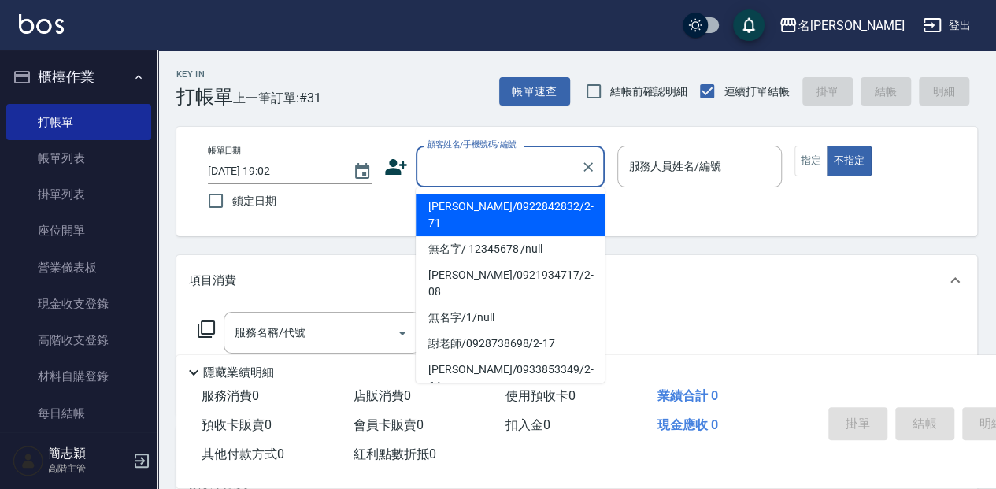
click at [523, 178] on input "顧客姓名/手機號碼/編號" at bounding box center [498, 167] width 151 height 28
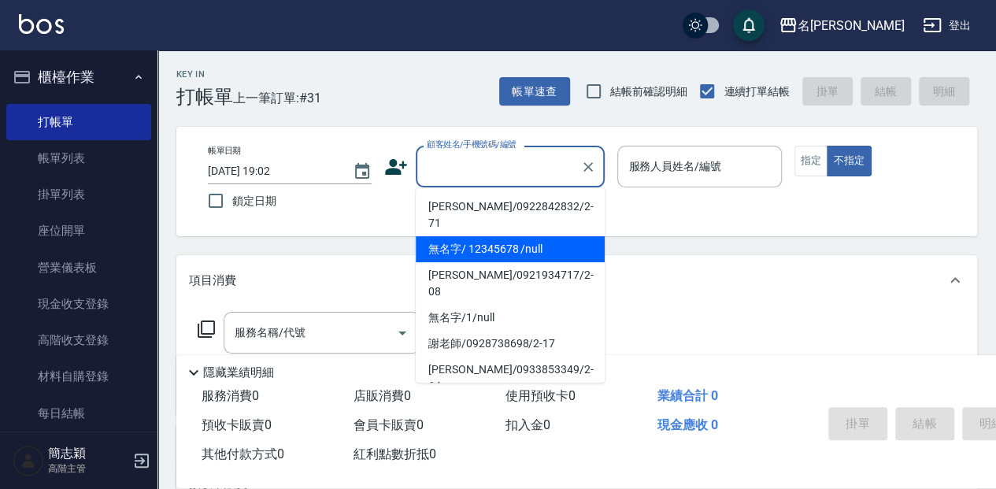
click at [506, 236] on li "無名字/ 12345678 /null" at bounding box center [510, 249] width 189 height 26
type input "無名字/ 12345678 /null"
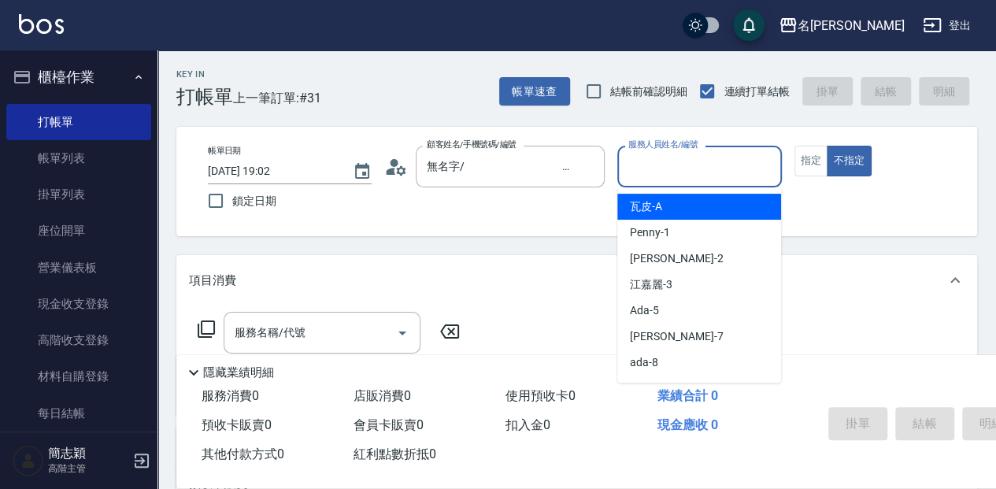
click at [708, 157] on input "服務人員姓名/編號" at bounding box center [699, 167] width 150 height 28
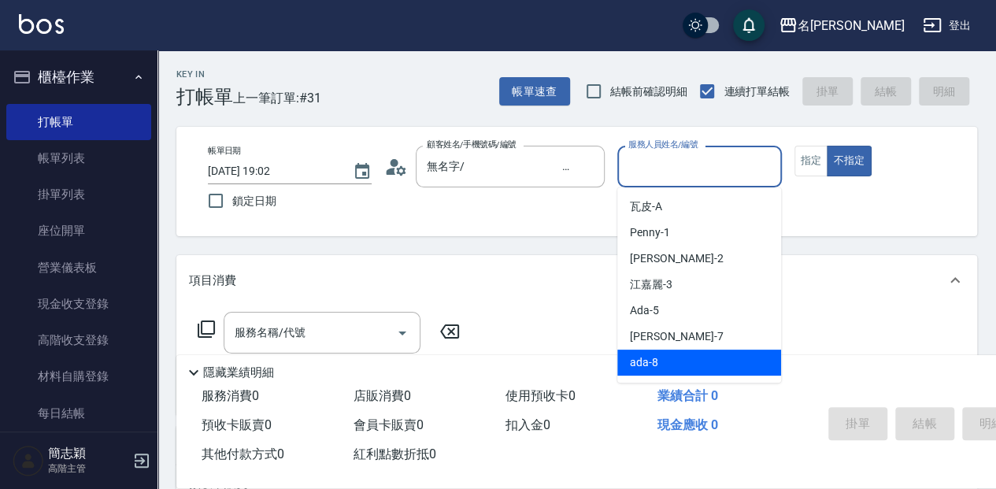
click at [670, 360] on div "ada -8" at bounding box center [699, 363] width 164 height 26
type input "ada-8"
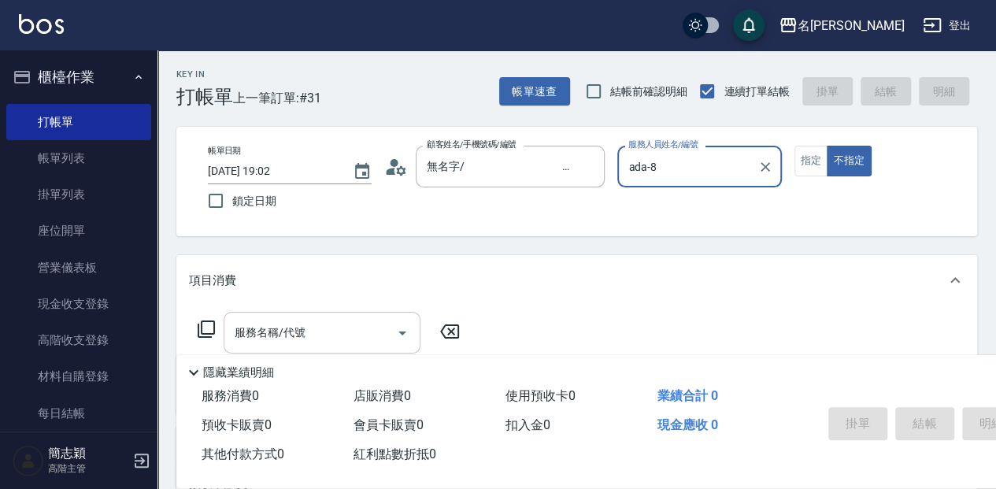
click at [344, 317] on div "服務名稱/代號" at bounding box center [322, 333] width 197 height 42
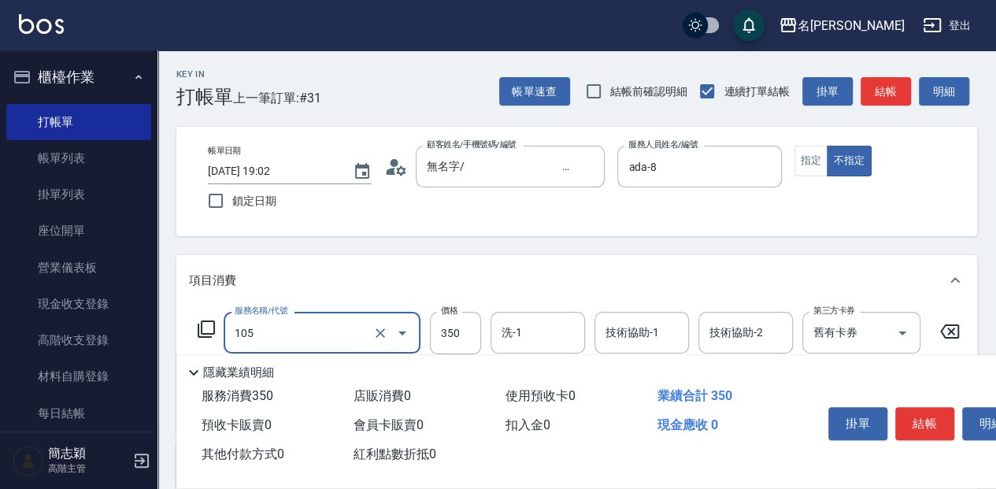
type input "新草本單次(105)"
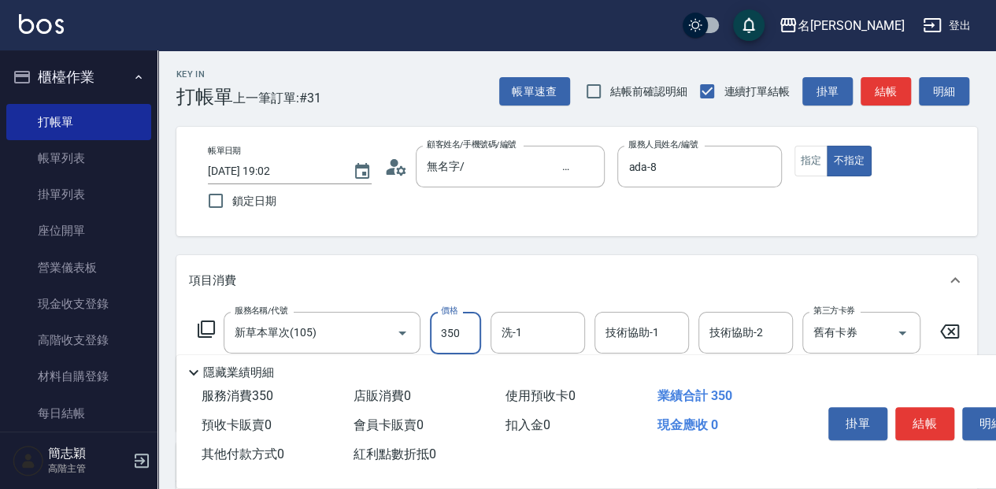
click at [945, 322] on icon at bounding box center [949, 331] width 39 height 19
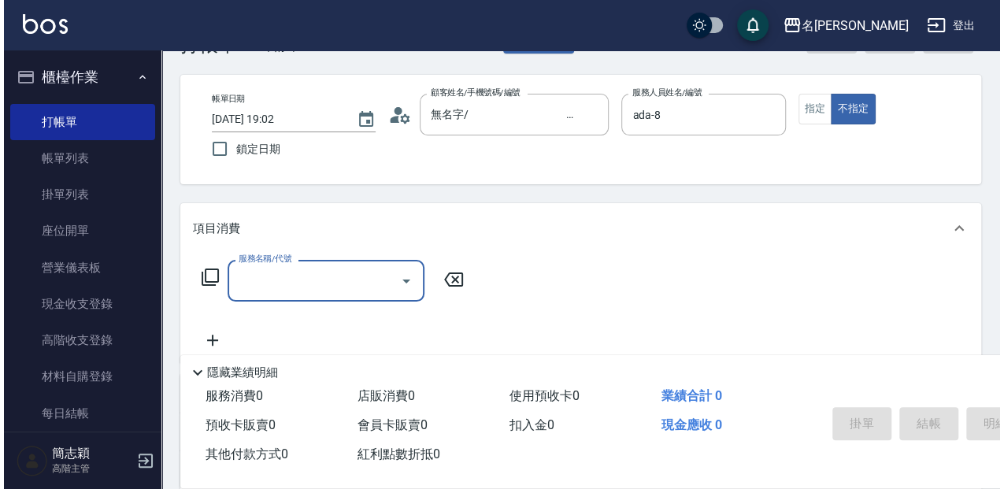
scroll to position [52, 0]
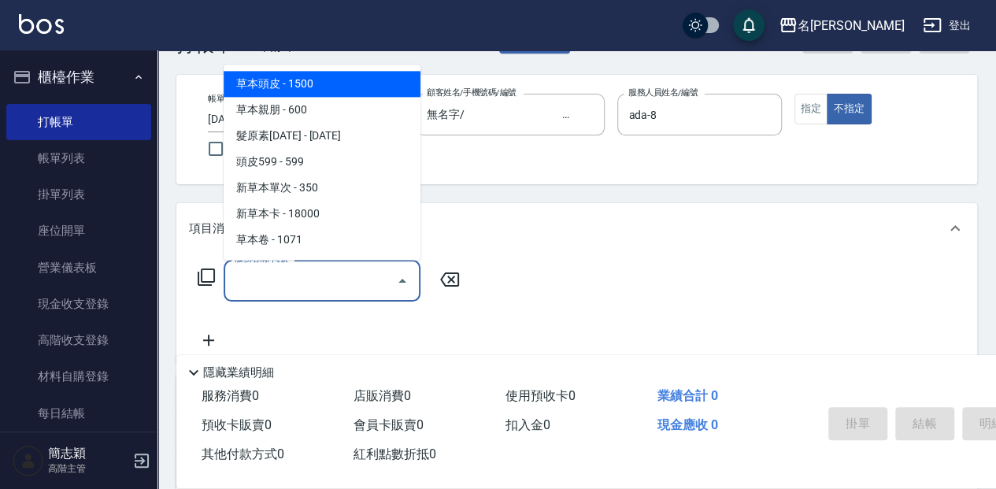
click at [301, 288] on input "服務名稱/代號" at bounding box center [310, 281] width 159 height 28
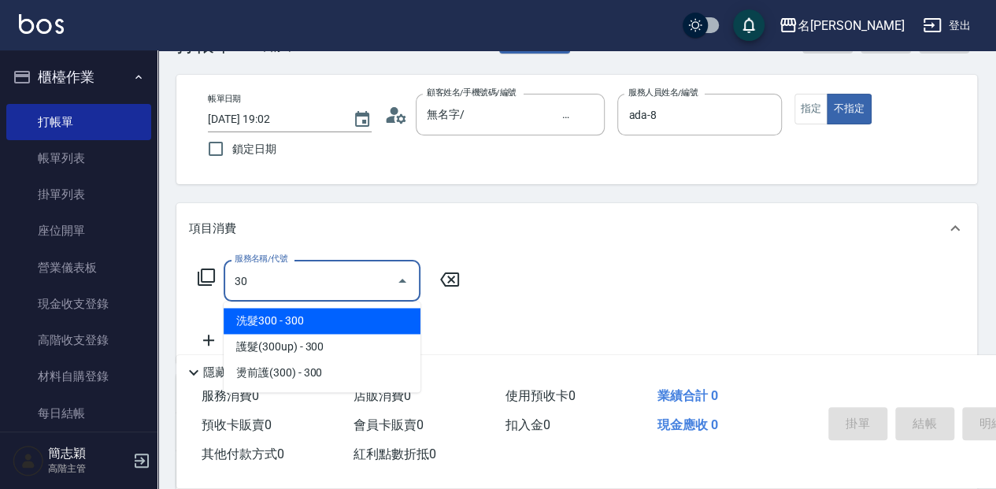
type input "3"
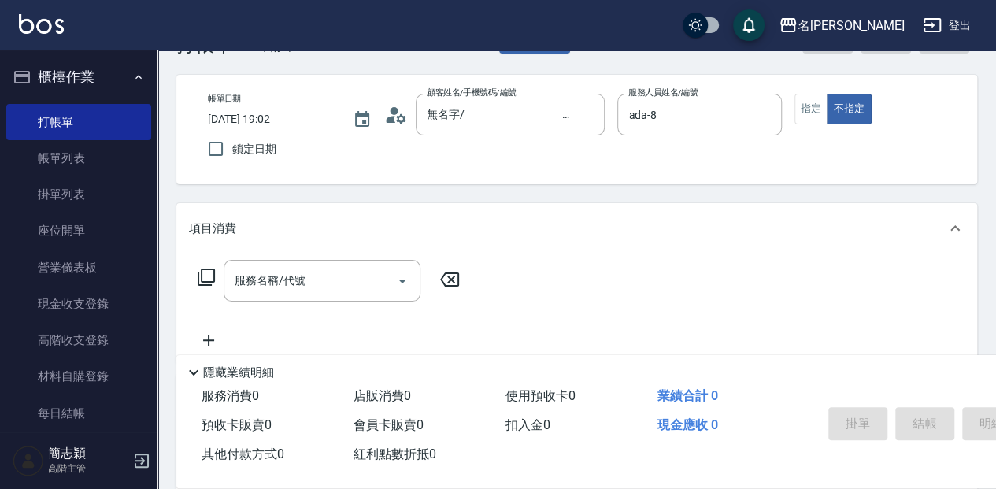
click at [209, 278] on icon at bounding box center [206, 277] width 19 height 19
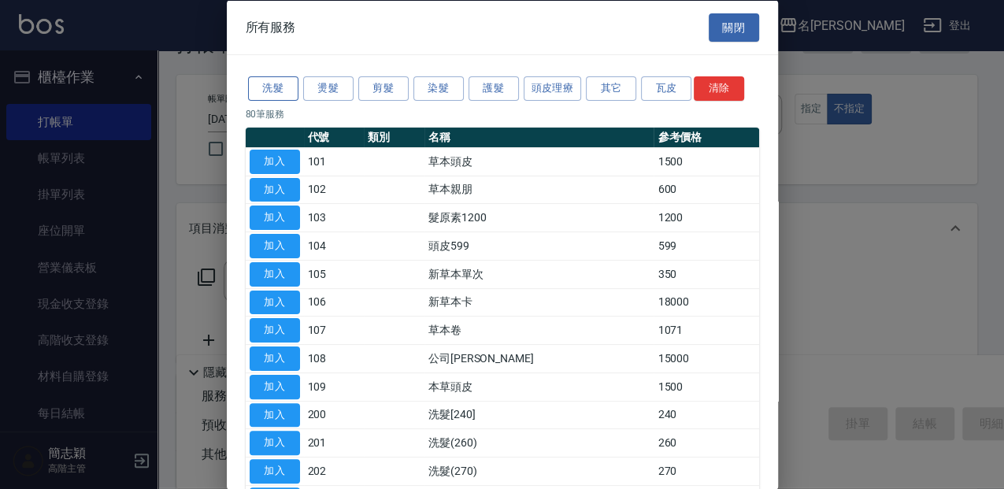
click at [277, 80] on button "洗髮" at bounding box center [273, 88] width 50 height 24
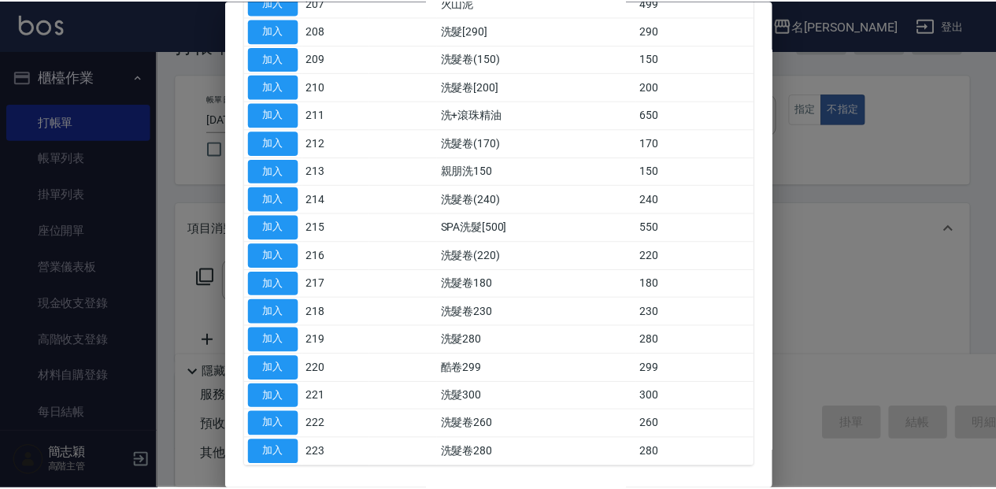
scroll to position [367, 0]
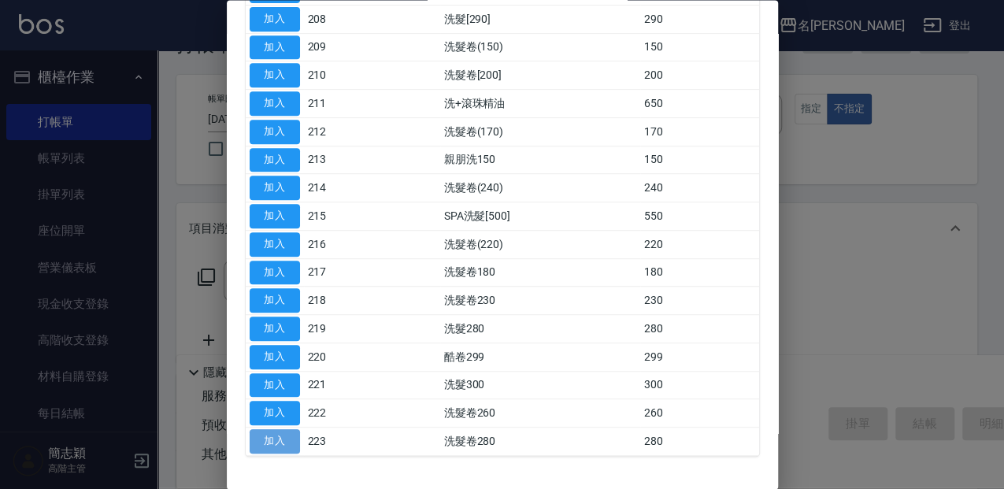
click at [272, 432] on button "加入" at bounding box center [275, 442] width 50 height 24
type input "洗髮卷280(223)"
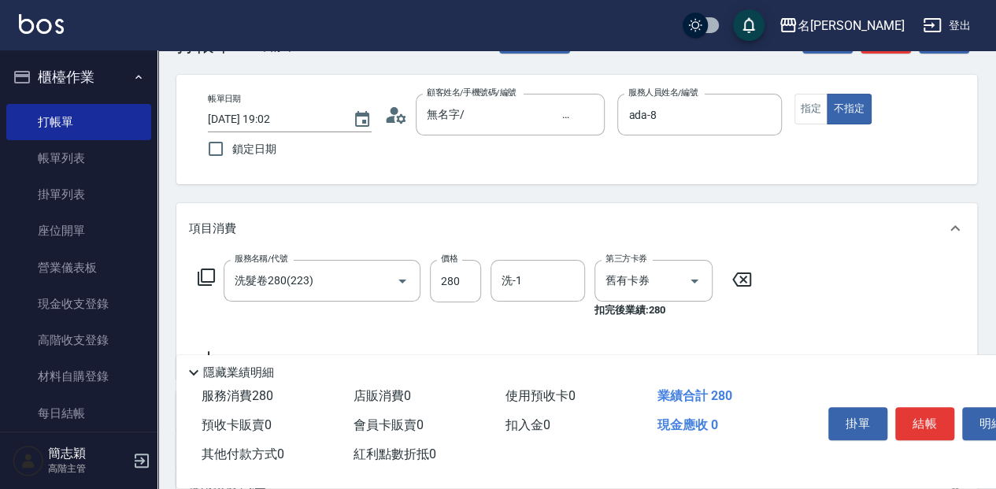
click at [481, 276] on div "服務名稱/代號 洗髮卷280(223) 服務名稱/代號 價格 280 價格 洗-1 洗-1 第三方卡券 舊有卡券 第三方卡券 扣完後業績: 280" at bounding box center [475, 289] width 572 height 58
drag, startPoint x: 460, startPoint y: 279, endPoint x: 546, endPoint y: 276, distance: 86.7
click at [460, 279] on input "280" at bounding box center [455, 281] width 51 height 43
type input "300"
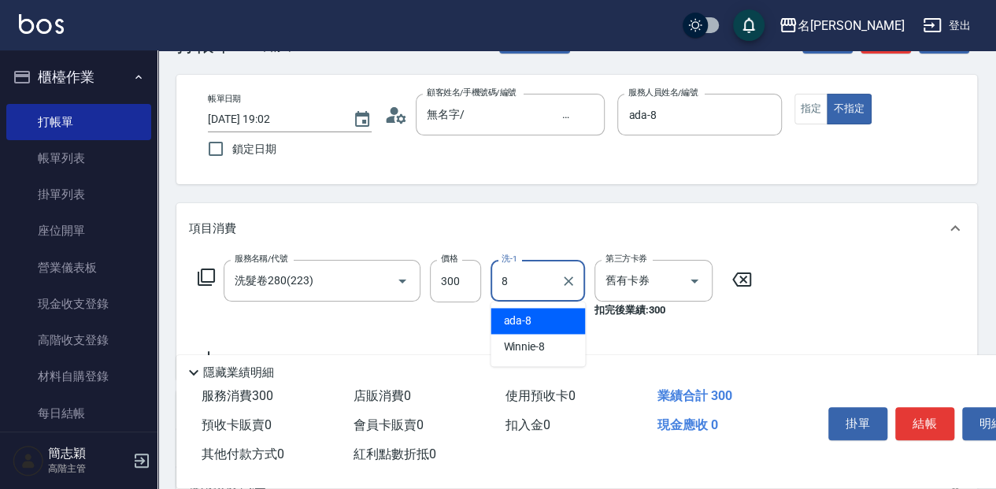
type input "ada-8"
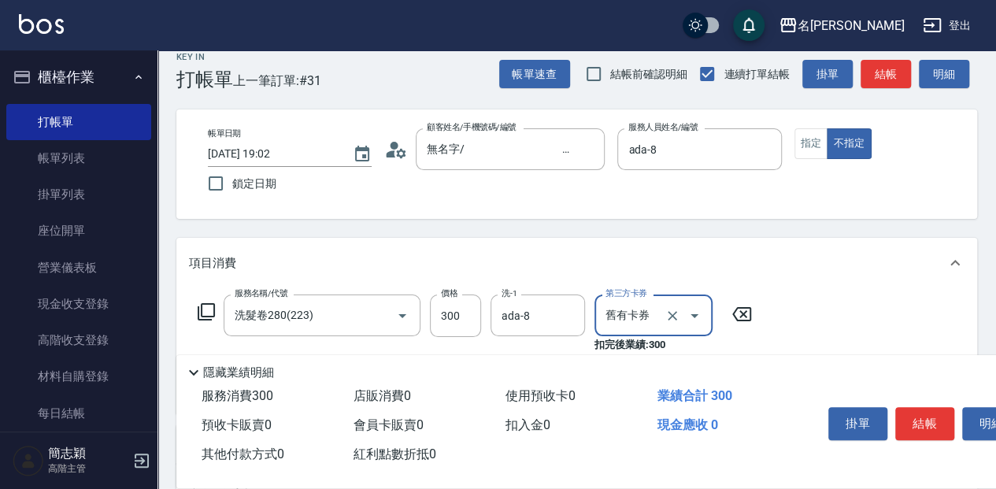
scroll to position [0, 0]
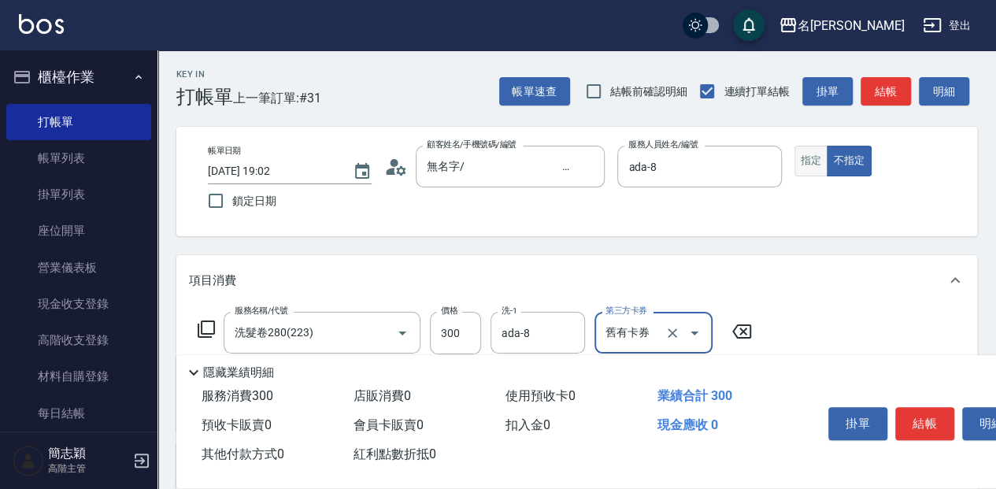
drag, startPoint x: 815, startPoint y: 170, endPoint x: 879, endPoint y: 220, distance: 81.3
click at [819, 172] on button "指定" at bounding box center [811, 161] width 34 height 31
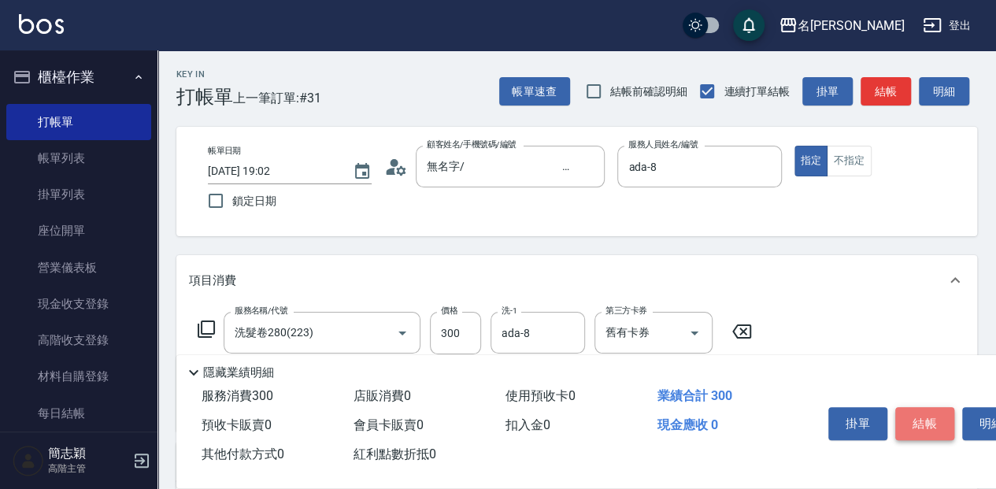
click at [938, 415] on button "結帳" at bounding box center [924, 423] width 59 height 33
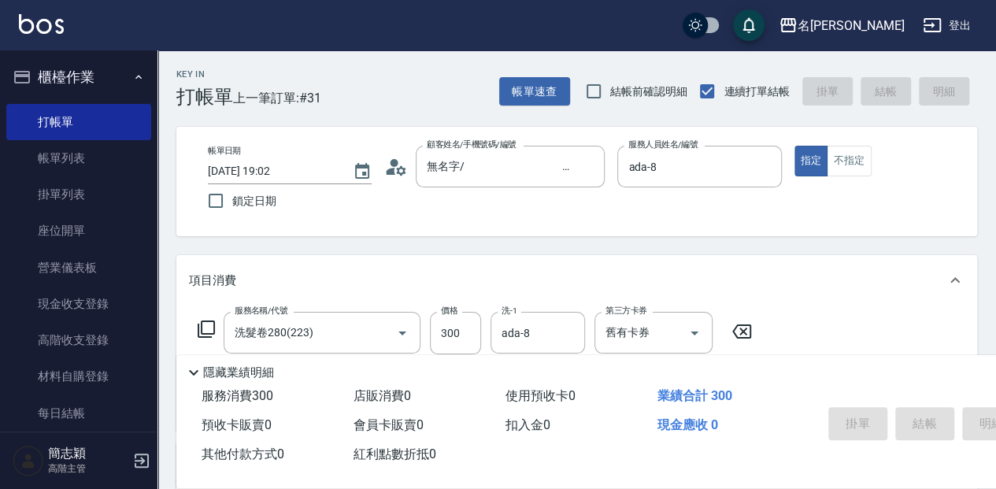
type input "[DATE] 19:03"
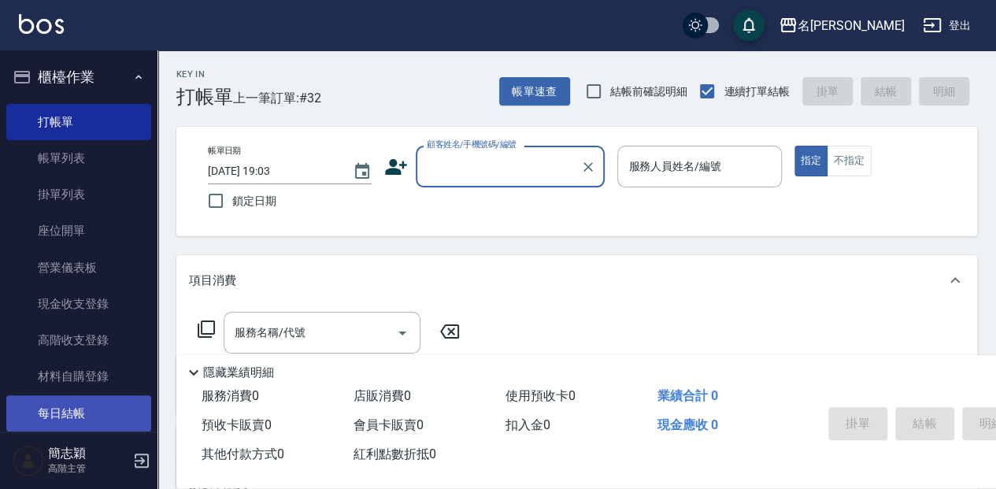
click at [63, 409] on link "每日結帳" at bounding box center [78, 413] width 145 height 36
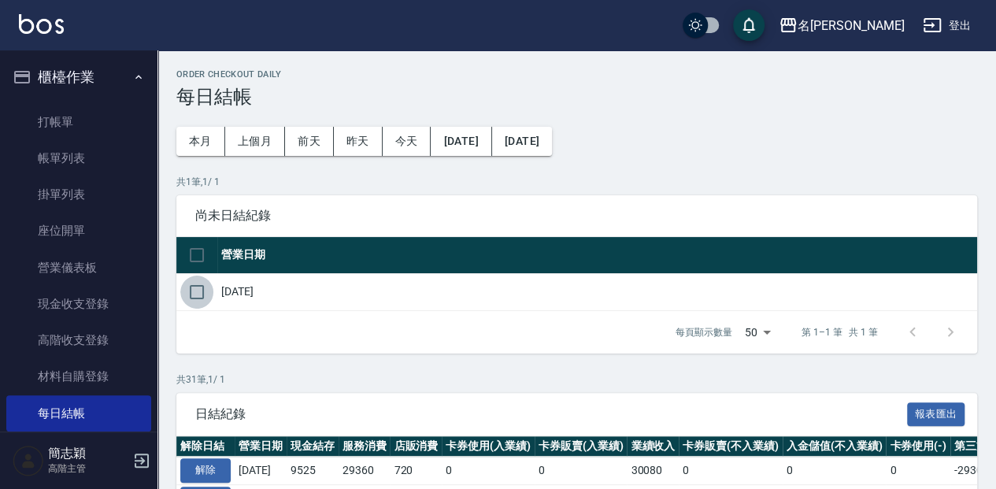
click at [190, 287] on input "checkbox" at bounding box center [196, 292] width 33 height 33
checkbox input "true"
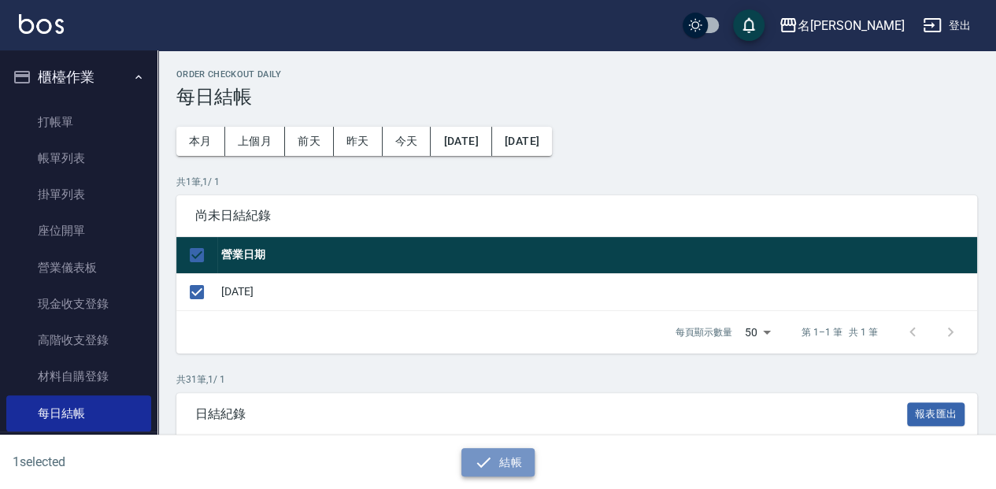
click at [492, 453] on icon "button" at bounding box center [483, 462] width 19 height 19
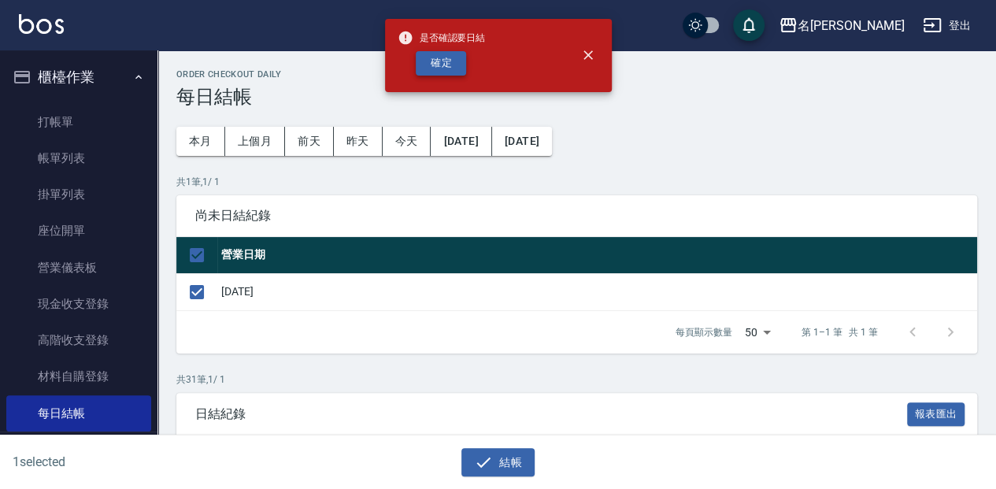
click at [452, 65] on button "確定" at bounding box center [441, 63] width 50 height 24
checkbox input "false"
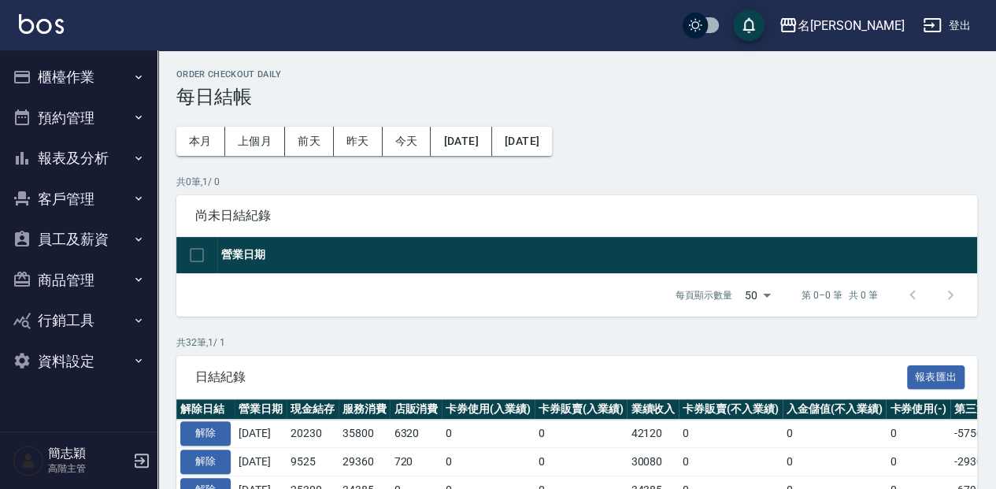
click at [124, 165] on button "報表及分析" at bounding box center [78, 158] width 145 height 41
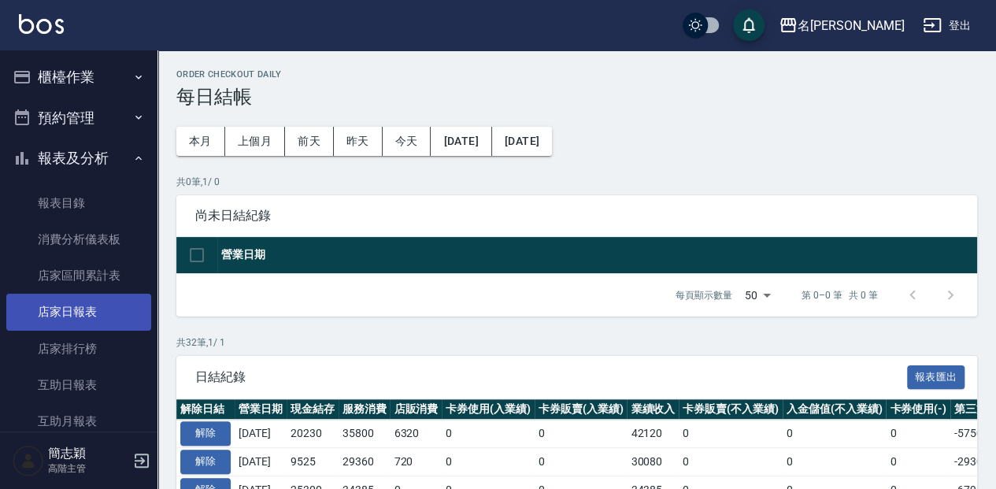
click at [107, 314] on link "店家日報表" at bounding box center [78, 312] width 145 height 36
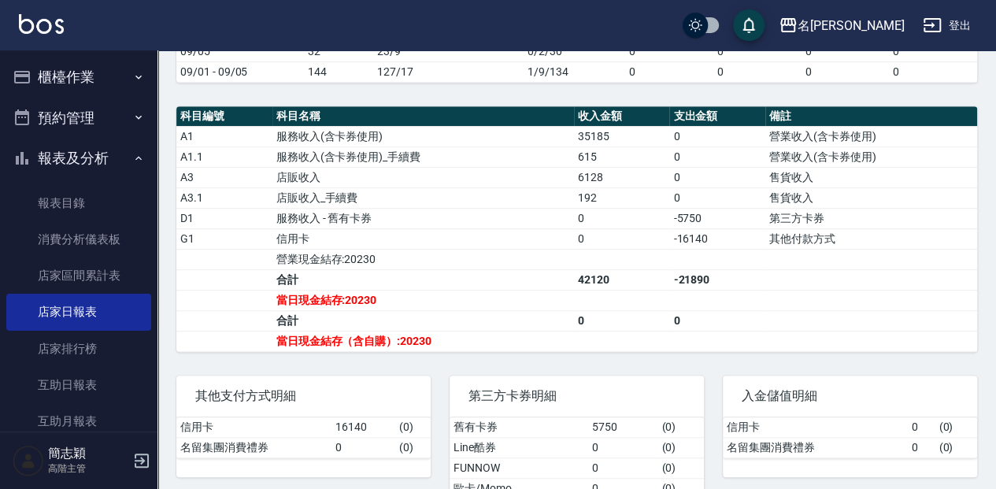
scroll to position [490, 0]
